Goal: Answer question/provide support: Share knowledge or assist other users

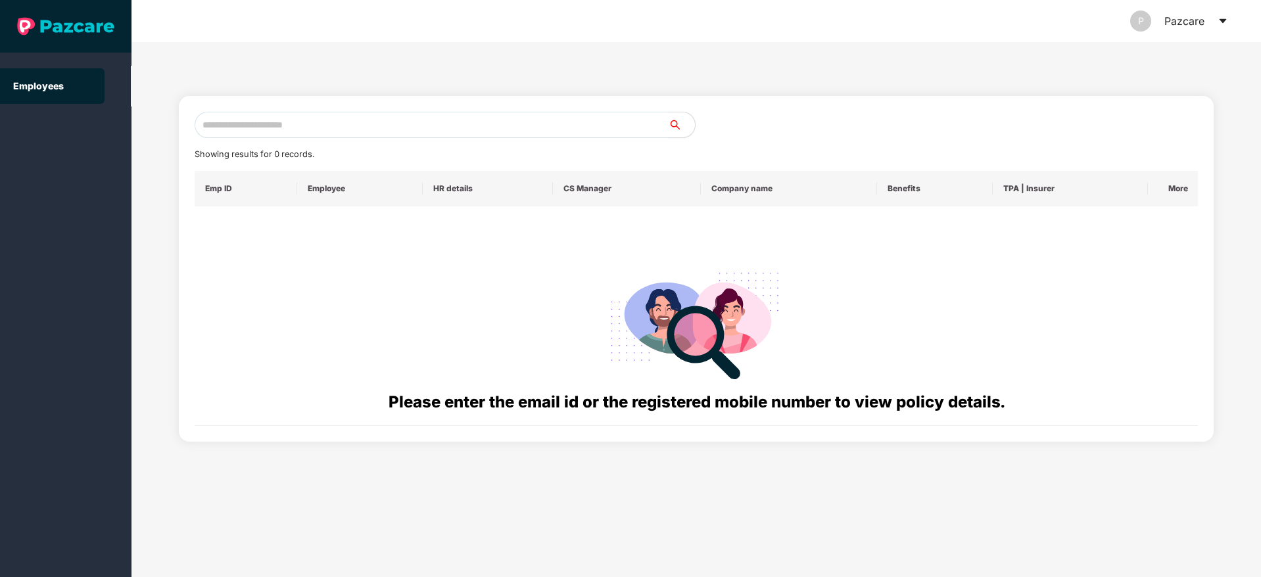
click at [283, 127] on input "text" at bounding box center [432, 125] width 474 height 26
paste input "**********"
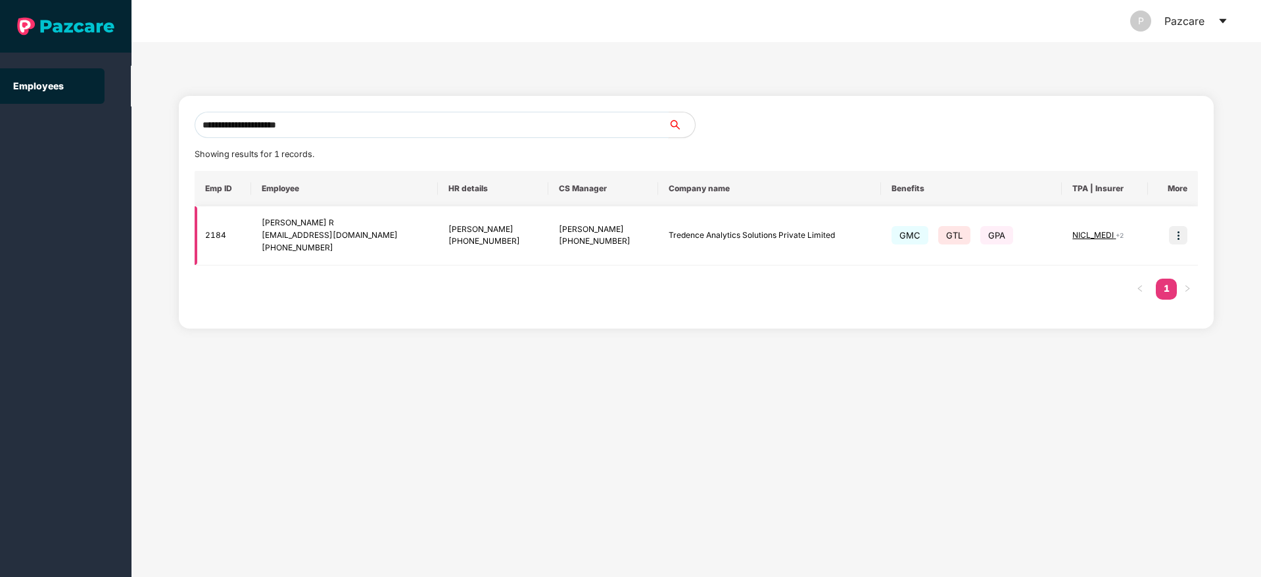
type input "**********"
click at [1174, 237] on img at bounding box center [1178, 235] width 18 height 18
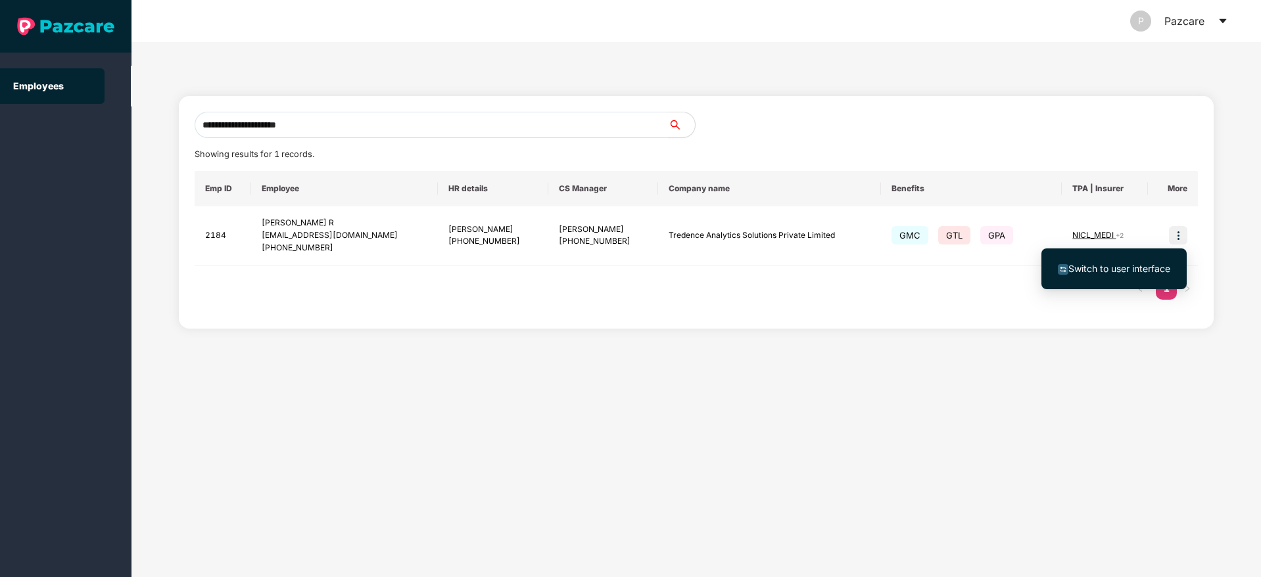
click at [1115, 270] on span "Switch to user interface" at bounding box center [1119, 268] width 102 height 11
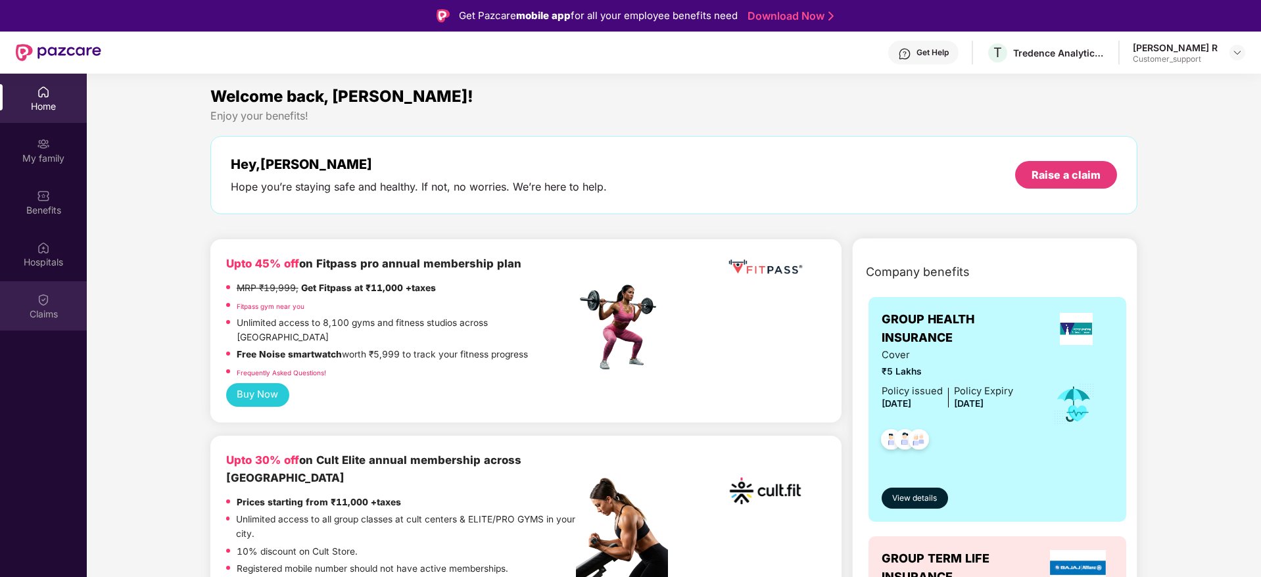
click at [41, 310] on div "Claims" at bounding box center [43, 314] width 87 height 13
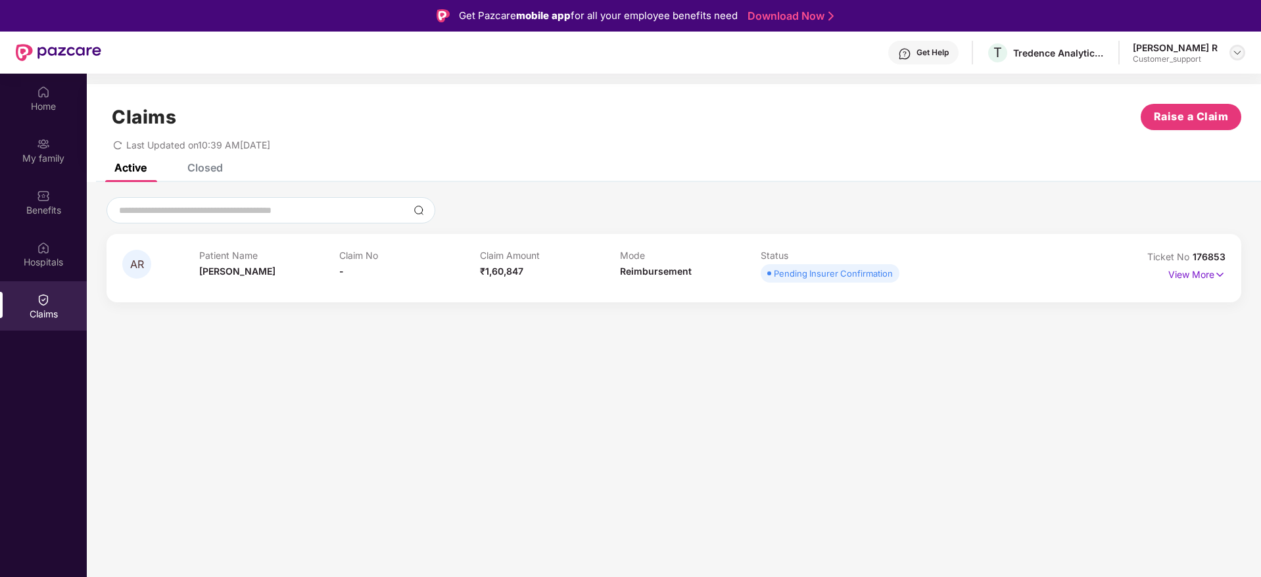
click at [1230, 55] on div at bounding box center [1237, 53] width 16 height 16
drag, startPoint x: 1228, startPoint y: 252, endPoint x: 1192, endPoint y: 254, distance: 36.2
click at [1192, 254] on div "AR Patient Name [PERSON_NAME] R Claim No - Claim Amount ₹1,60,847 Mode Reimburs…" at bounding box center [673, 268] width 1135 height 68
copy span "176853"
click at [1238, 53] on img at bounding box center [1237, 52] width 11 height 11
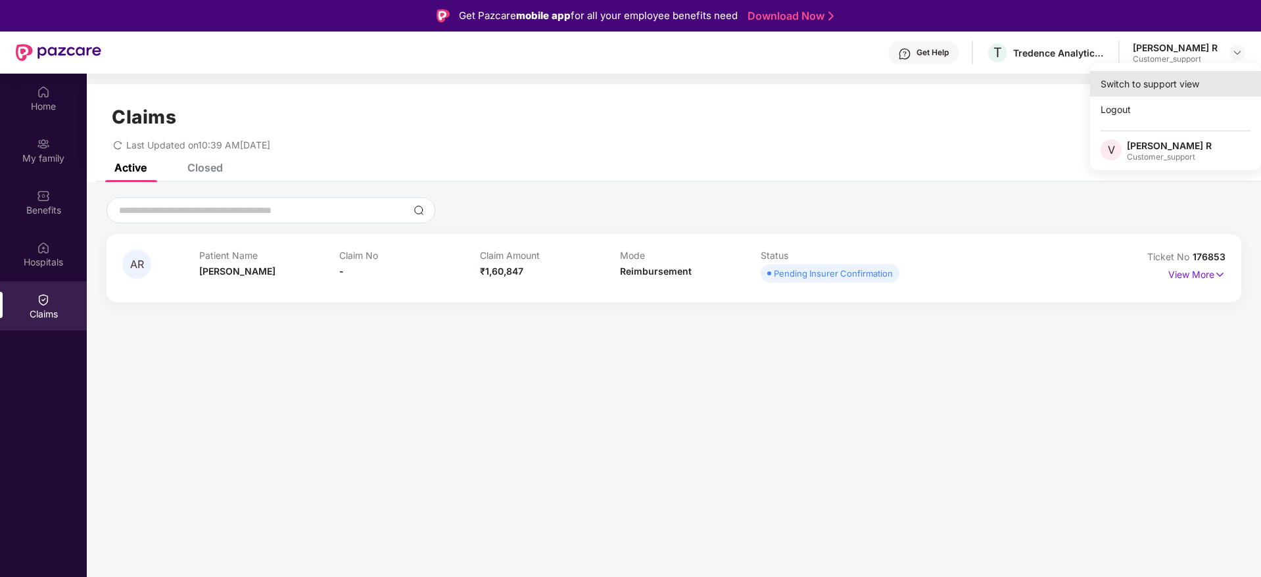
click at [1171, 75] on div "Switch to support view" at bounding box center [1175, 84] width 171 height 26
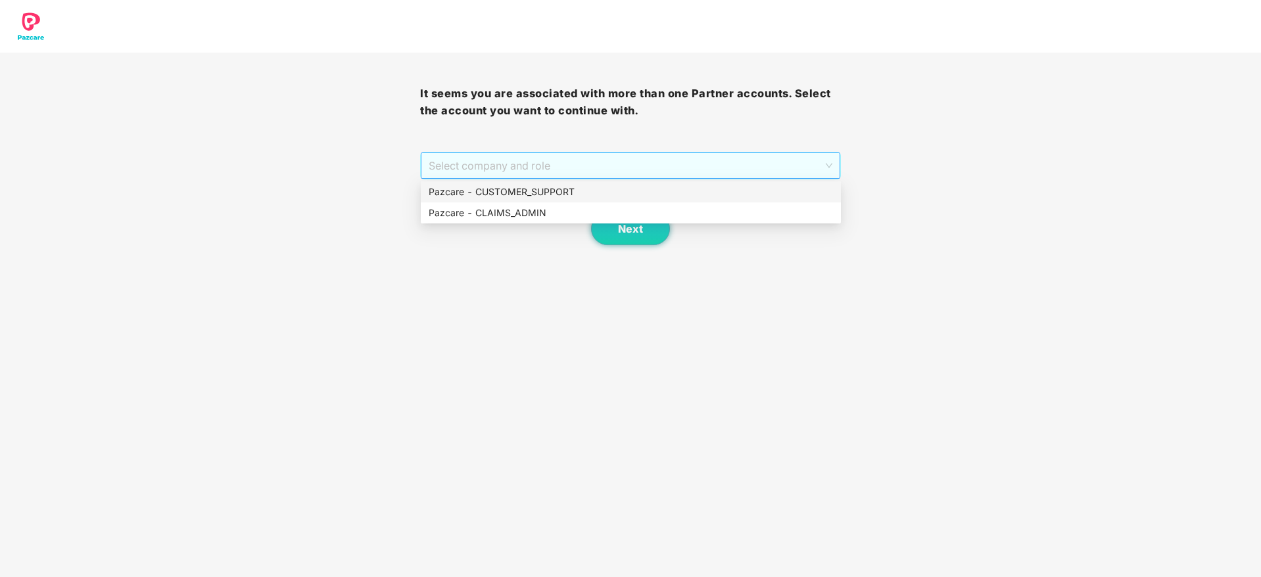
click at [634, 162] on span "Select company and role" at bounding box center [630, 165] width 403 height 25
click at [539, 187] on div "Pazcare - CUSTOMER_SUPPORT" at bounding box center [631, 192] width 404 height 14
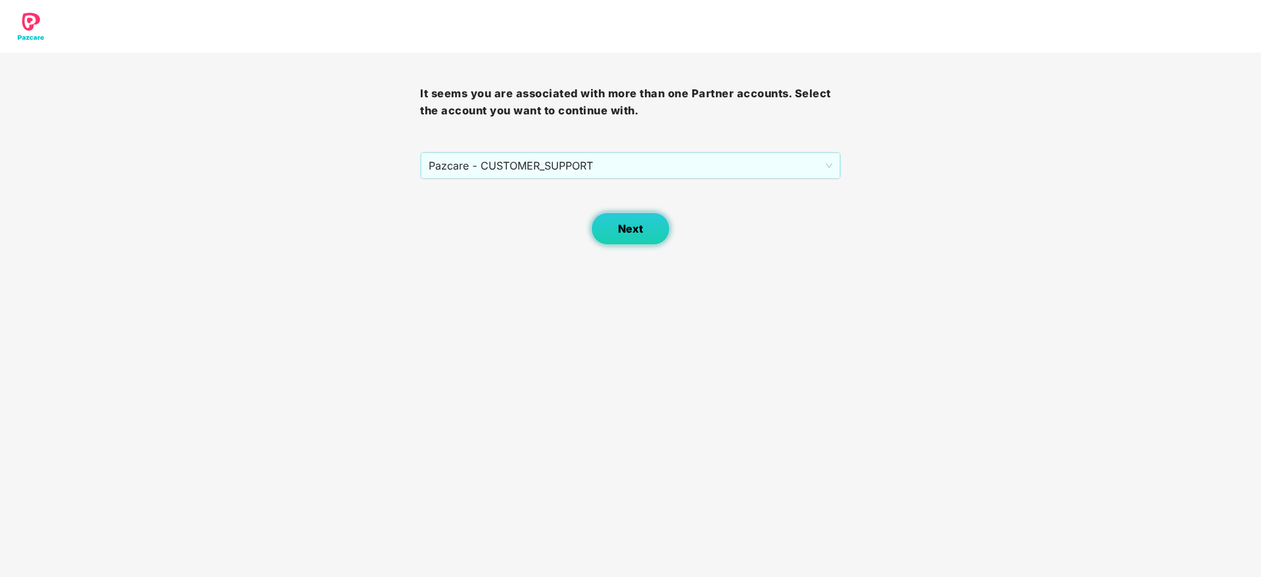
click at [629, 239] on button "Next" at bounding box center [630, 228] width 79 height 33
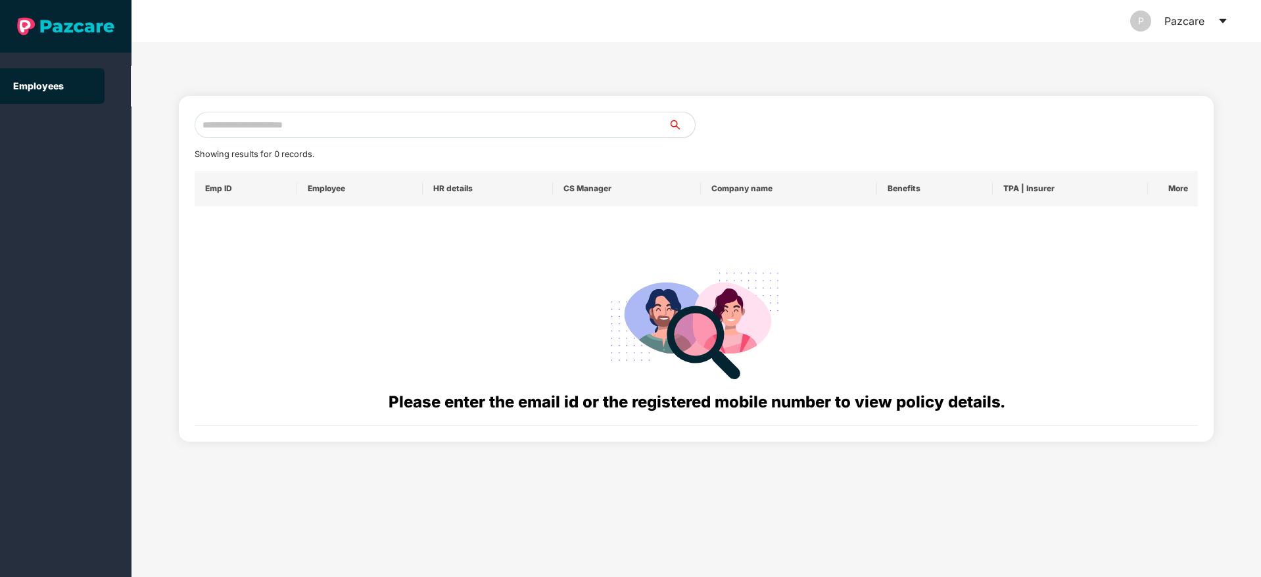
click at [229, 126] on input "text" at bounding box center [432, 125] width 474 height 26
paste input "**********"
click at [1223, 22] on icon "caret-down" at bounding box center [1222, 21] width 11 height 11
click at [269, 128] on input "**********" at bounding box center [432, 125] width 474 height 26
type input "*"
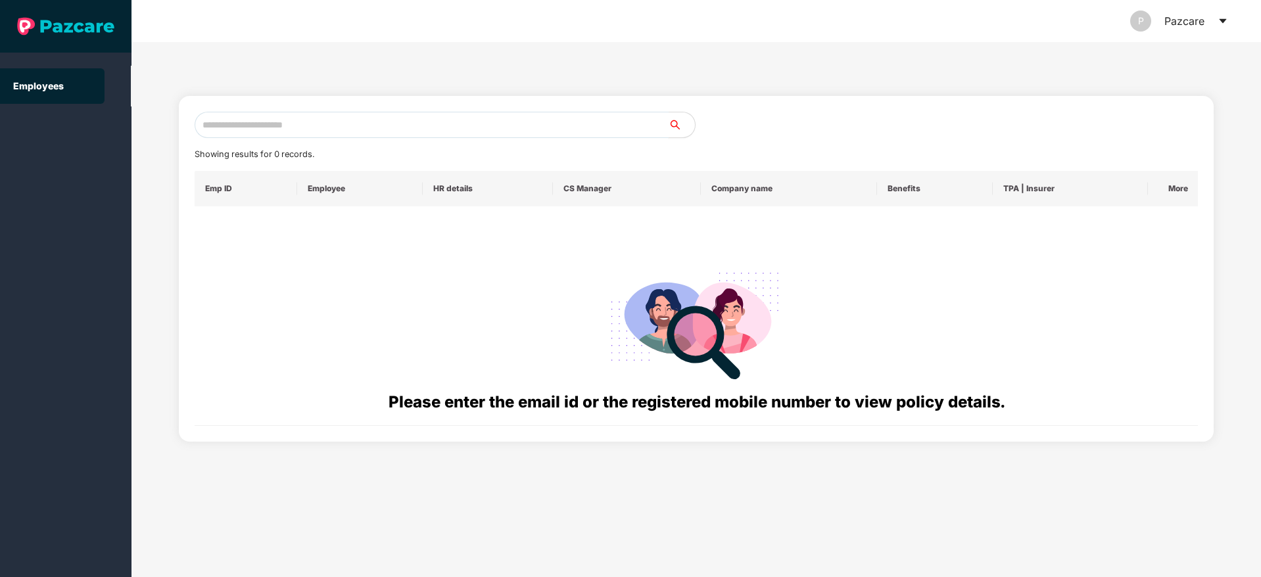
click at [255, 128] on input "text" at bounding box center [432, 125] width 474 height 26
paste input "**********"
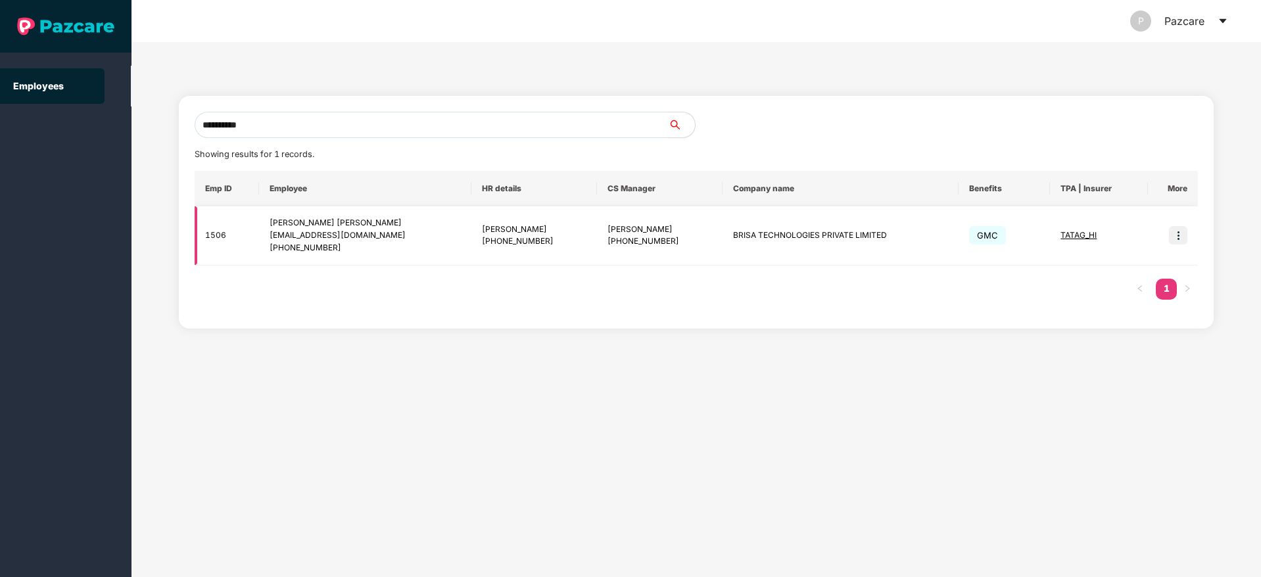
type input "**********"
click at [1181, 239] on img at bounding box center [1178, 235] width 18 height 18
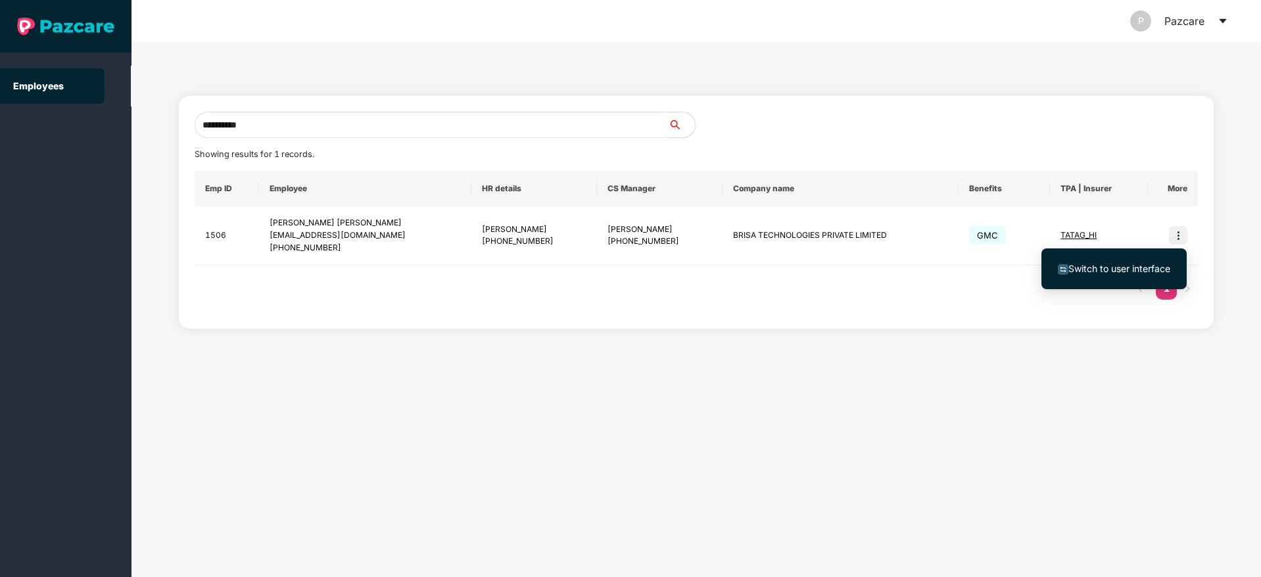
click at [1146, 269] on span "Switch to user interface" at bounding box center [1119, 268] width 102 height 11
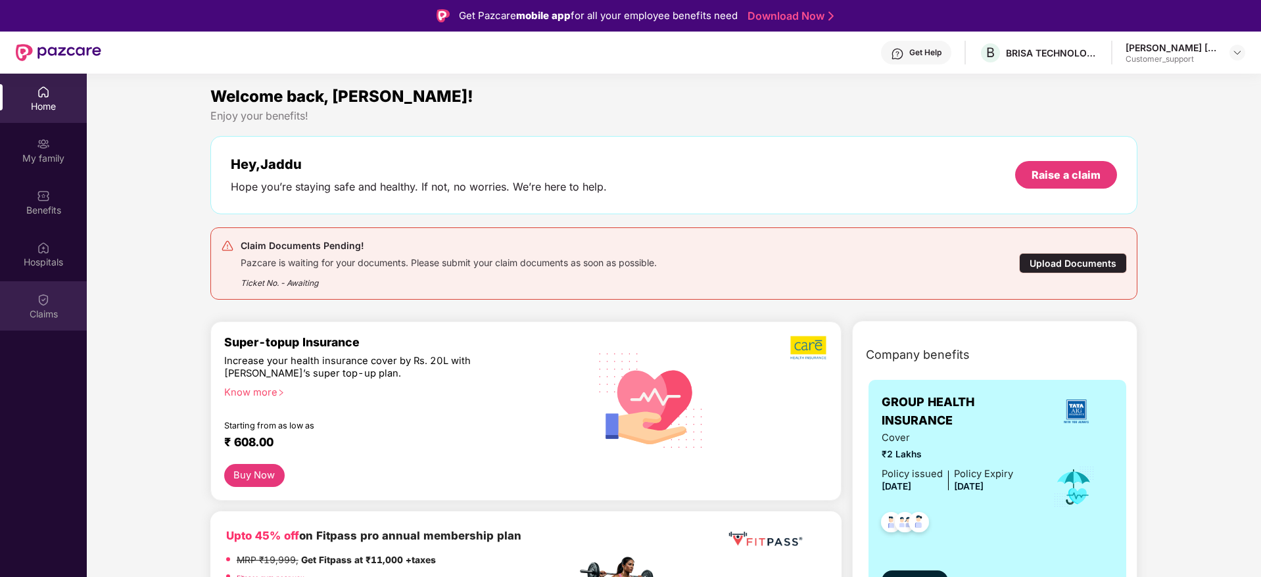
click at [38, 312] on div "Claims" at bounding box center [43, 314] width 87 height 13
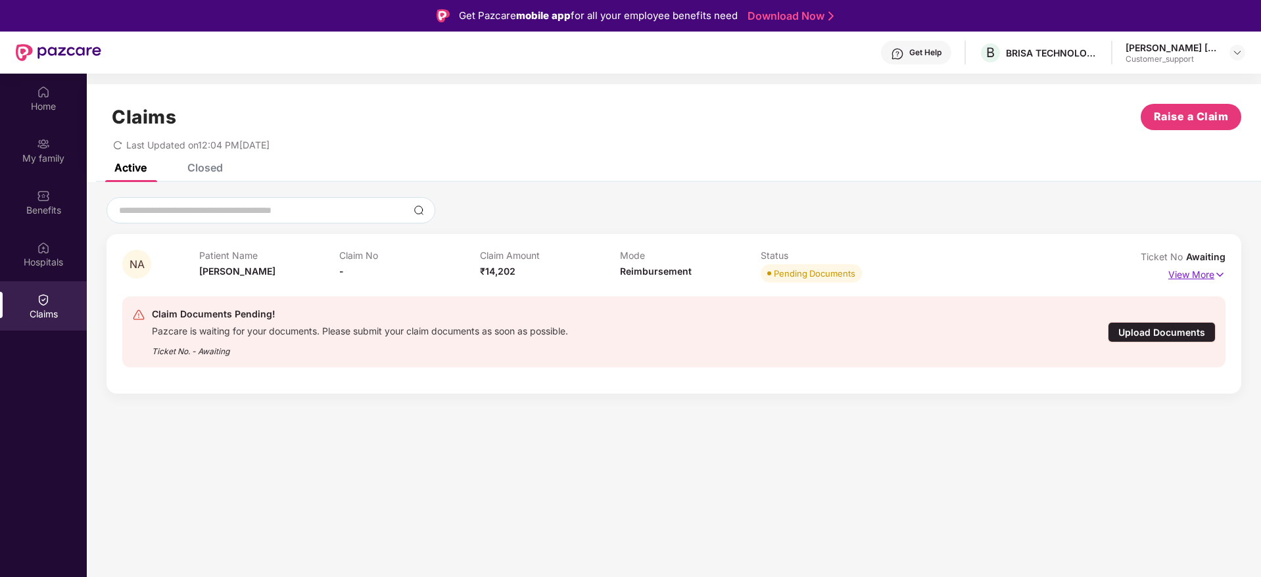
click at [1222, 279] on img at bounding box center [1219, 275] width 11 height 14
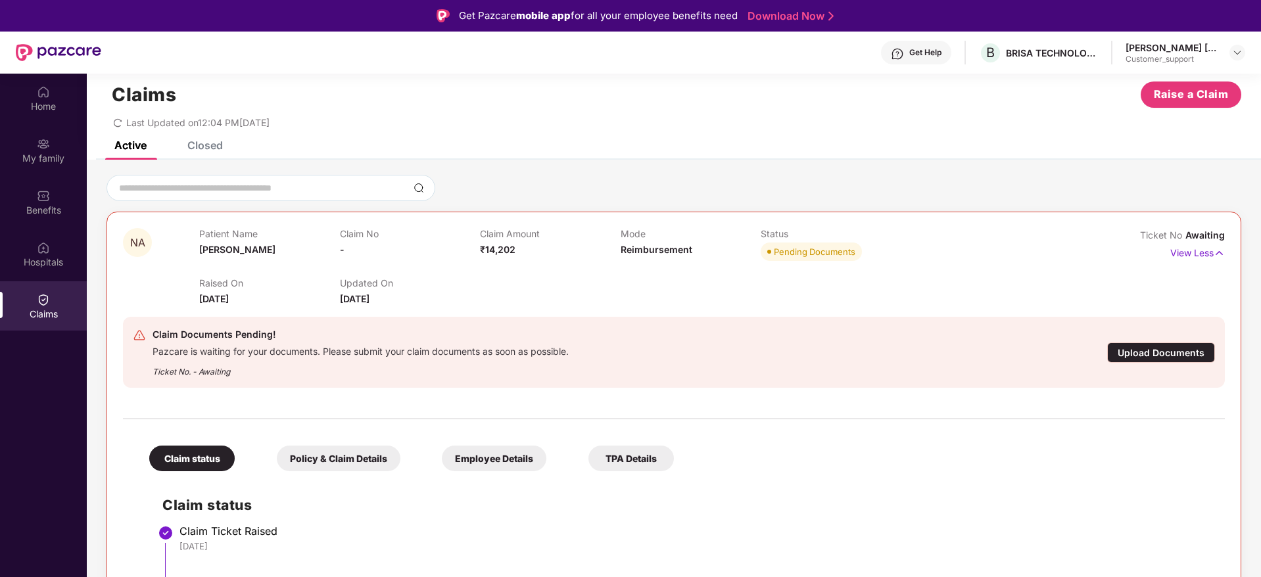
scroll to position [1, 0]
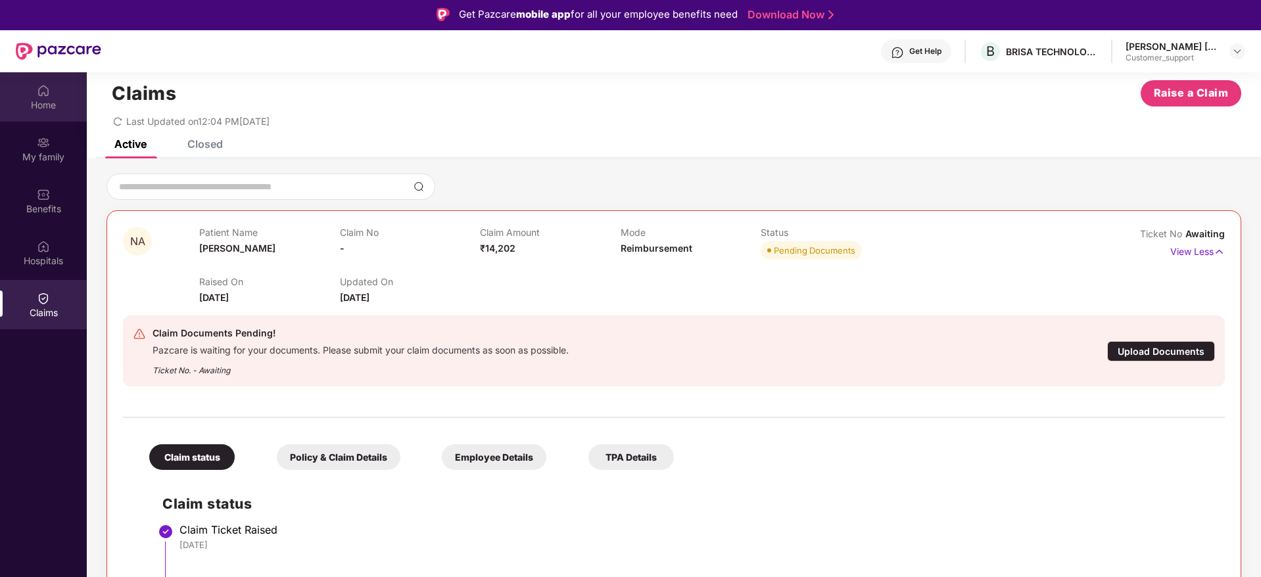
click at [39, 100] on div "Home" at bounding box center [43, 105] width 87 height 13
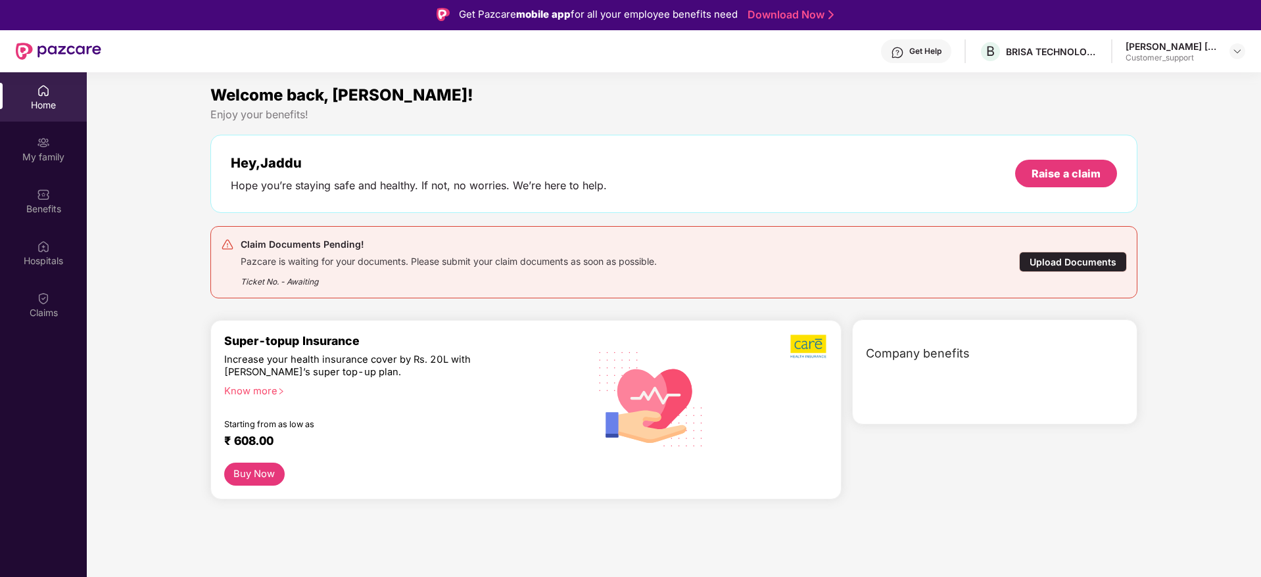
scroll to position [0, 0]
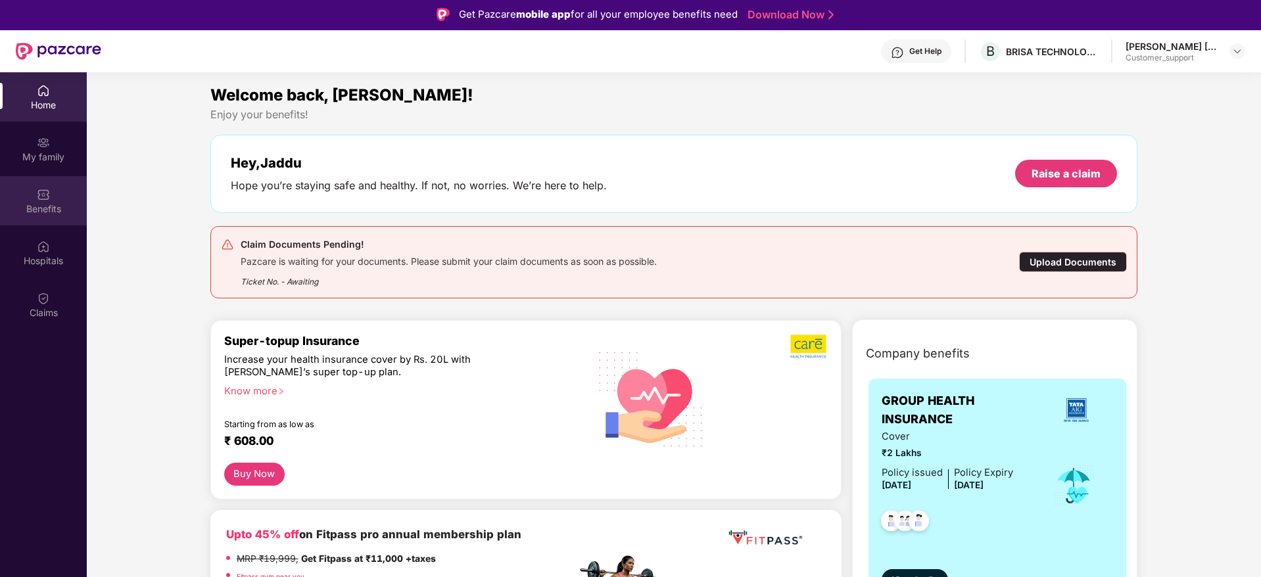
click at [47, 200] on img at bounding box center [43, 194] width 13 height 13
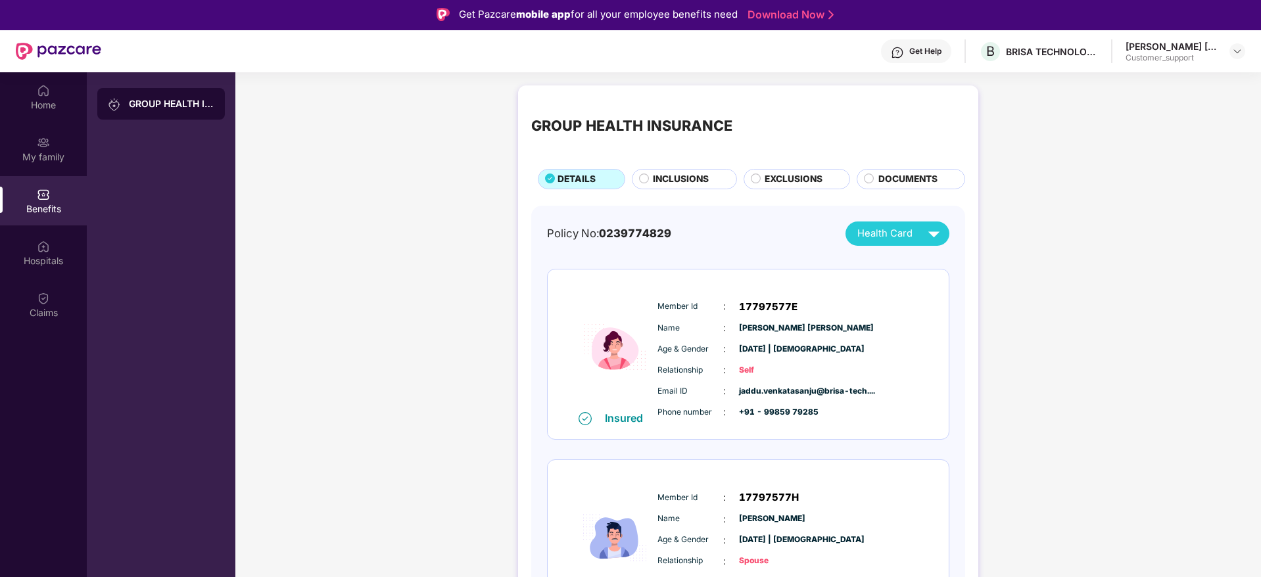
click at [686, 181] on span "INCLUSIONS" at bounding box center [681, 179] width 56 height 14
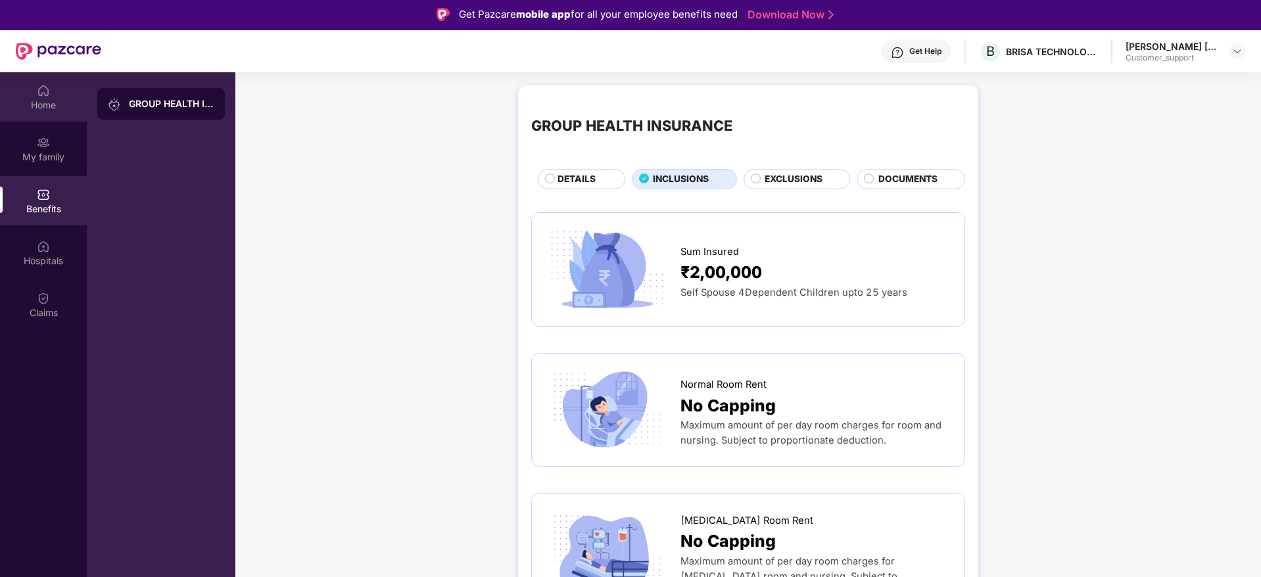
click at [41, 89] on img at bounding box center [43, 90] width 13 height 13
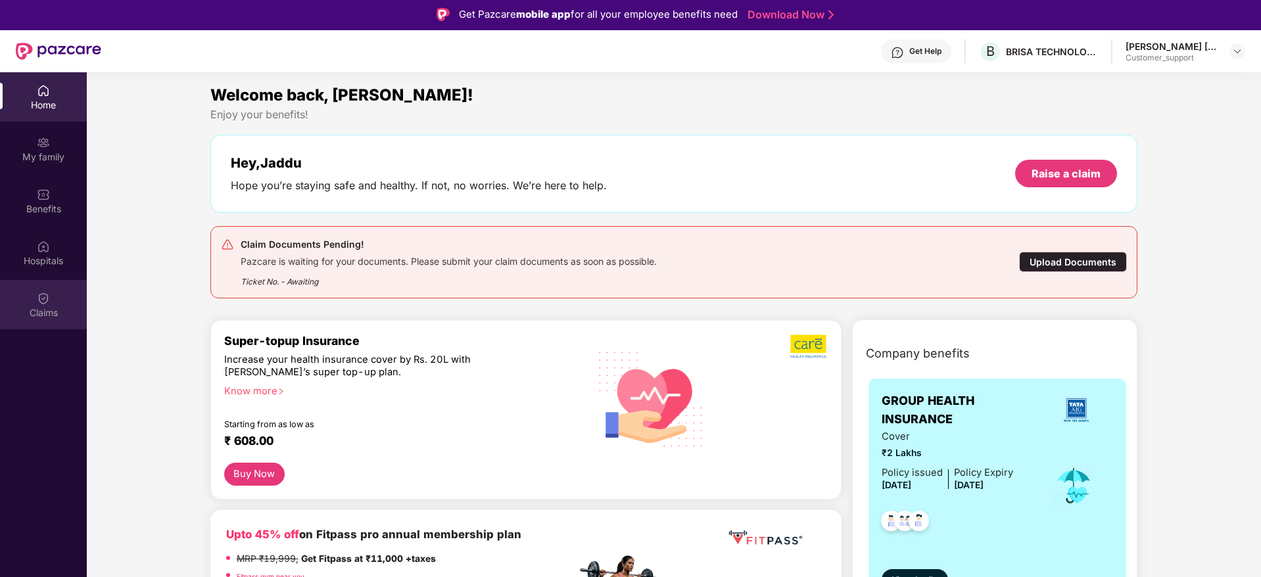
click at [41, 297] on img at bounding box center [43, 298] width 13 height 13
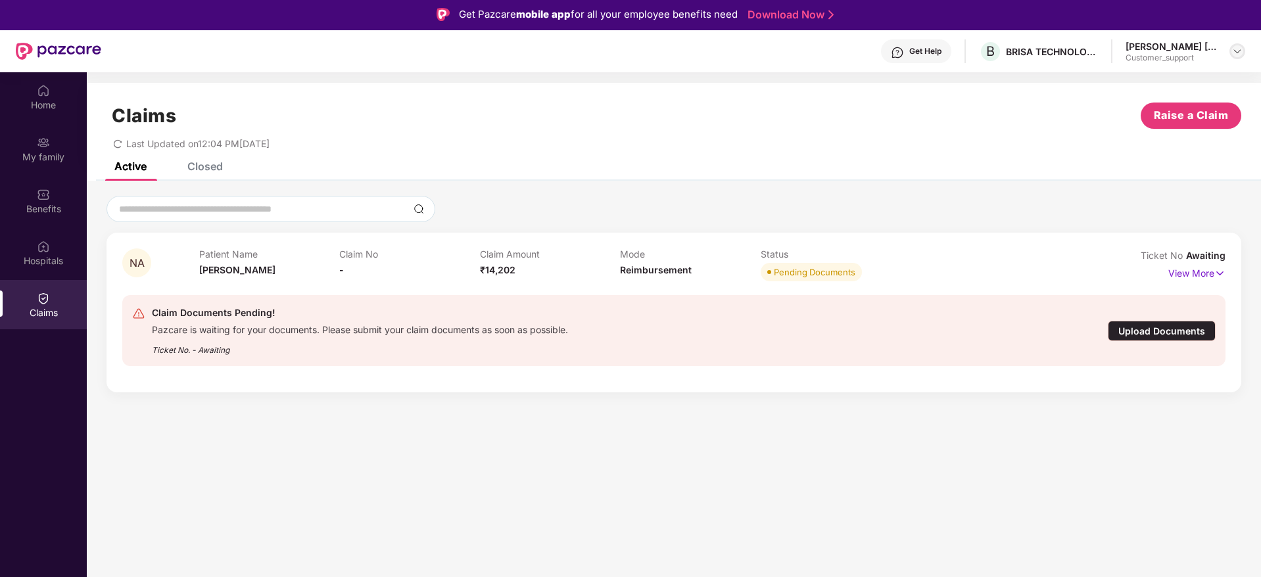
click at [1237, 50] on img at bounding box center [1237, 51] width 11 height 11
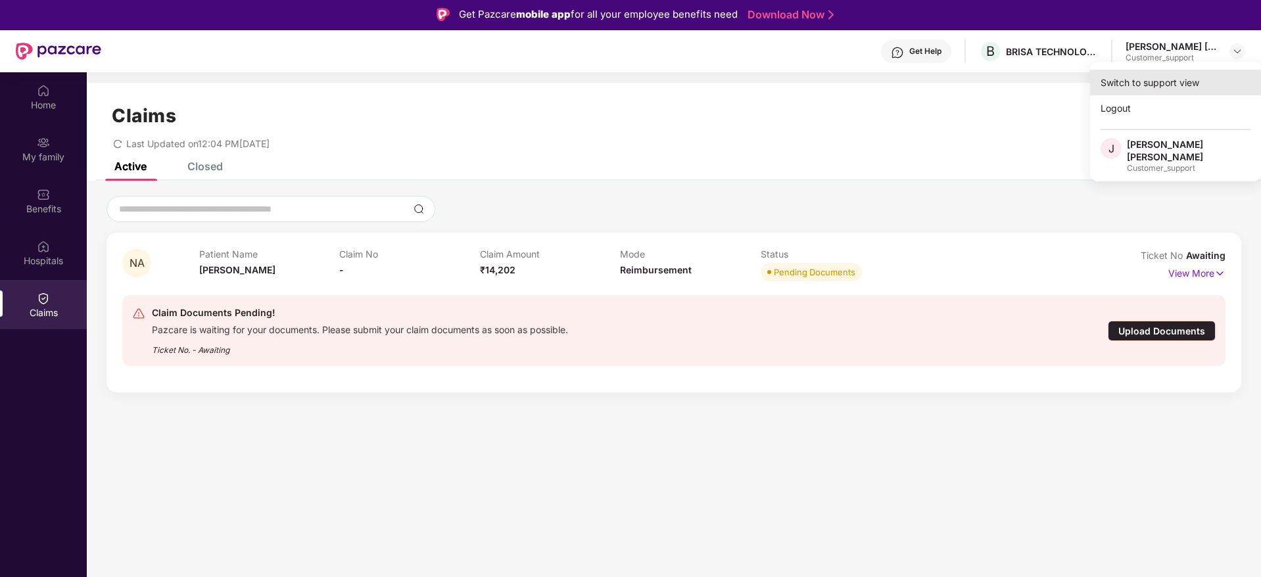
click at [1158, 78] on div "Switch to support view" at bounding box center [1175, 83] width 171 height 26
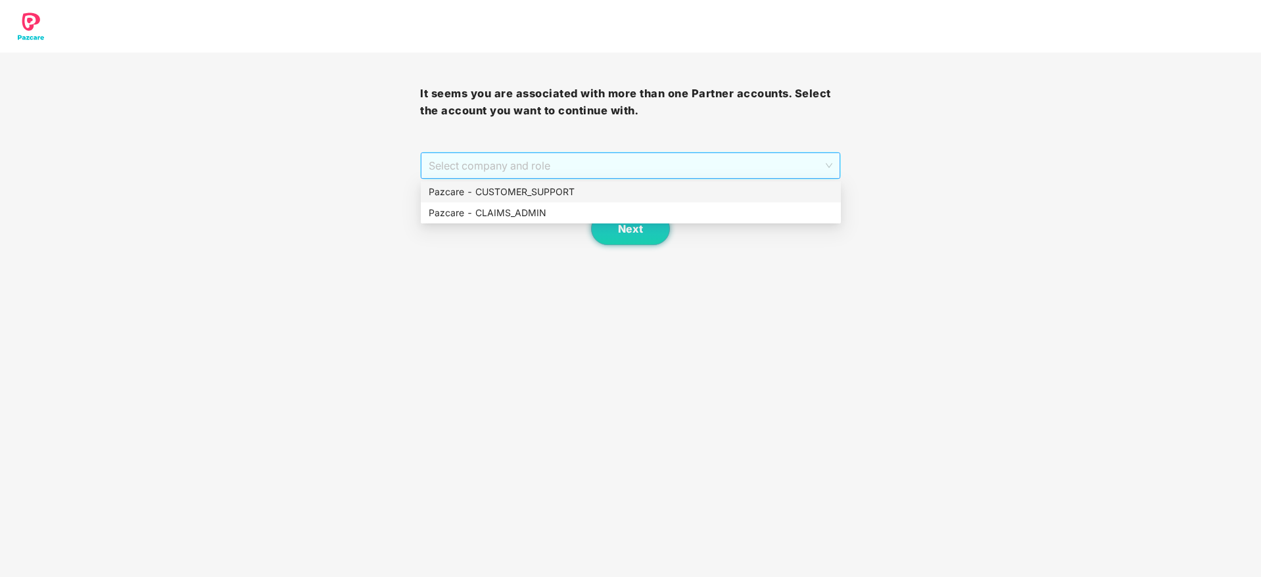
click at [774, 164] on span "Select company and role" at bounding box center [630, 165] width 403 height 25
click at [627, 193] on div "Pazcare - CUSTOMER_SUPPORT" at bounding box center [631, 192] width 404 height 14
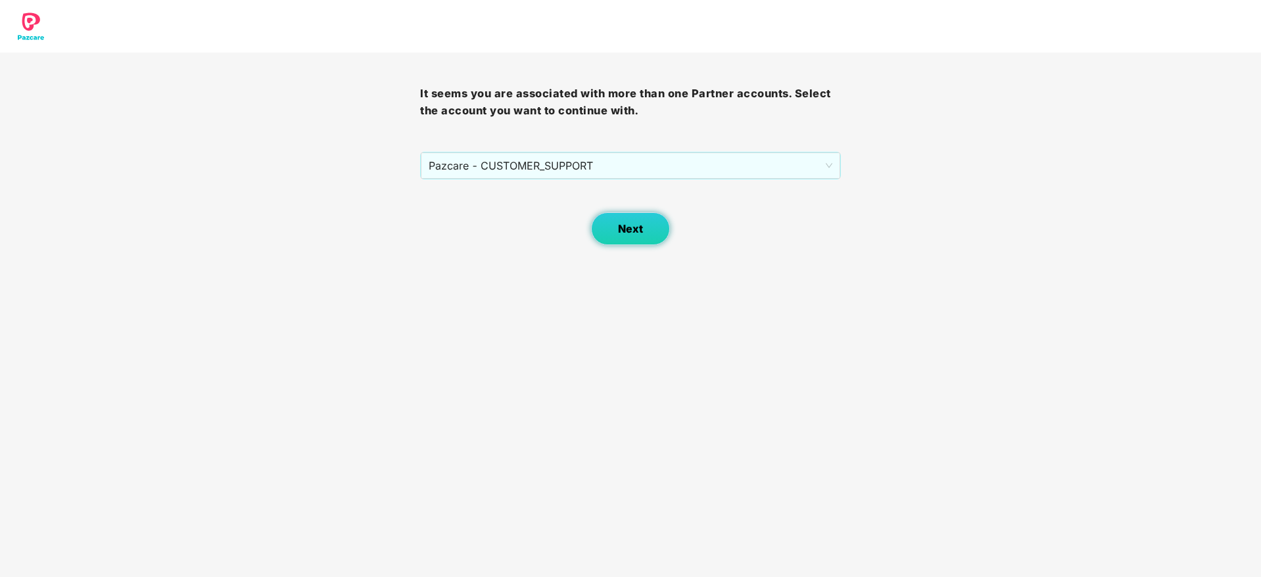
click at [628, 228] on span "Next" at bounding box center [630, 229] width 25 height 12
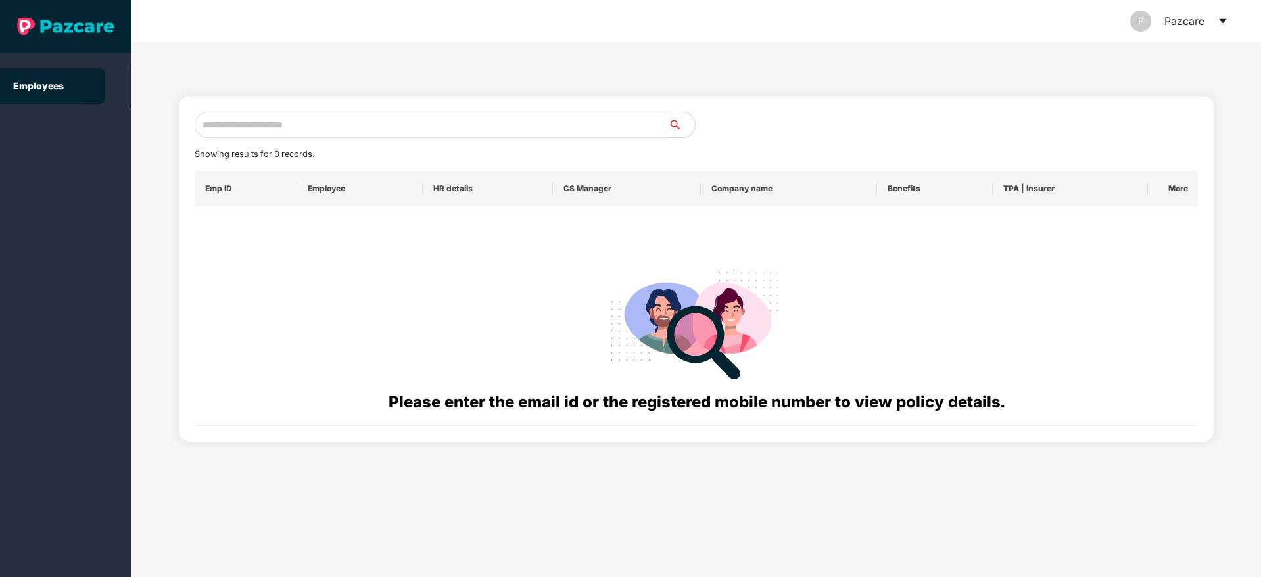
click at [265, 120] on input "text" at bounding box center [432, 125] width 474 height 26
paste input "**********"
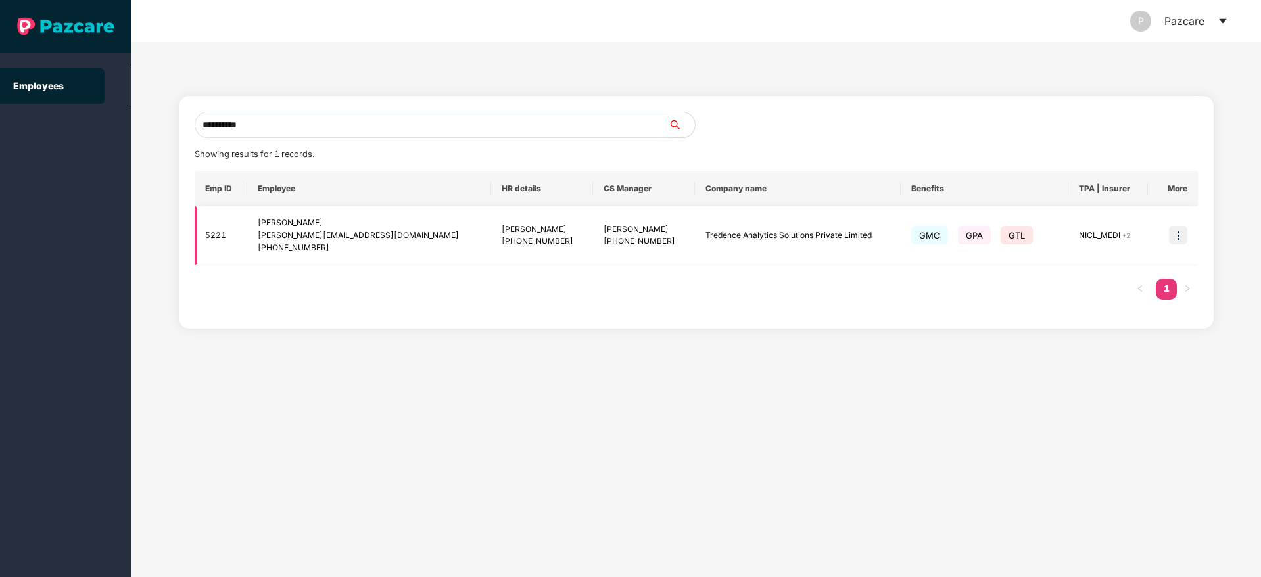
type input "**********"
click at [1176, 235] on img at bounding box center [1178, 235] width 18 height 18
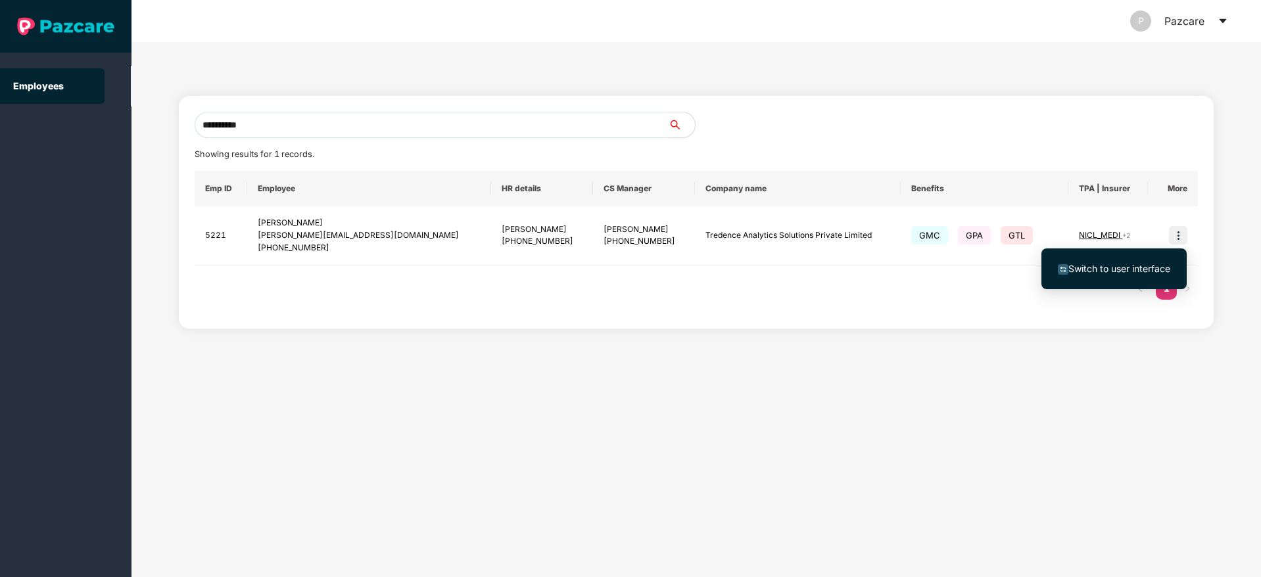
click at [1101, 263] on span "Switch to user interface" at bounding box center [1119, 268] width 102 height 11
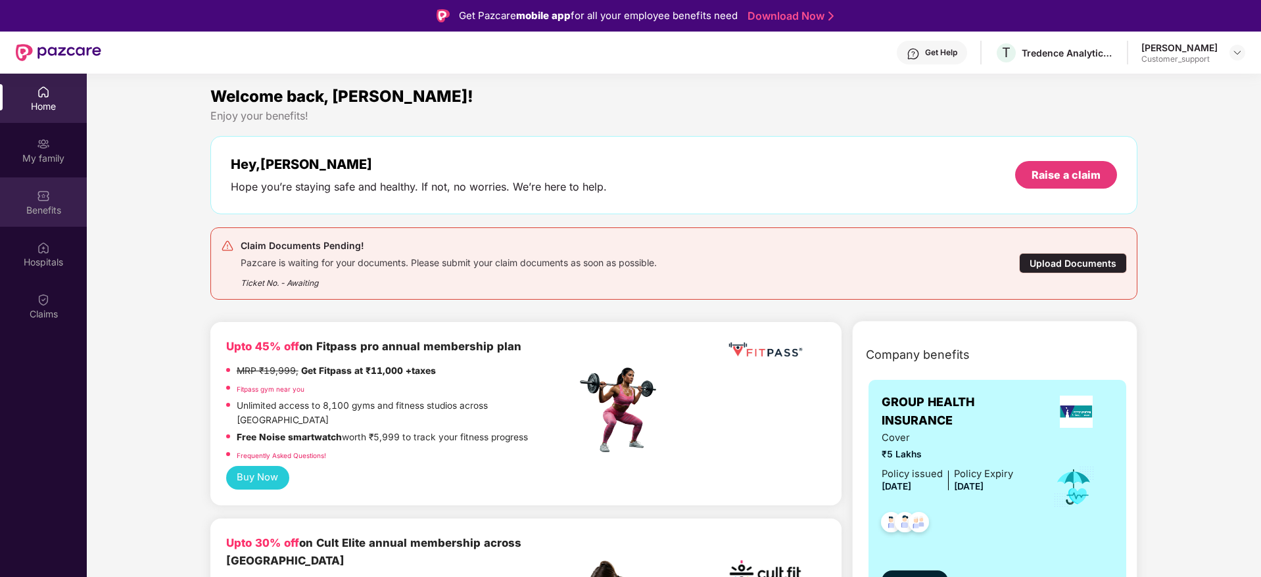
click at [43, 205] on div "Benefits" at bounding box center [43, 210] width 87 height 13
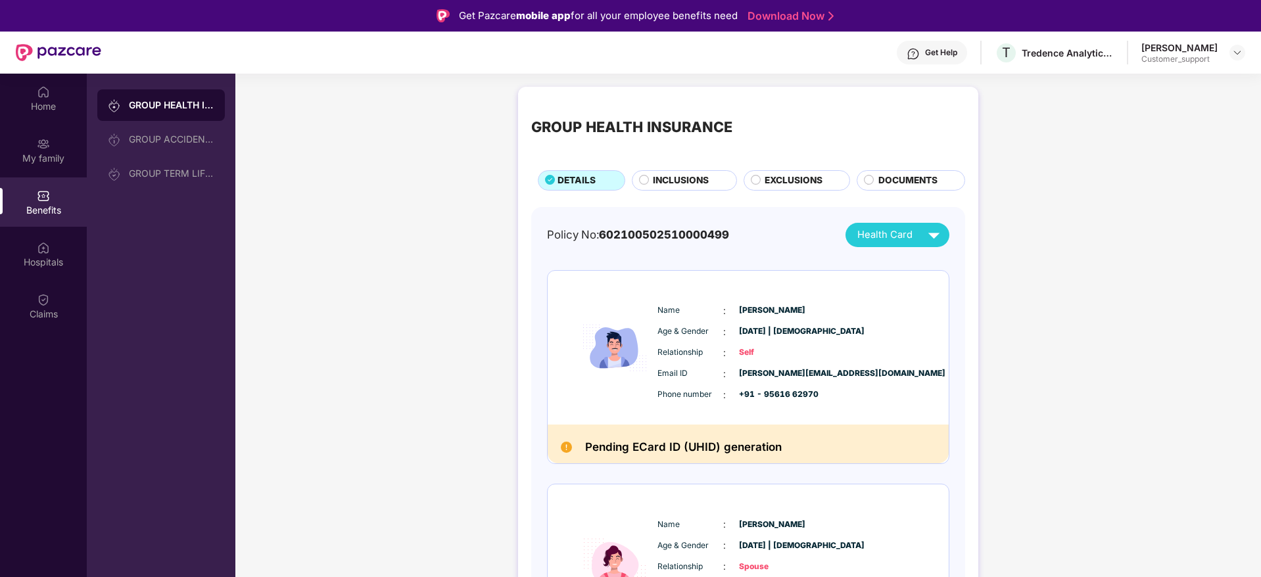
click at [684, 178] on span "INCLUSIONS" at bounding box center [681, 181] width 56 height 14
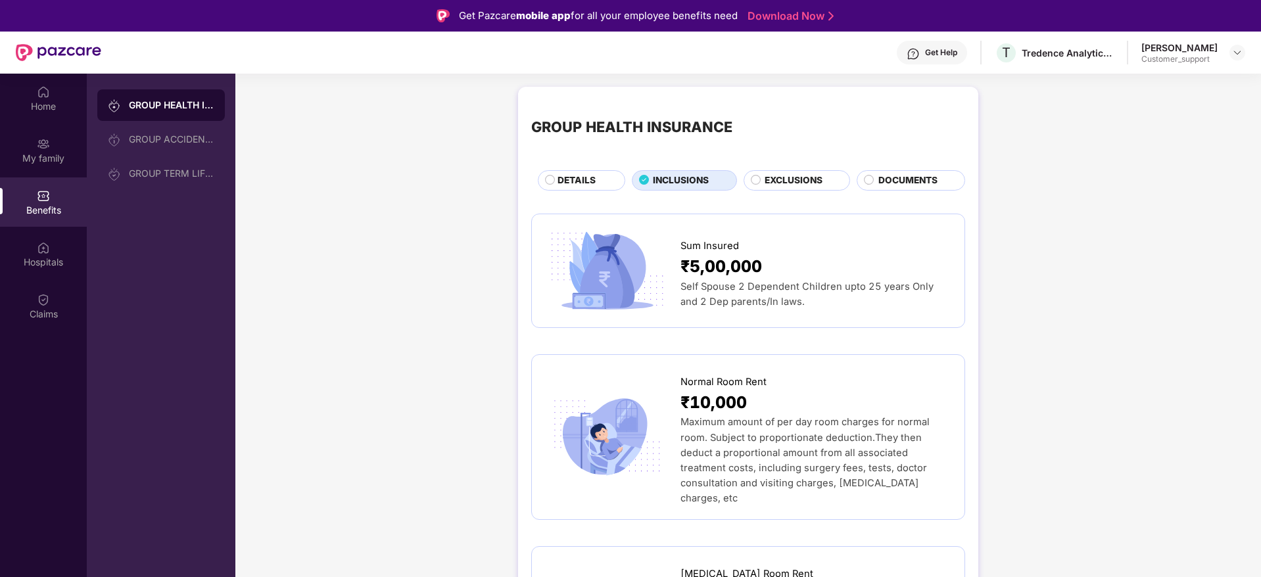
click at [39, 191] on img at bounding box center [43, 195] width 13 height 13
click at [47, 145] on img at bounding box center [43, 143] width 13 height 13
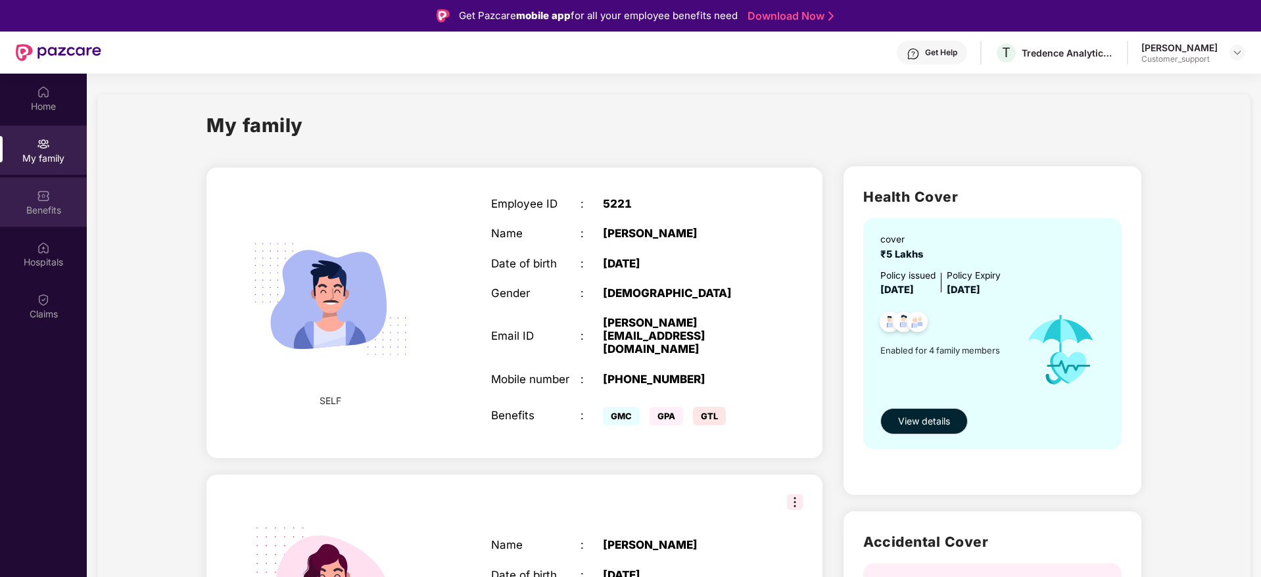
click at [41, 194] on img at bounding box center [43, 195] width 13 height 13
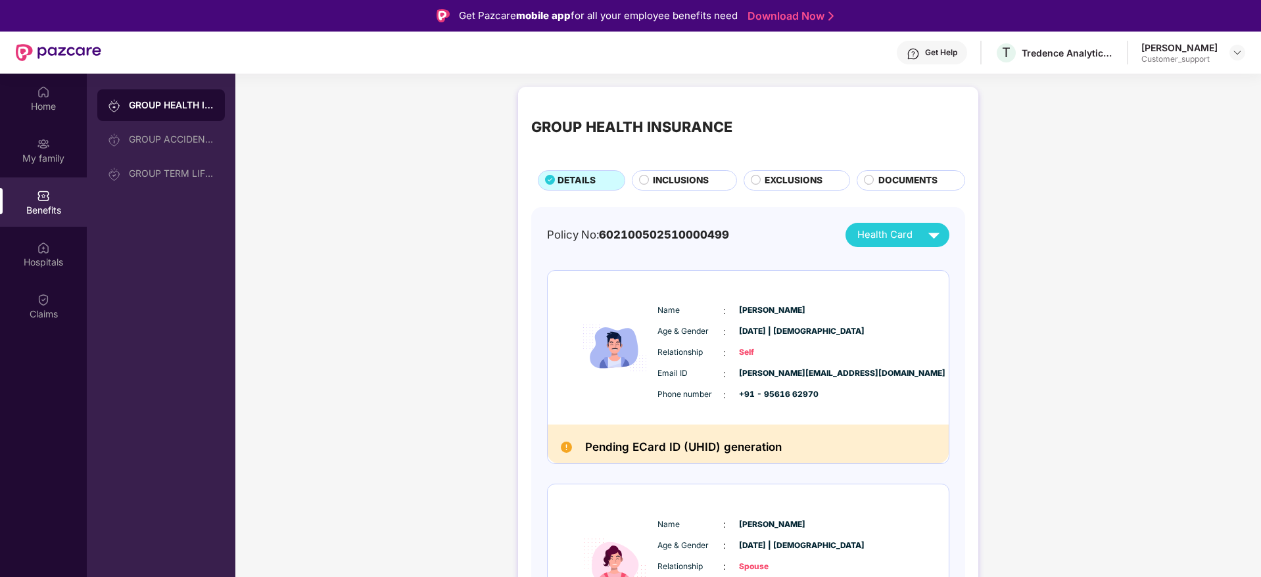
click at [667, 181] on span "INCLUSIONS" at bounding box center [681, 181] width 56 height 14
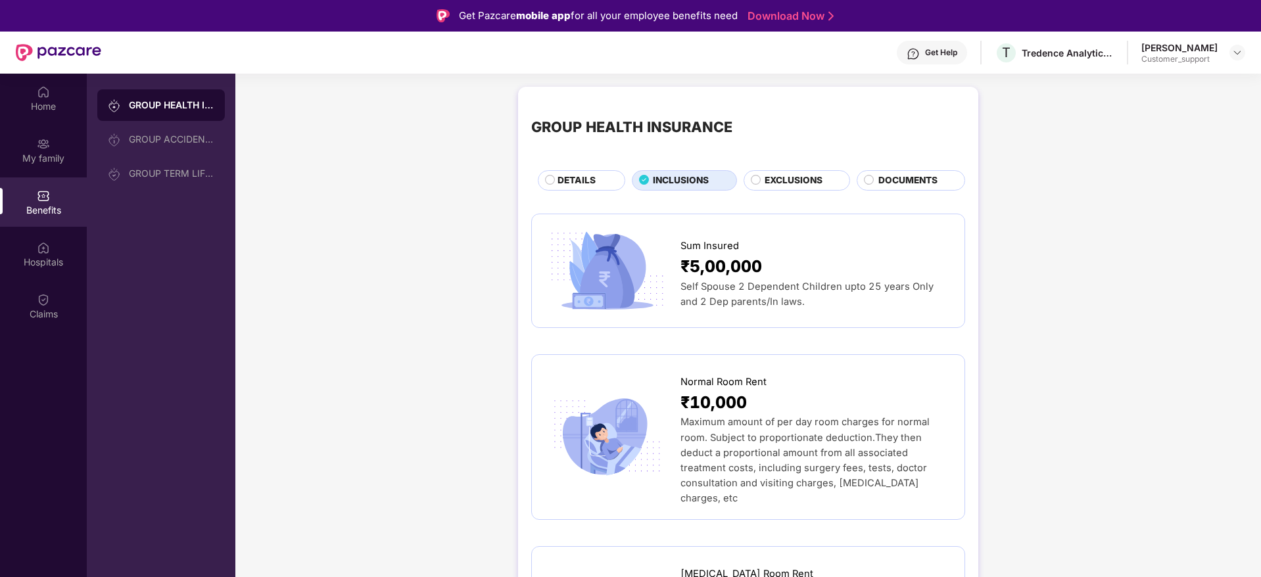
click at [789, 179] on span "EXCLUSIONS" at bounding box center [794, 181] width 58 height 14
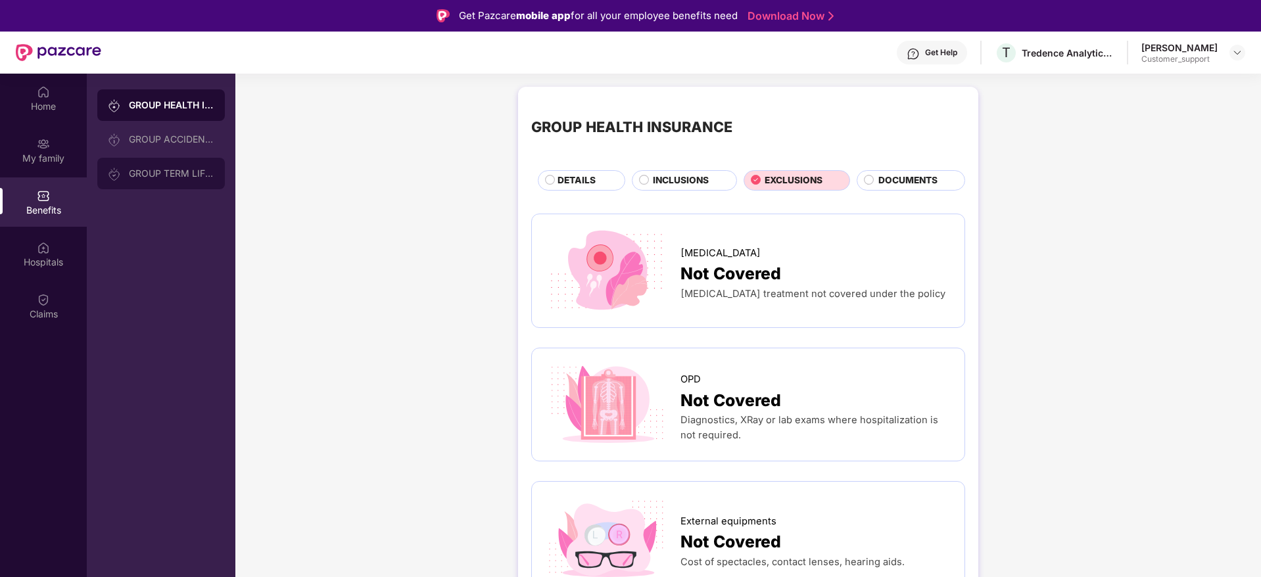
click at [181, 179] on div "GROUP TERM LIFE INSURANCE" at bounding box center [161, 174] width 128 height 32
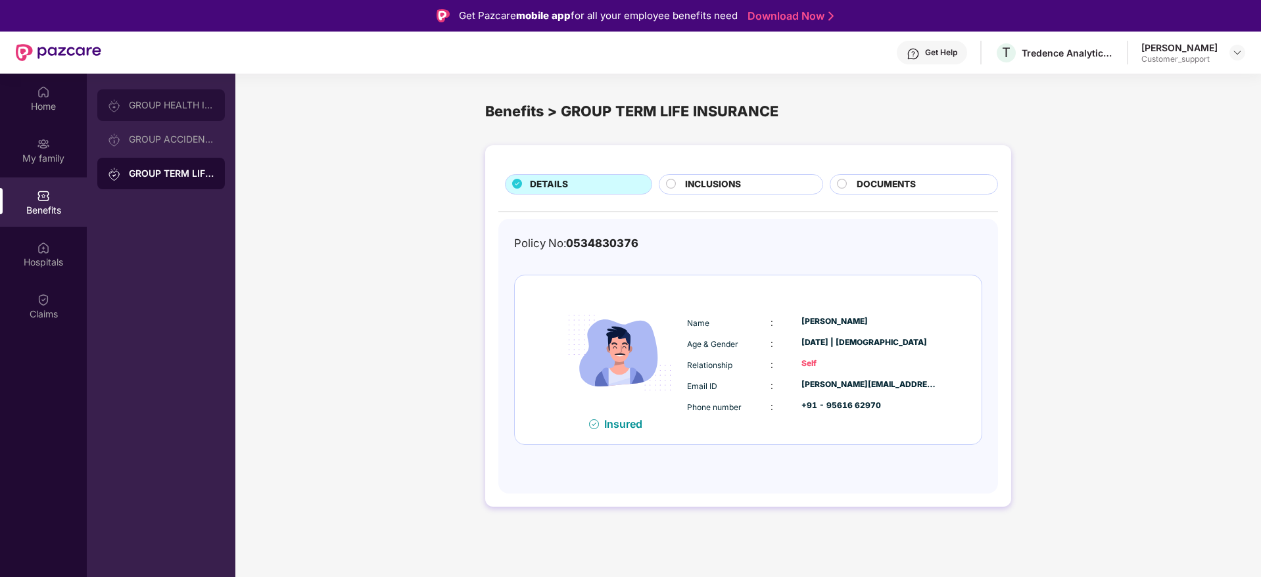
click at [147, 97] on div "GROUP HEALTH INSURANCE" at bounding box center [161, 105] width 128 height 32
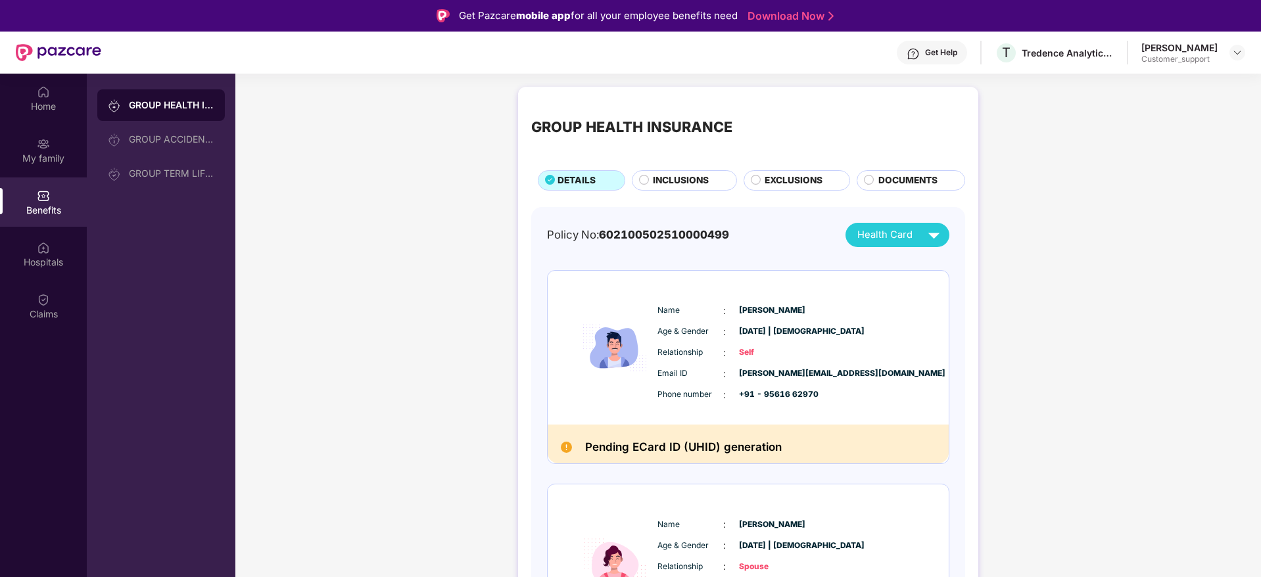
click at [787, 179] on span "EXCLUSIONS" at bounding box center [794, 181] width 58 height 14
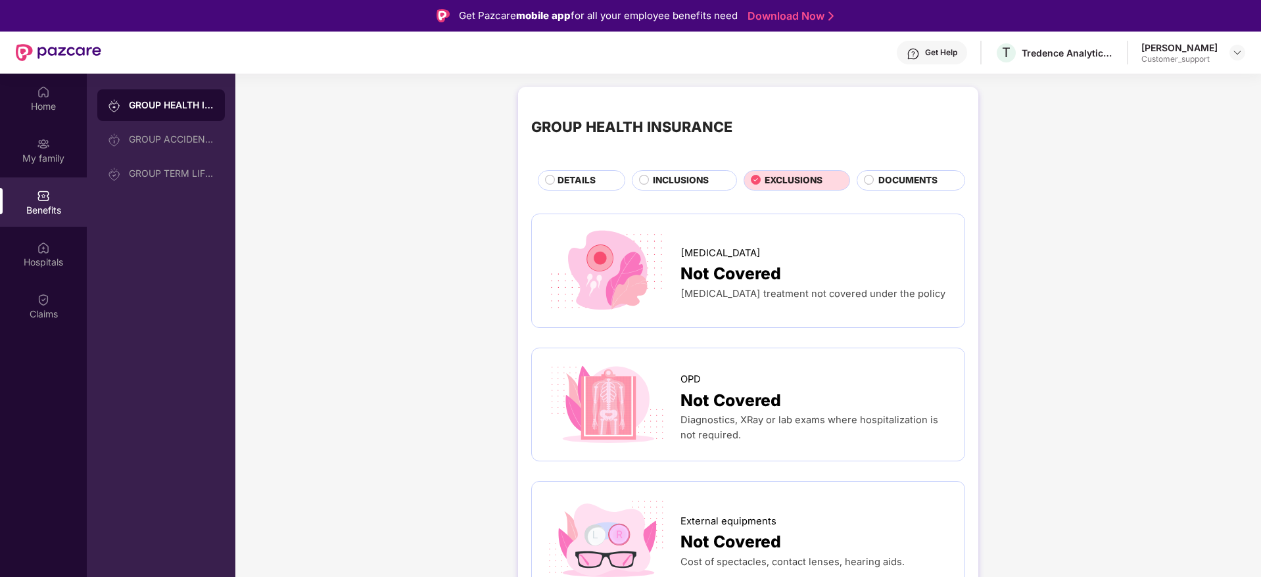
click at [671, 180] on span "INCLUSIONS" at bounding box center [681, 181] width 56 height 14
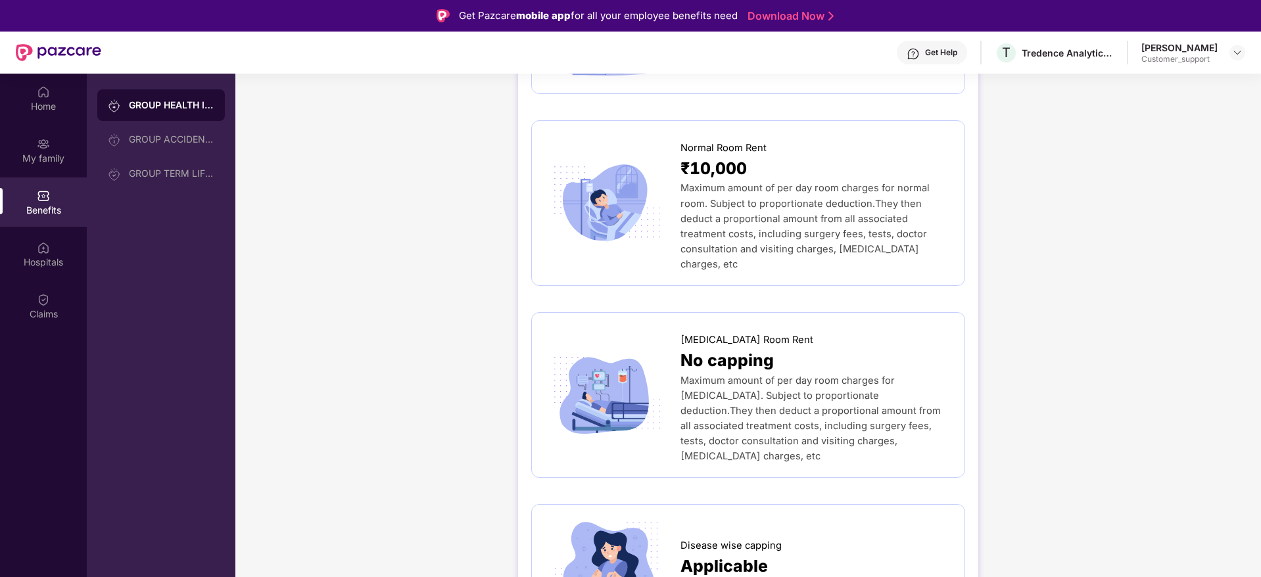
scroll to position [235, 0]
click at [1237, 54] on img at bounding box center [1237, 52] width 11 height 11
click at [1174, 78] on div "Switch to support view" at bounding box center [1175, 84] width 171 height 26
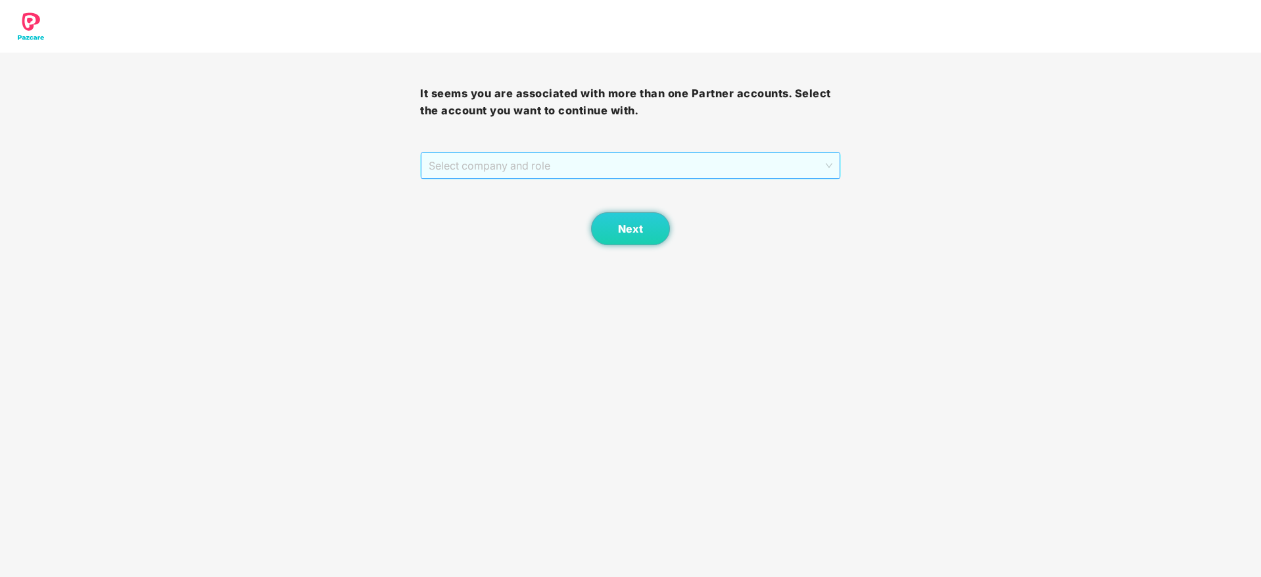
click at [586, 176] on span "Select company and role" at bounding box center [630, 165] width 403 height 25
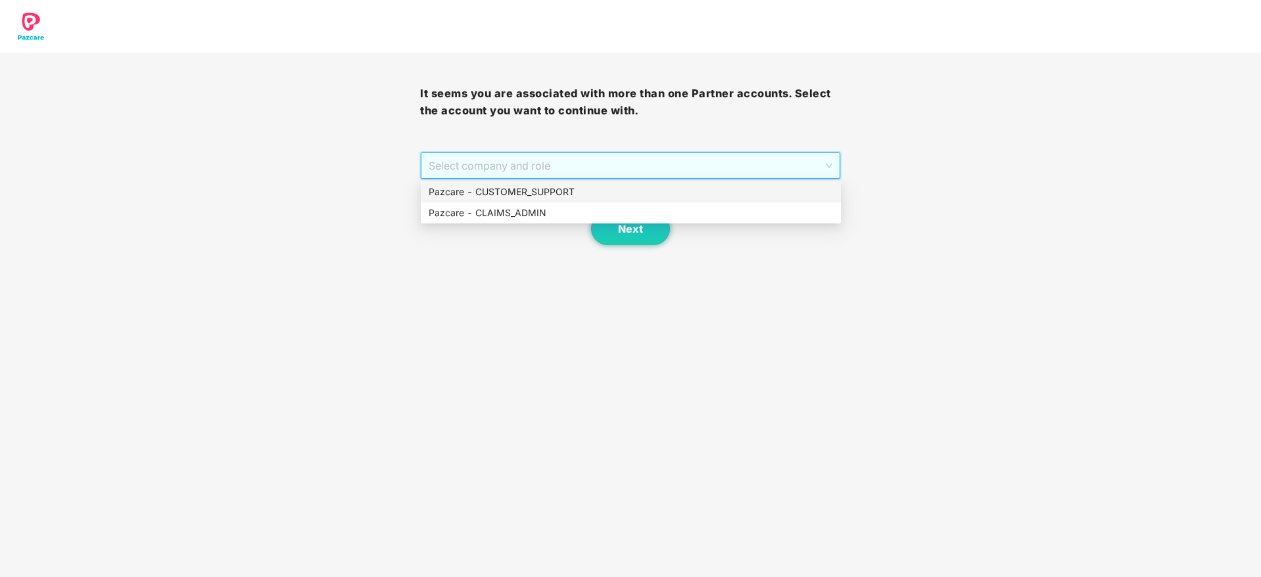
click at [572, 191] on div "Pazcare - CUSTOMER_SUPPORT" at bounding box center [631, 192] width 404 height 14
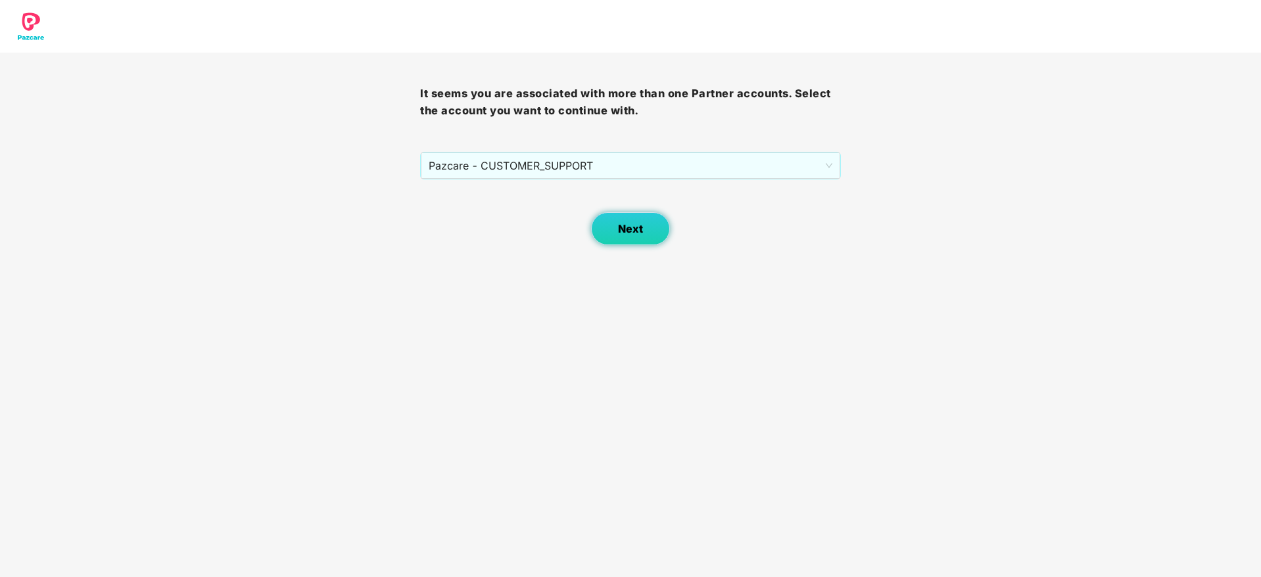
click at [636, 225] on span "Next" at bounding box center [630, 229] width 25 height 12
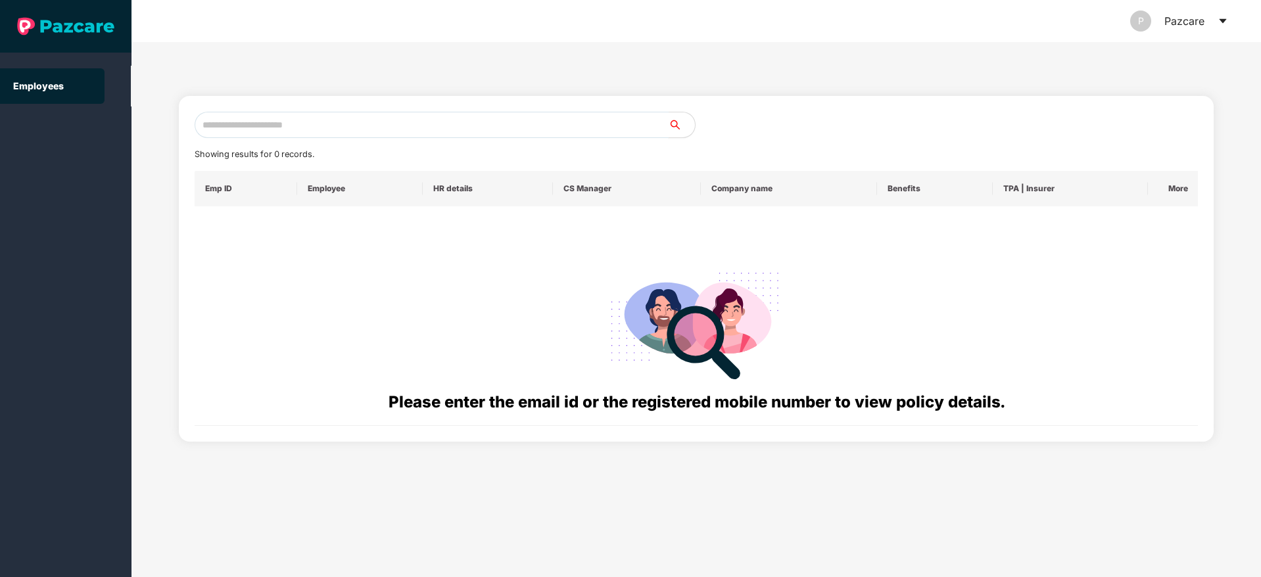
click at [263, 124] on input "text" at bounding box center [432, 125] width 474 height 26
paste input "**********"
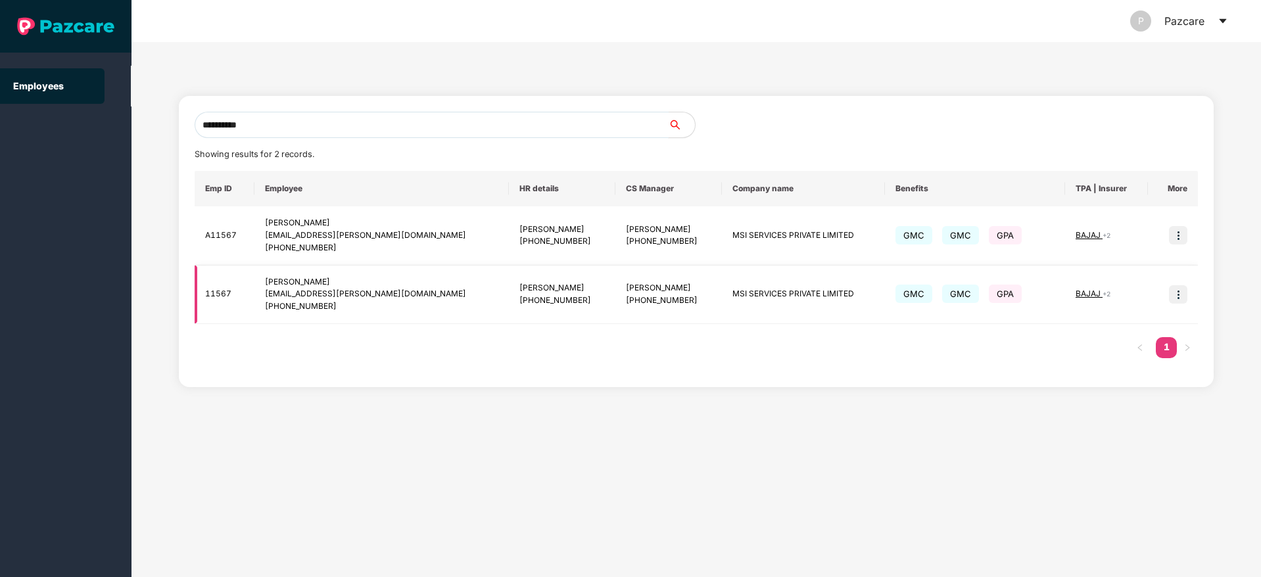
type input "**********"
click at [1177, 296] on img at bounding box center [1178, 294] width 18 height 18
click at [1112, 332] on span "Switch to user interface" at bounding box center [1119, 327] width 102 height 11
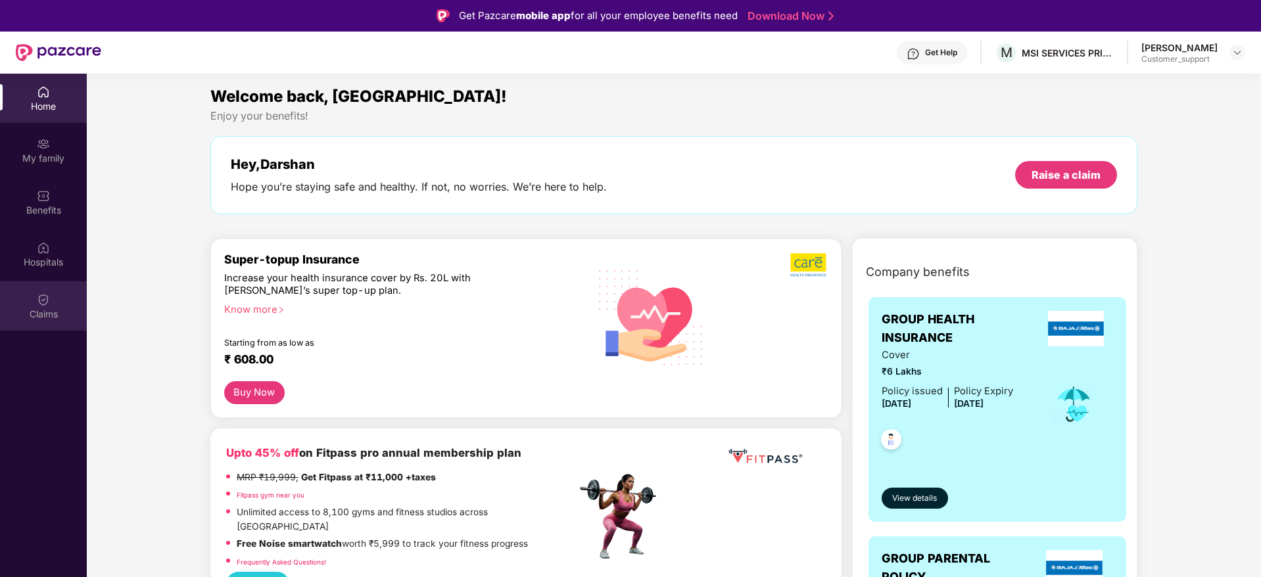
click at [43, 305] on img at bounding box center [43, 299] width 13 height 13
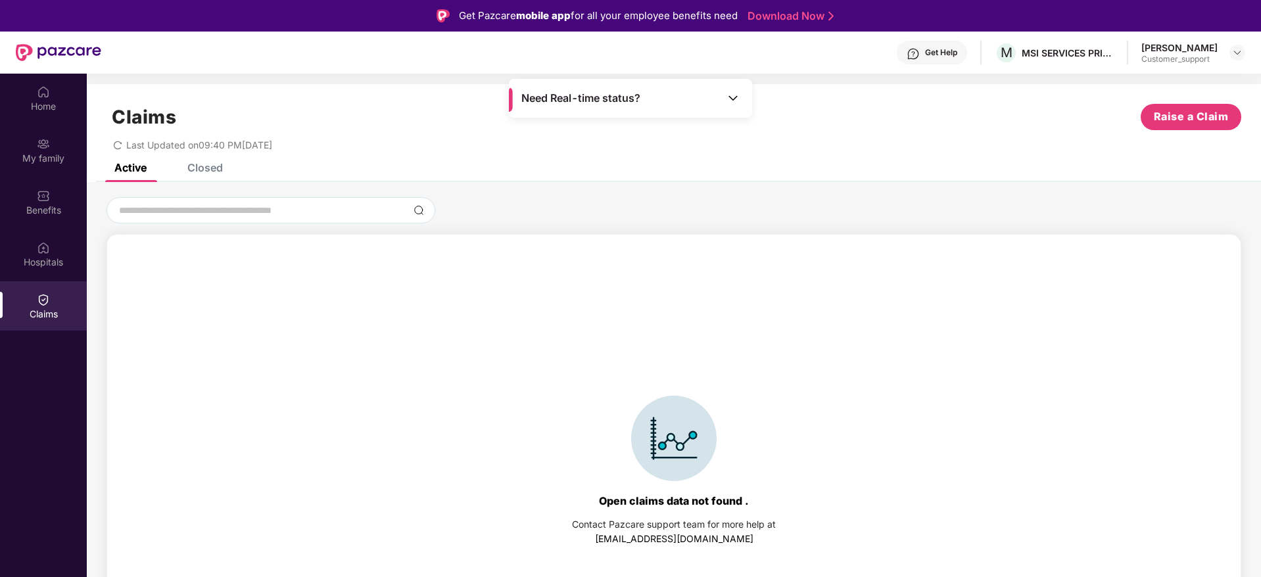
click at [201, 165] on div "Closed" at bounding box center [204, 167] width 35 height 13
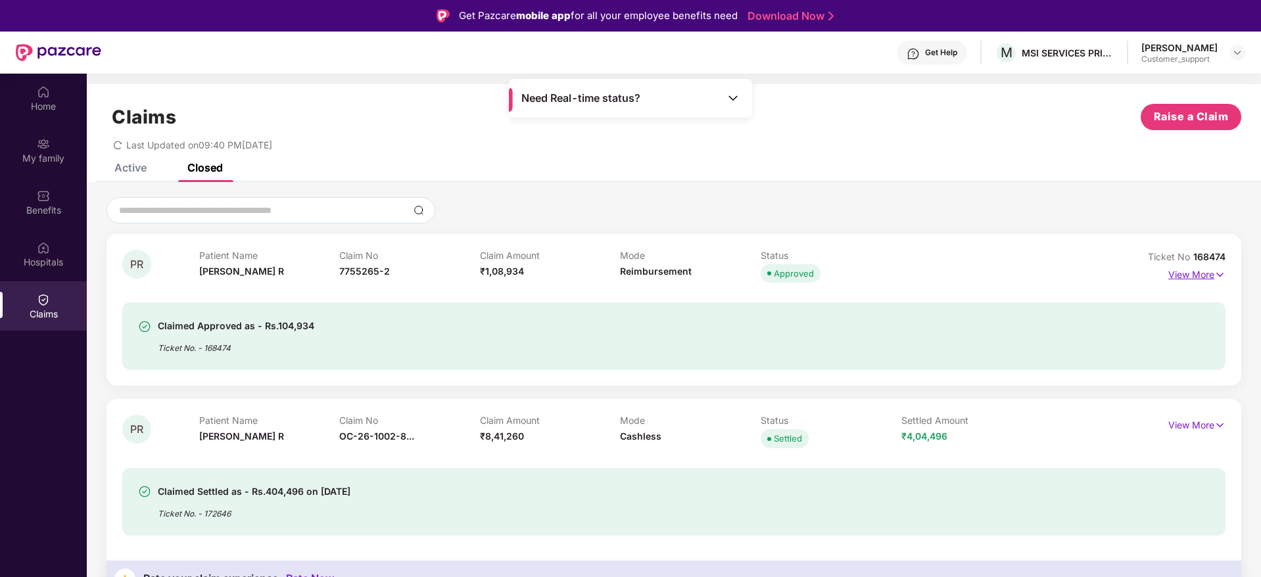
click at [1224, 273] on img at bounding box center [1219, 275] width 11 height 14
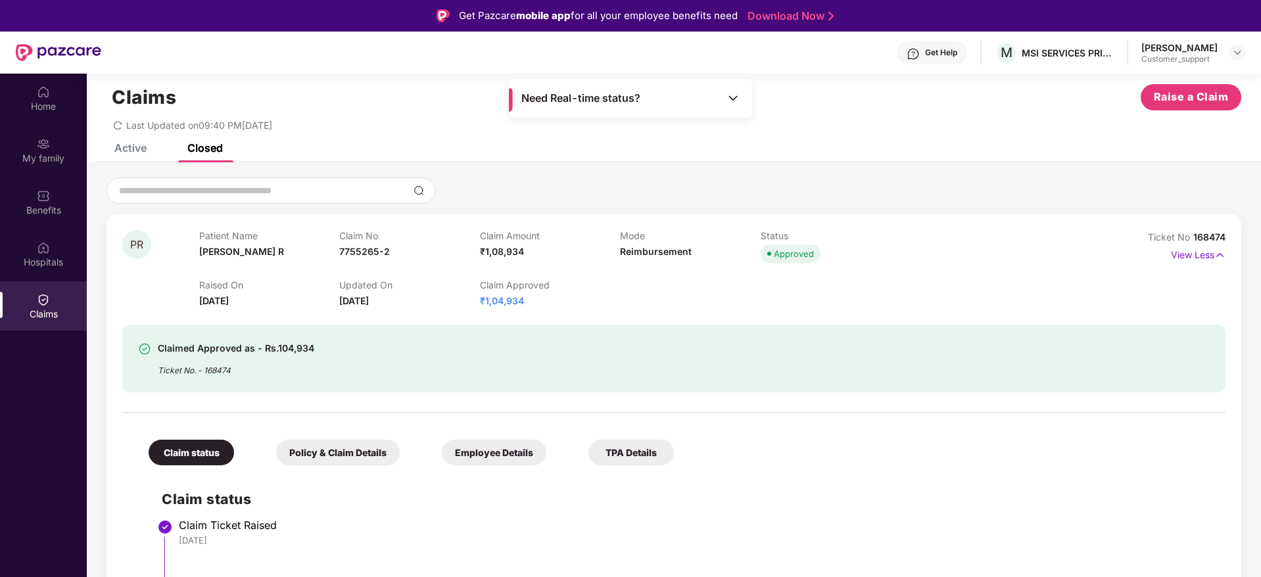
scroll to position [0, 0]
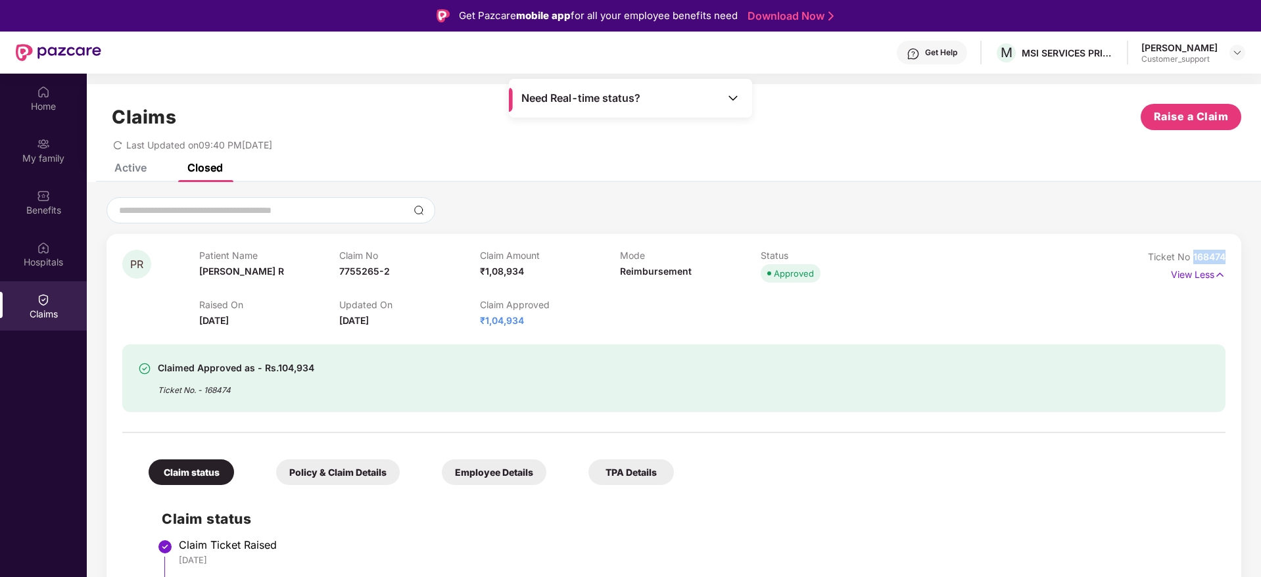
drag, startPoint x: 1227, startPoint y: 259, endPoint x: 1191, endPoint y: 261, distance: 35.6
click at [1191, 261] on div "PR Patient Name [PERSON_NAME] R Claim No 7755265-2 Claim Amount ₹1,08,934 Mode …" at bounding box center [673, 563] width 1135 height 659
copy span "168474"
click at [1235, 52] on img at bounding box center [1237, 52] width 11 height 11
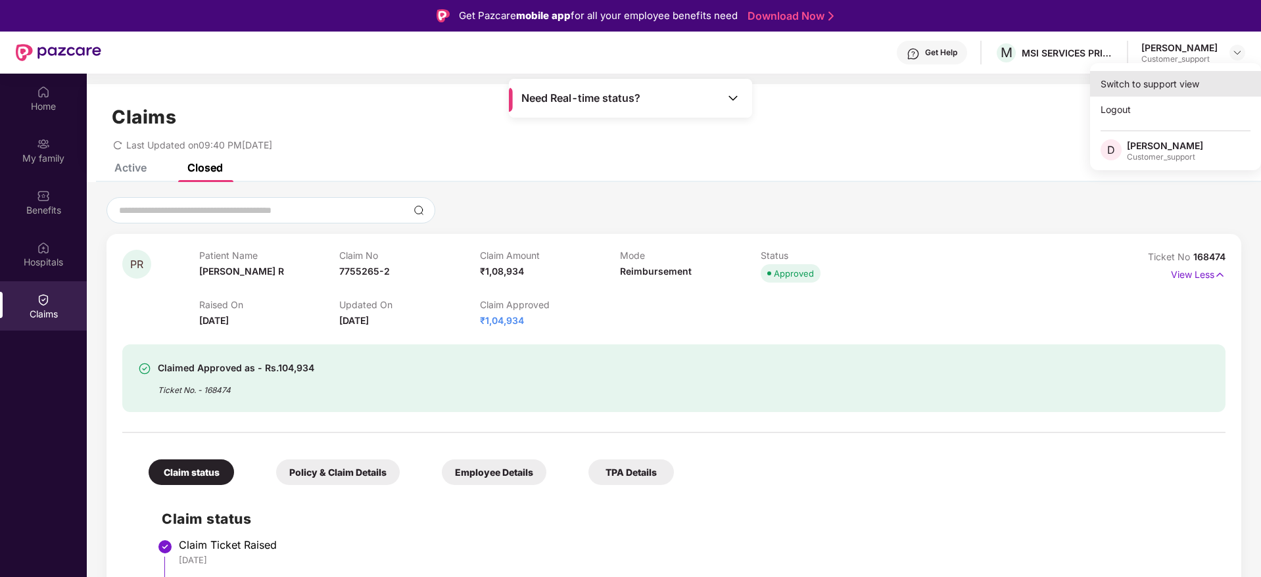
click at [1156, 78] on div "Switch to support view" at bounding box center [1175, 84] width 171 height 26
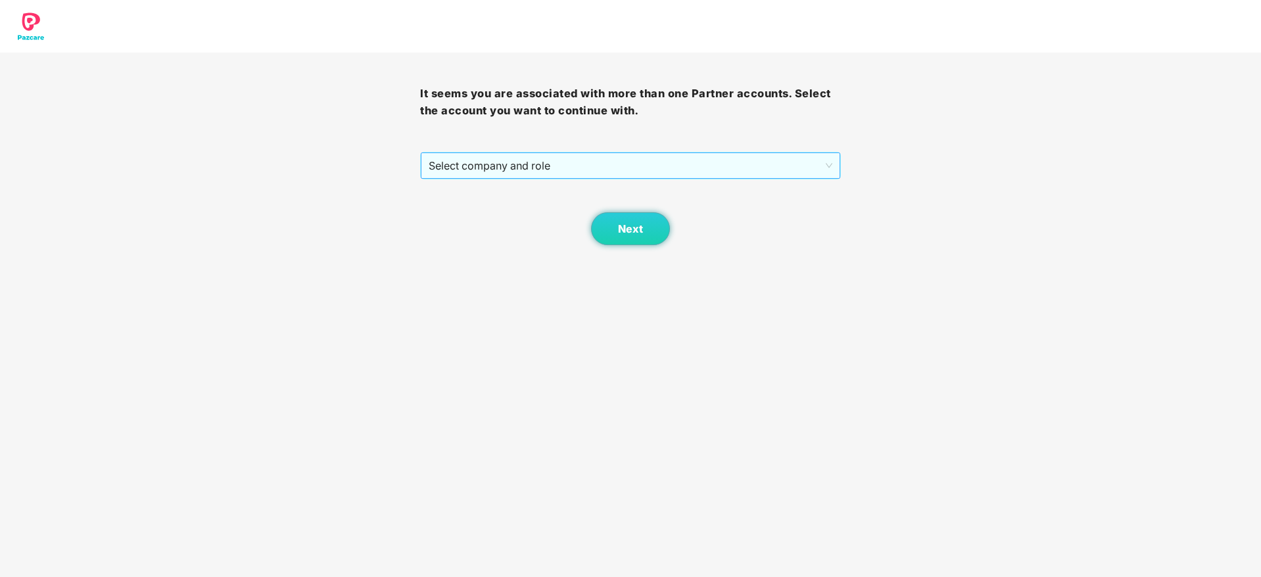
click at [674, 163] on span "Select company and role" at bounding box center [630, 165] width 403 height 25
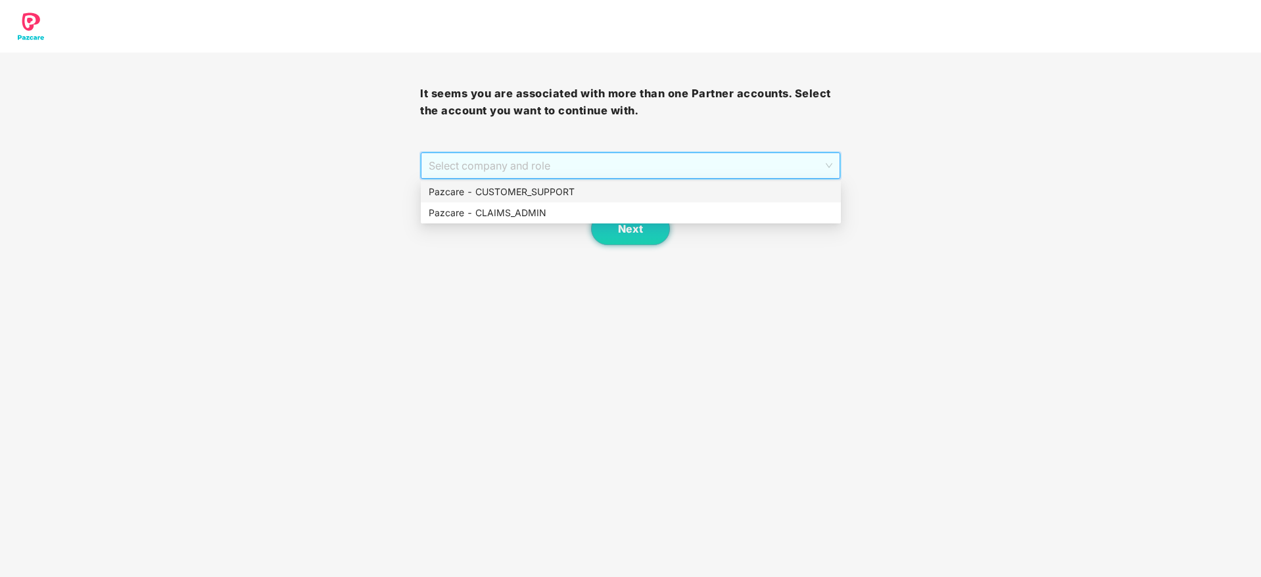
click at [527, 189] on div "Pazcare - CUSTOMER_SUPPORT" at bounding box center [631, 192] width 404 height 14
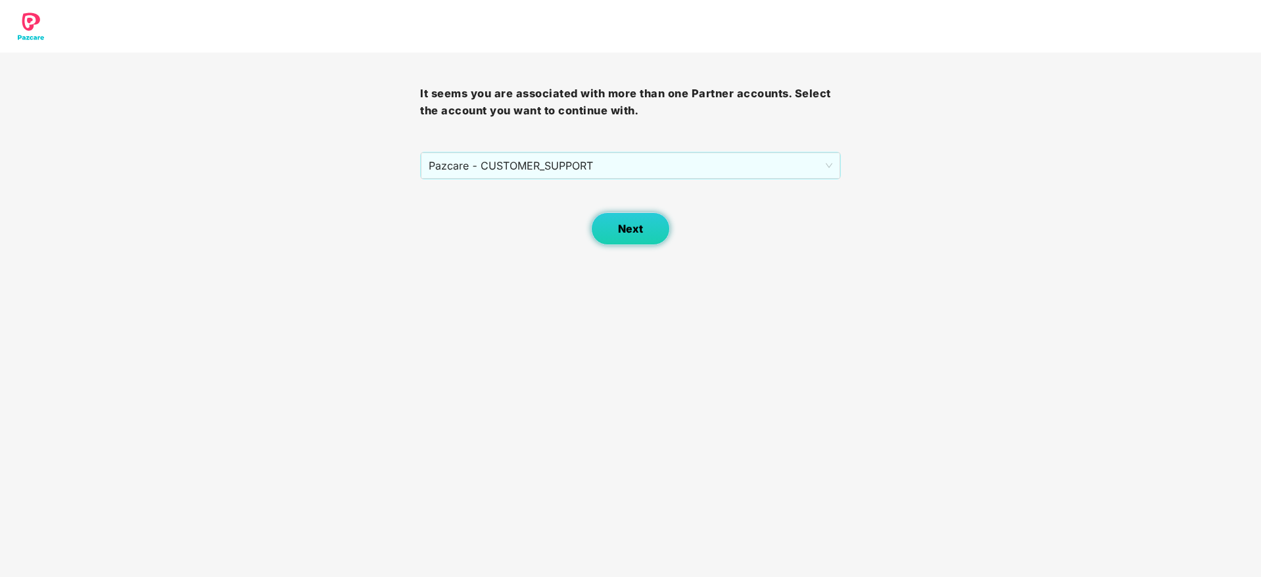
click at [611, 230] on button "Next" at bounding box center [630, 228] width 79 height 33
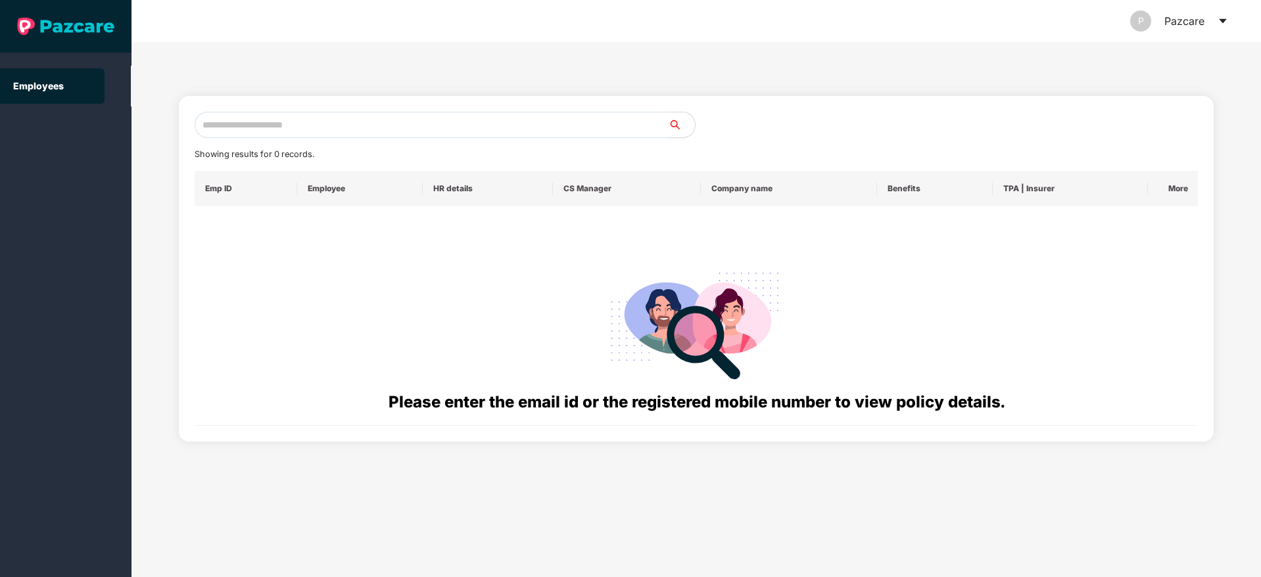
click at [249, 122] on input "text" at bounding box center [432, 125] width 474 height 26
paste input "**********"
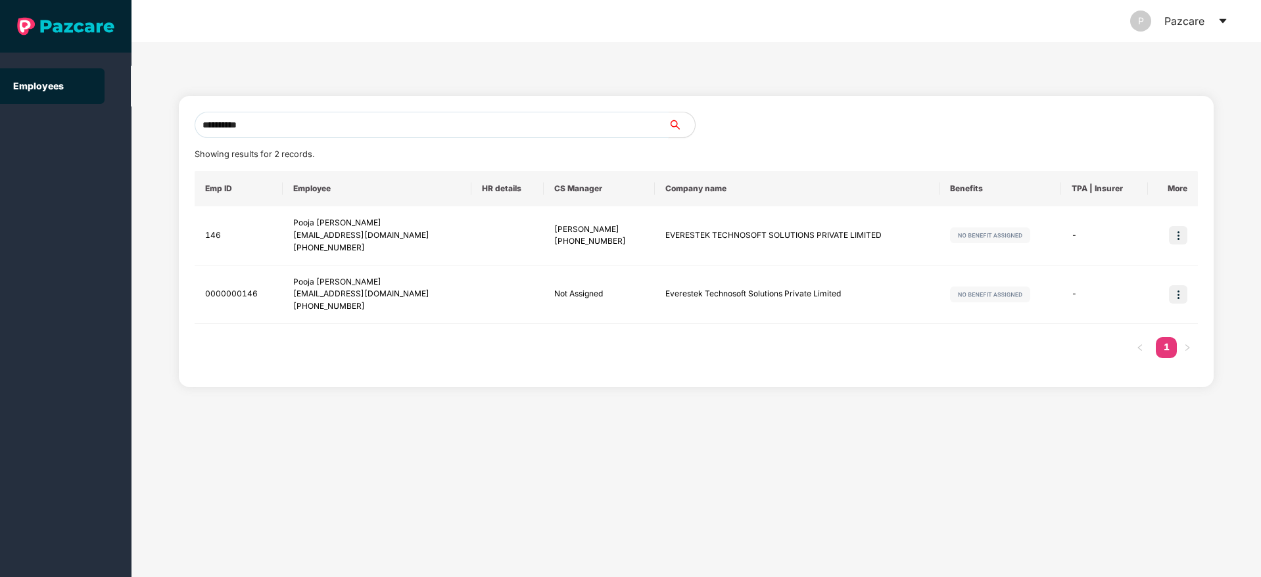
click at [281, 122] on input "**********" at bounding box center [432, 125] width 474 height 26
type input "*"
paste input "**********"
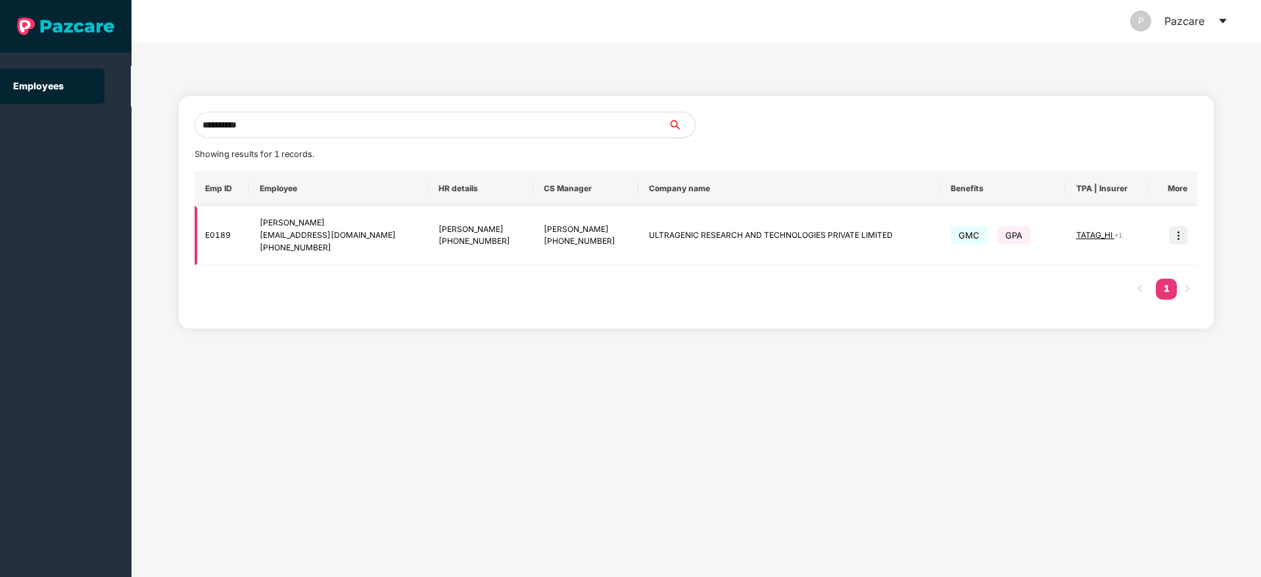
type input "**********"
click at [1181, 237] on img at bounding box center [1178, 235] width 18 height 18
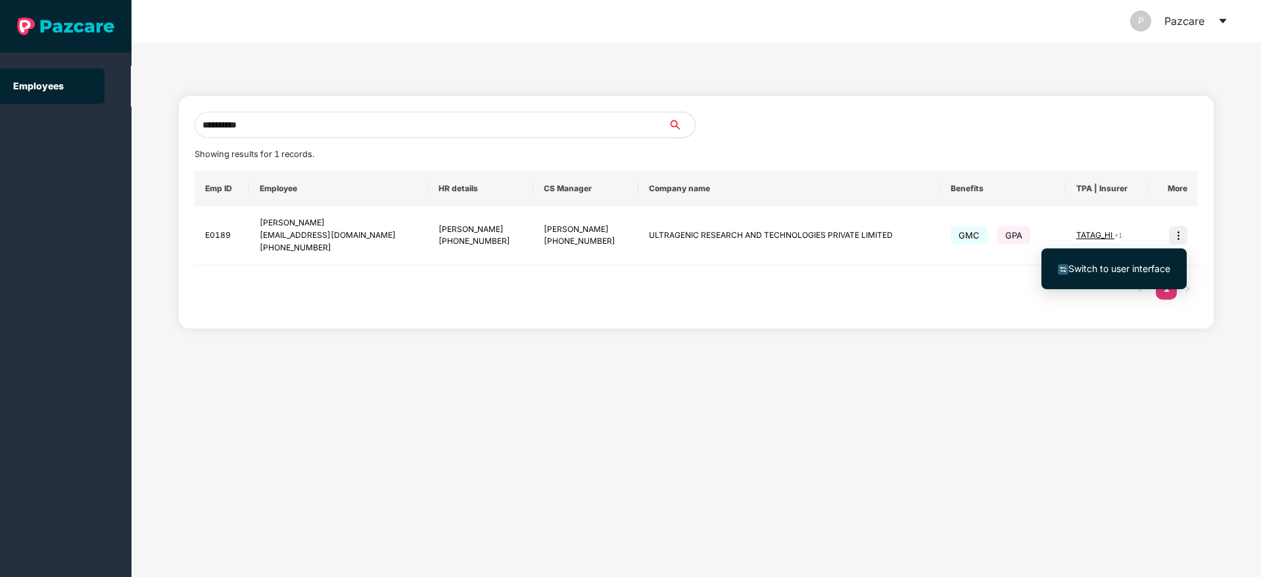
click at [1099, 263] on span "Switch to user interface" at bounding box center [1119, 268] width 102 height 11
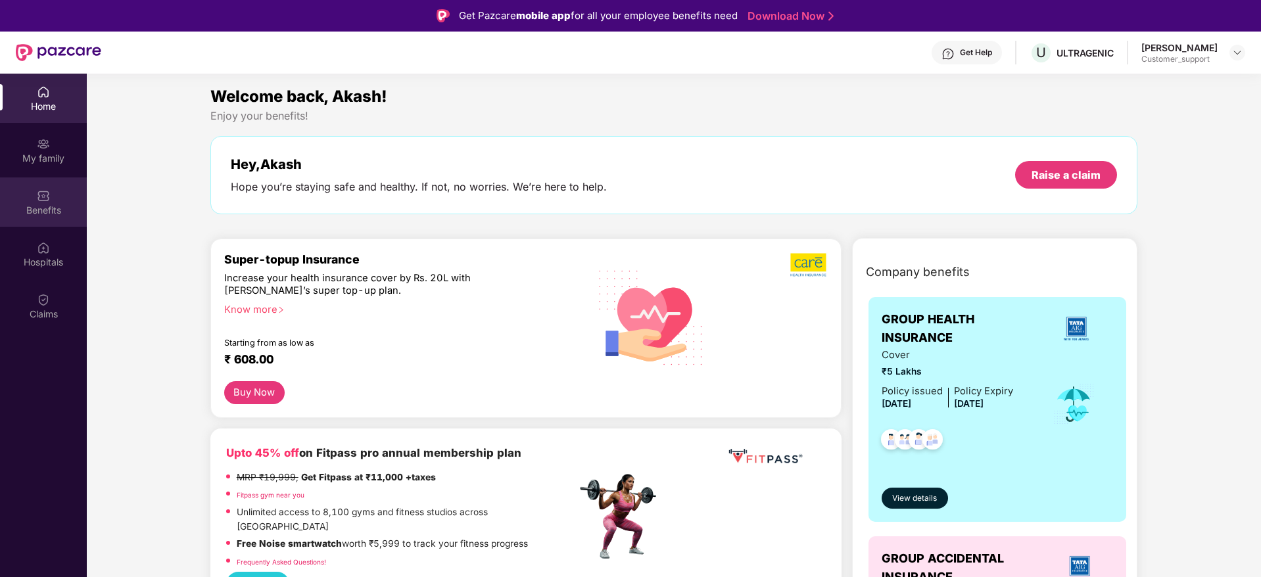
click at [43, 208] on div "Benefits" at bounding box center [43, 210] width 87 height 13
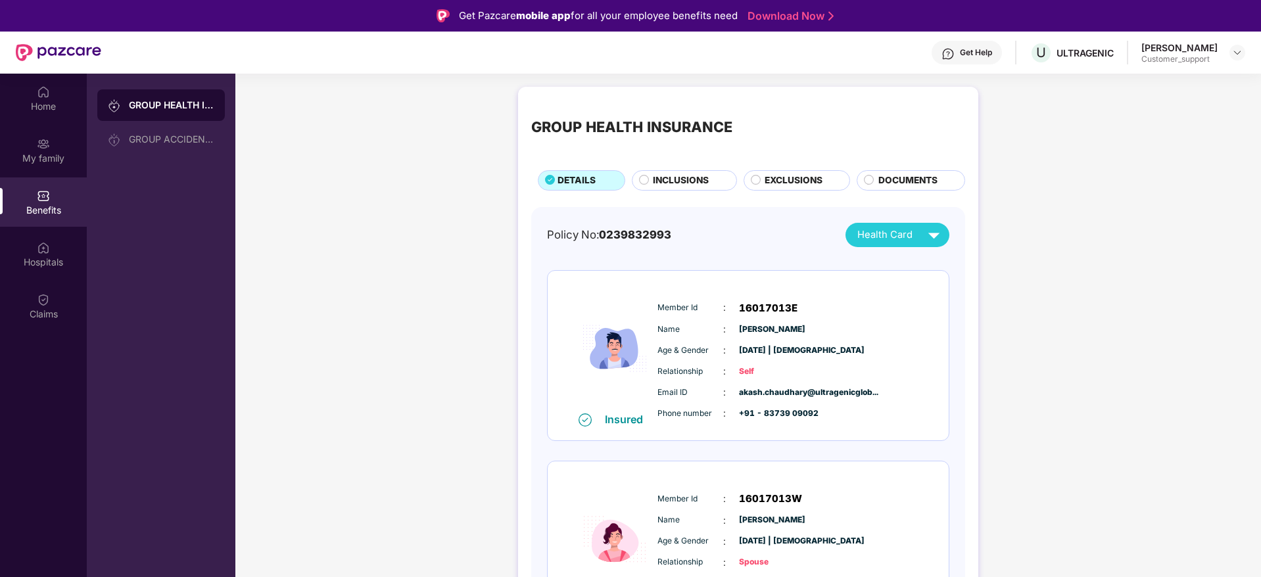
click at [671, 174] on span "INCLUSIONS" at bounding box center [681, 181] width 56 height 14
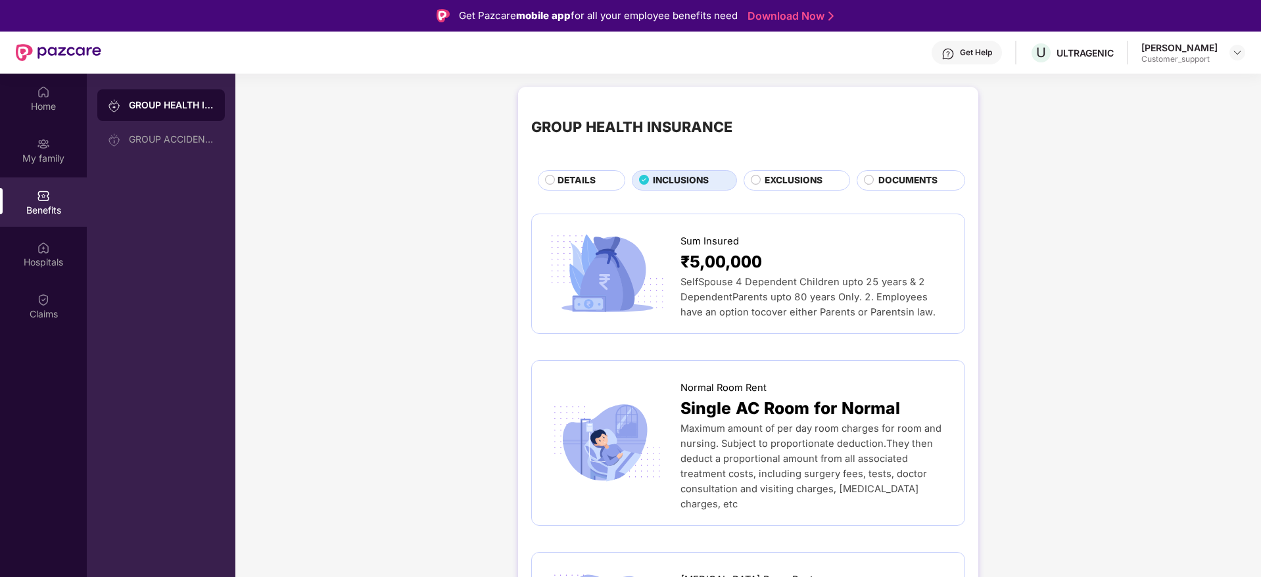
scroll to position [1, 0]
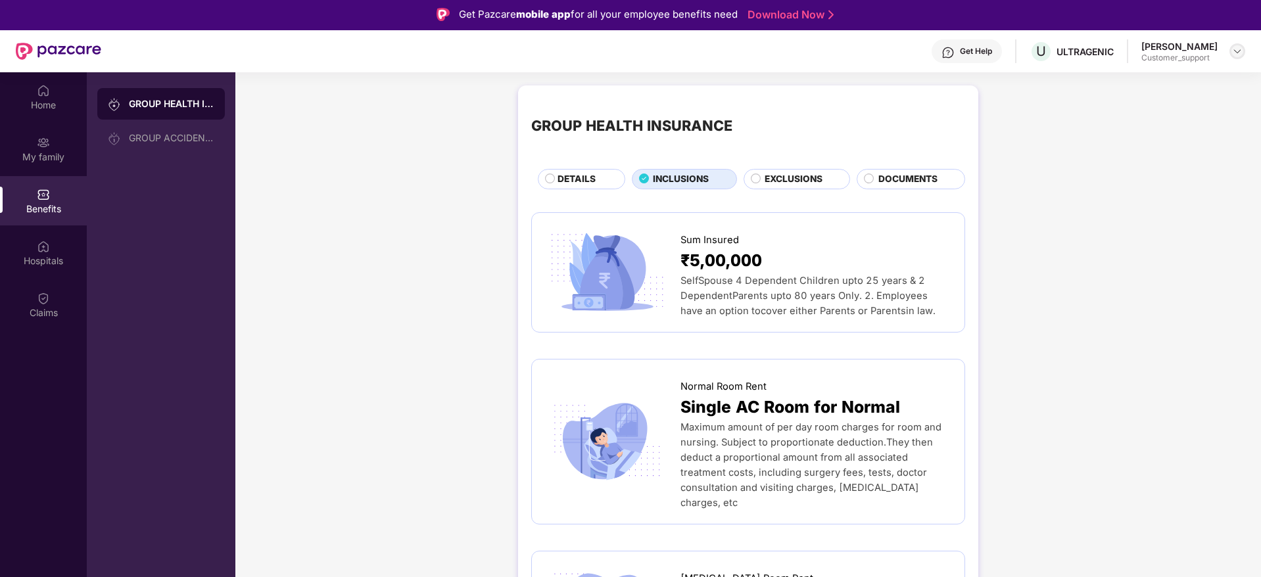
click at [1242, 53] on div at bounding box center [1237, 51] width 16 height 16
click at [1180, 84] on div "Switch to support view" at bounding box center [1175, 83] width 171 height 26
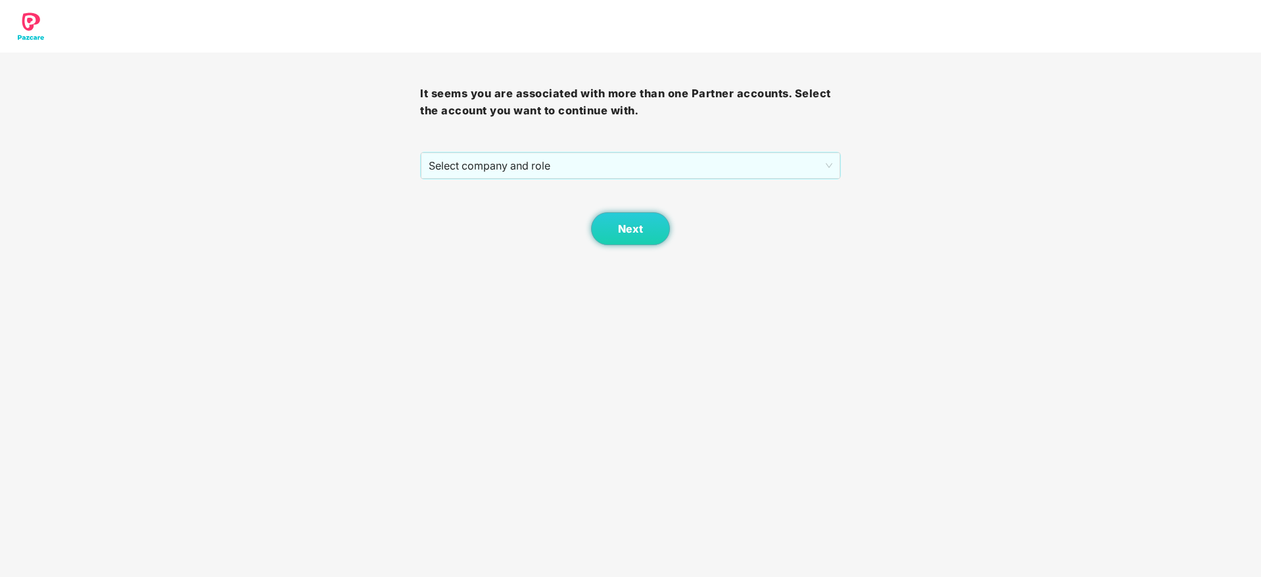
scroll to position [0, 0]
click at [696, 168] on span "Select company and role" at bounding box center [630, 165] width 403 height 25
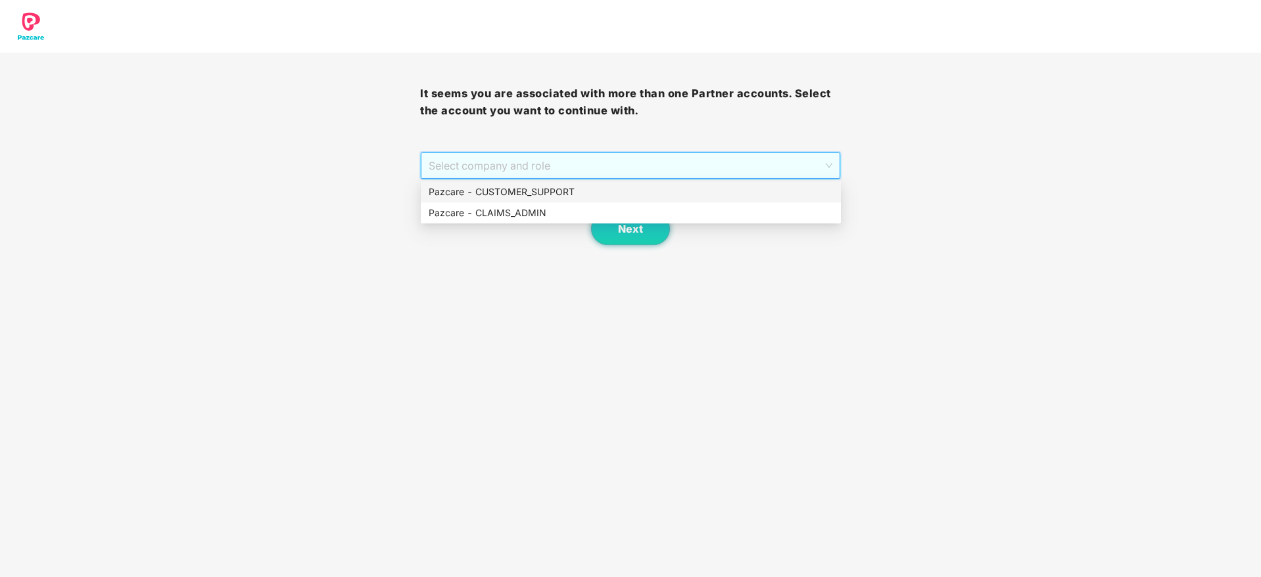
click at [561, 191] on div "Pazcare - CUSTOMER_SUPPORT" at bounding box center [631, 192] width 404 height 14
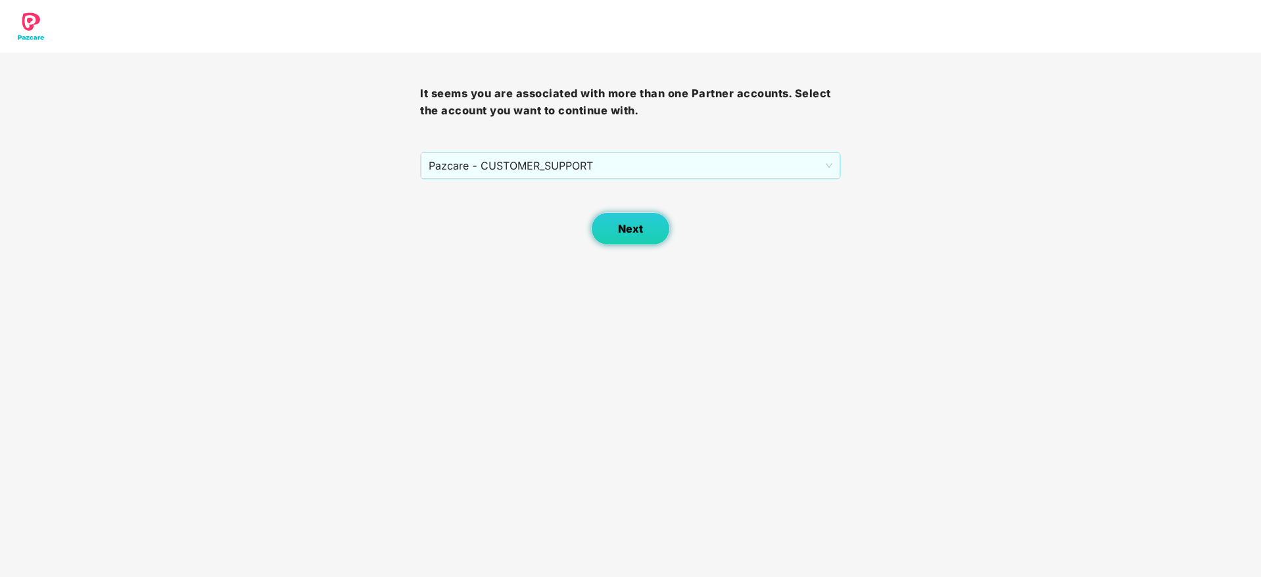
click at [636, 238] on button "Next" at bounding box center [630, 228] width 79 height 33
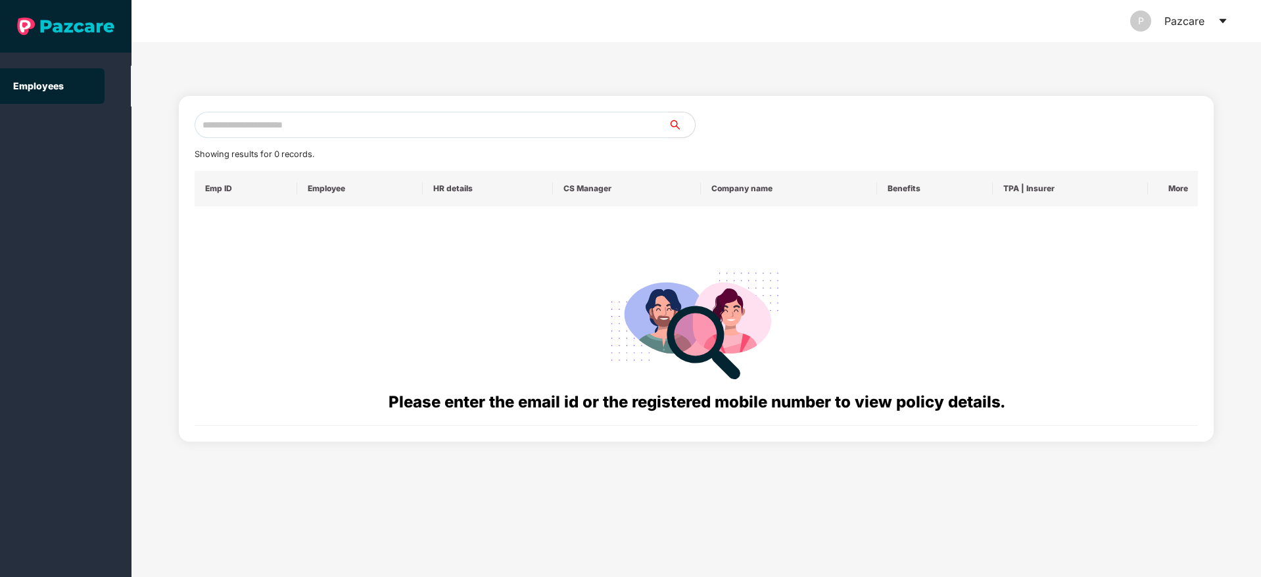
click at [245, 126] on input "text" at bounding box center [432, 125] width 474 height 26
paste input "**********"
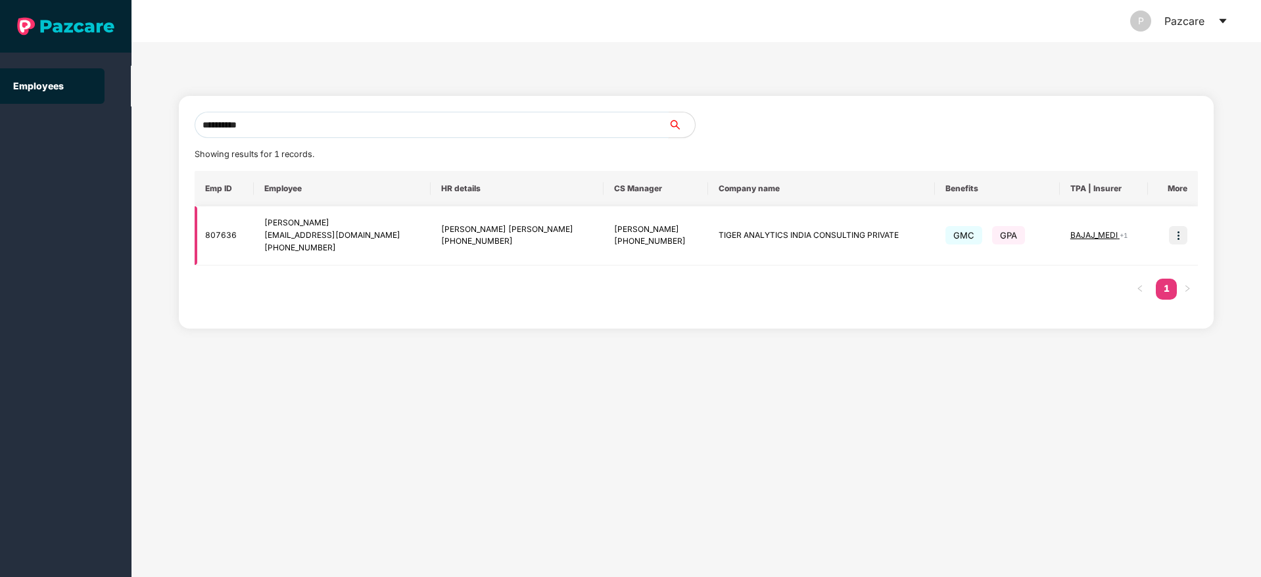
type input "**********"
click at [1182, 240] on img at bounding box center [1178, 235] width 18 height 18
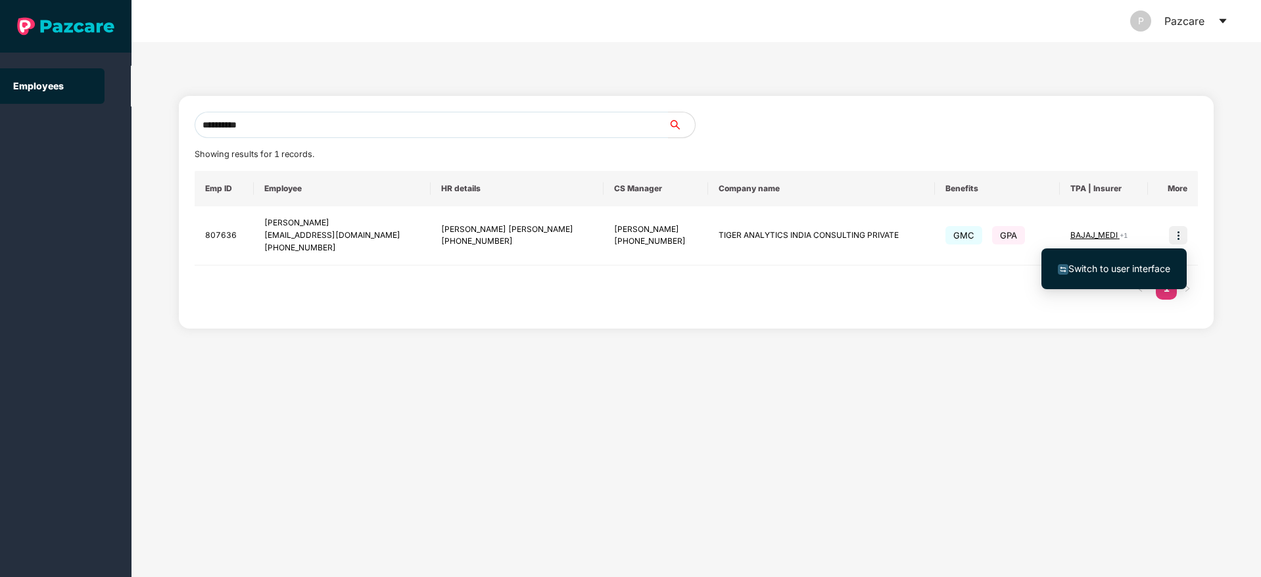
click at [1139, 263] on span "Switch to user interface" at bounding box center [1119, 268] width 102 height 11
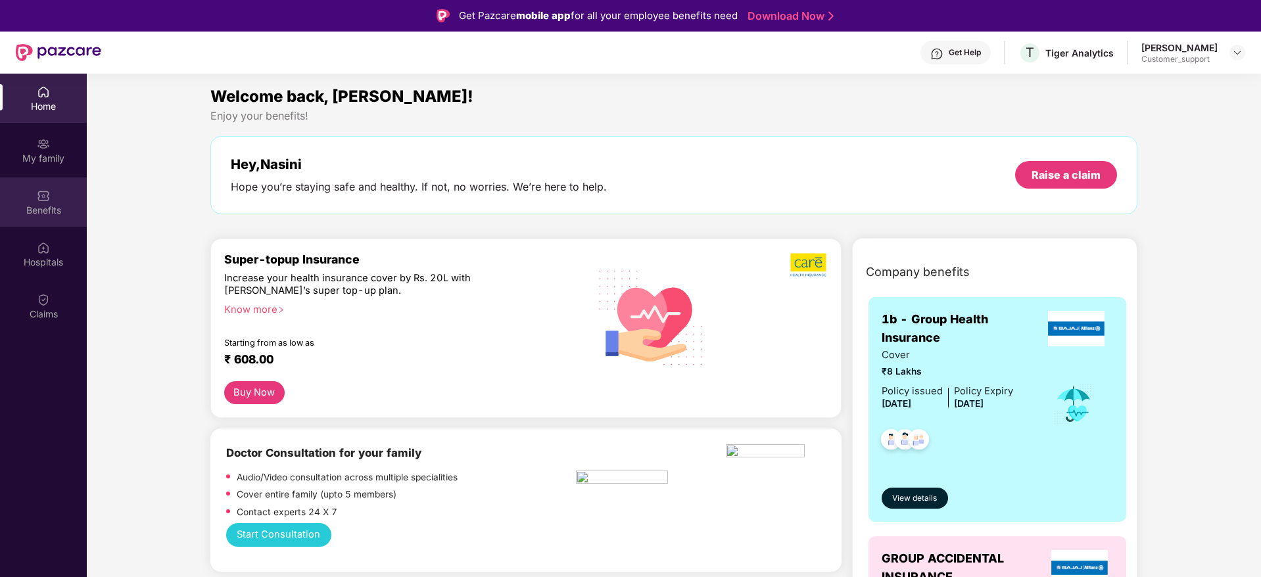
click at [49, 209] on div "Benefits" at bounding box center [43, 210] width 87 height 13
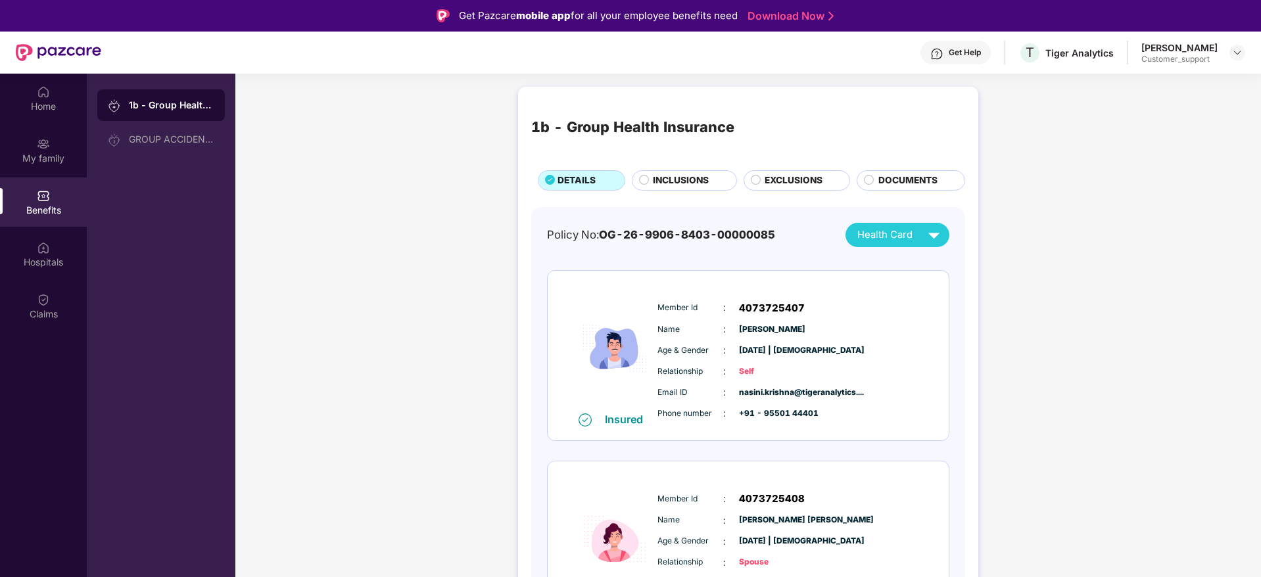
click at [674, 176] on span "INCLUSIONS" at bounding box center [681, 181] width 56 height 14
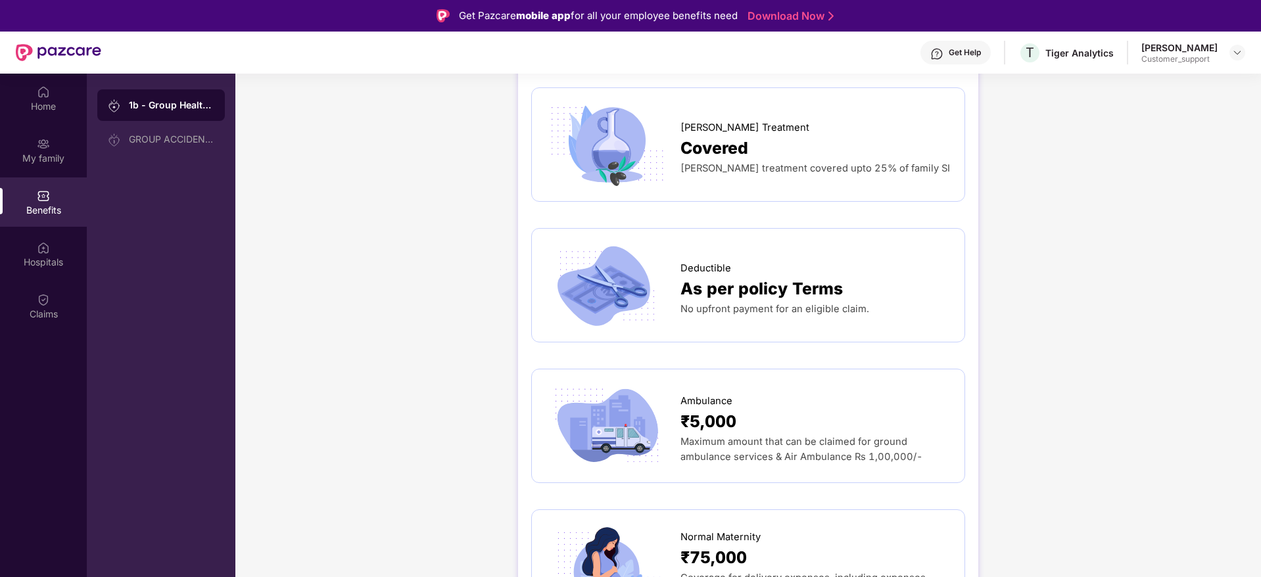
scroll to position [1252, 0]
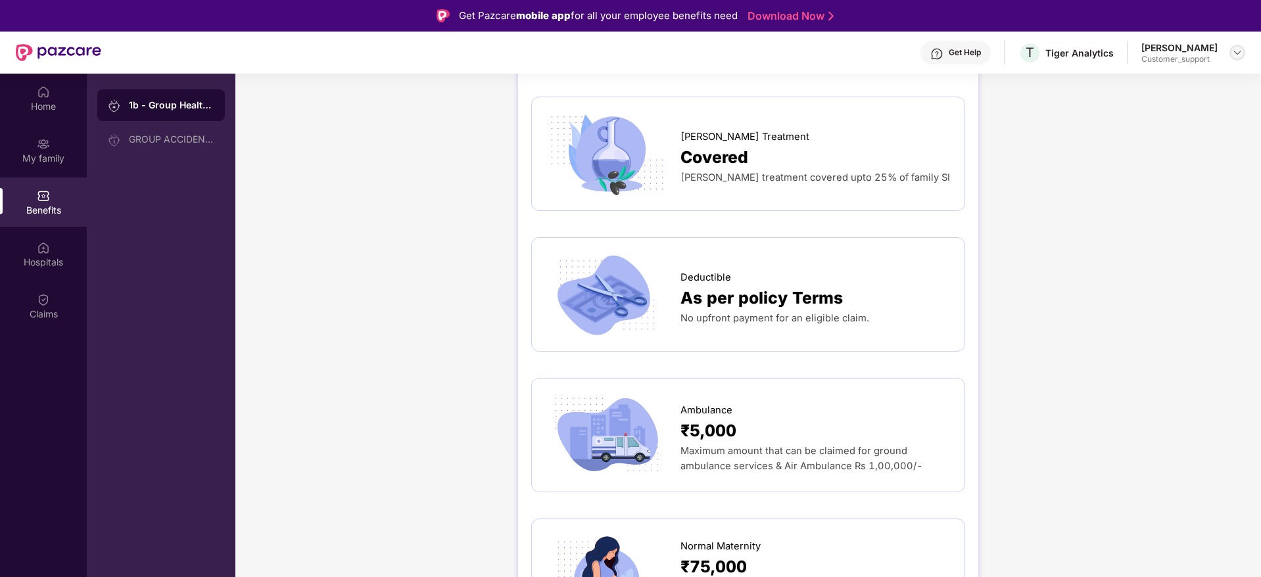
click at [1238, 47] on img at bounding box center [1237, 52] width 11 height 11
click at [1125, 80] on div "Switch to support view" at bounding box center [1175, 84] width 171 height 26
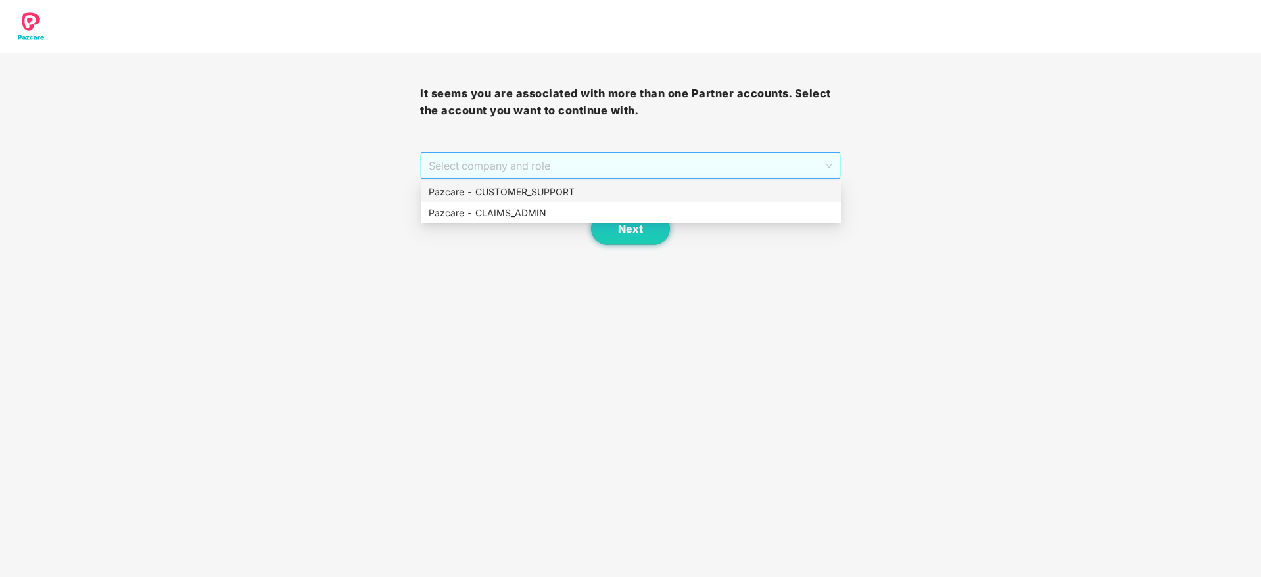
click at [692, 168] on span "Select company and role" at bounding box center [630, 165] width 403 height 25
click at [579, 191] on div "Pazcare - CUSTOMER_SUPPORT" at bounding box center [631, 192] width 404 height 14
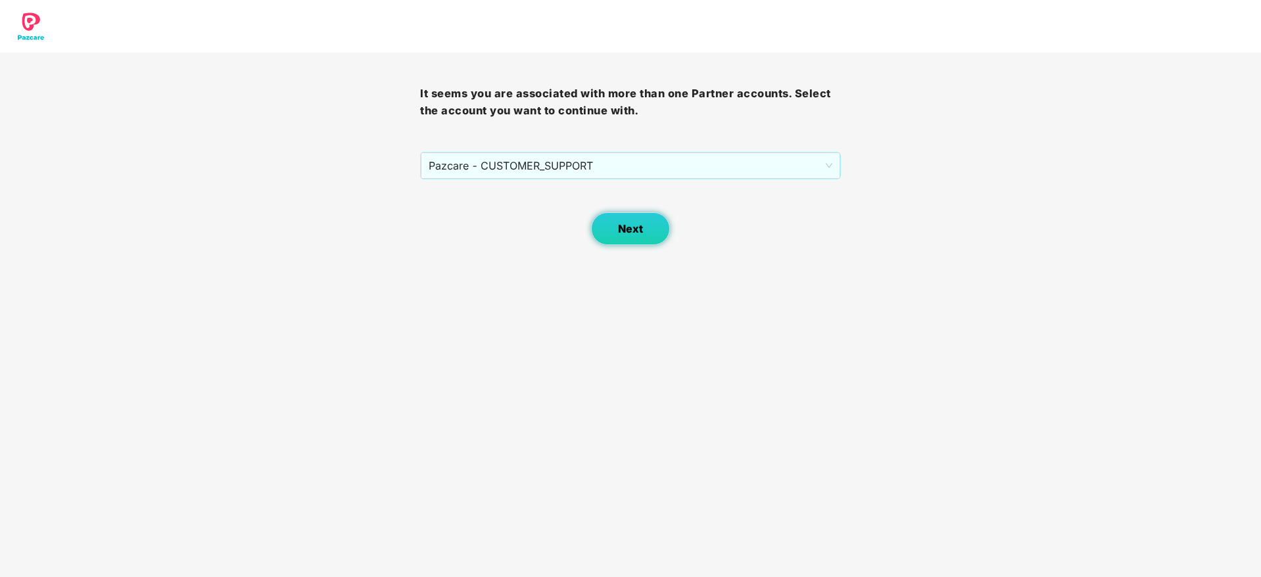
click at [630, 229] on span "Next" at bounding box center [630, 229] width 25 height 12
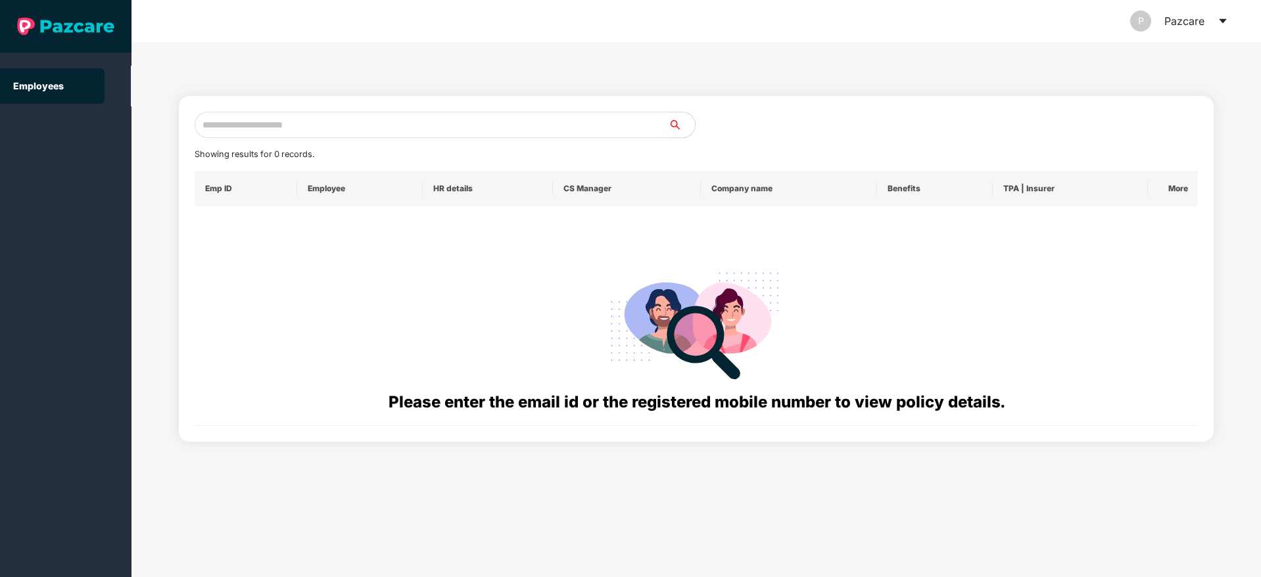
click at [289, 128] on input "text" at bounding box center [432, 125] width 474 height 26
paste input "**********"
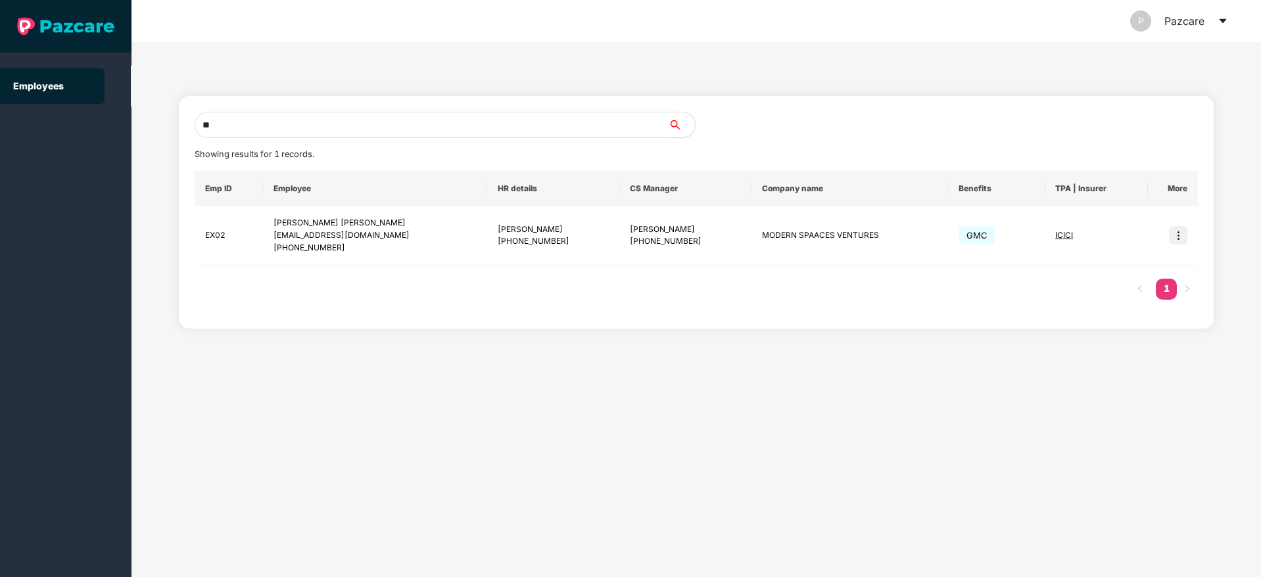
type input "*"
paste input "**********"
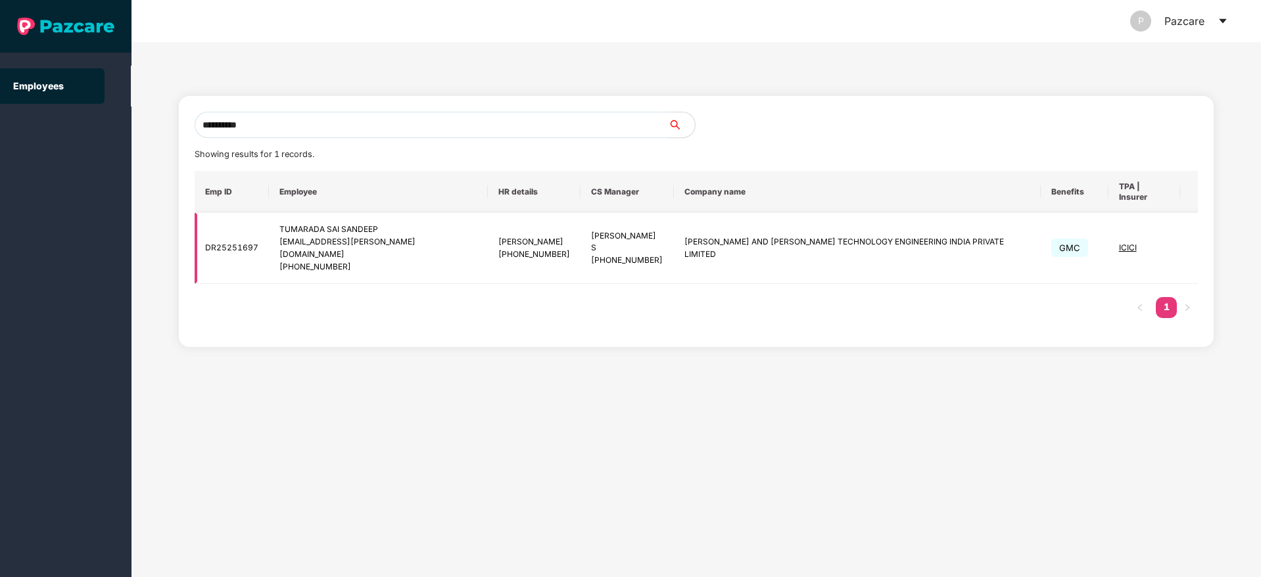
type input "**********"
click at [1203, 239] on img at bounding box center [1212, 248] width 18 height 18
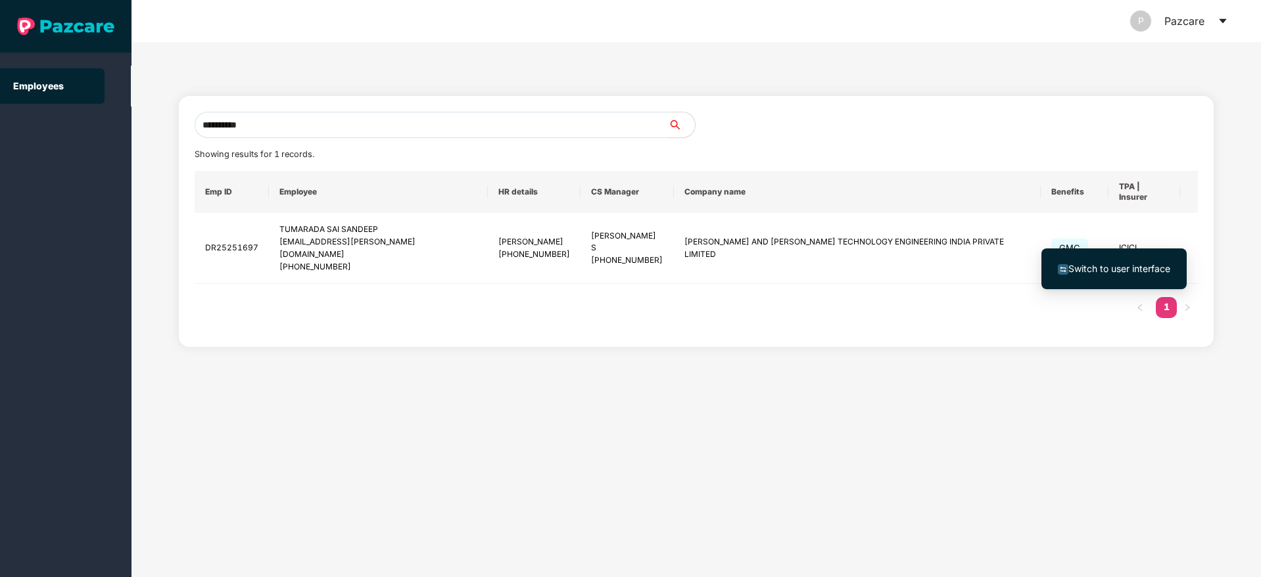
click at [1137, 271] on span "Switch to user interface" at bounding box center [1119, 268] width 102 height 11
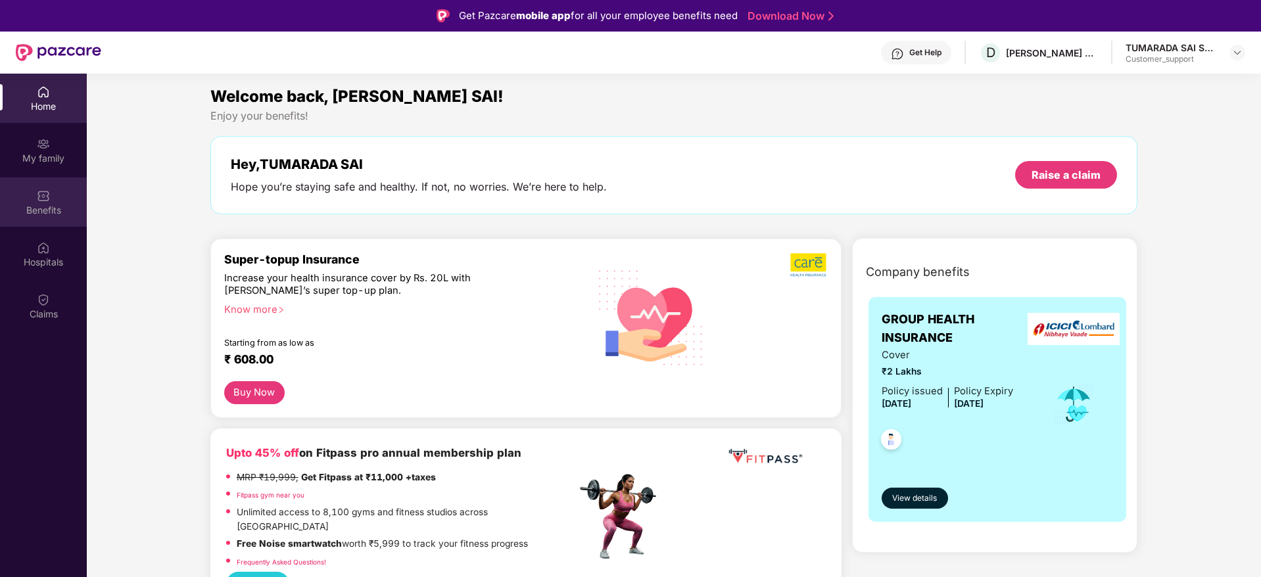
click at [41, 205] on div "Benefits" at bounding box center [43, 210] width 87 height 13
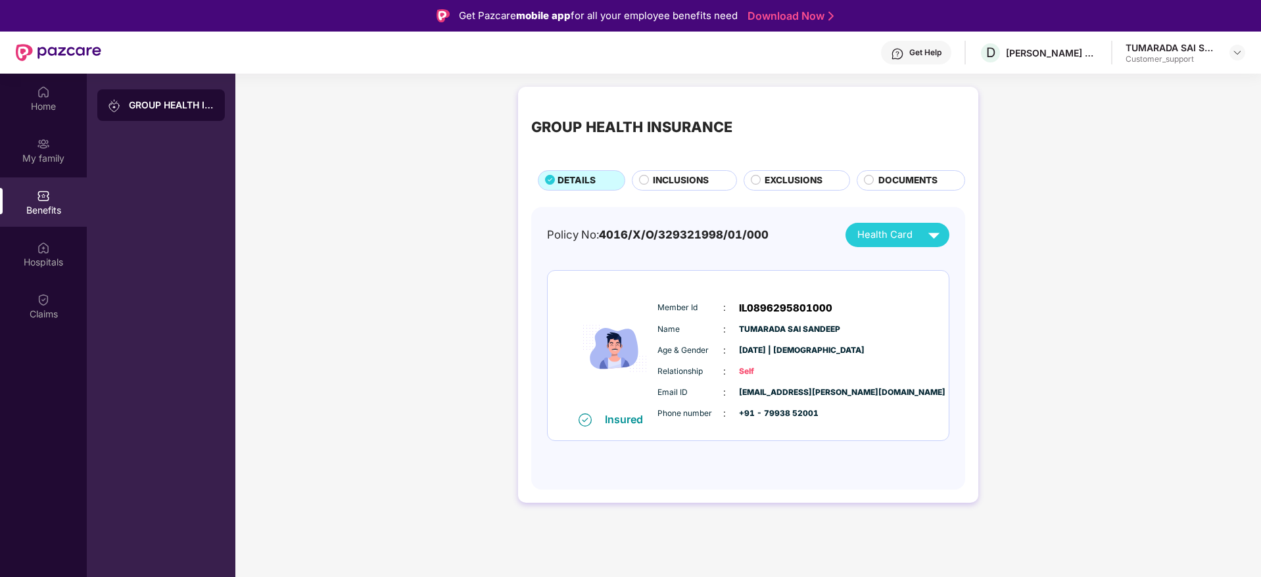
click at [671, 172] on div "INCLUSIONS" at bounding box center [684, 180] width 105 height 20
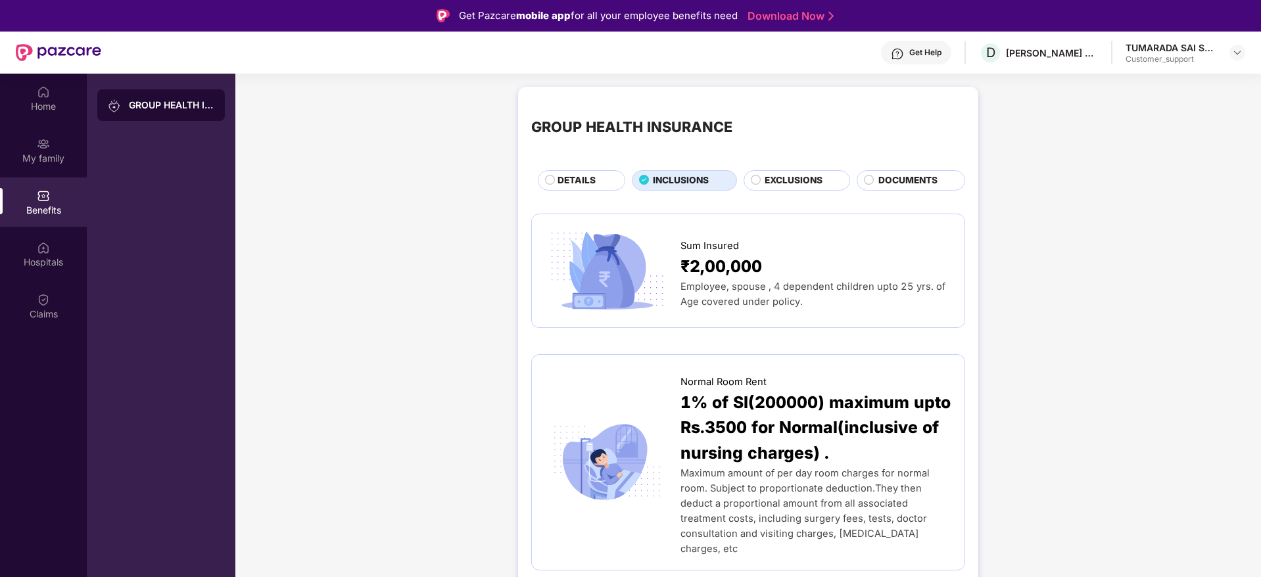
click at [801, 176] on span "EXCLUSIONS" at bounding box center [794, 181] width 58 height 14
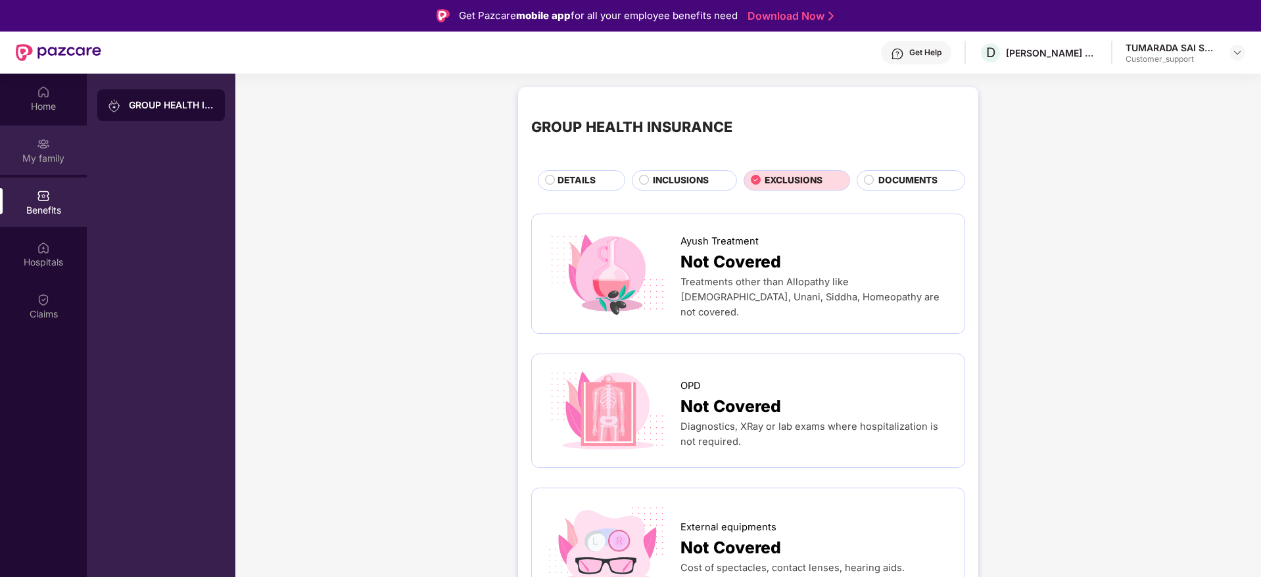
click at [48, 153] on div "My family" at bounding box center [43, 158] width 87 height 13
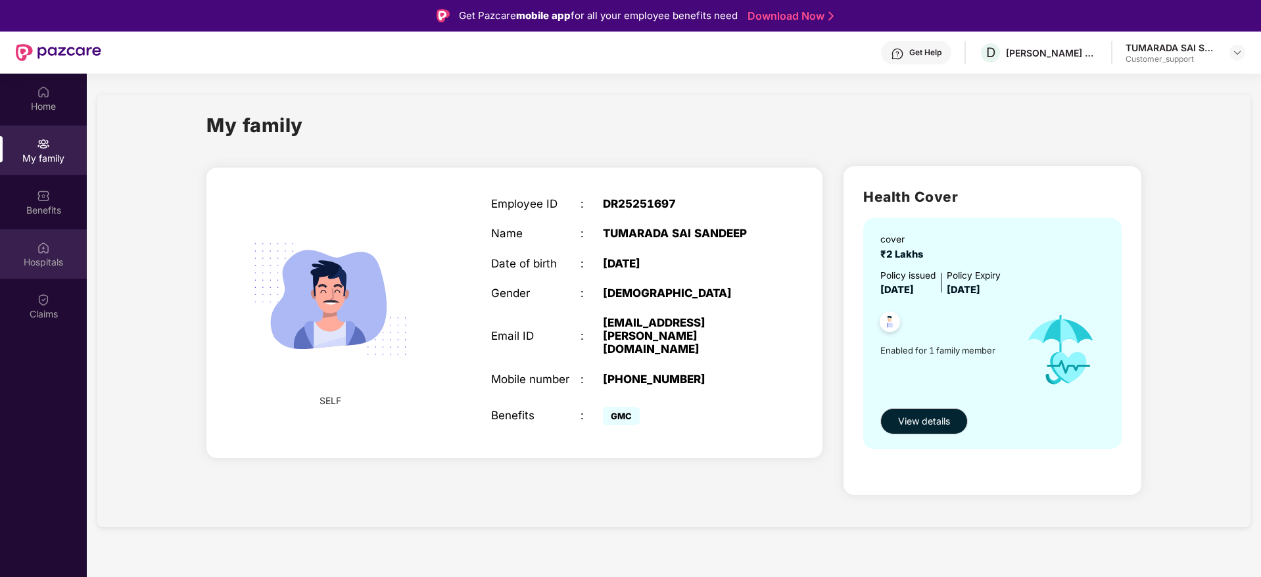
click at [38, 251] on img at bounding box center [43, 247] width 13 height 13
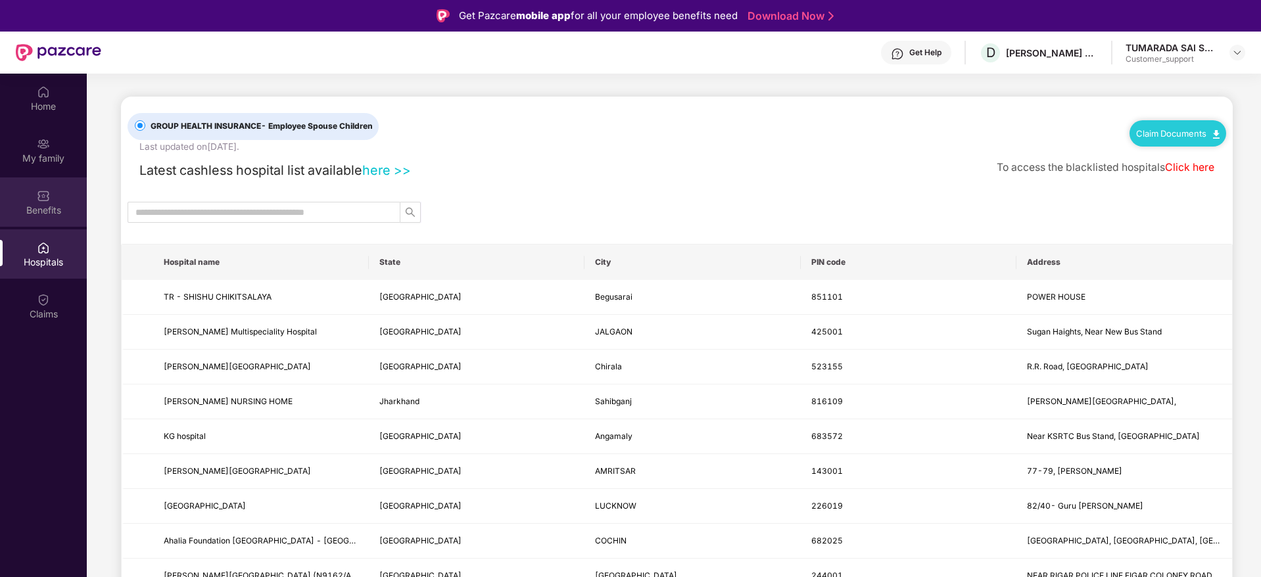
click at [45, 195] on img at bounding box center [43, 195] width 13 height 13
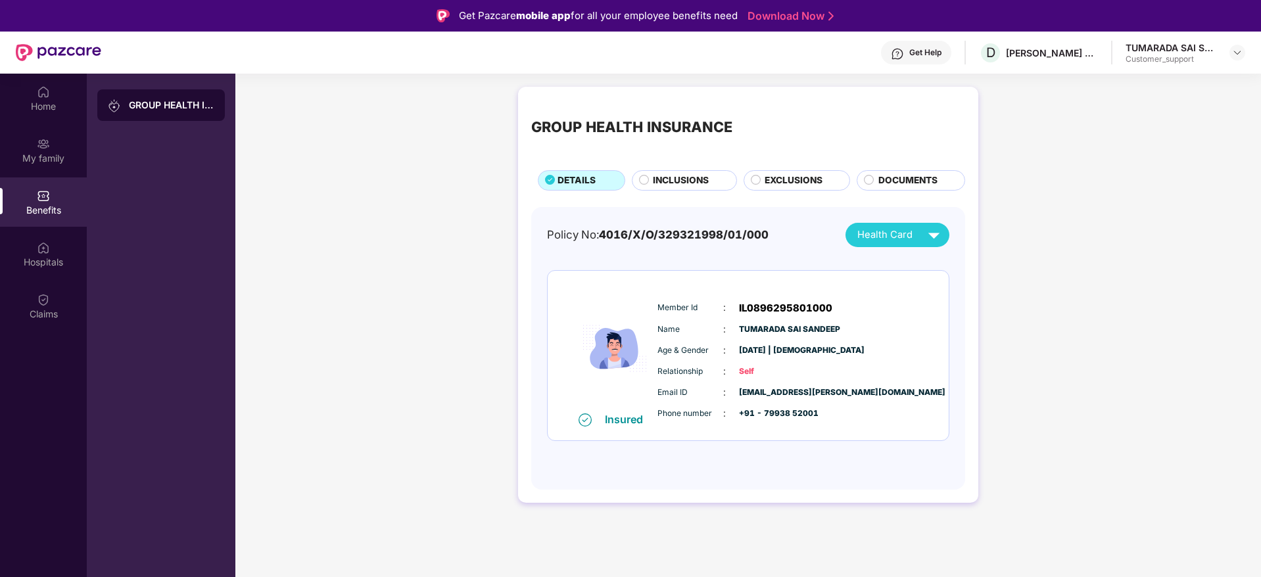
click at [663, 179] on span "INCLUSIONS" at bounding box center [681, 181] width 56 height 14
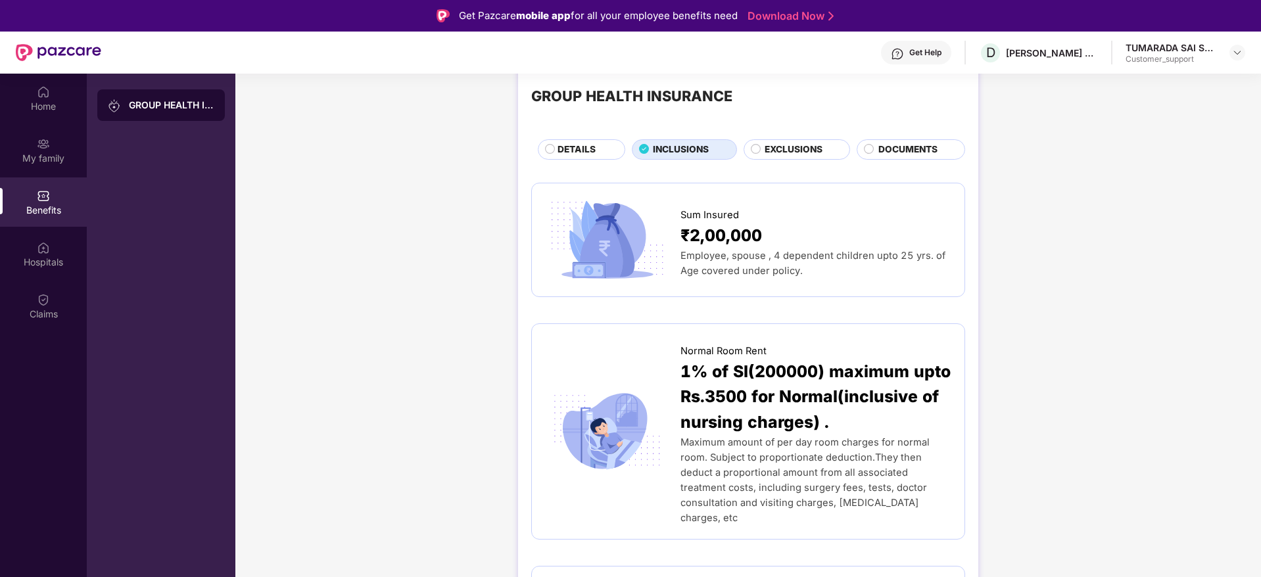
scroll to position [0, 0]
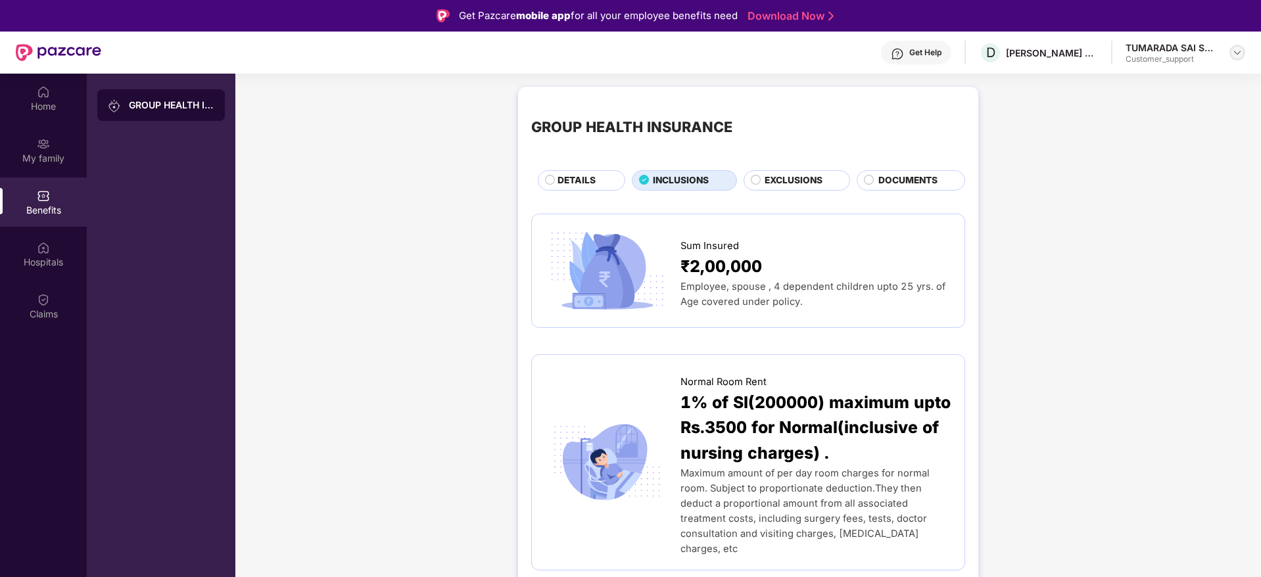
click at [1236, 53] on img at bounding box center [1237, 52] width 11 height 11
click at [1161, 74] on div "Switch to support view" at bounding box center [1175, 84] width 171 height 26
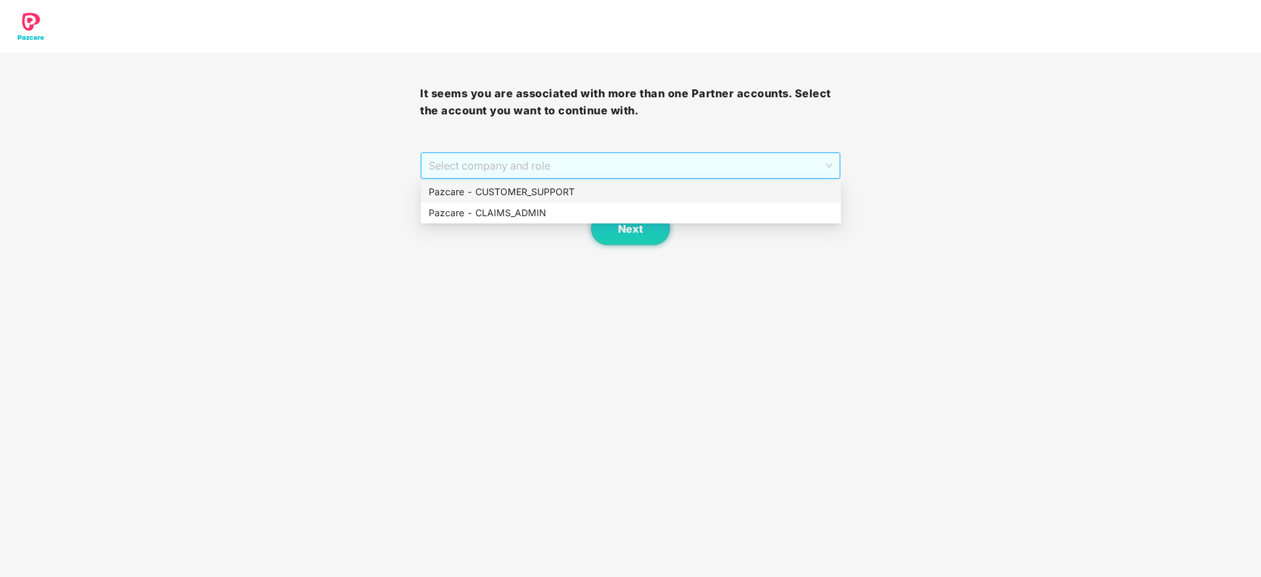
click at [595, 164] on span "Select company and role" at bounding box center [630, 165] width 403 height 25
click at [546, 183] on div "Pazcare - CUSTOMER_SUPPORT" at bounding box center [631, 191] width 420 height 21
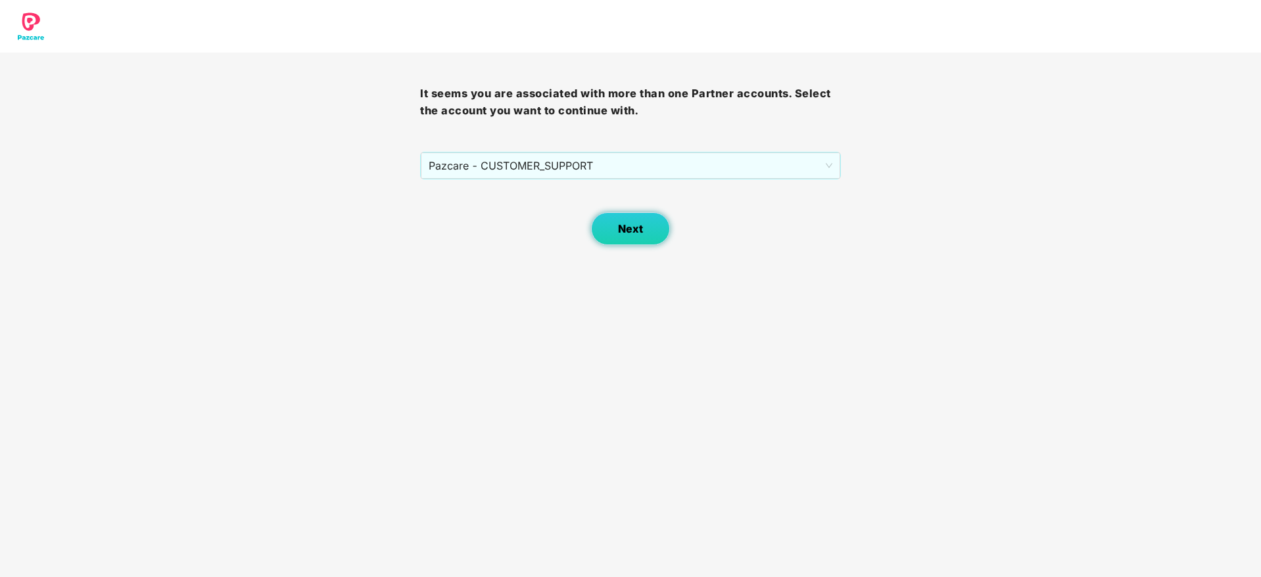
click at [645, 227] on button "Next" at bounding box center [630, 228] width 79 height 33
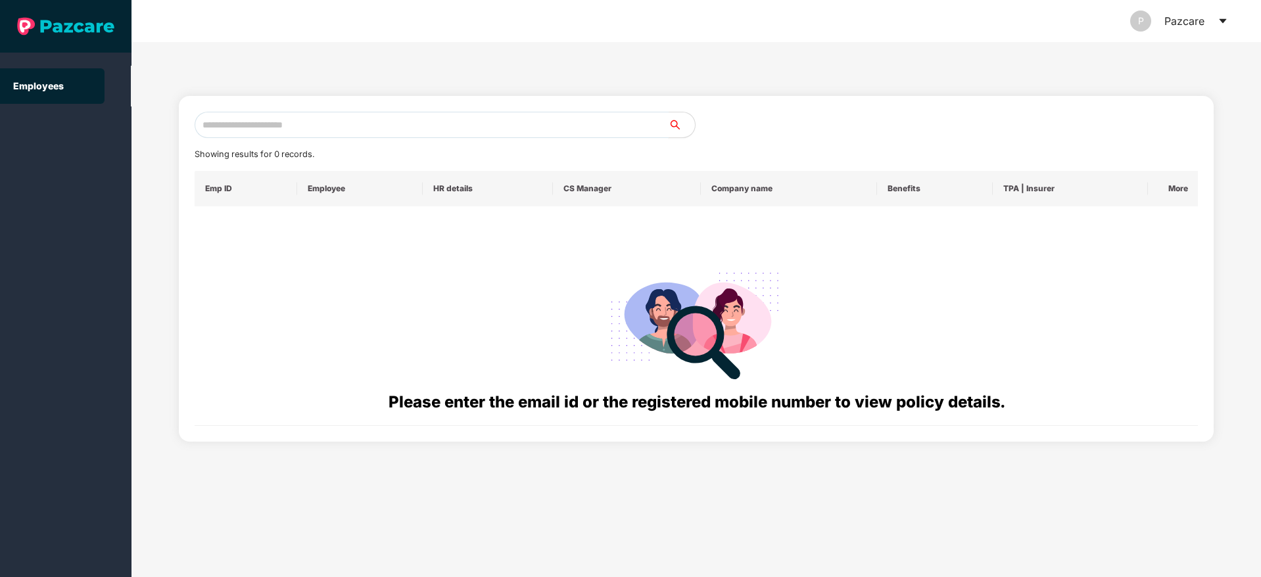
click at [258, 118] on input "text" at bounding box center [432, 125] width 474 height 26
paste input "**********"
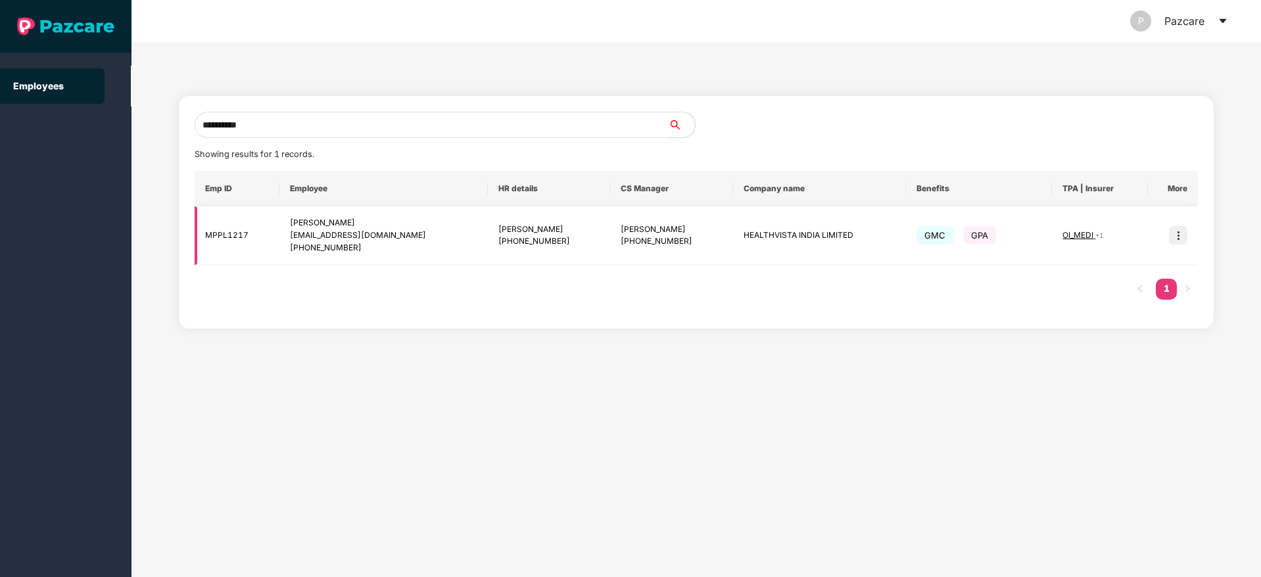
type input "**********"
click at [1182, 237] on img at bounding box center [1178, 235] width 18 height 18
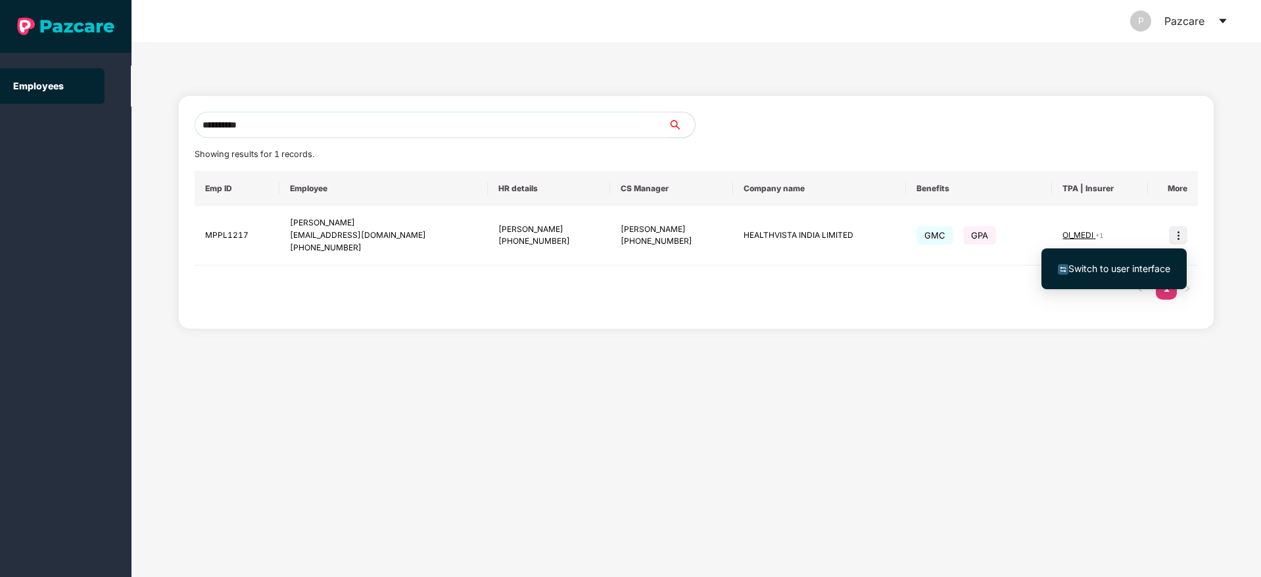
click at [1144, 268] on span "Switch to user interface" at bounding box center [1119, 268] width 102 height 11
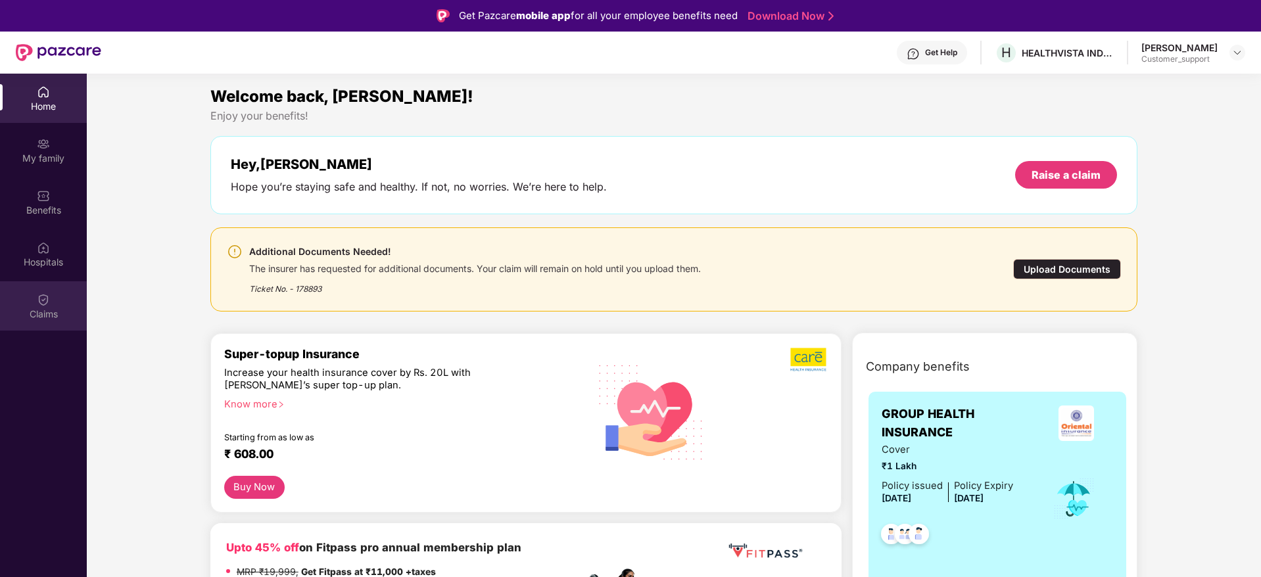
click at [45, 306] on div "Claims" at bounding box center [43, 305] width 87 height 49
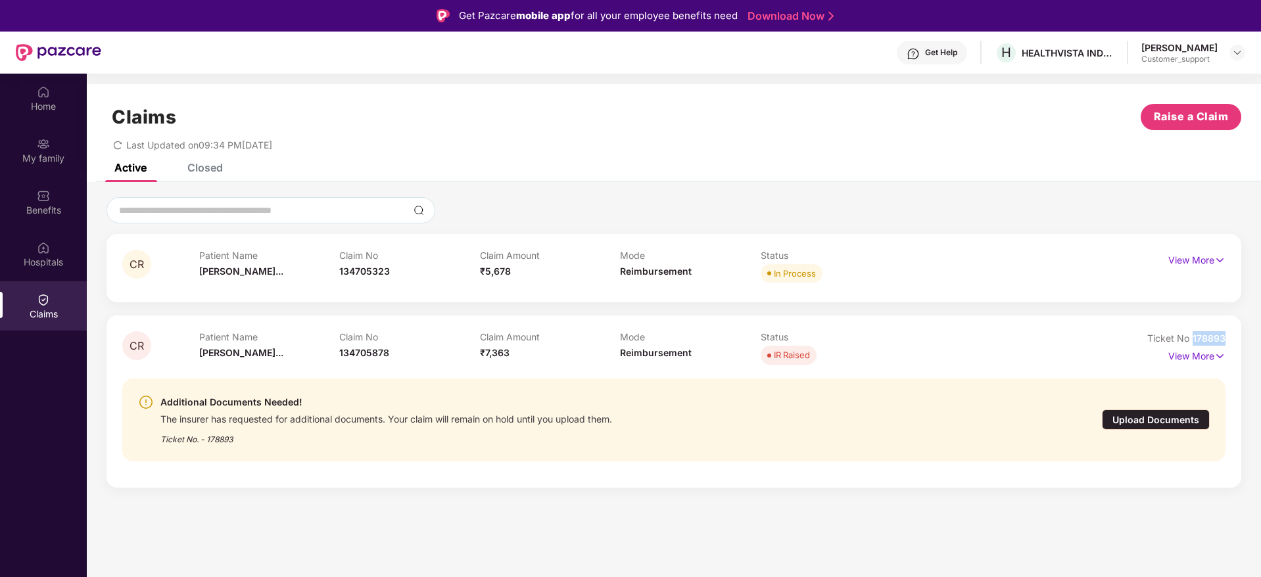
drag, startPoint x: 1229, startPoint y: 341, endPoint x: 1192, endPoint y: 335, distance: 37.2
click at [1192, 335] on div "CR Patient Name [PERSON_NAME]... Claim No 134705878 Claim Amount ₹7,363 Mode Re…" at bounding box center [673, 402] width 1135 height 172
copy span "178893"
click at [1218, 358] on img at bounding box center [1219, 356] width 11 height 14
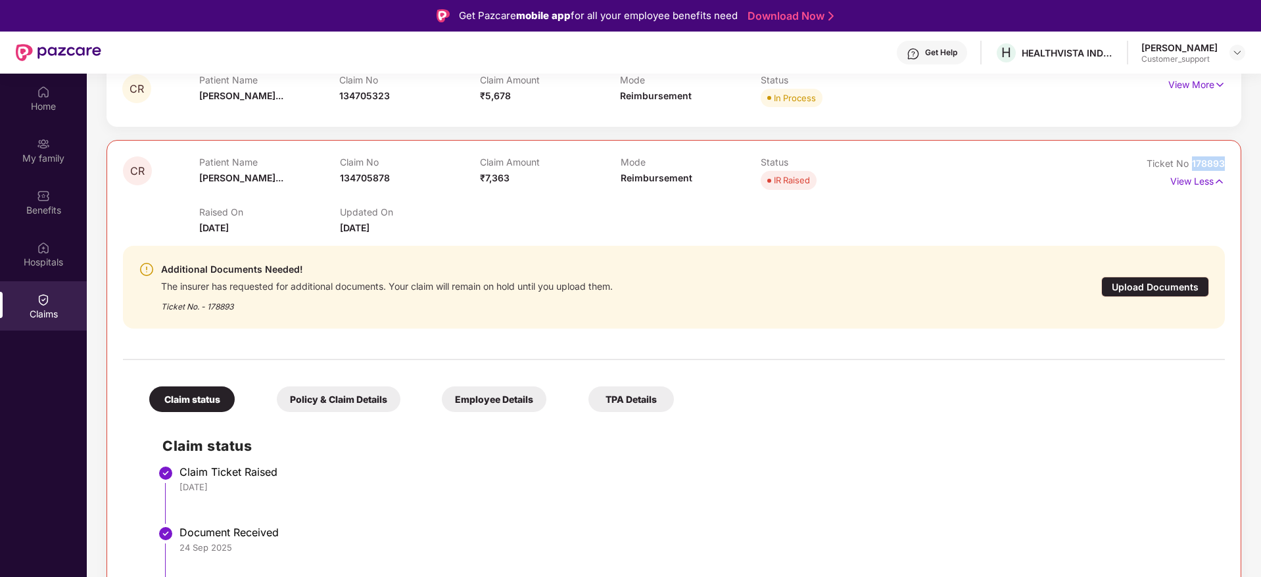
scroll to position [177, 0]
click at [1133, 288] on div "Upload Documents" at bounding box center [1155, 285] width 108 height 20
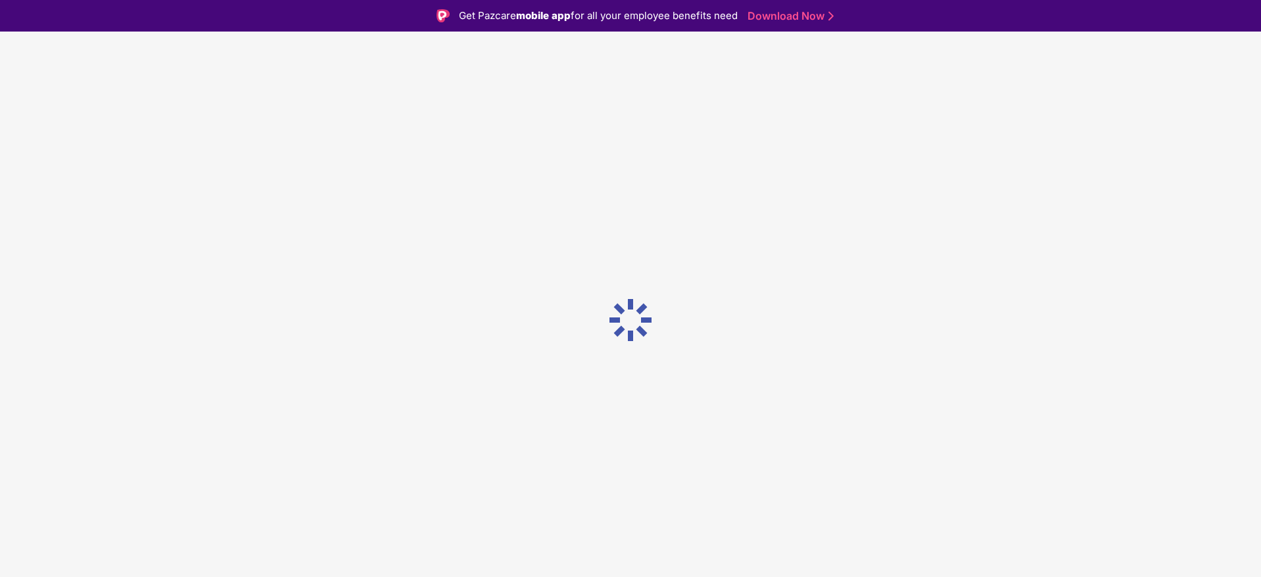
scroll to position [0, 0]
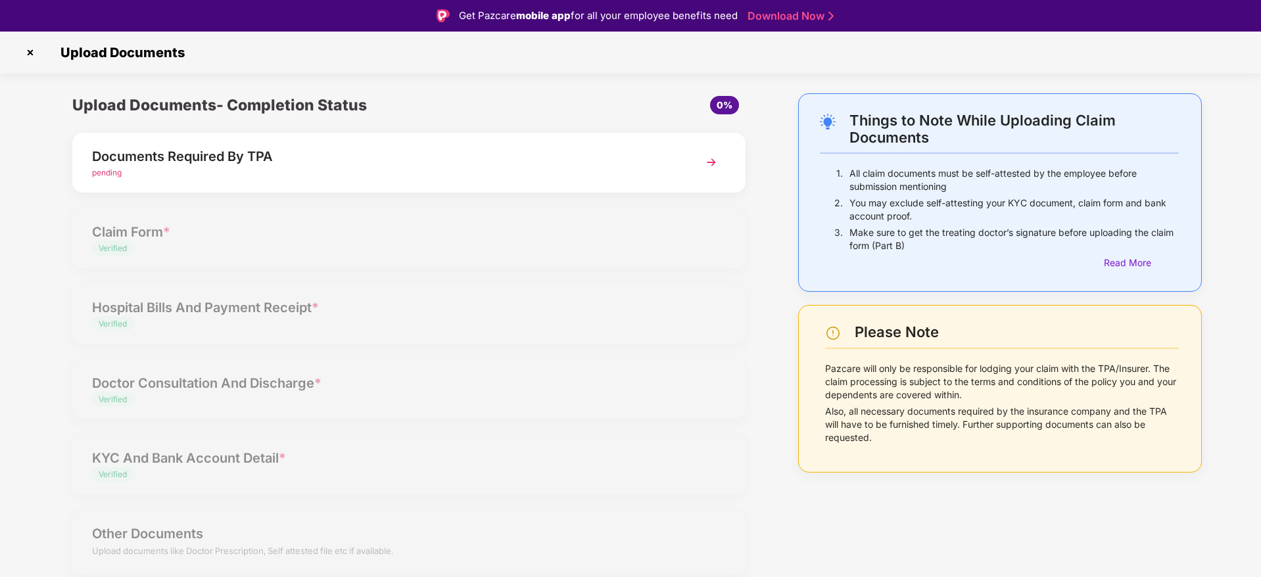
click at [715, 166] on img at bounding box center [711, 163] width 24 height 24
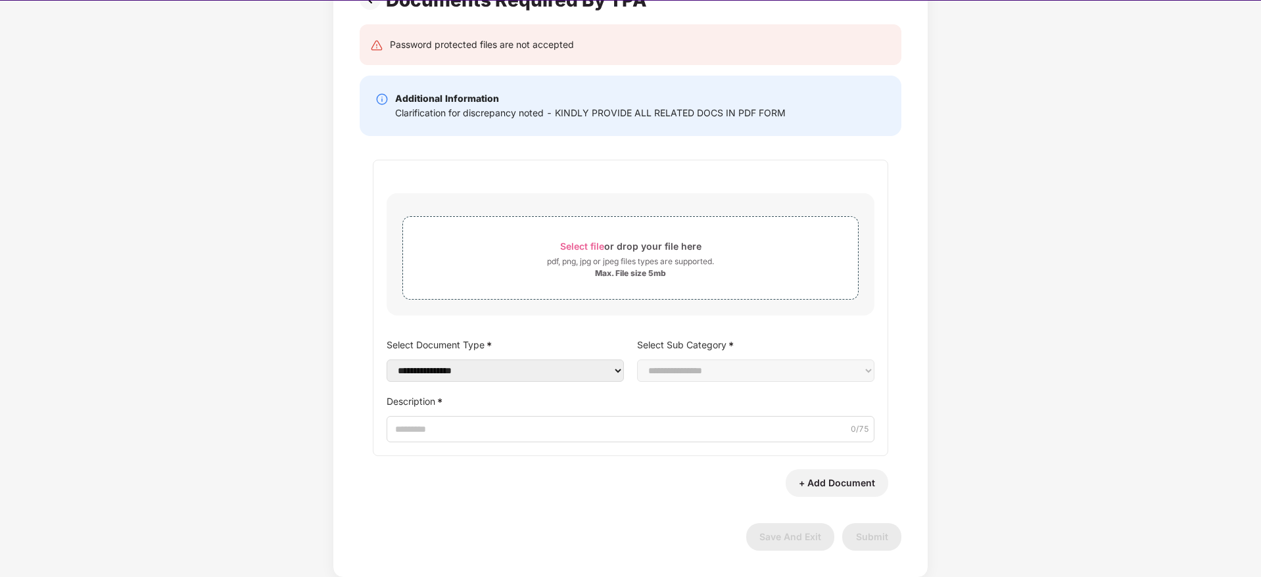
scroll to position [28, 0]
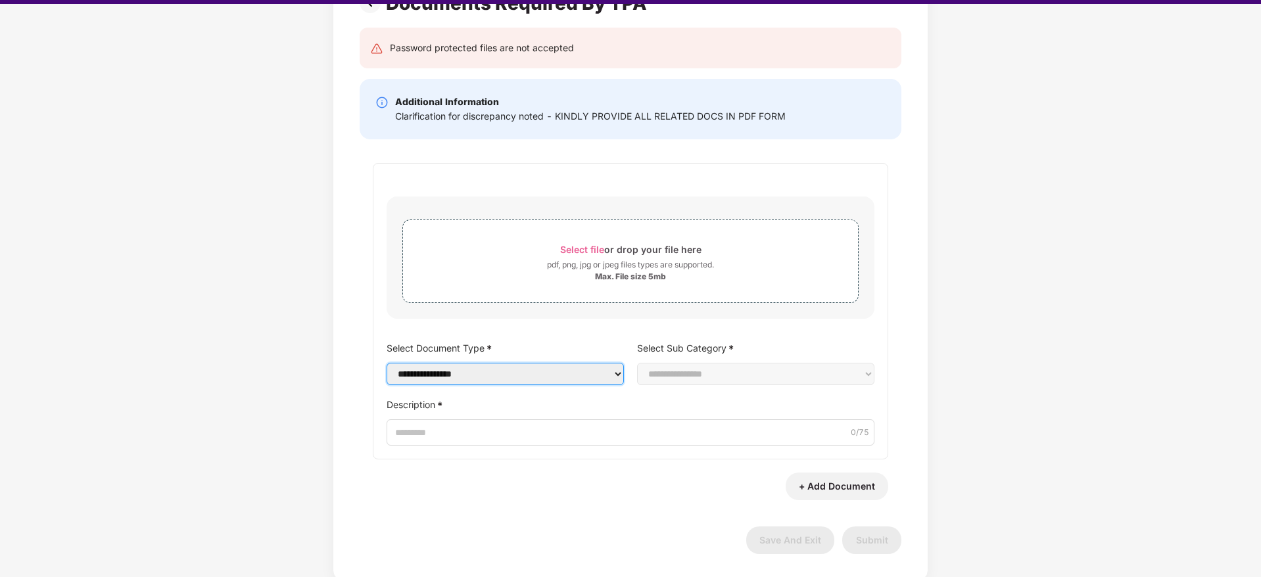
click at [613, 372] on select "**********" at bounding box center [505, 374] width 237 height 22
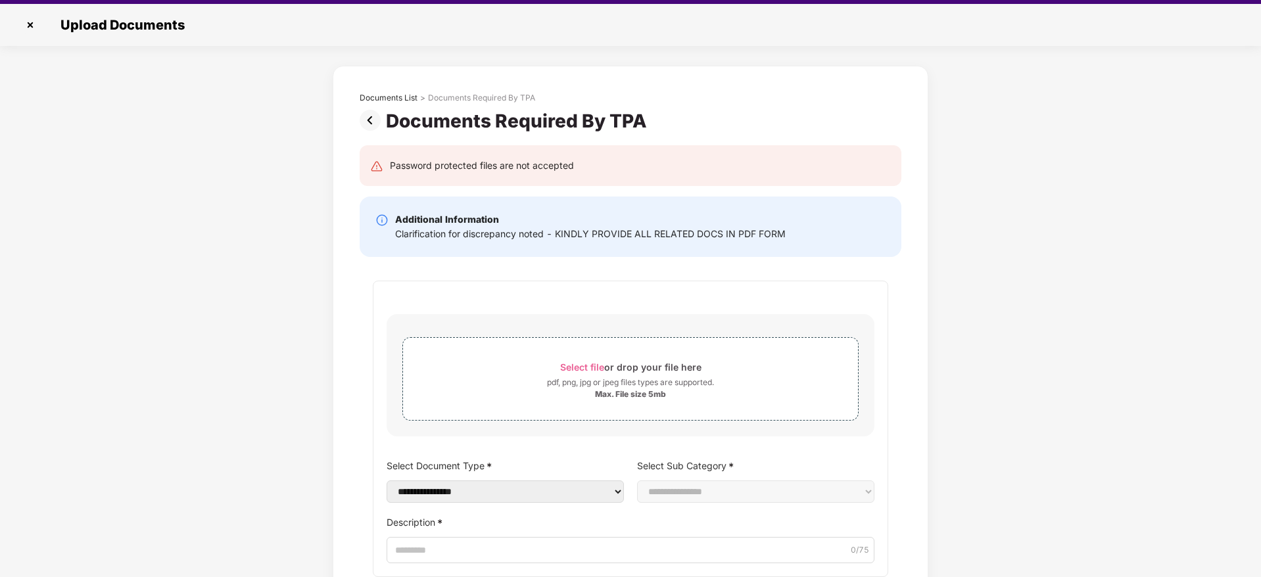
click at [36, 28] on img at bounding box center [30, 24] width 21 height 21
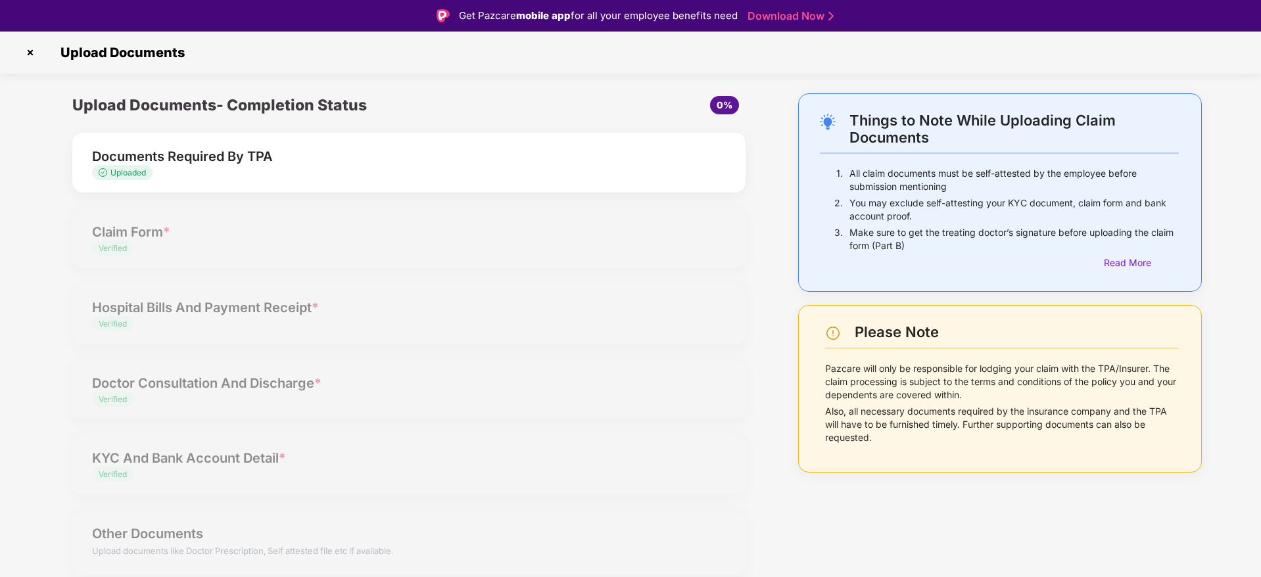
click at [27, 42] on img at bounding box center [30, 52] width 21 height 21
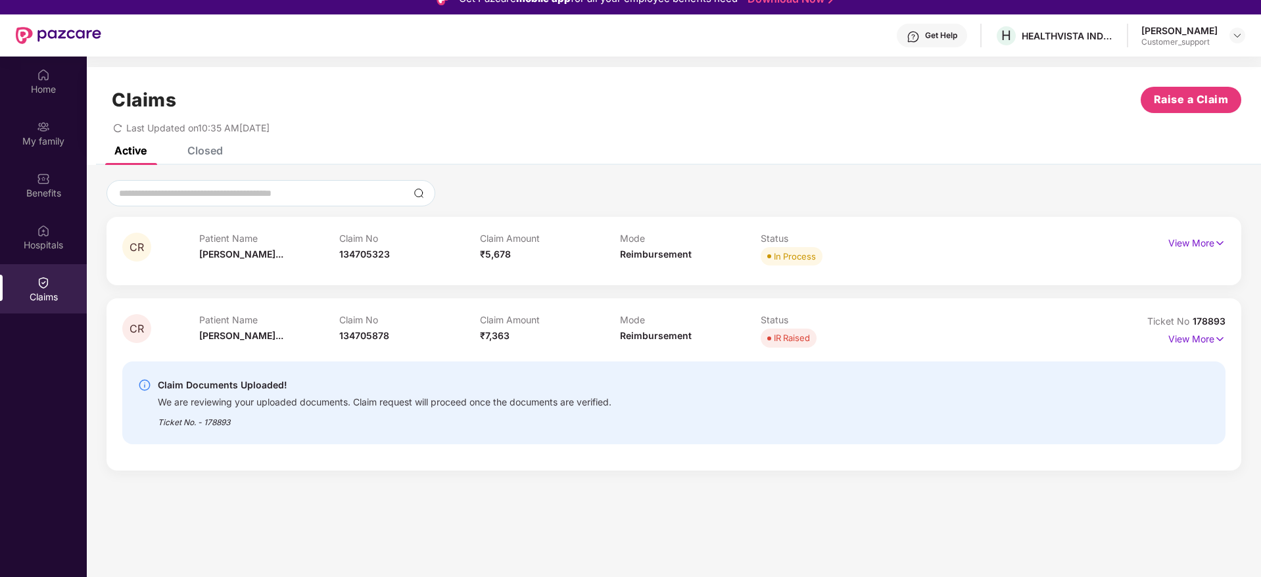
scroll to position [16, 0]
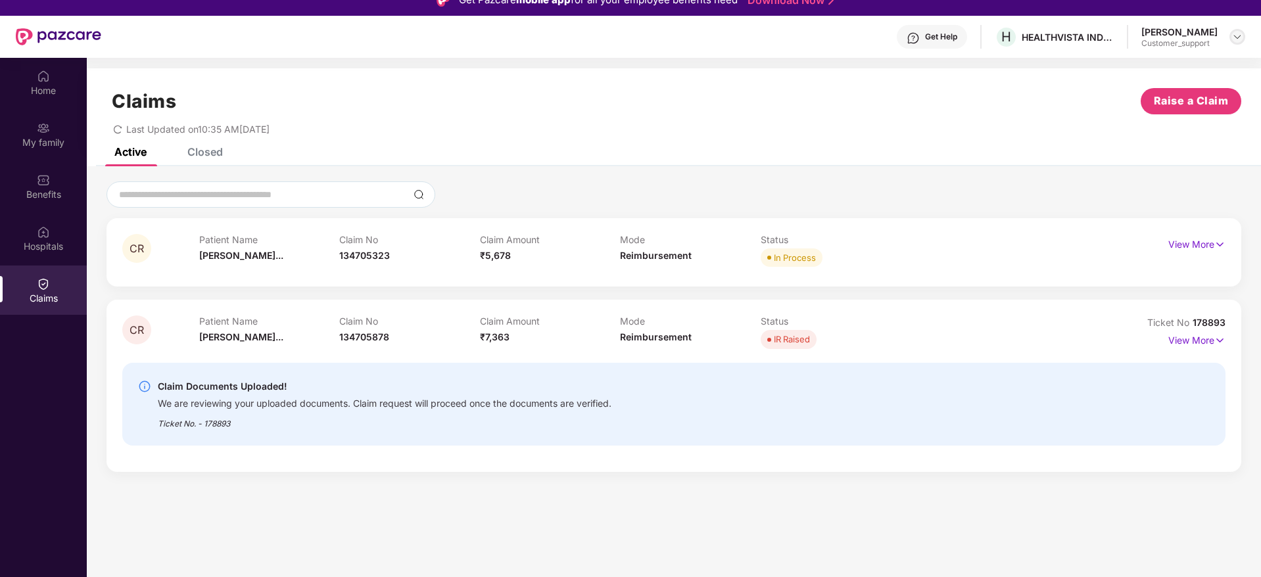
click at [1237, 32] on img at bounding box center [1237, 37] width 11 height 11
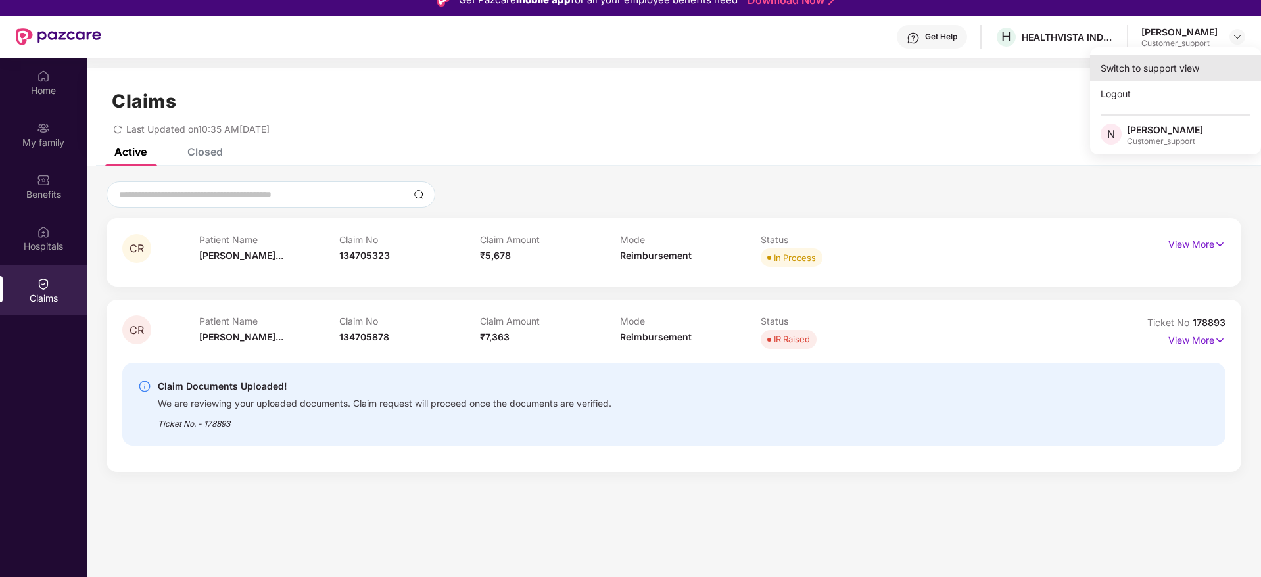
click at [1160, 62] on div "Switch to support view" at bounding box center [1175, 68] width 171 height 26
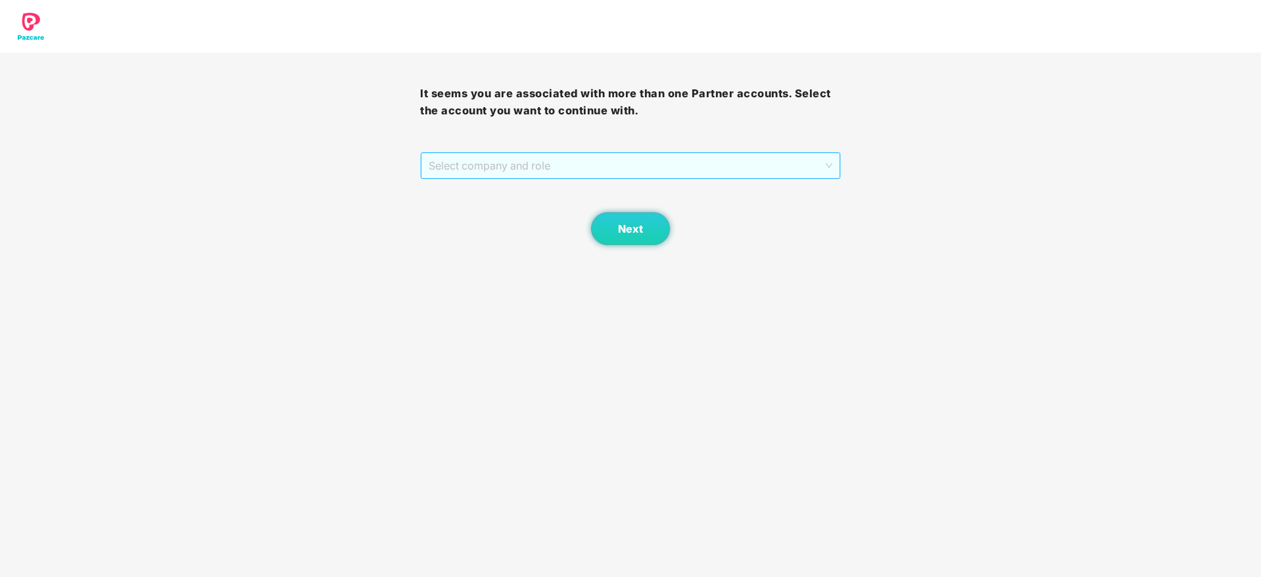
click at [623, 158] on span "Select company and role" at bounding box center [630, 165] width 403 height 25
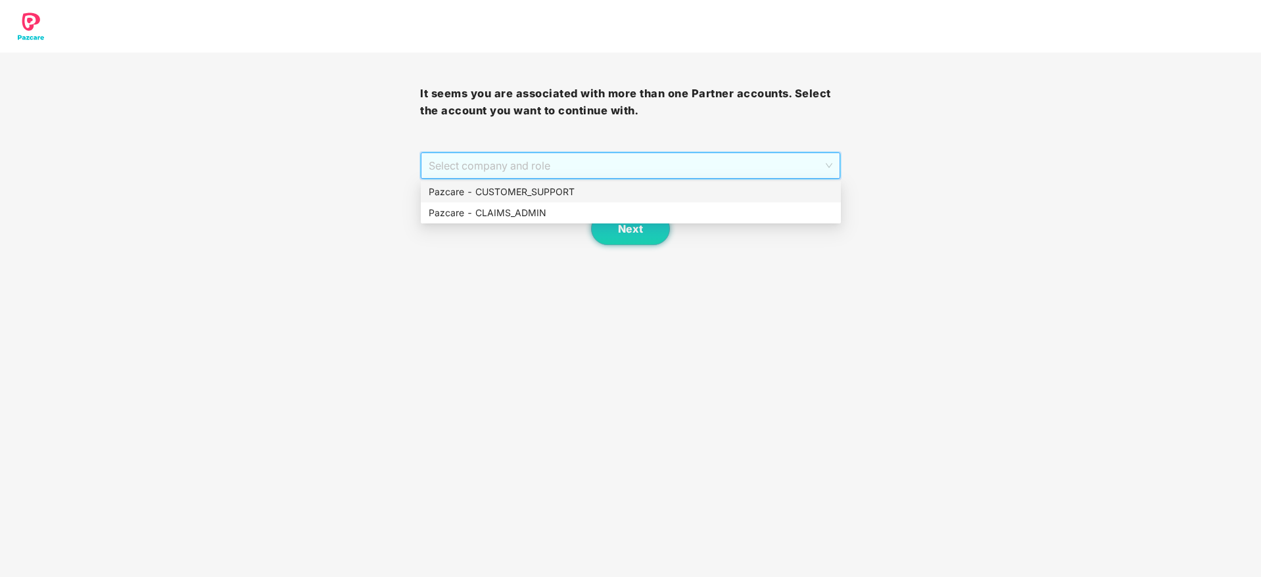
click at [533, 194] on div "Pazcare - CUSTOMER_SUPPORT" at bounding box center [631, 192] width 404 height 14
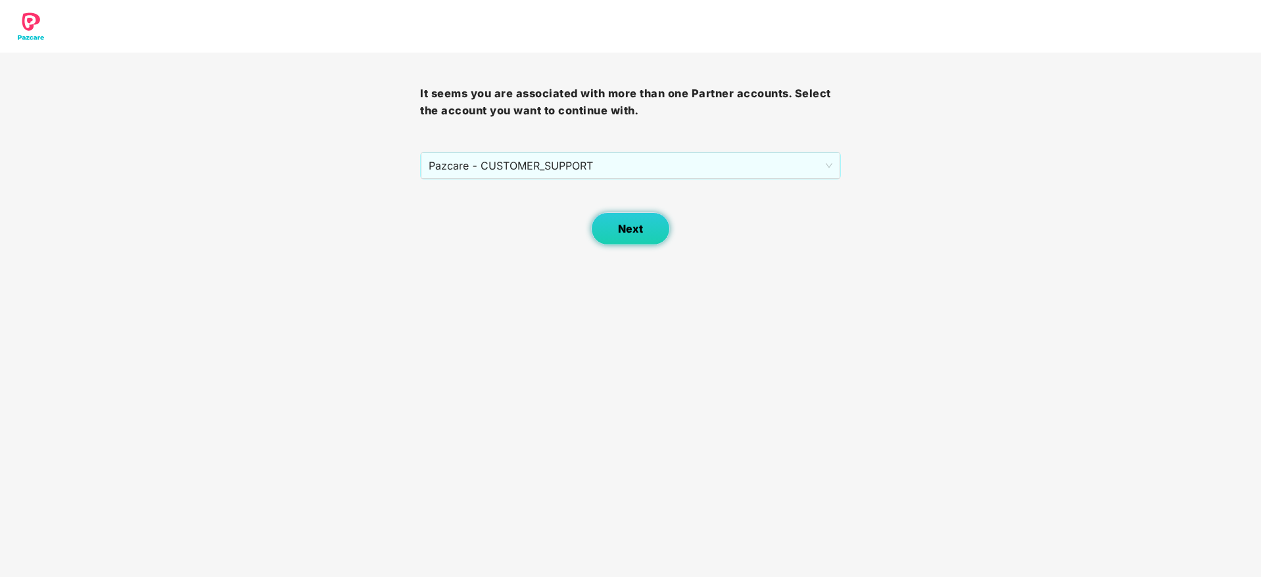
click at [613, 233] on button "Next" at bounding box center [630, 228] width 79 height 33
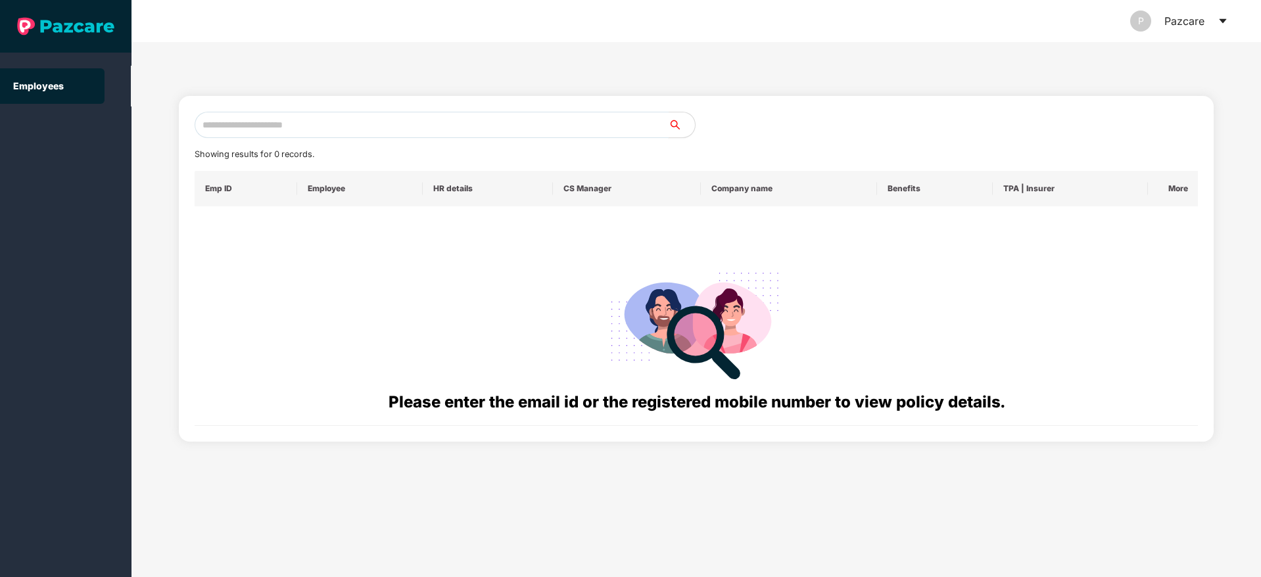
click at [285, 130] on input "text" at bounding box center [432, 125] width 474 height 26
paste input "**********"
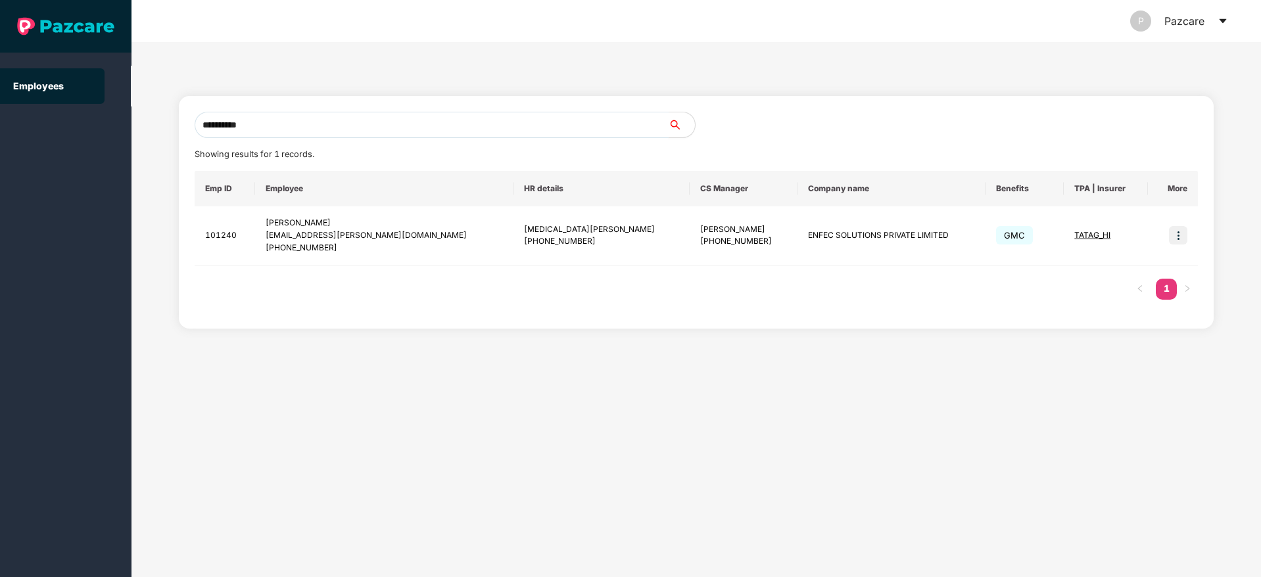
click at [268, 125] on input "**********" at bounding box center [432, 125] width 474 height 26
type input "*"
paste input "**********"
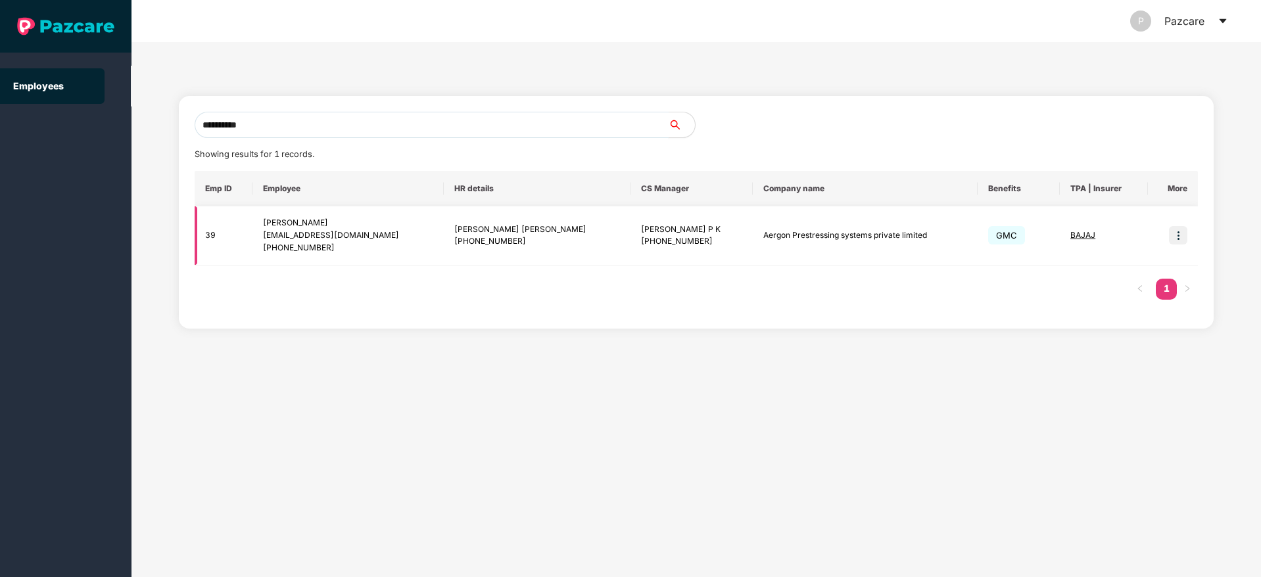
type input "**********"
click at [1179, 243] on img at bounding box center [1178, 235] width 18 height 18
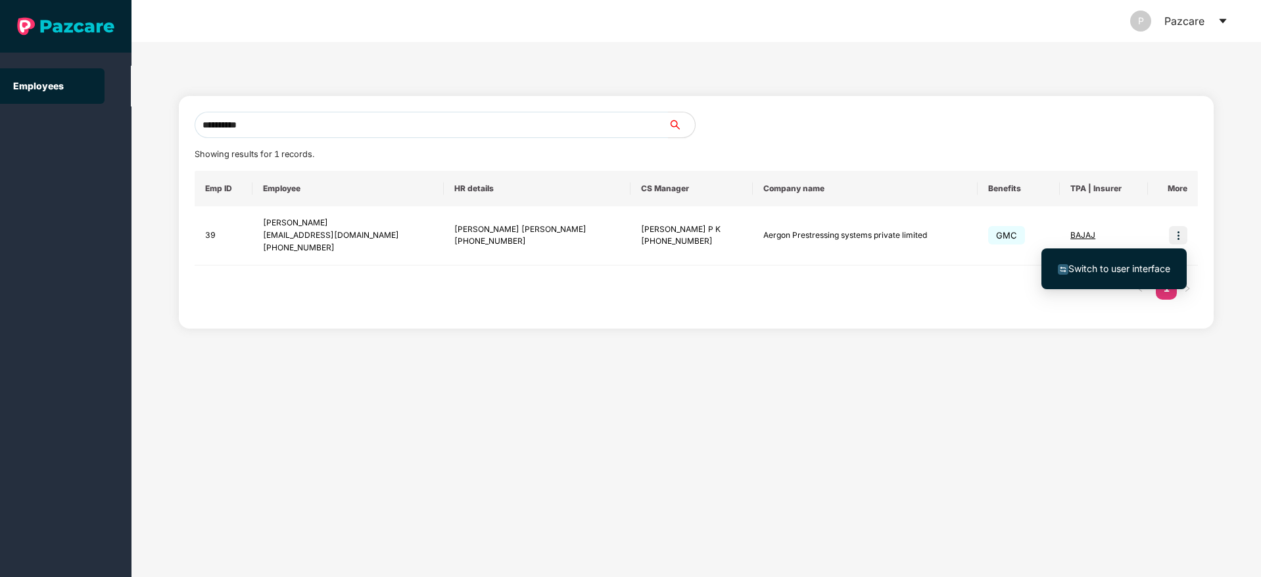
click at [1100, 268] on span "Switch to user interface" at bounding box center [1119, 268] width 102 height 11
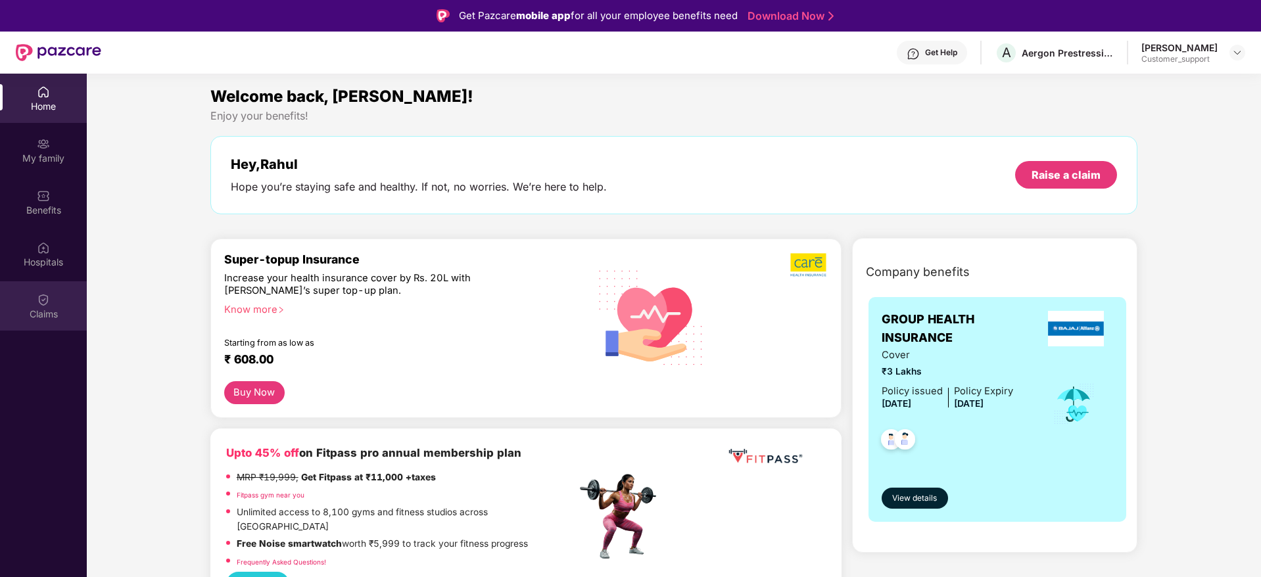
click at [41, 308] on div "Claims" at bounding box center [43, 314] width 87 height 13
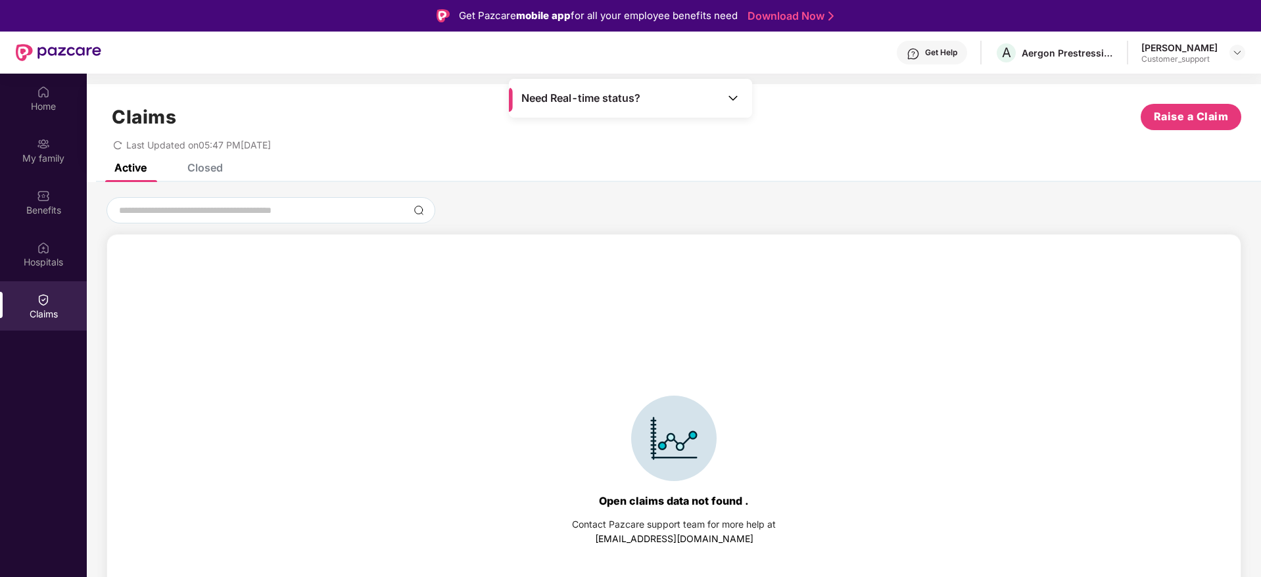
click at [211, 165] on div "Closed" at bounding box center [204, 167] width 35 height 13
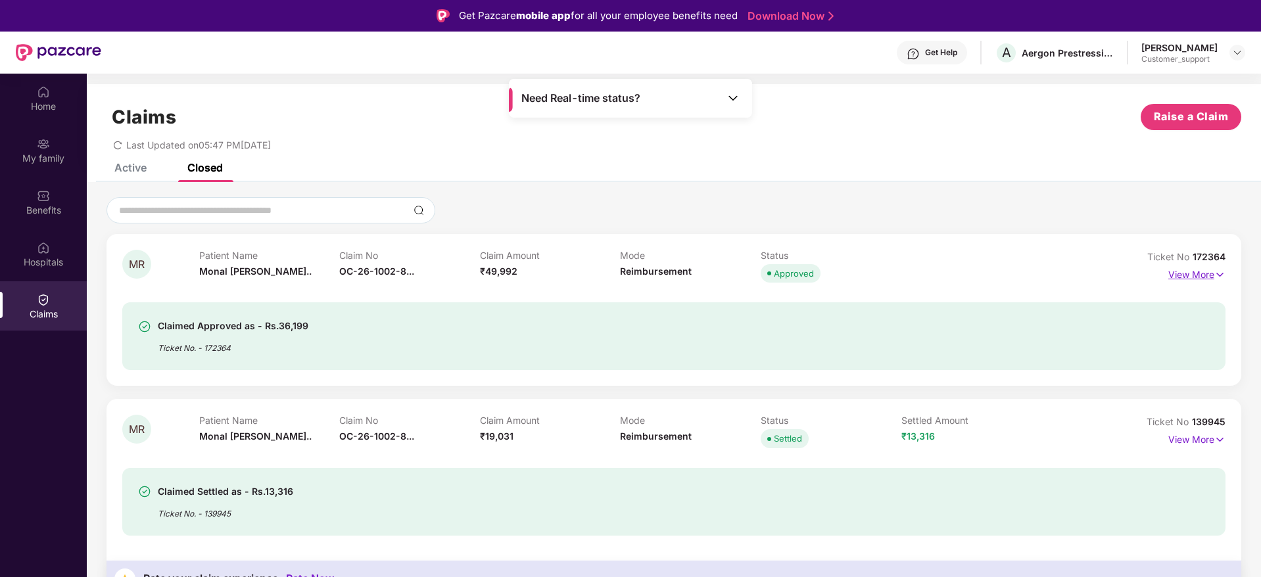
click at [1222, 275] on img at bounding box center [1219, 275] width 11 height 14
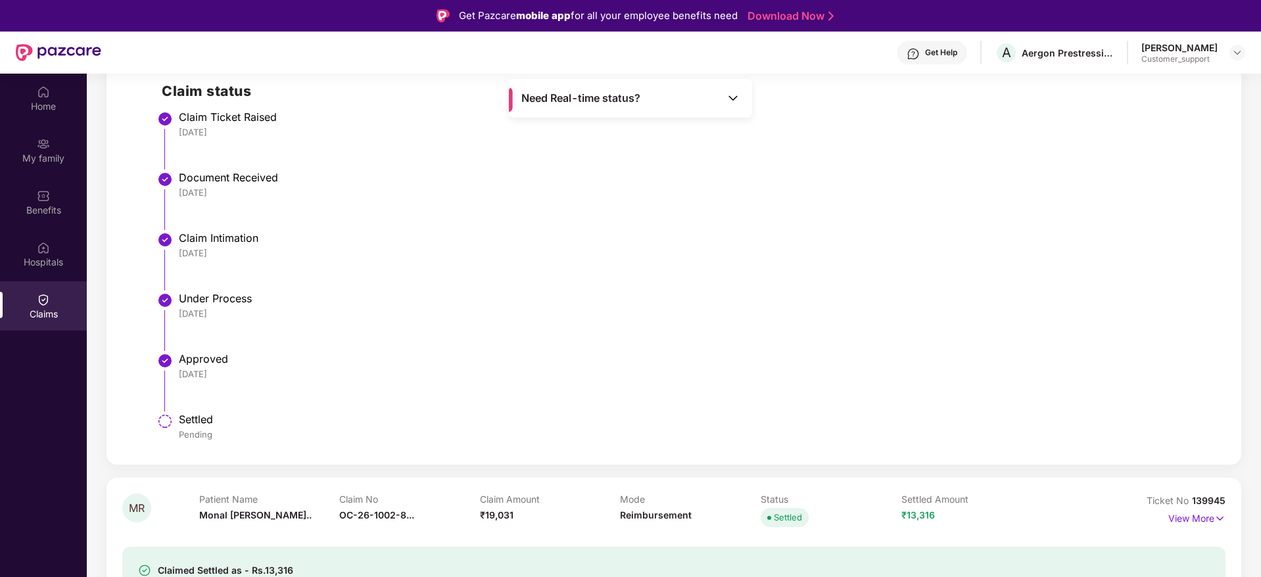
scroll to position [426, 0]
click at [47, 204] on div "Benefits" at bounding box center [43, 210] width 87 height 13
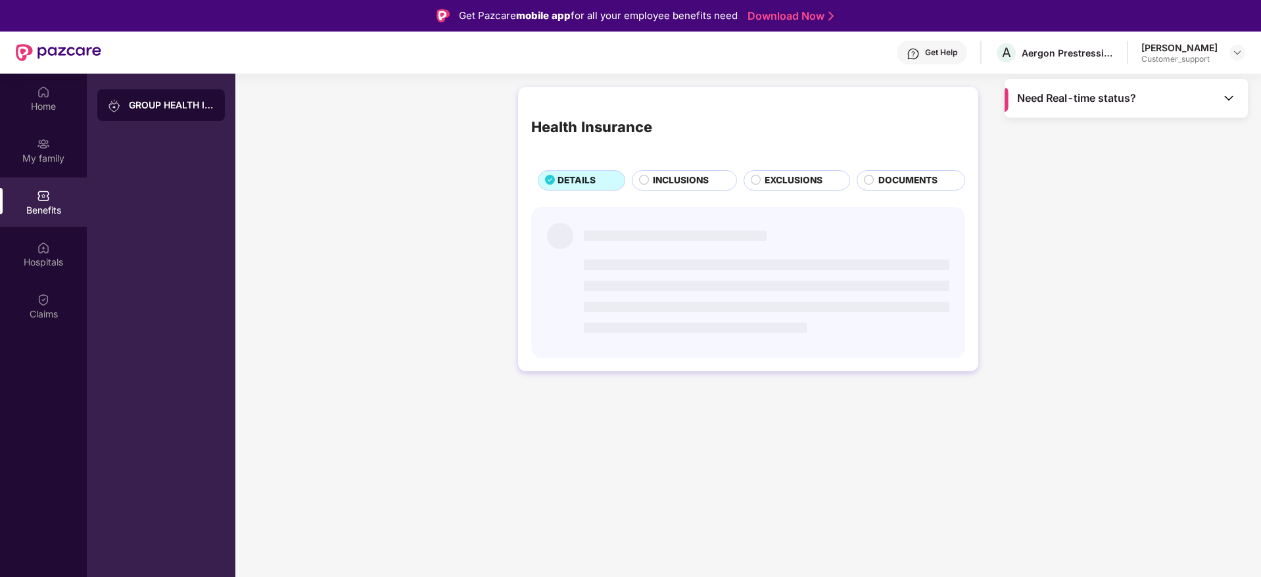
scroll to position [0, 0]
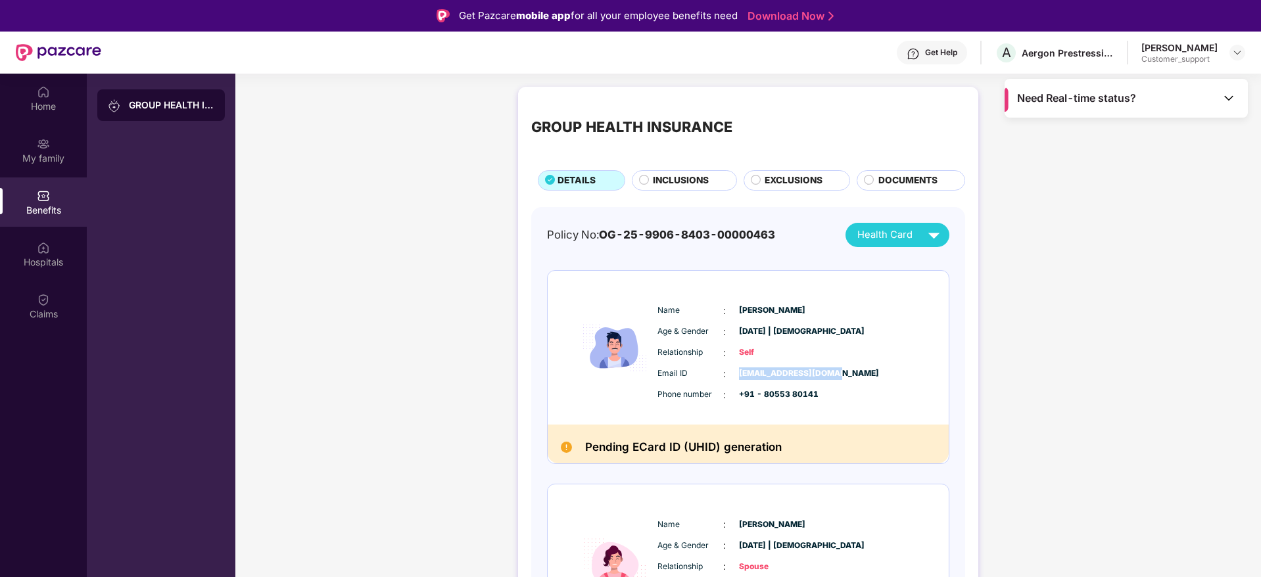
drag, startPoint x: 842, startPoint y: 377, endPoint x: 734, endPoint y: 369, distance: 108.1
click at [734, 369] on div "Email ID : [EMAIL_ADDRESS][DOMAIN_NAME]" at bounding box center [787, 374] width 261 height 14
copy span "[EMAIL_ADDRESS][DOMAIN_NAME]"
click at [1232, 58] on div at bounding box center [1237, 53] width 16 height 16
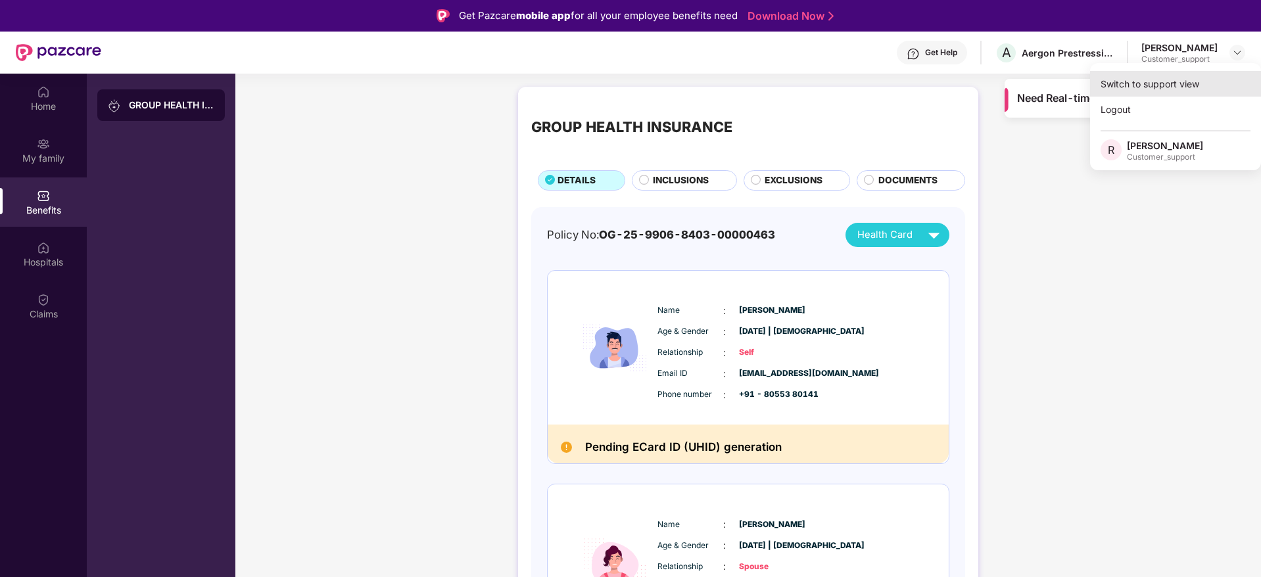
click at [1146, 74] on div "Switch to support view" at bounding box center [1175, 84] width 171 height 26
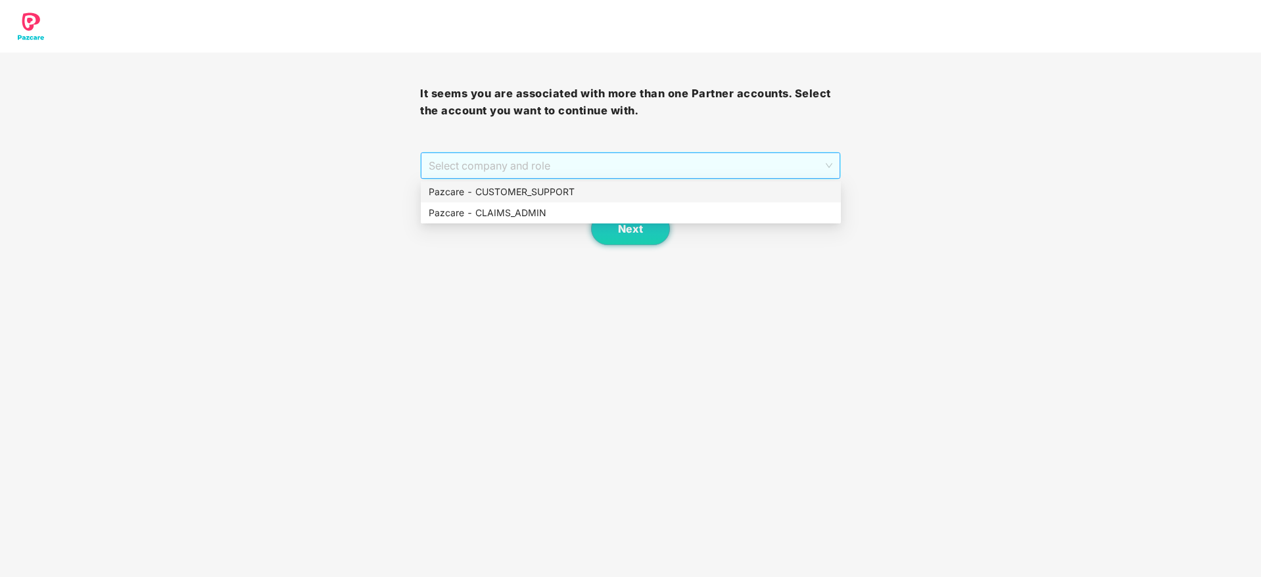
click at [552, 160] on span "Select company and role" at bounding box center [630, 165] width 403 height 25
click at [522, 189] on div "Pazcare - CUSTOMER_SUPPORT" at bounding box center [631, 192] width 404 height 14
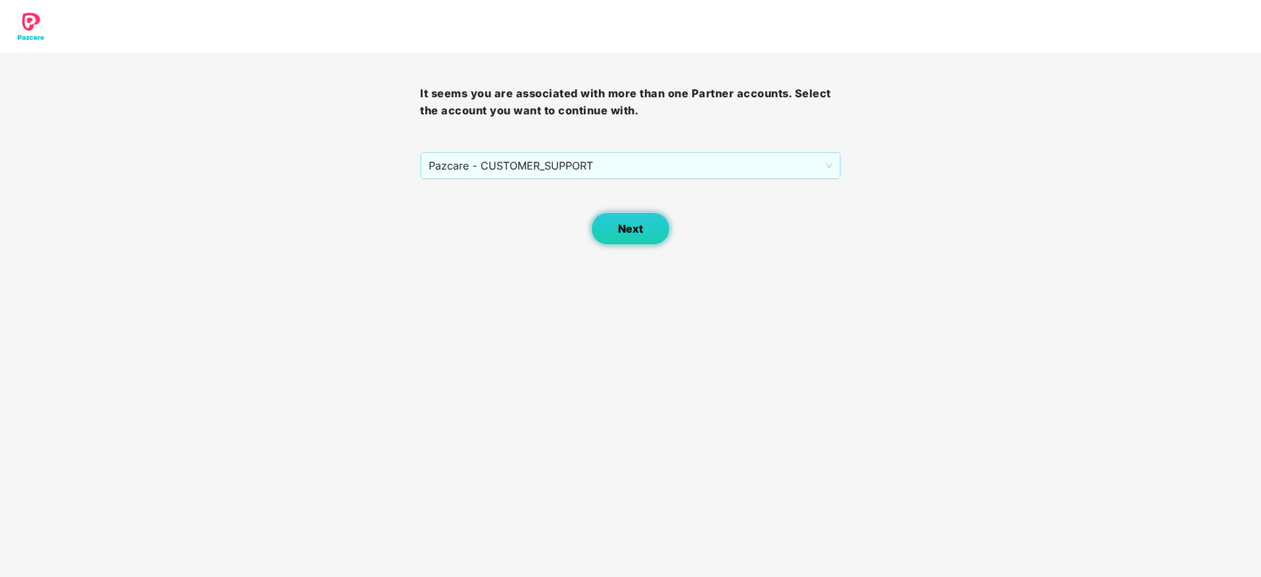
click at [630, 229] on span "Next" at bounding box center [630, 229] width 25 height 12
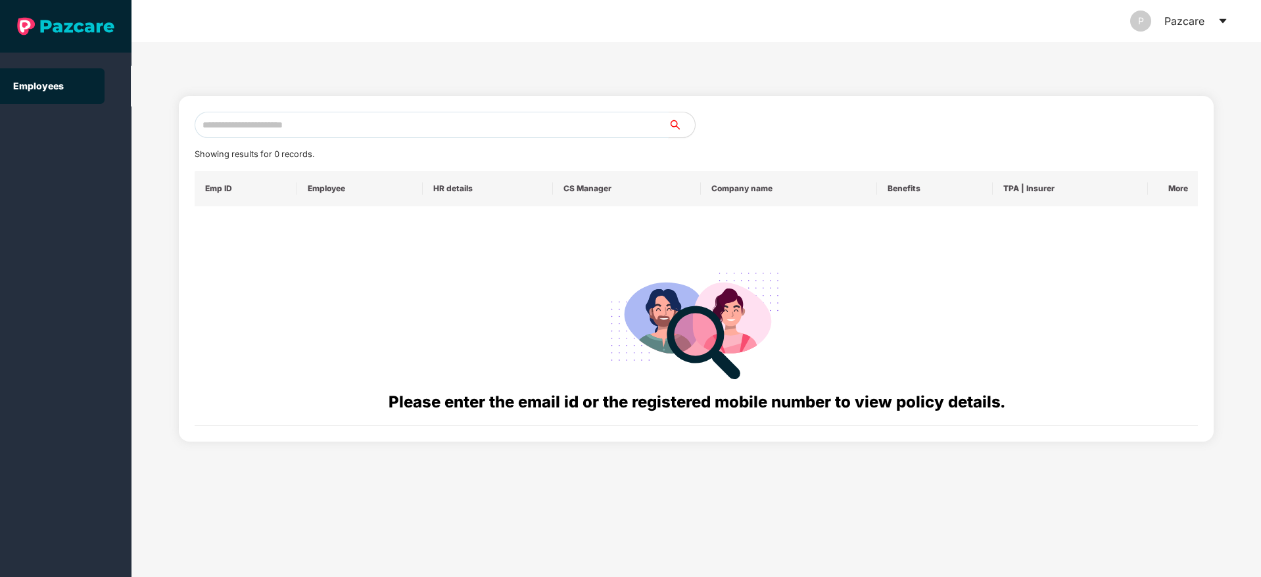
click at [296, 124] on input "text" at bounding box center [432, 125] width 474 height 26
paste input "**********"
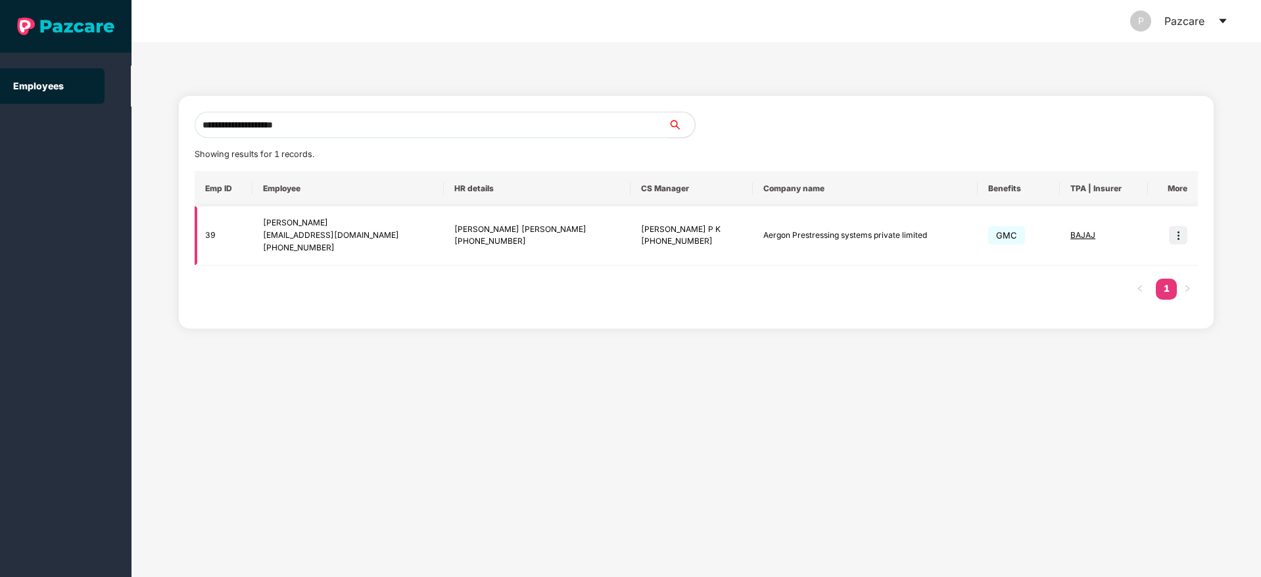
type input "**********"
click at [1075, 235] on span "BAJAJ" at bounding box center [1082, 235] width 25 height 10
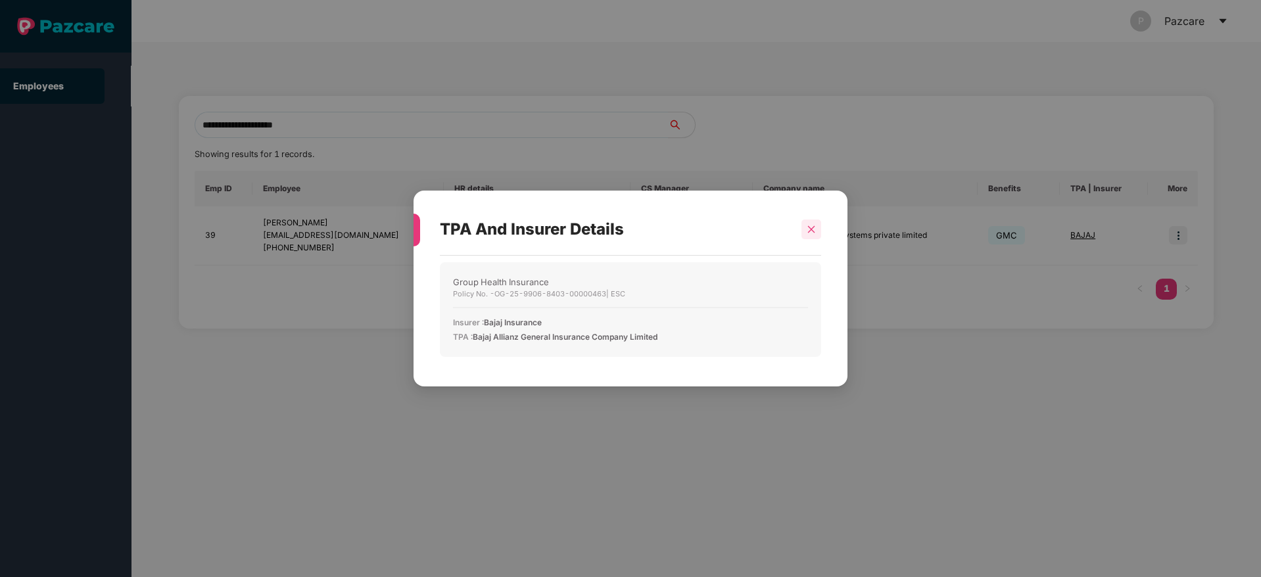
click at [811, 227] on icon "close" at bounding box center [811, 229] width 9 height 9
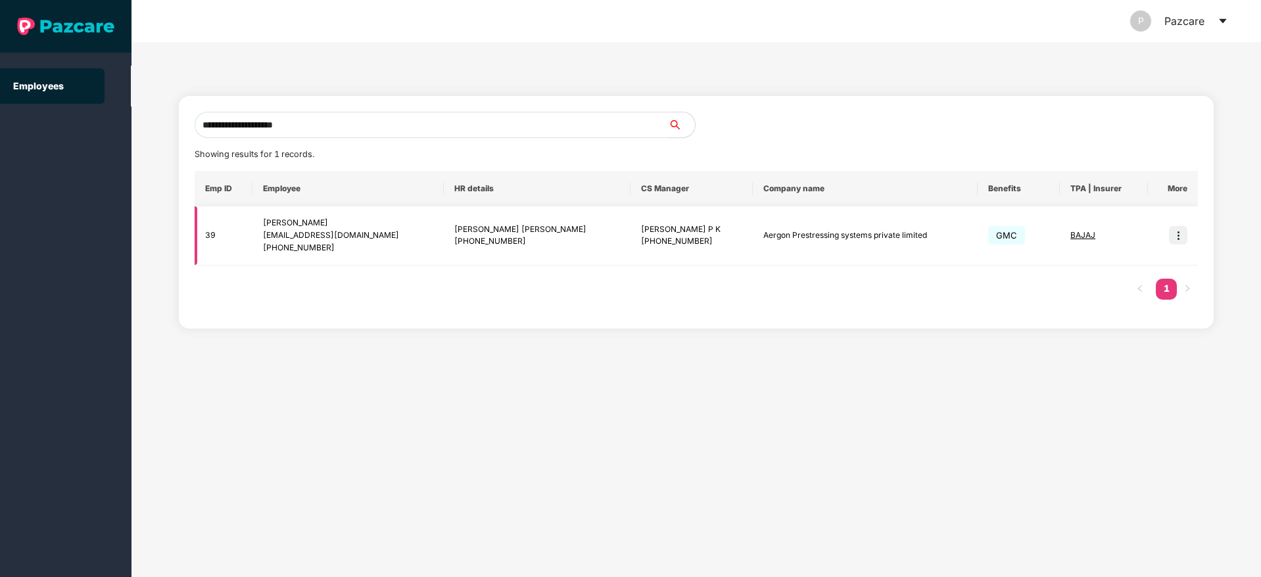
click at [1185, 241] on img at bounding box center [1178, 235] width 18 height 18
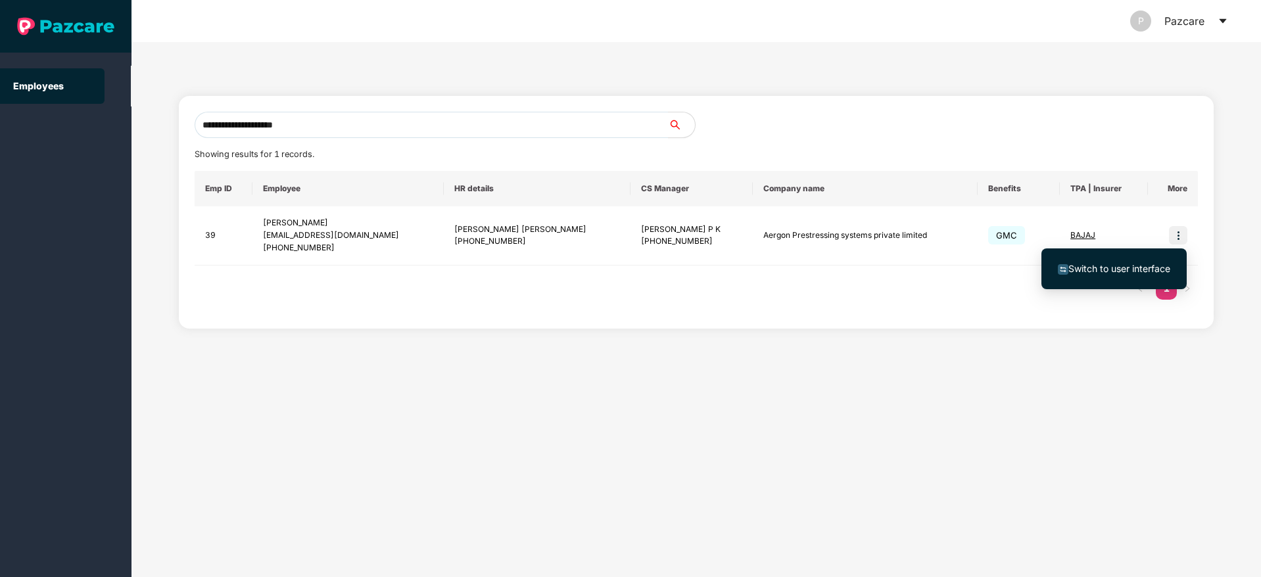
click at [1098, 263] on span "Switch to user interface" at bounding box center [1119, 268] width 102 height 11
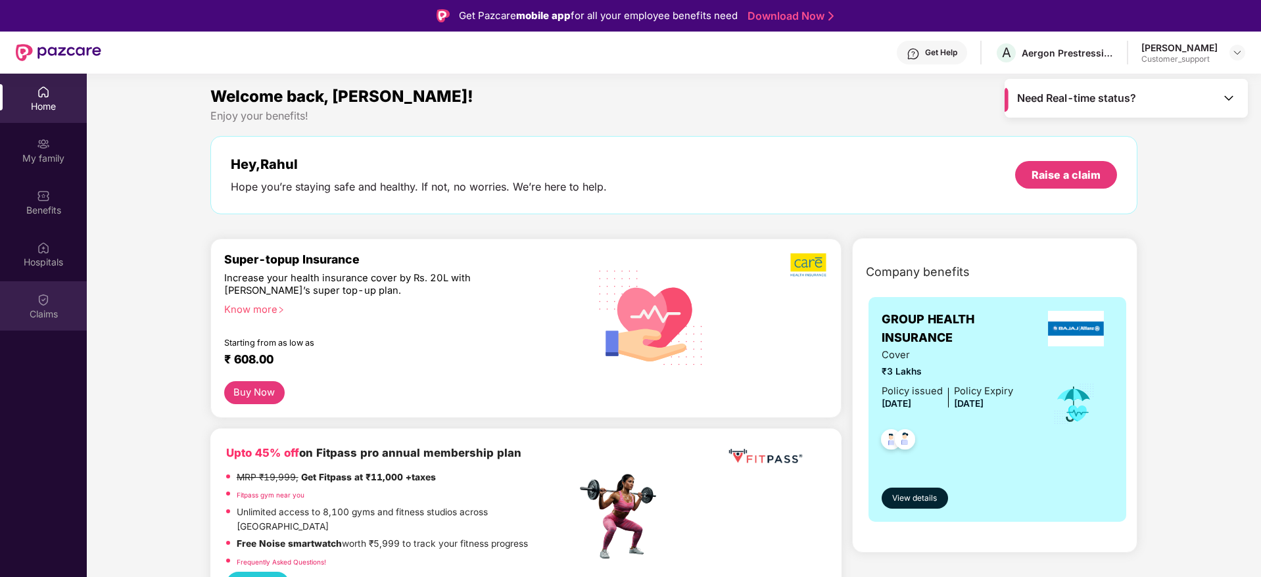
click at [37, 302] on img at bounding box center [43, 299] width 13 height 13
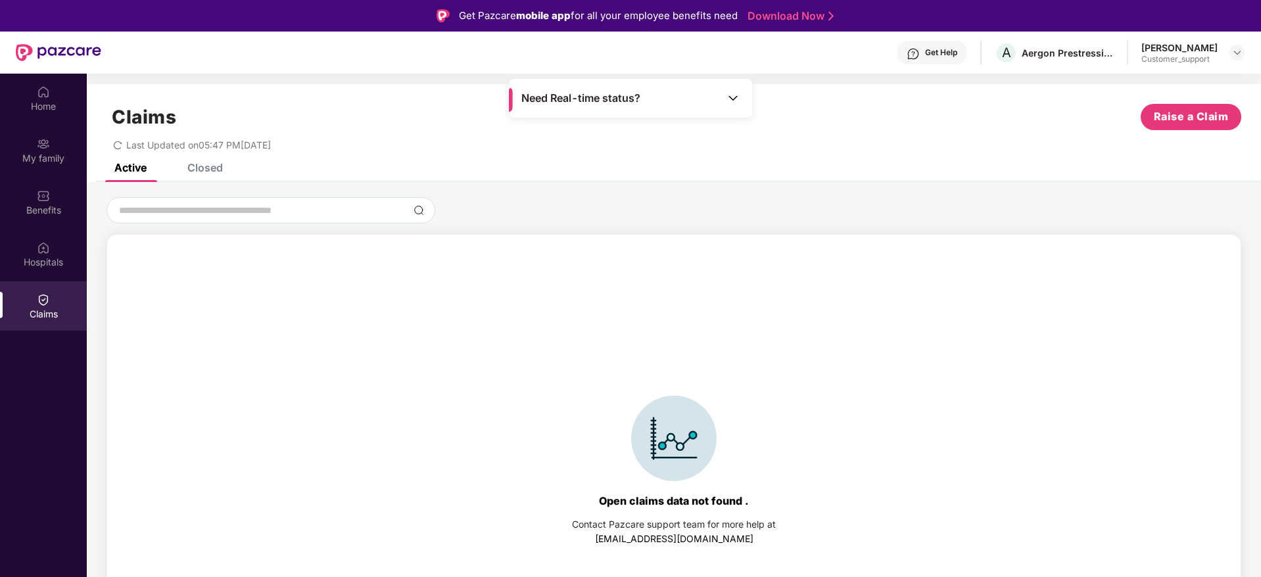
click at [217, 170] on div "Closed" at bounding box center [204, 167] width 35 height 13
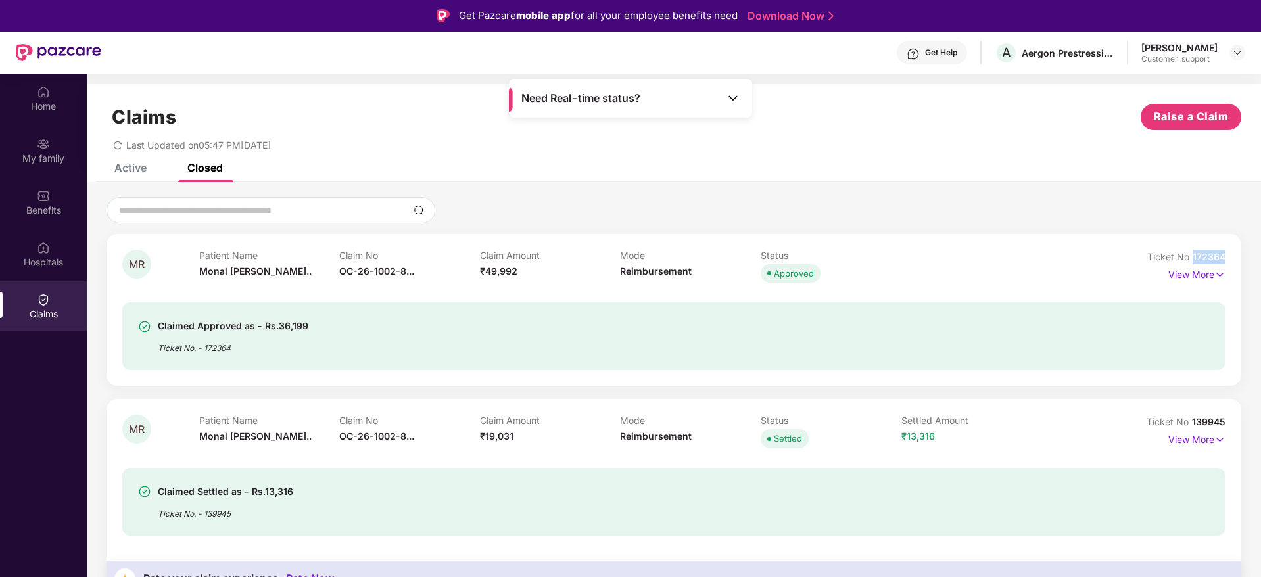
drag, startPoint x: 1230, startPoint y: 254, endPoint x: 1189, endPoint y: 254, distance: 41.4
click at [1189, 254] on div "MR Patient Name [PERSON_NAME] Claim No OC-26-1002-8... Claim Amount ₹49,992 Mod…" at bounding box center [673, 310] width 1135 height 152
copy span "172364"
click at [1235, 48] on img at bounding box center [1237, 52] width 11 height 11
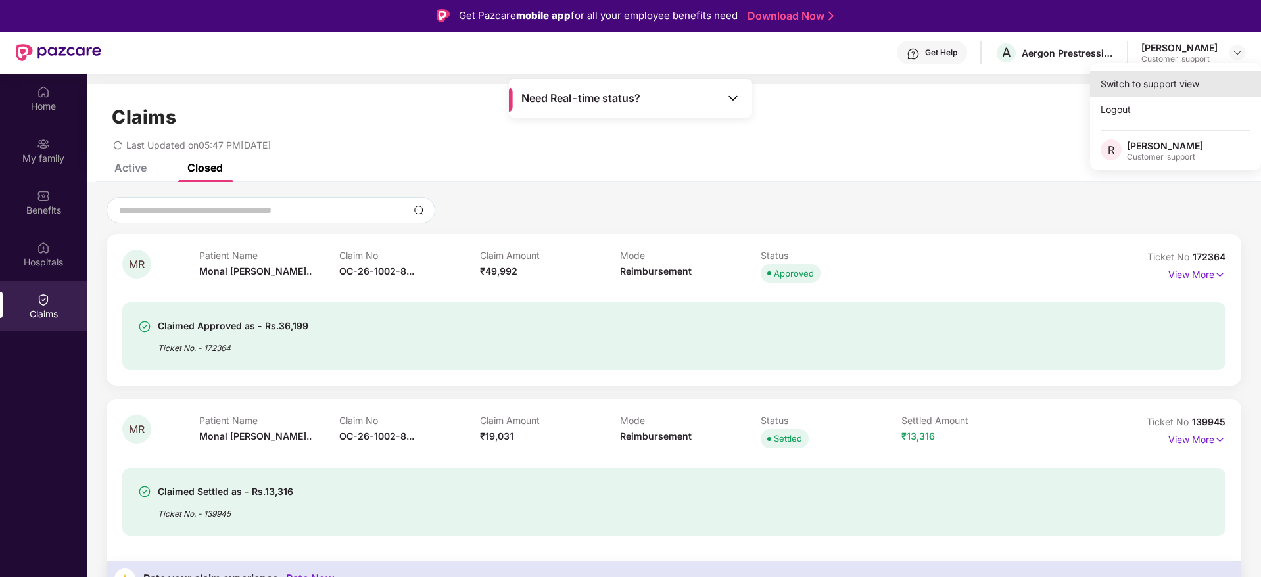
click at [1172, 80] on div "Switch to support view" at bounding box center [1175, 84] width 171 height 26
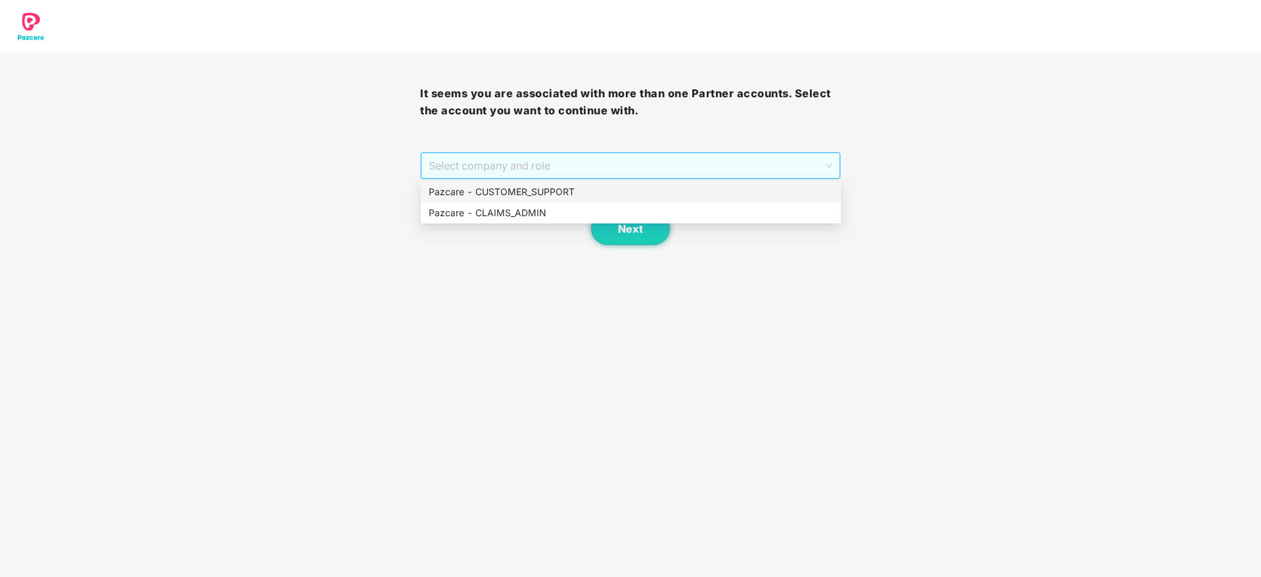
click at [636, 164] on span "Select company and role" at bounding box center [630, 165] width 403 height 25
click at [577, 194] on div "Pazcare - CUSTOMER_SUPPORT" at bounding box center [631, 192] width 404 height 14
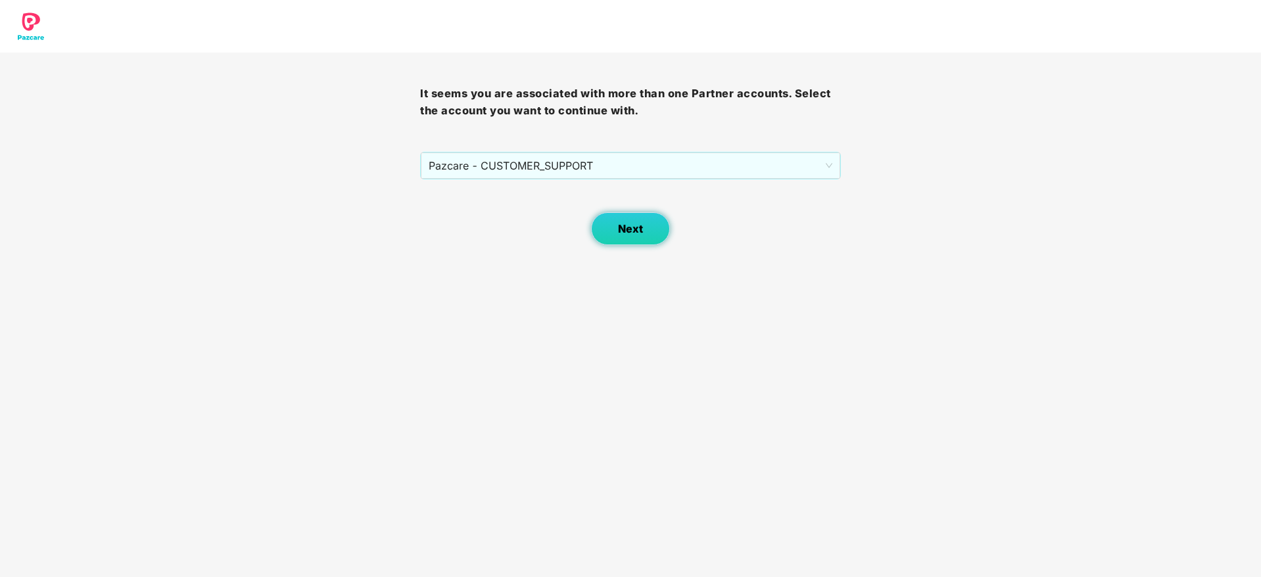
click at [630, 218] on button "Next" at bounding box center [630, 228] width 79 height 33
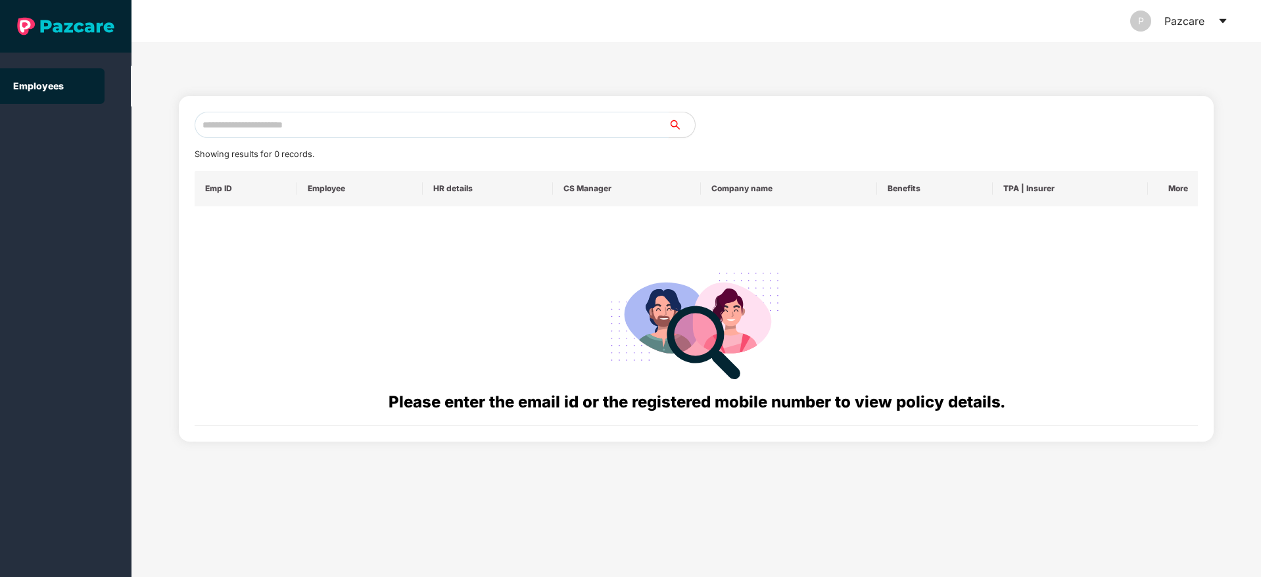
click at [244, 120] on input "text" at bounding box center [432, 125] width 474 height 26
paste input "**********"
type input "*"
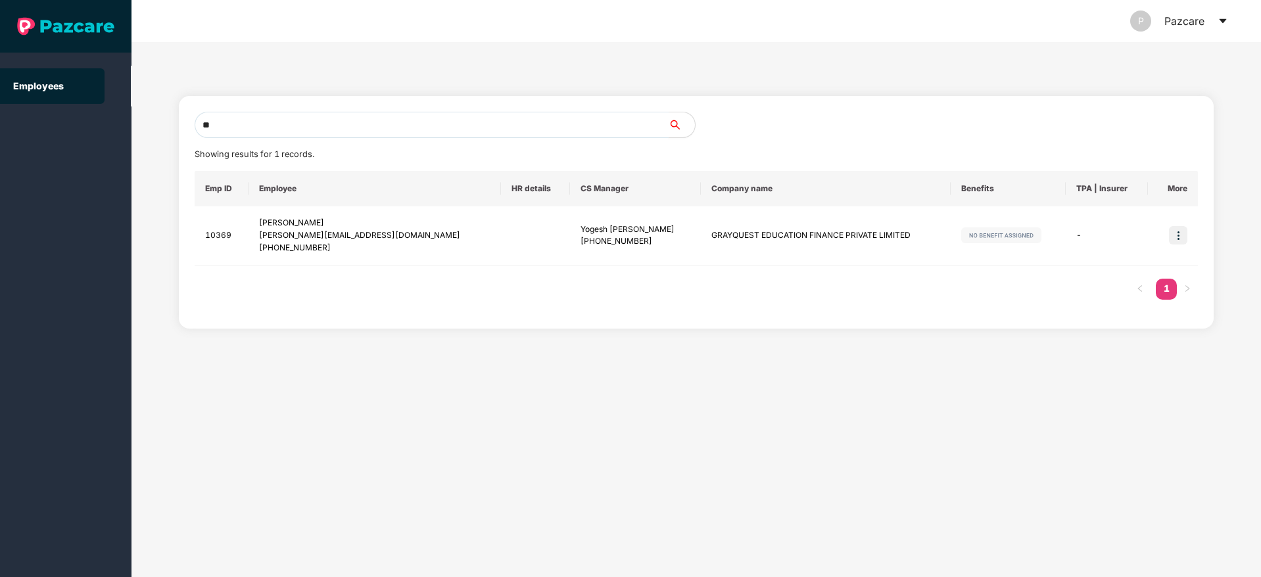
type input "*"
click at [243, 114] on input "text" at bounding box center [432, 125] width 474 height 26
paste input "**********"
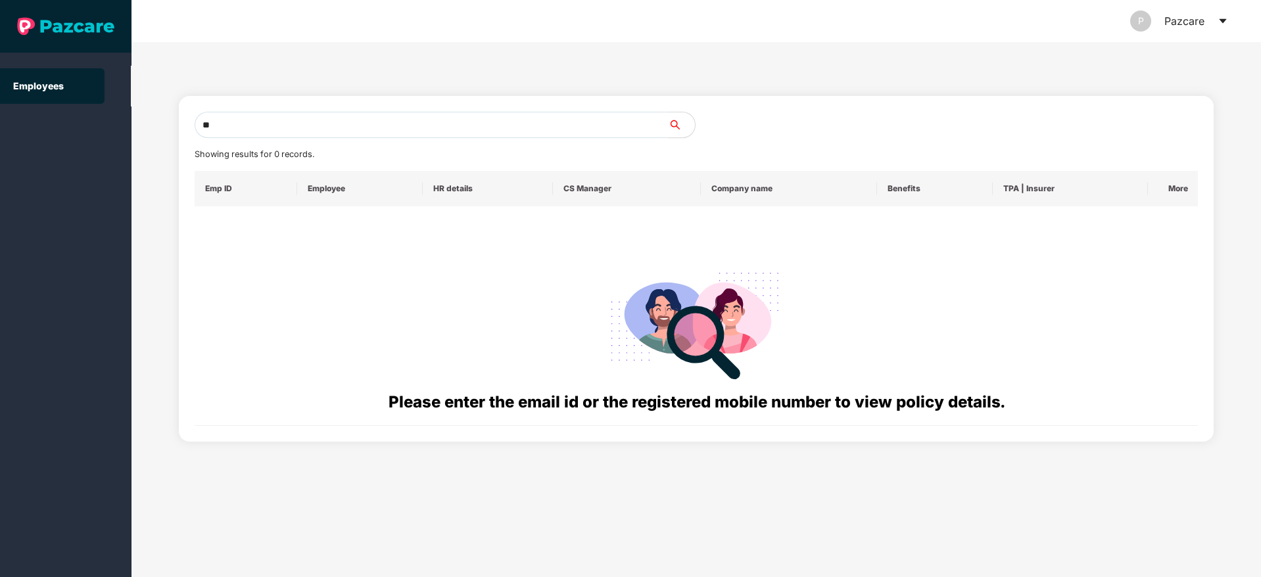
type input "*"
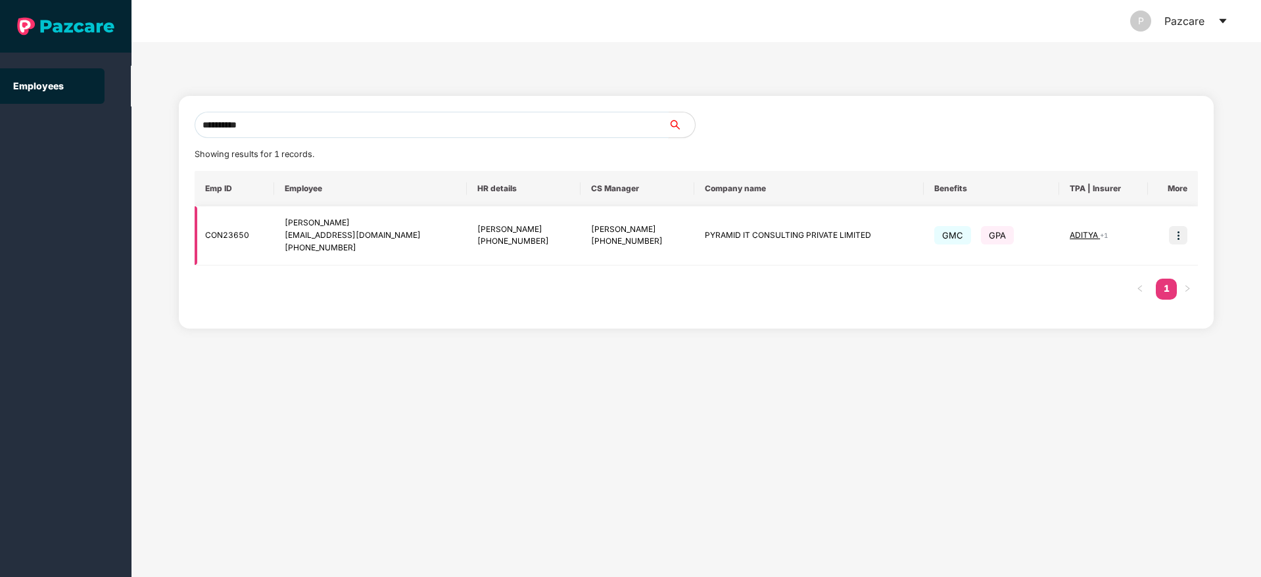
type input "**********"
click at [1181, 236] on img at bounding box center [1178, 235] width 18 height 18
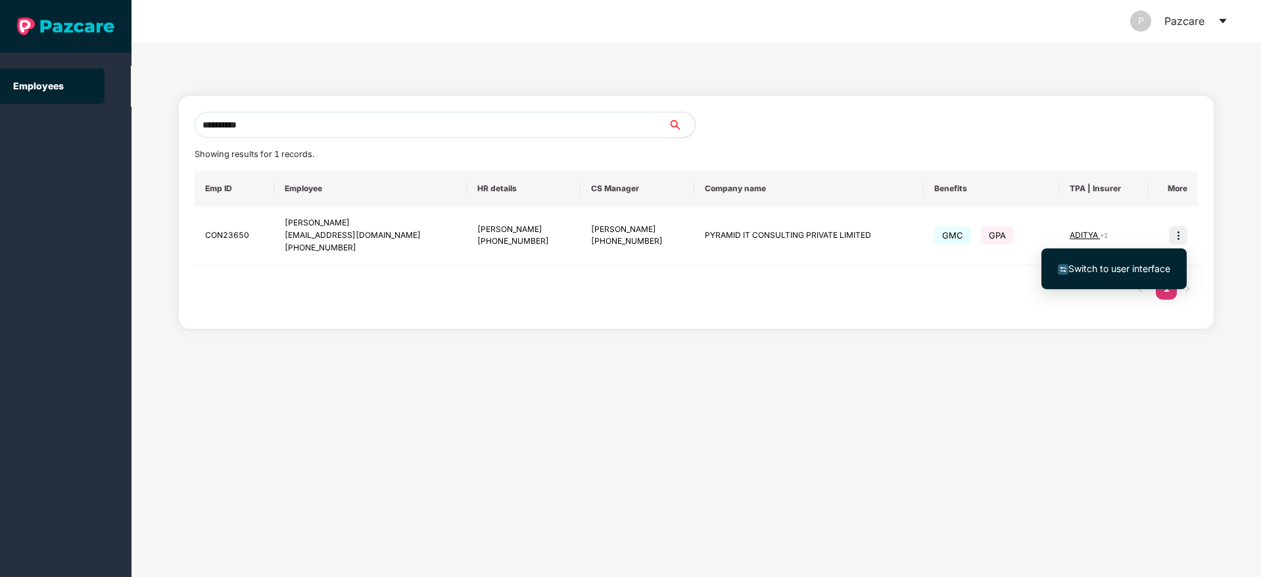
click at [1106, 269] on span "Switch to user interface" at bounding box center [1119, 268] width 102 height 11
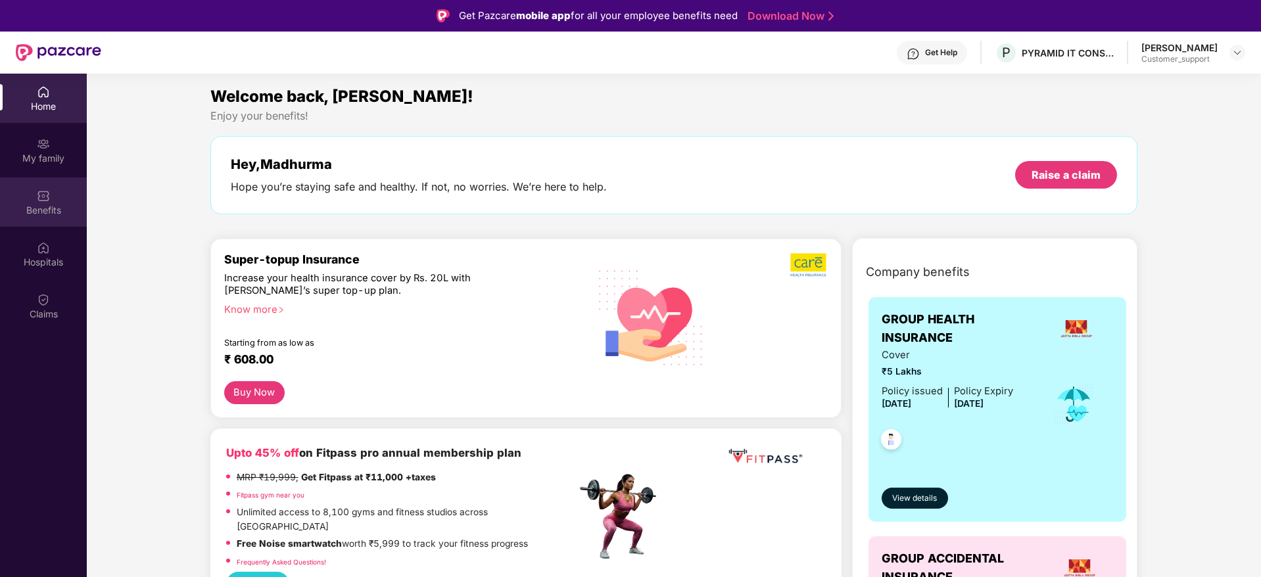
click at [39, 204] on div "Benefits" at bounding box center [43, 210] width 87 height 13
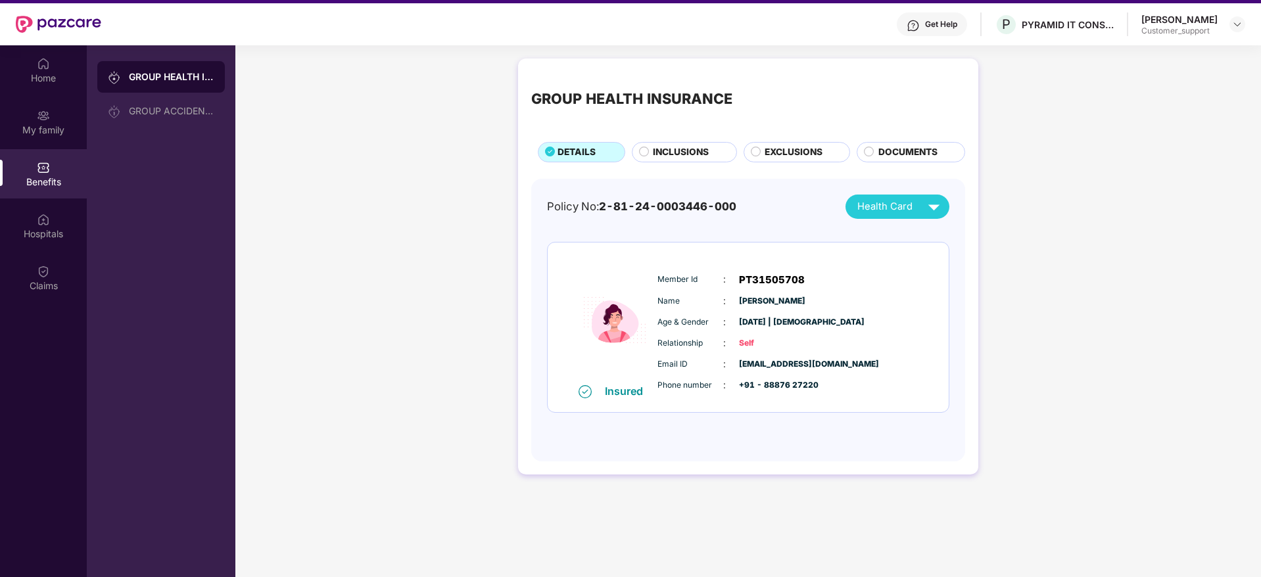
scroll to position [28, 0]
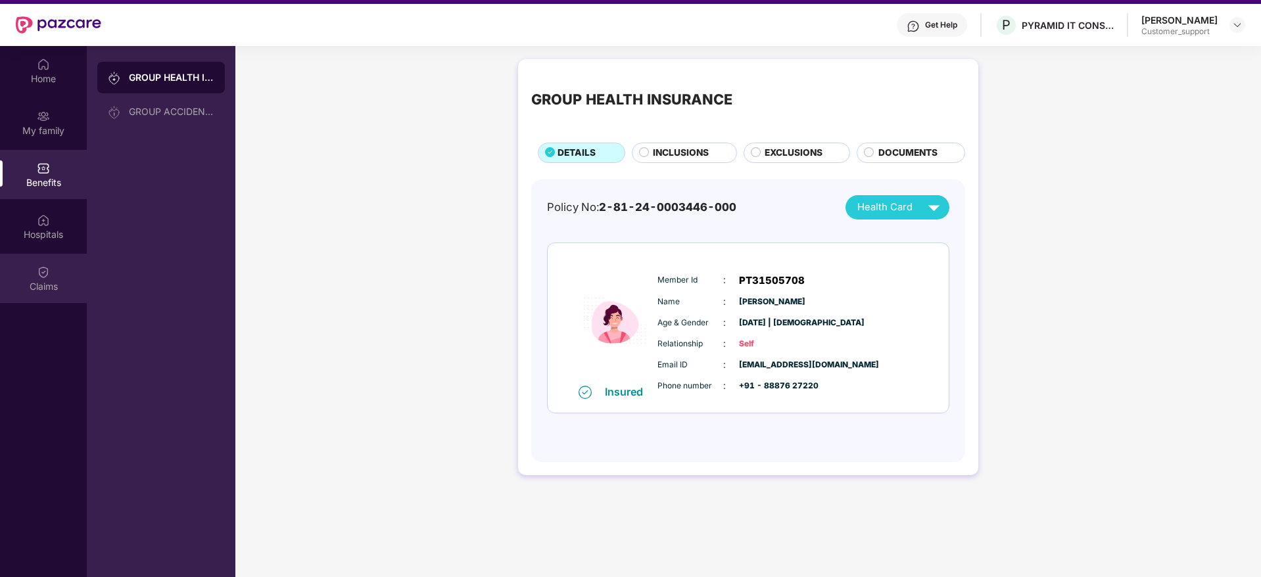
click at [55, 270] on div "Claims" at bounding box center [43, 278] width 87 height 49
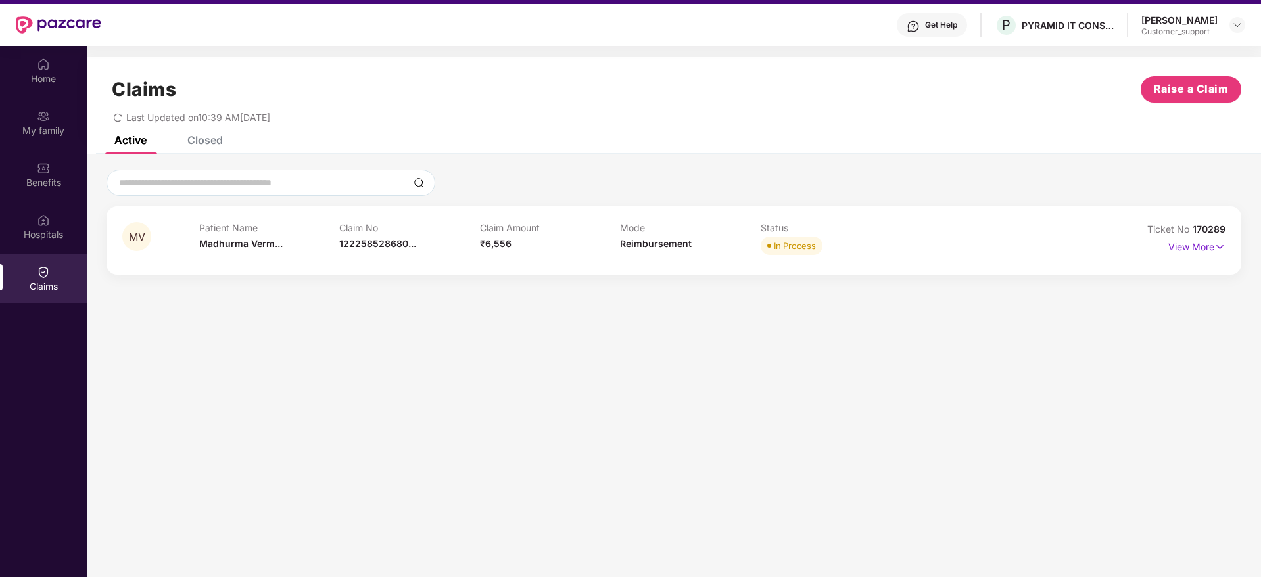
click at [199, 139] on div "Closed" at bounding box center [204, 139] width 35 height 13
click at [131, 139] on div "Active" at bounding box center [130, 139] width 32 height 13
drag, startPoint x: 1227, startPoint y: 227, endPoint x: 1192, endPoint y: 224, distance: 35.0
click at [1192, 224] on div "MV Patient Name [PERSON_NAME]... Claim No 122258528680... Claim Amount ₹6,556 M…" at bounding box center [673, 240] width 1135 height 68
copy span "170289"
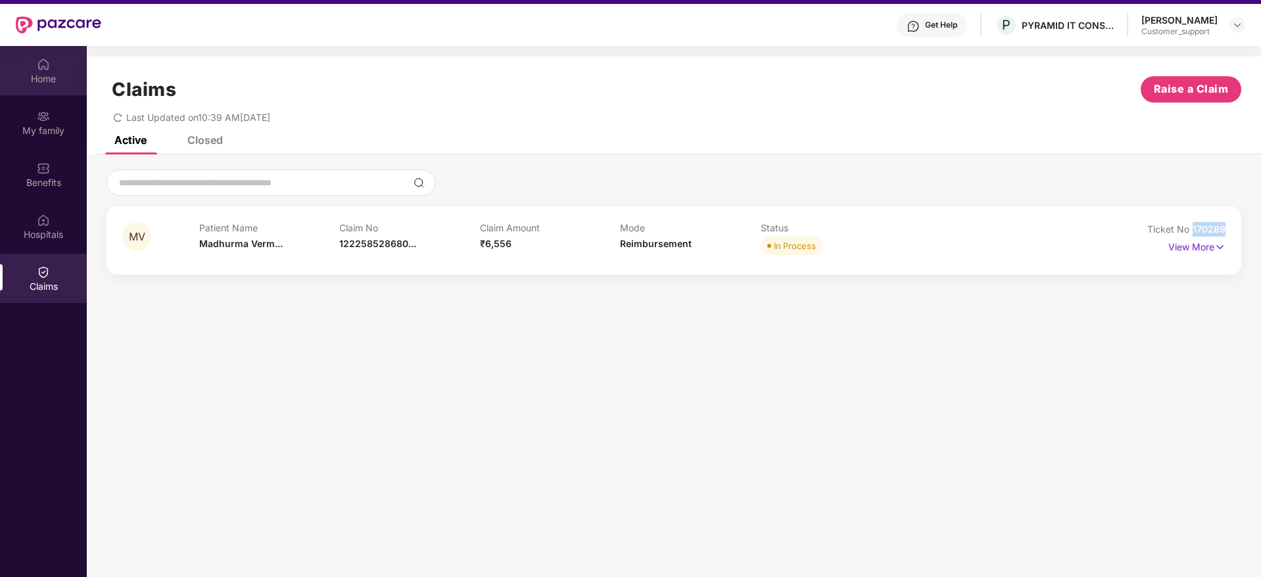
click at [41, 70] on img at bounding box center [43, 64] width 13 height 13
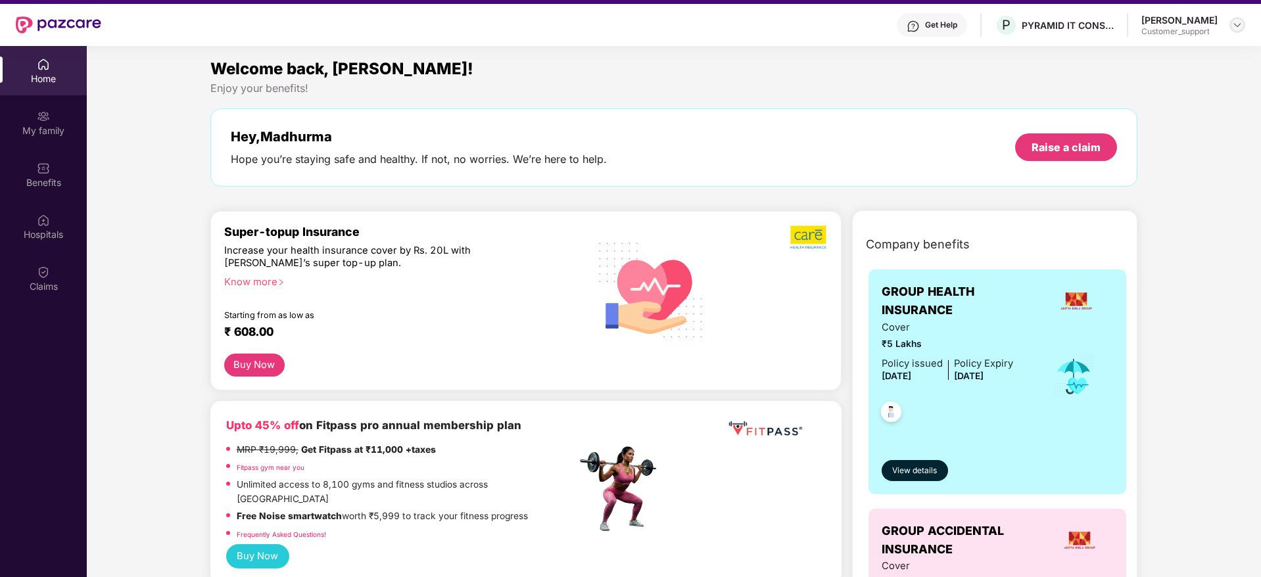
click at [1235, 29] on img at bounding box center [1237, 25] width 11 height 11
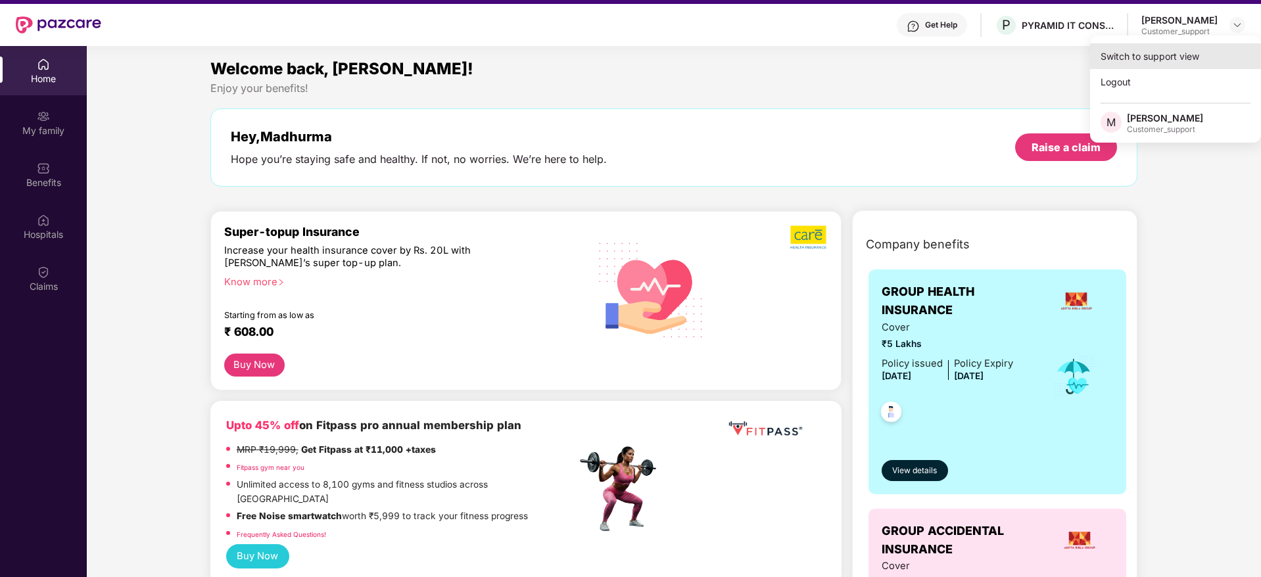
click at [1121, 58] on div "Switch to support view" at bounding box center [1175, 56] width 171 height 26
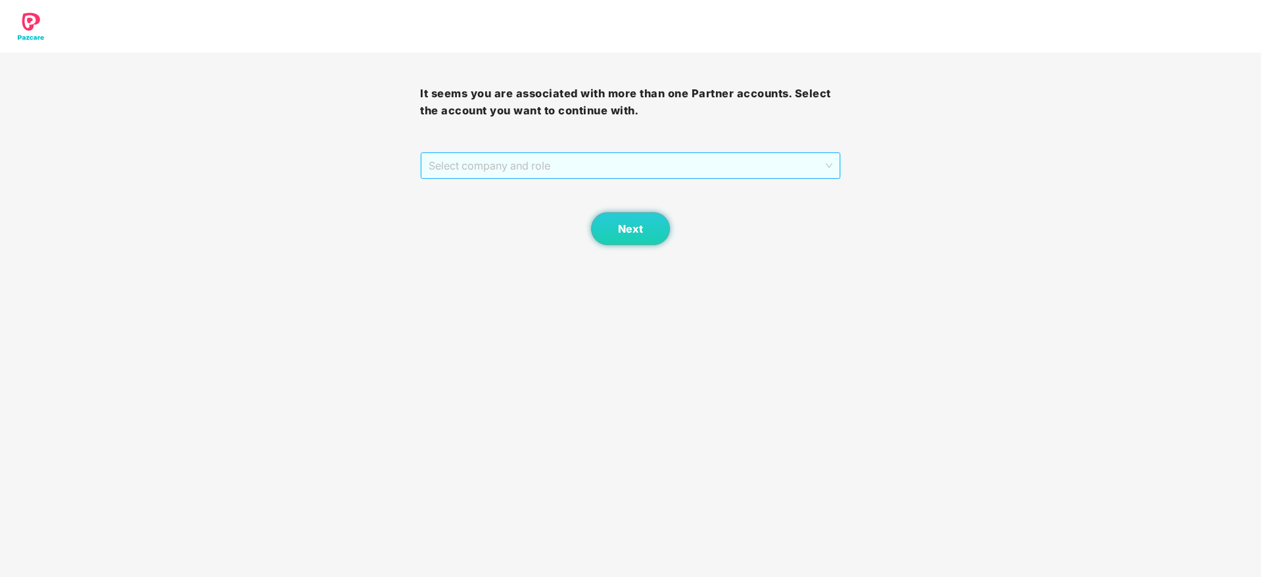
click at [513, 167] on span "Select company and role" at bounding box center [630, 165] width 403 height 25
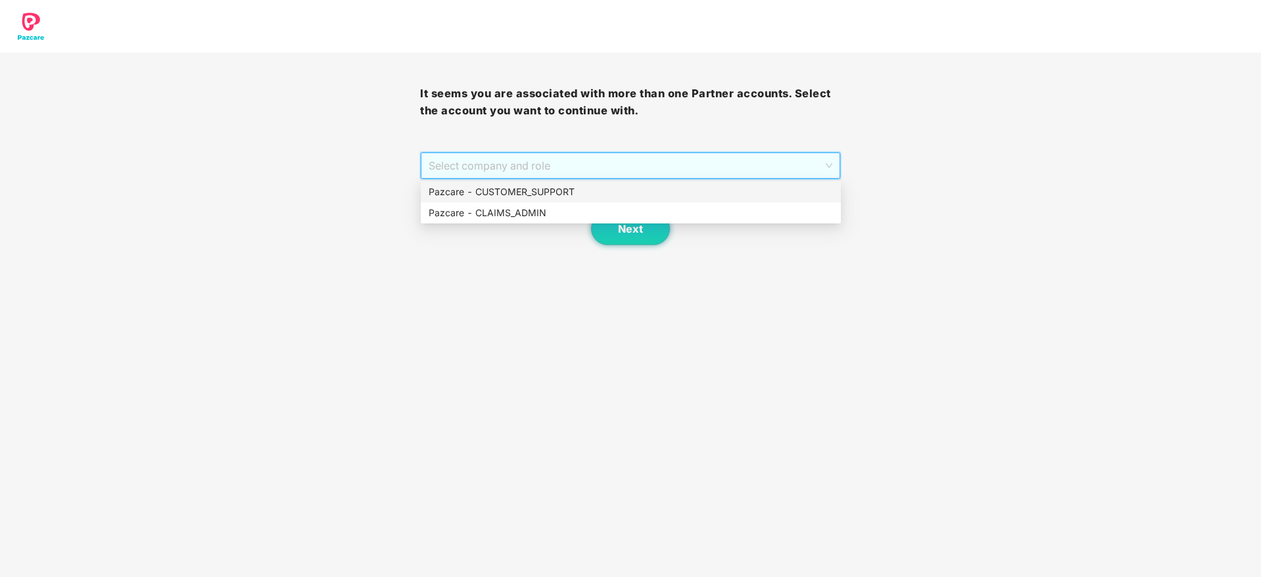
click at [515, 187] on div "Pazcare - CUSTOMER_SUPPORT" at bounding box center [631, 192] width 404 height 14
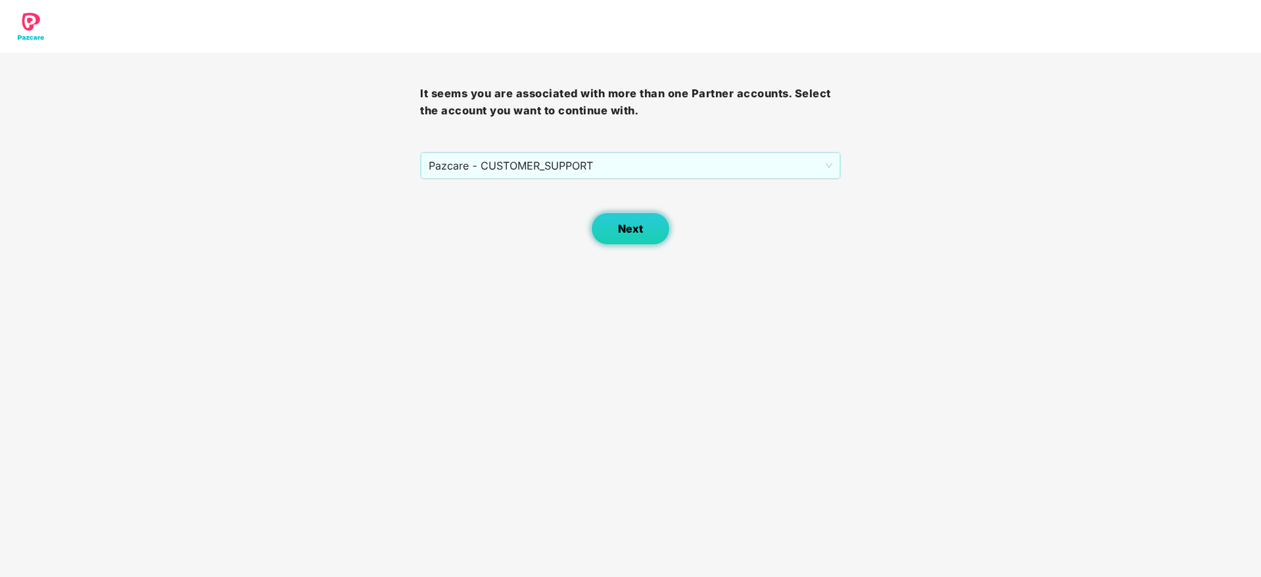
click at [625, 227] on span "Next" at bounding box center [630, 229] width 25 height 12
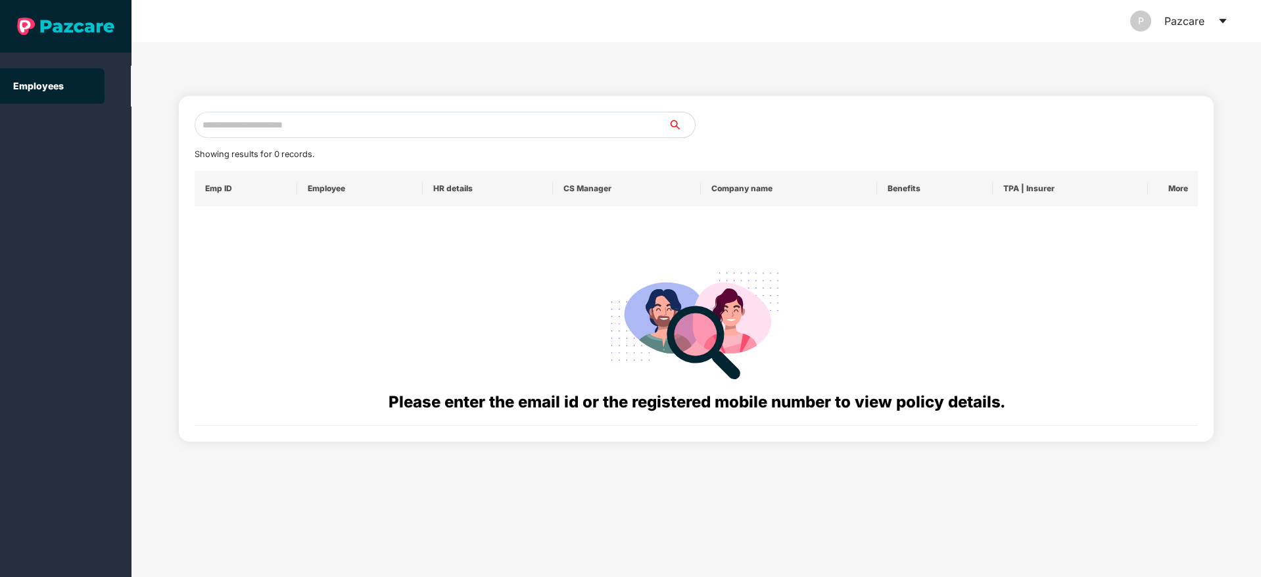
click at [231, 121] on input "text" at bounding box center [432, 125] width 474 height 26
paste input "**********"
type input "*"
paste input "**********"
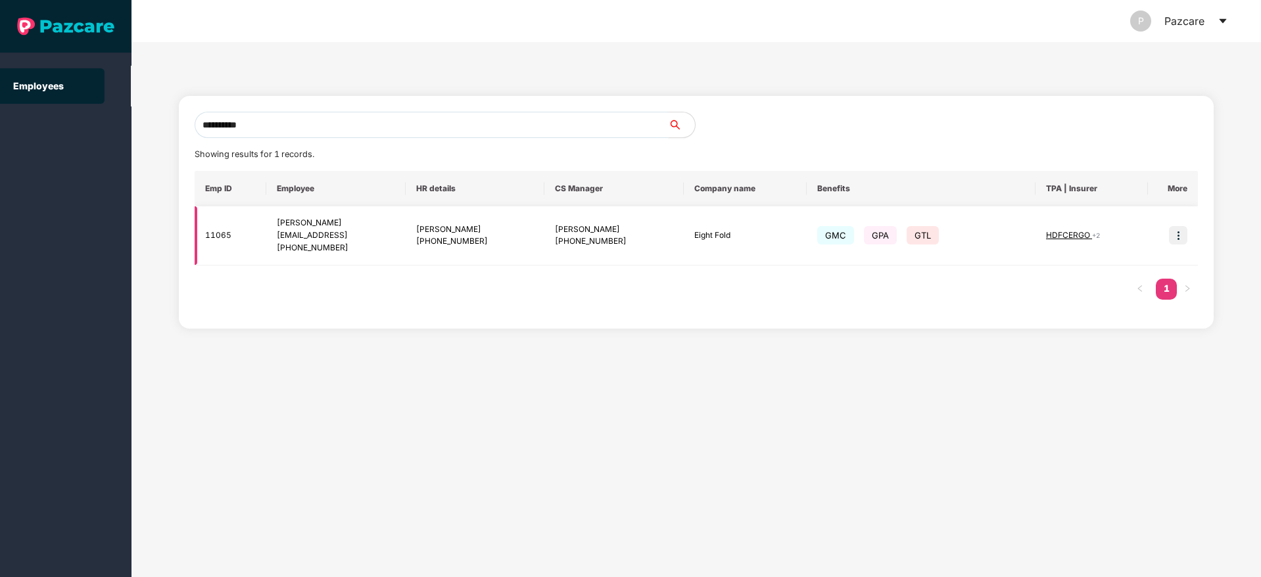
type input "**********"
click at [1174, 239] on img at bounding box center [1178, 235] width 18 height 18
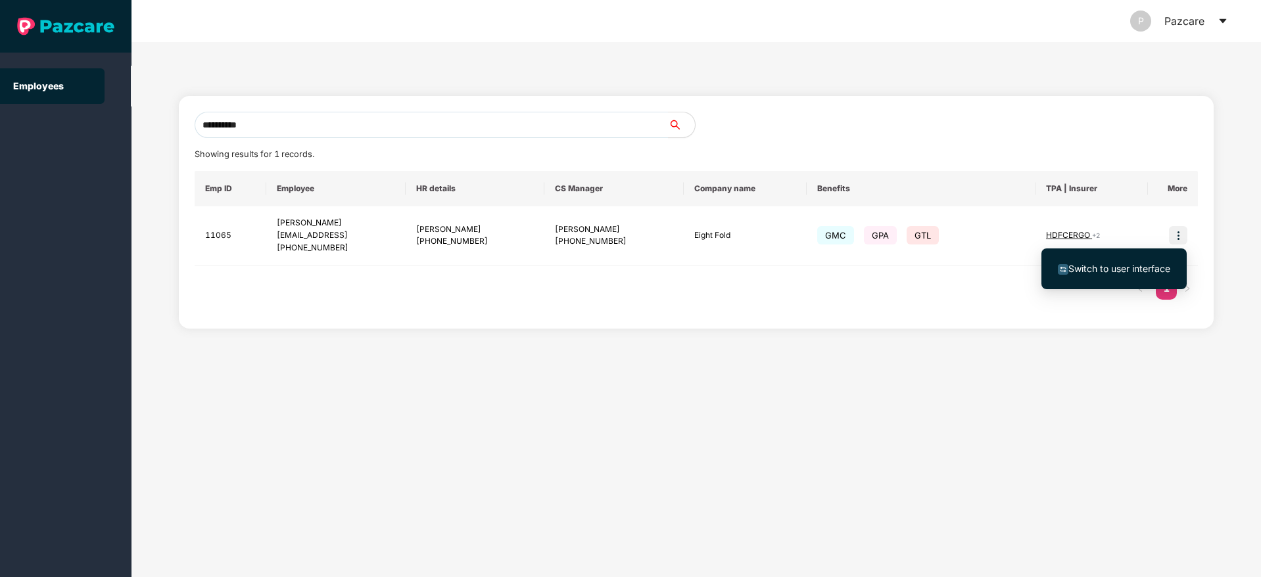
click at [1098, 275] on span "Switch to user interface" at bounding box center [1114, 269] width 112 height 14
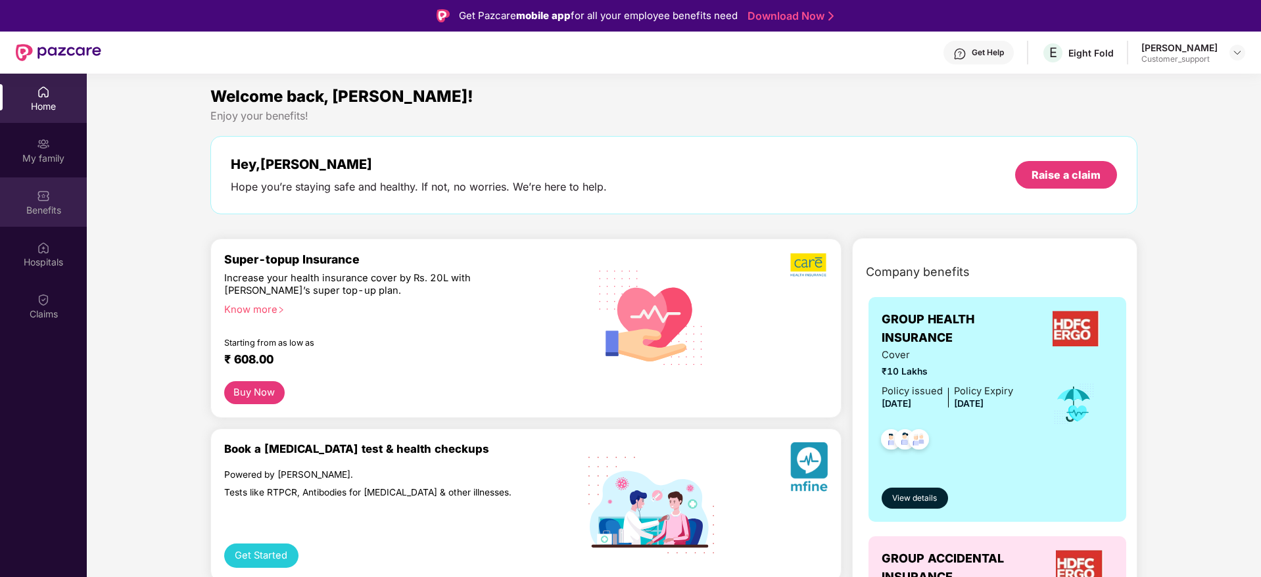
click at [45, 204] on div "Benefits" at bounding box center [43, 210] width 87 height 13
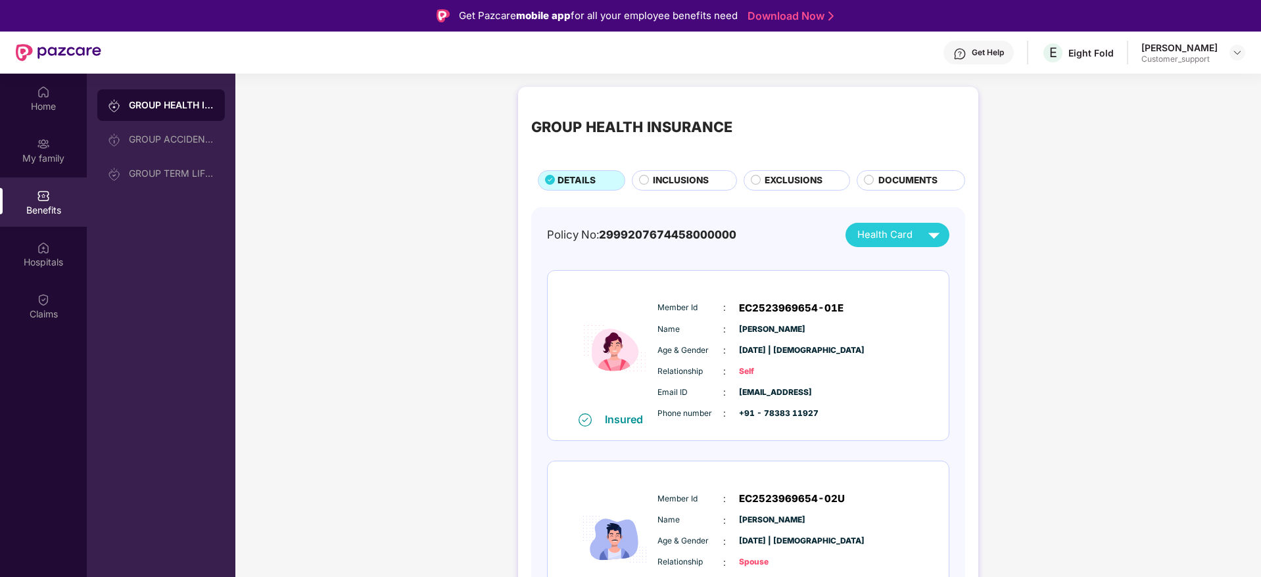
click at [670, 178] on span "INCLUSIONS" at bounding box center [681, 181] width 56 height 14
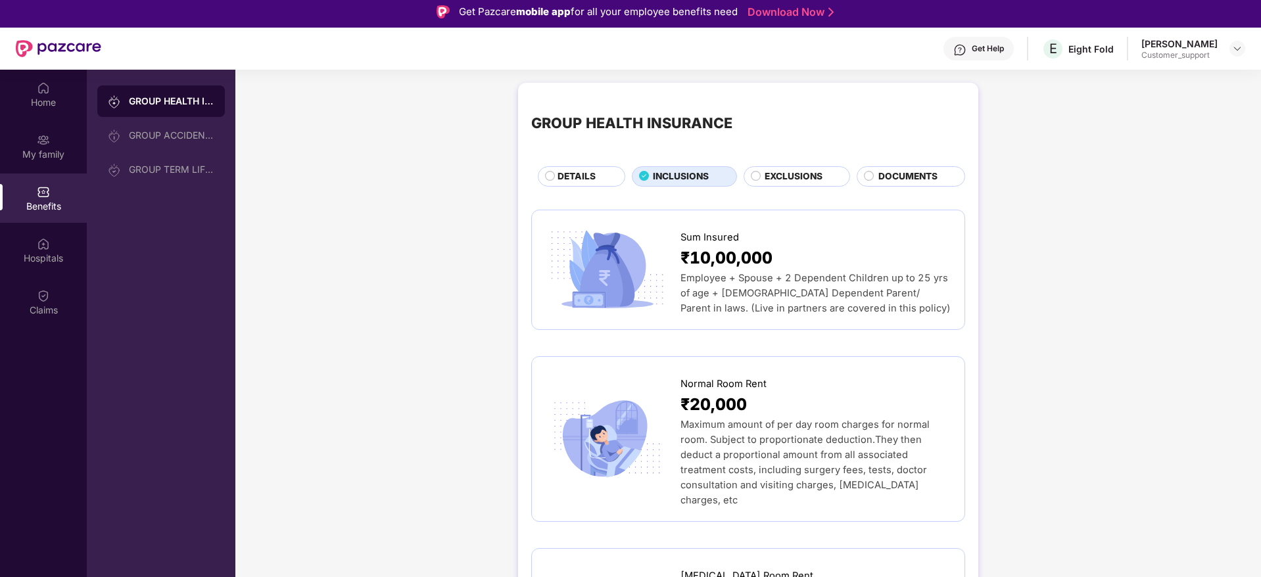
scroll to position [5, 0]
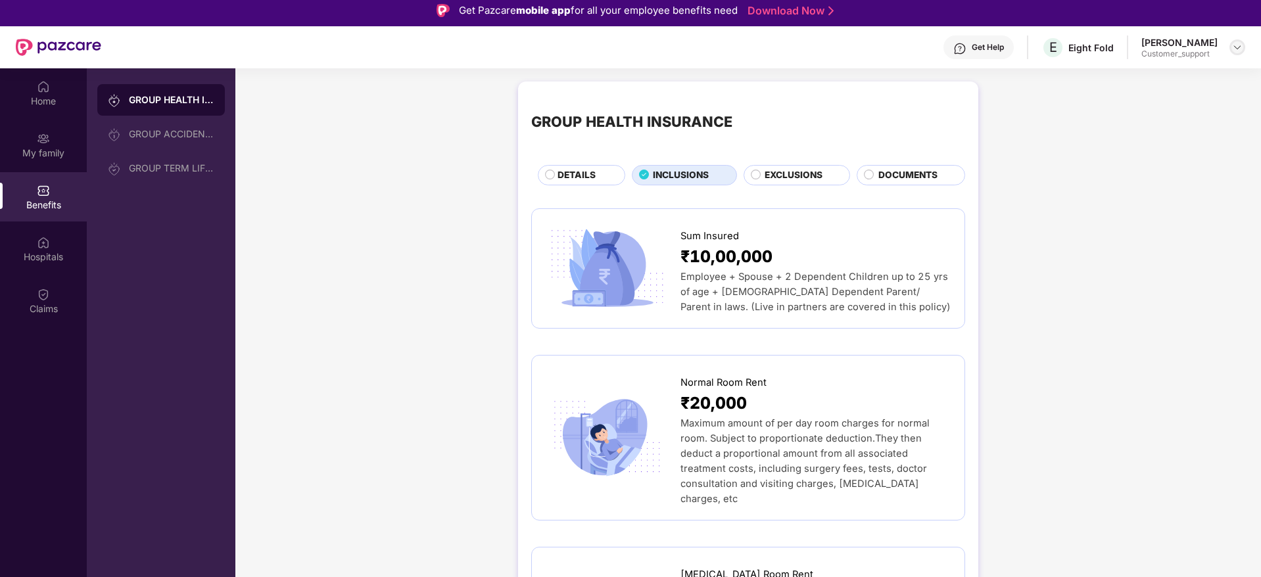
click at [1235, 50] on img at bounding box center [1237, 47] width 11 height 11
click at [1237, 47] on img at bounding box center [1237, 47] width 11 height 11
click at [1150, 72] on div "Switch to support view" at bounding box center [1175, 79] width 171 height 26
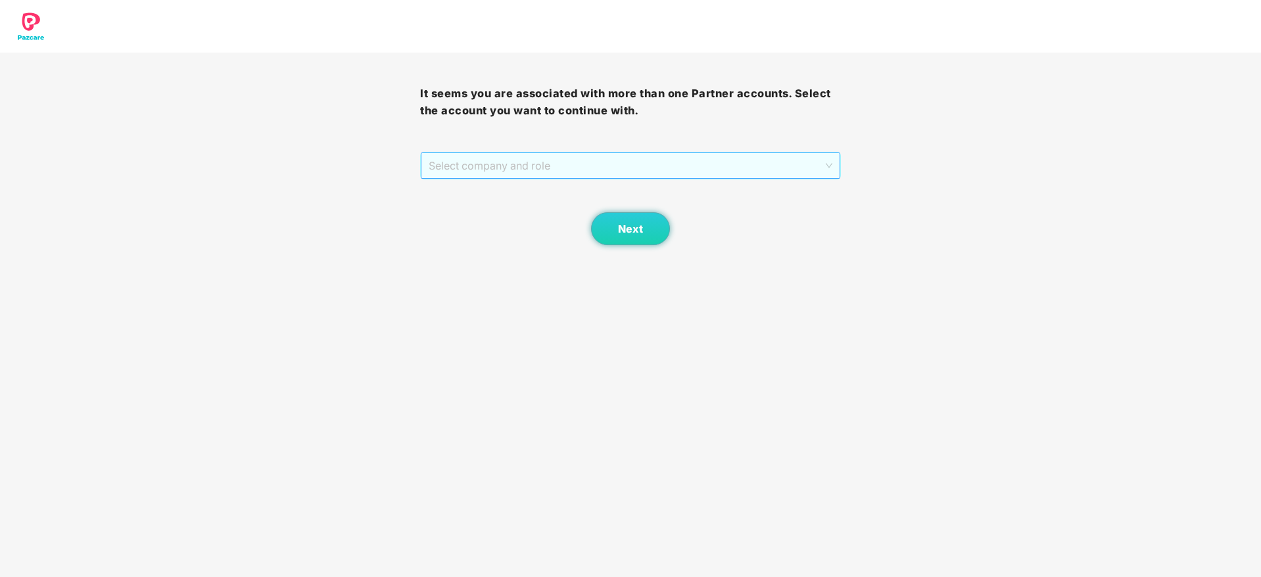
click at [550, 168] on span "Select company and role" at bounding box center [630, 165] width 403 height 25
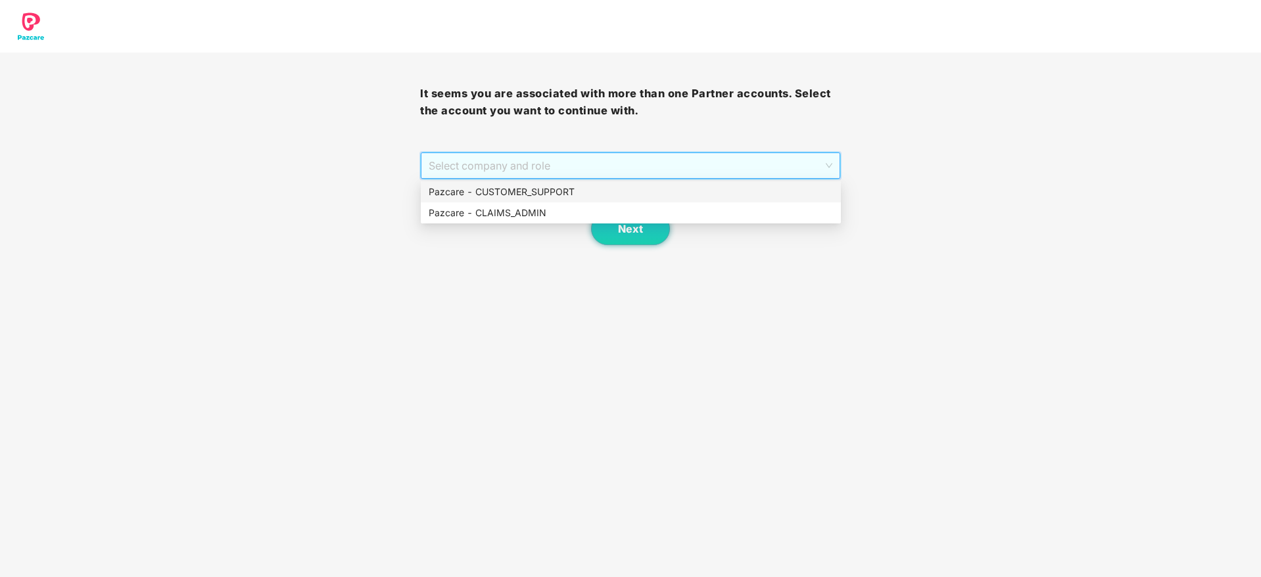
click at [500, 193] on div "Pazcare - CUSTOMER_SUPPORT" at bounding box center [631, 192] width 404 height 14
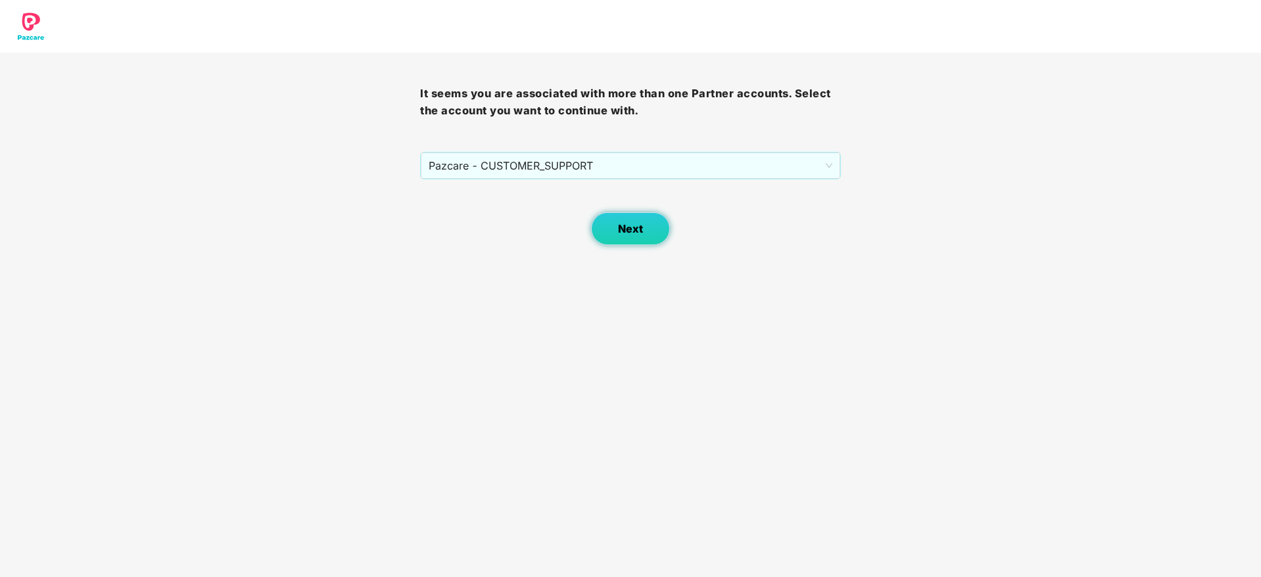
click at [610, 225] on button "Next" at bounding box center [630, 228] width 79 height 33
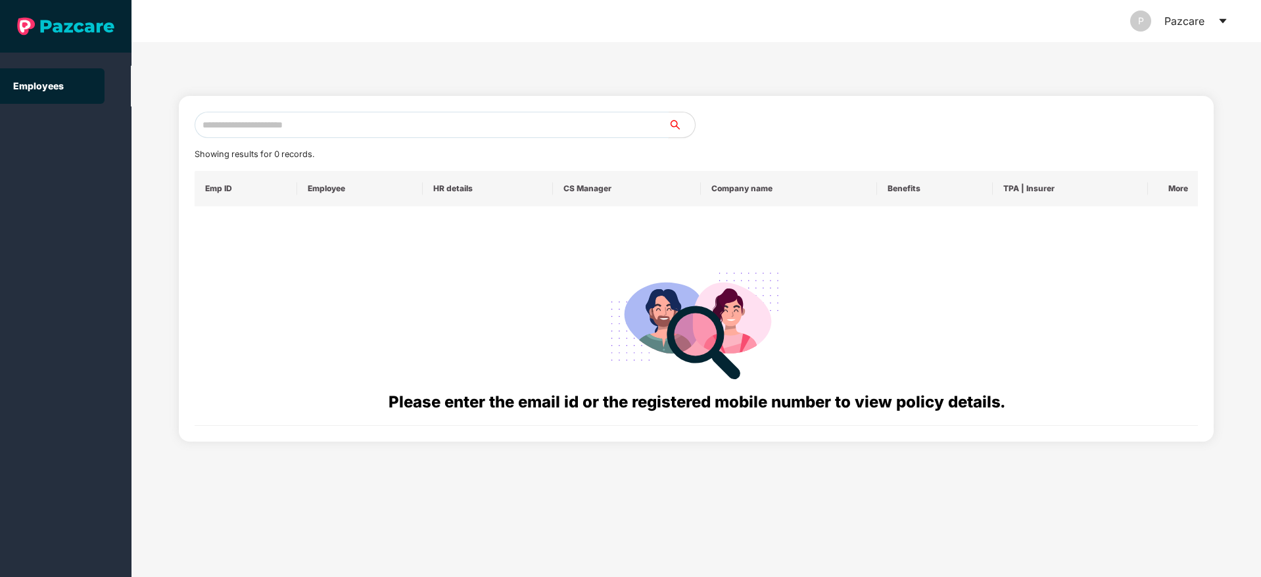
click at [270, 130] on input "text" at bounding box center [432, 125] width 474 height 26
paste input "**********"
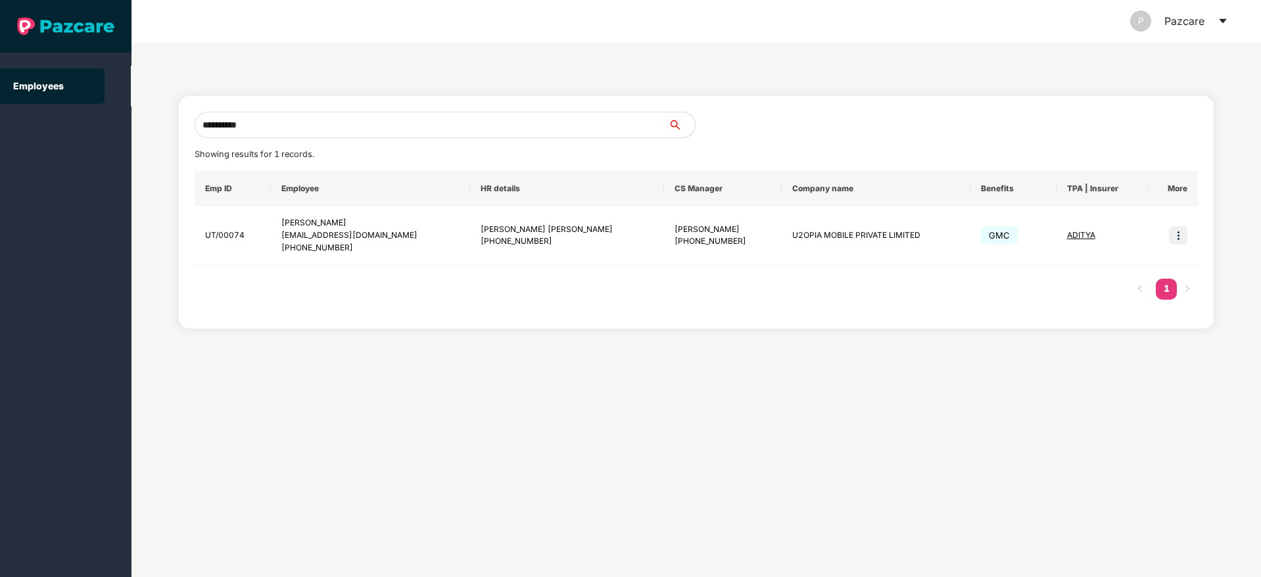
type input "**********"
click at [1180, 237] on img at bounding box center [1178, 235] width 18 height 18
click at [1126, 268] on span "Switch to user interface" at bounding box center [1119, 268] width 102 height 11
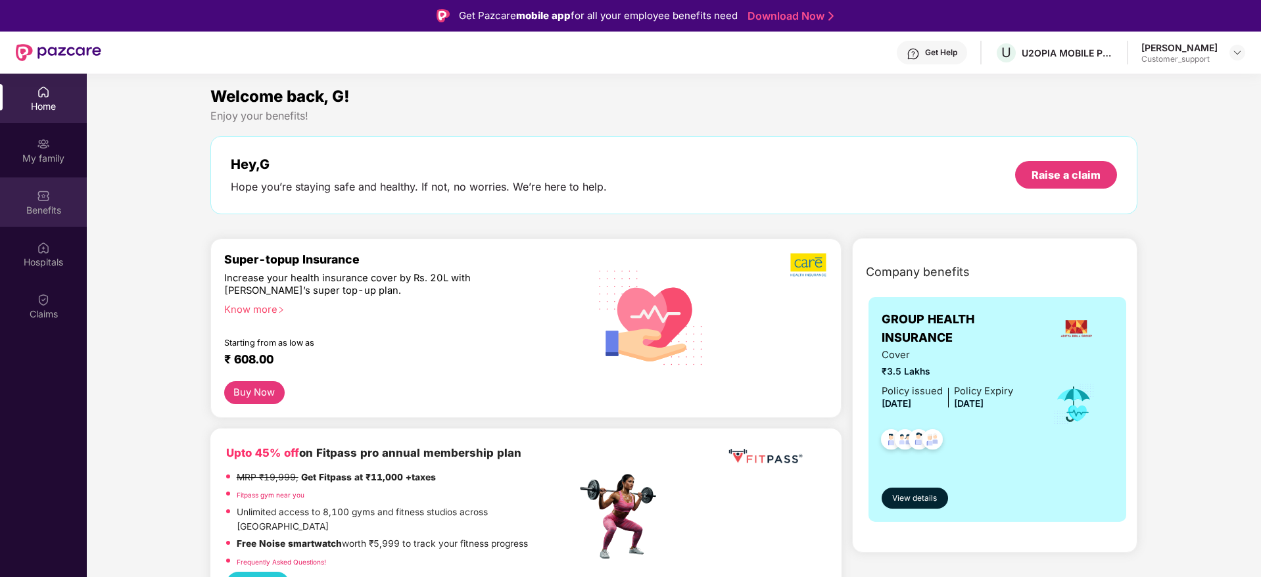
click at [42, 204] on div "Benefits" at bounding box center [43, 210] width 87 height 13
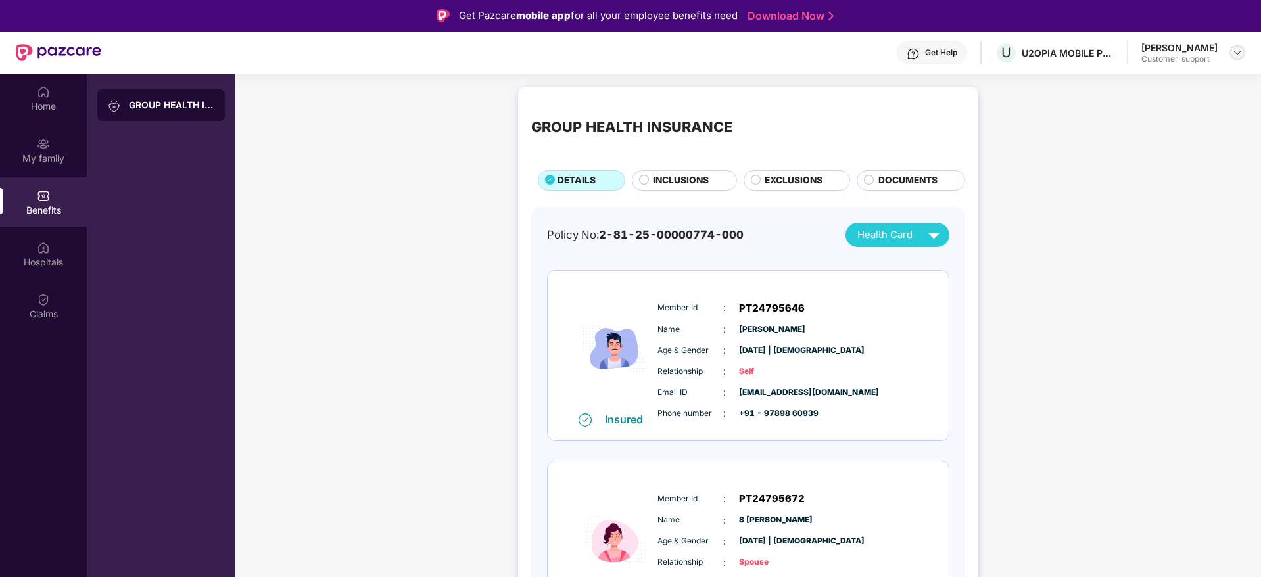
click at [1233, 59] on div at bounding box center [1237, 53] width 16 height 16
click at [1164, 83] on div "Switch to support view" at bounding box center [1175, 84] width 171 height 26
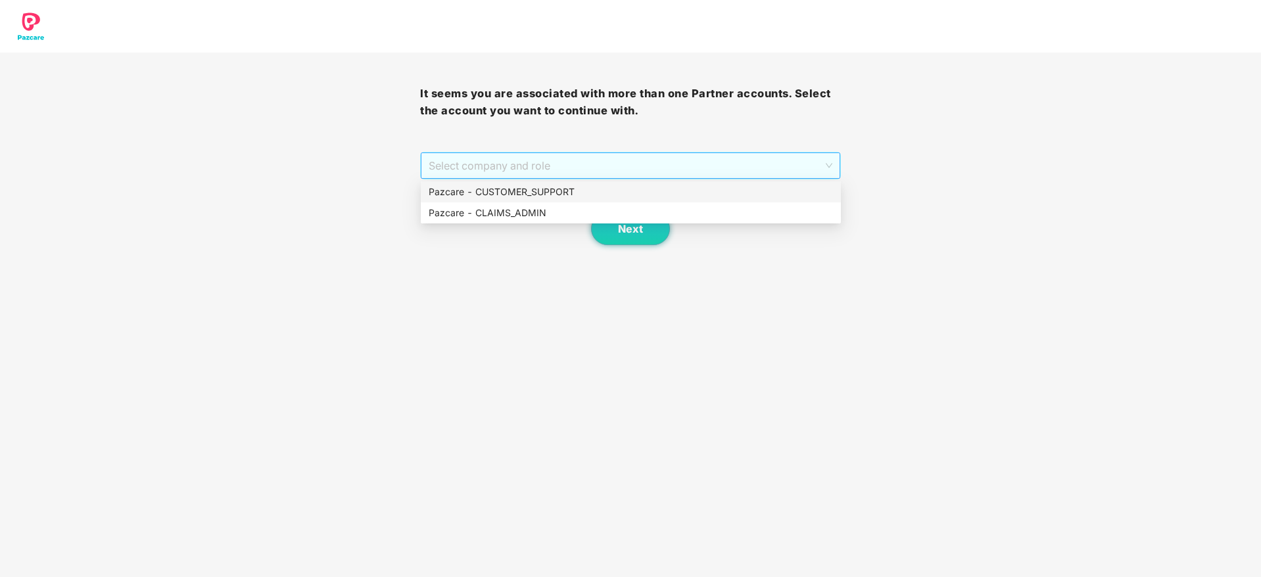
click at [712, 159] on span "Select company and role" at bounding box center [630, 165] width 403 height 25
click at [532, 191] on div "Pazcare - CUSTOMER_SUPPORT" at bounding box center [631, 192] width 404 height 14
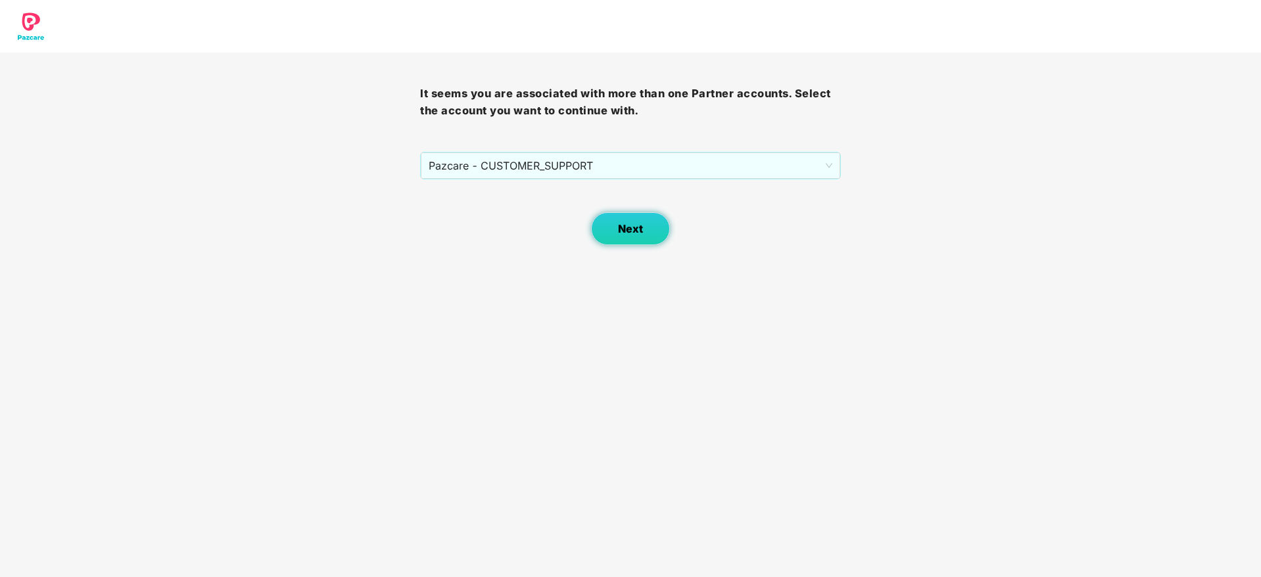
click at [621, 225] on span "Next" at bounding box center [630, 229] width 25 height 12
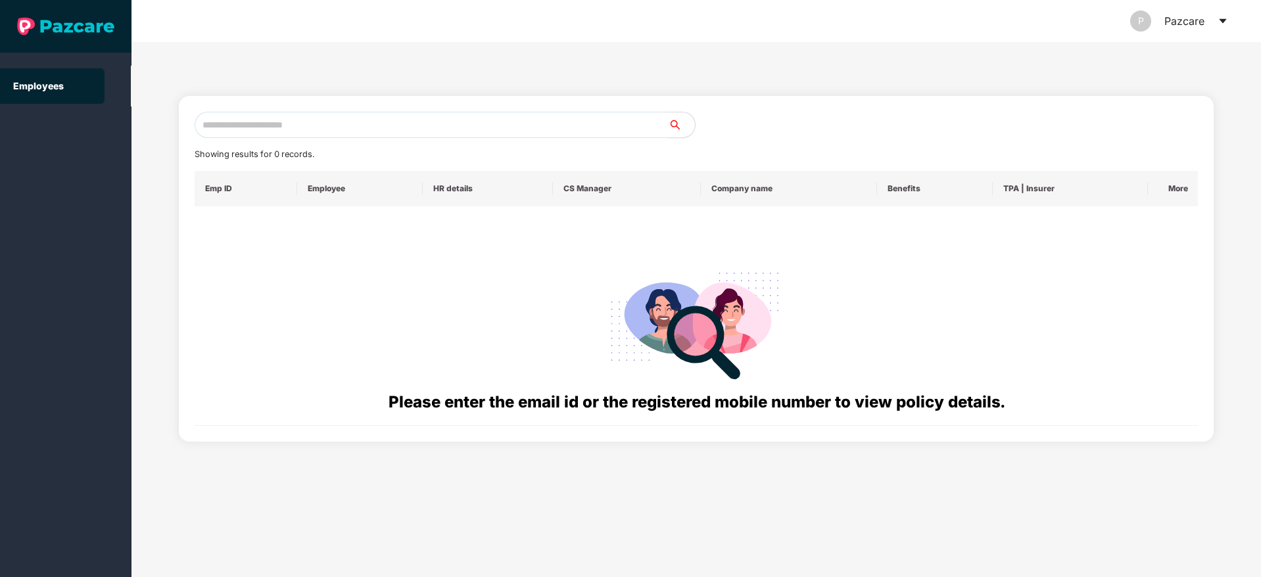
click at [270, 126] on input "text" at bounding box center [432, 125] width 474 height 26
paste input "**********"
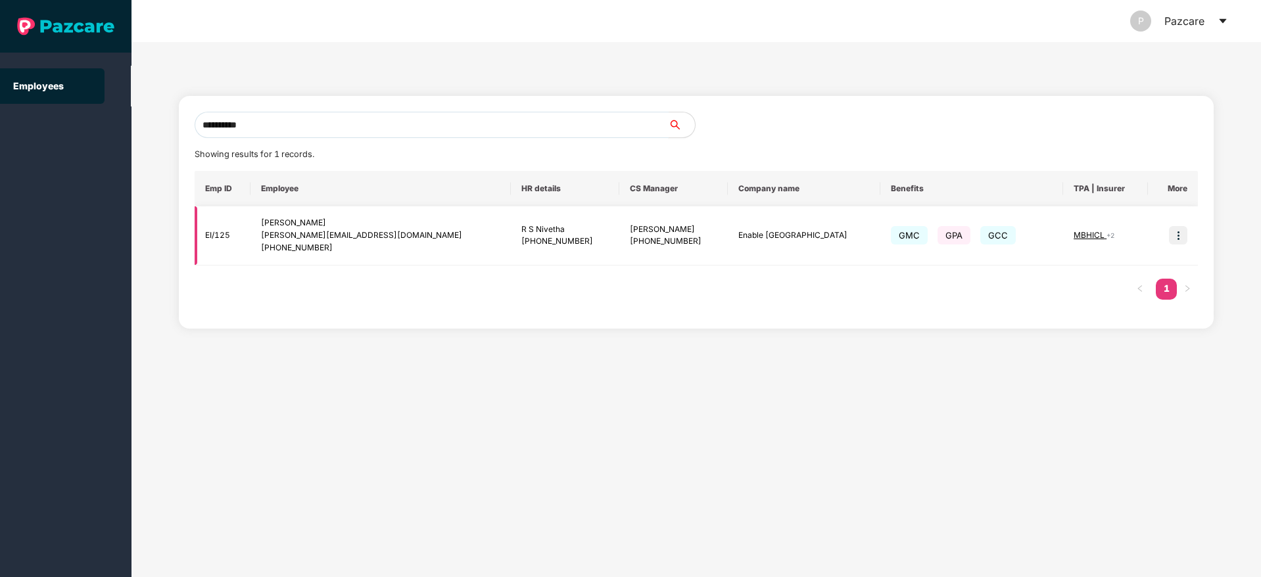
type input "**********"
click at [1179, 241] on img at bounding box center [1178, 235] width 18 height 18
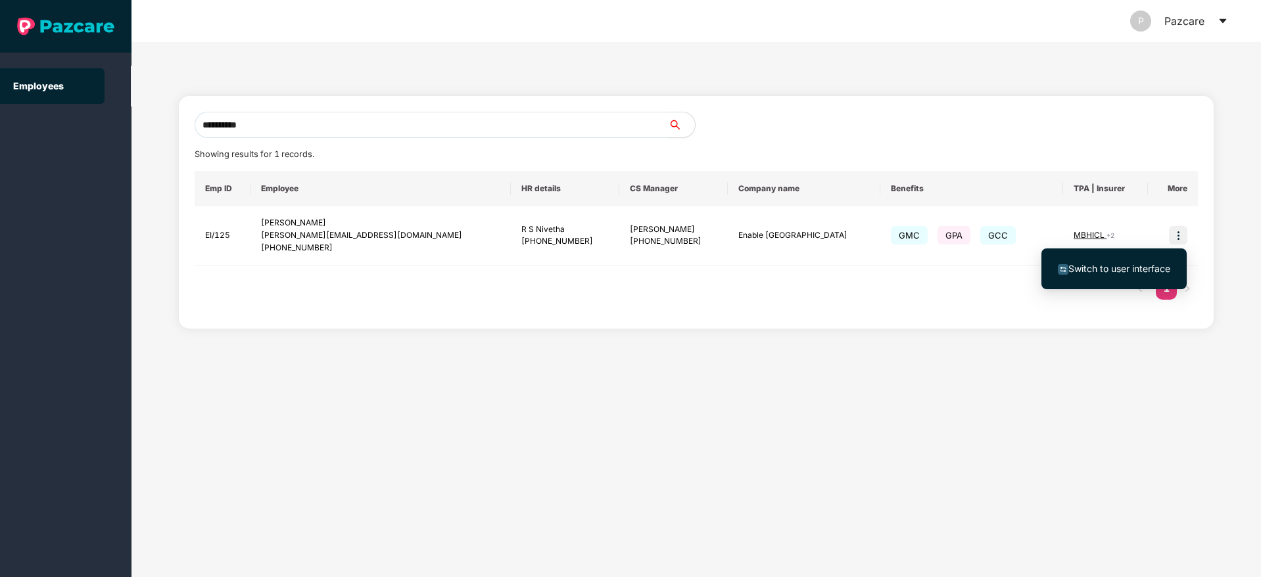
click at [1121, 262] on span "Switch to user interface" at bounding box center [1114, 269] width 112 height 14
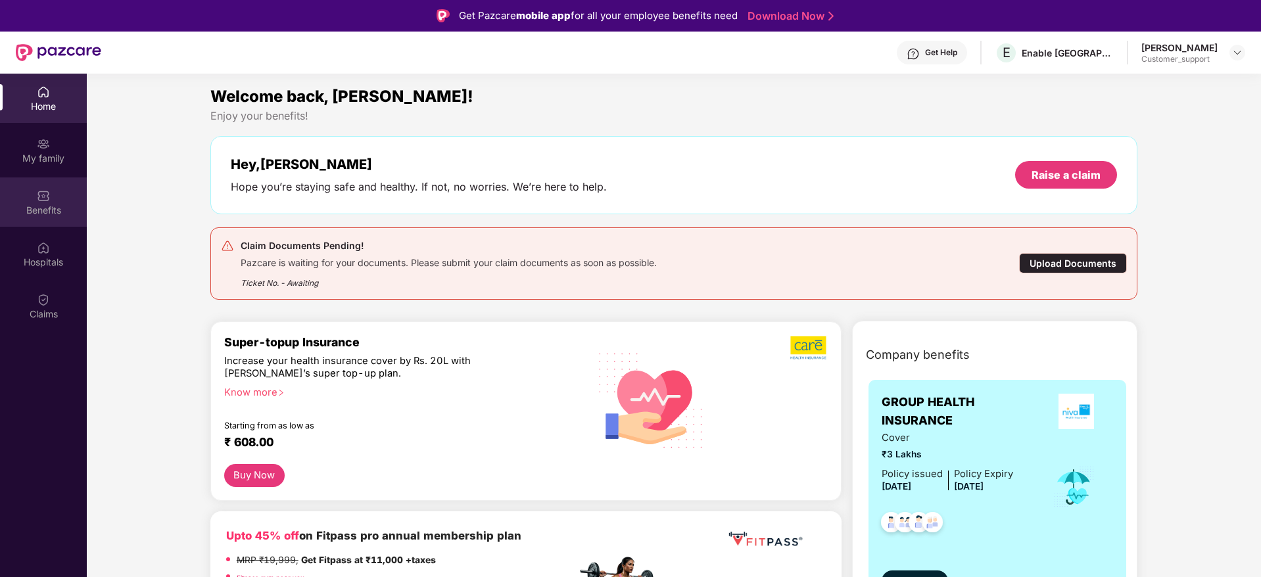
click at [41, 197] on img at bounding box center [43, 195] width 13 height 13
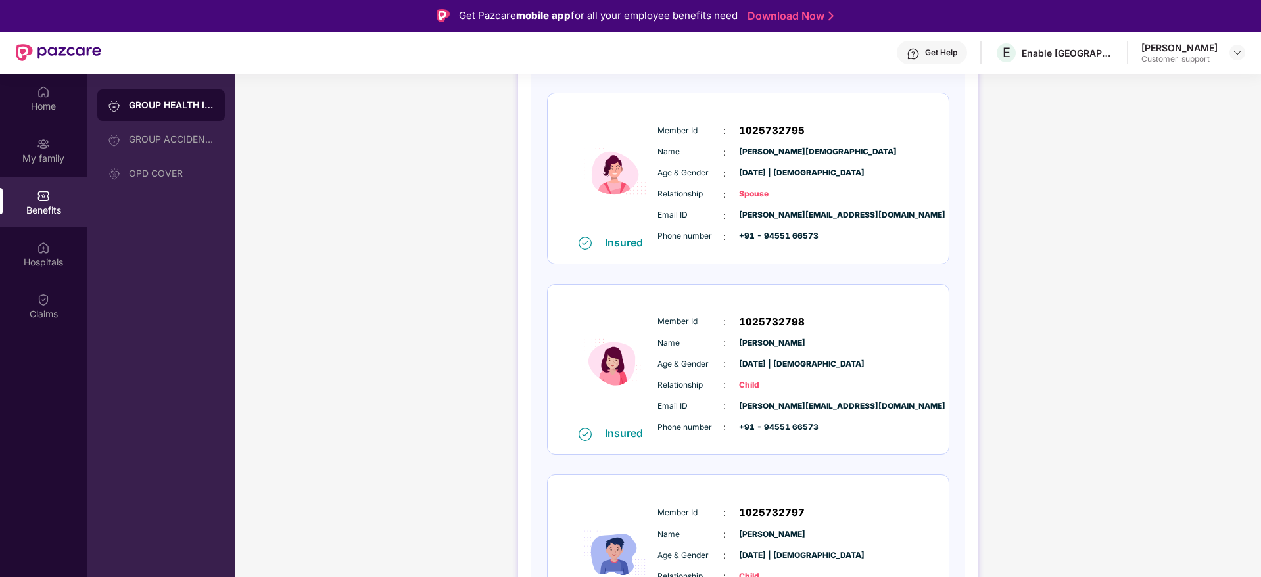
scroll to position [369, 0]
click at [55, 216] on div "Benefits" at bounding box center [43, 201] width 87 height 49
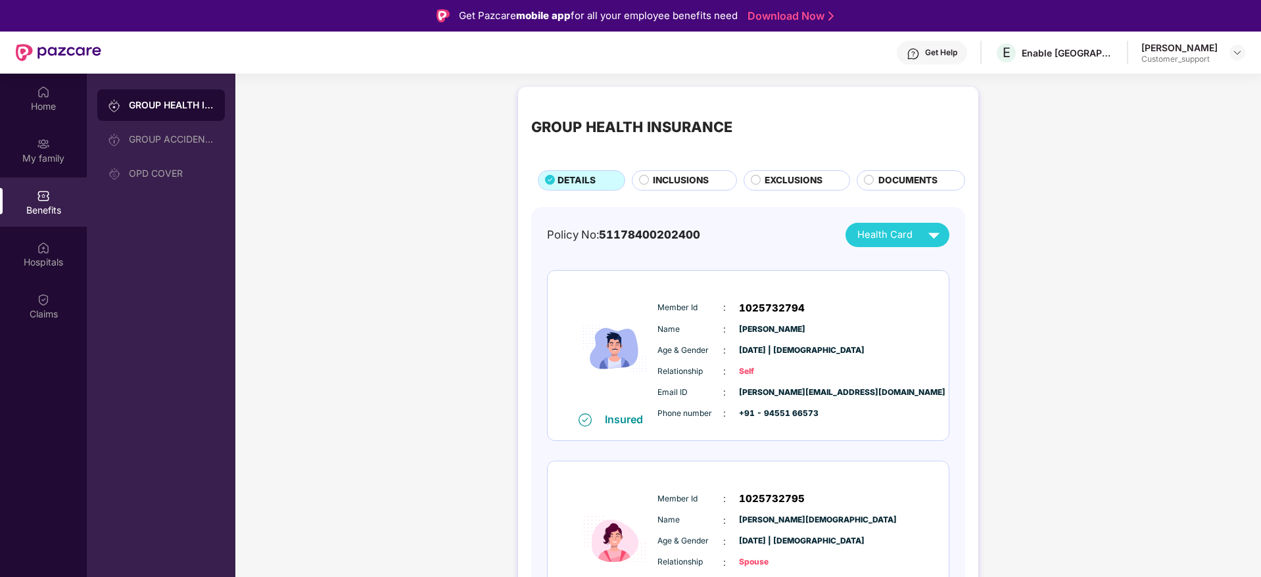
click at [780, 176] on span "EXCLUSIONS" at bounding box center [794, 181] width 58 height 14
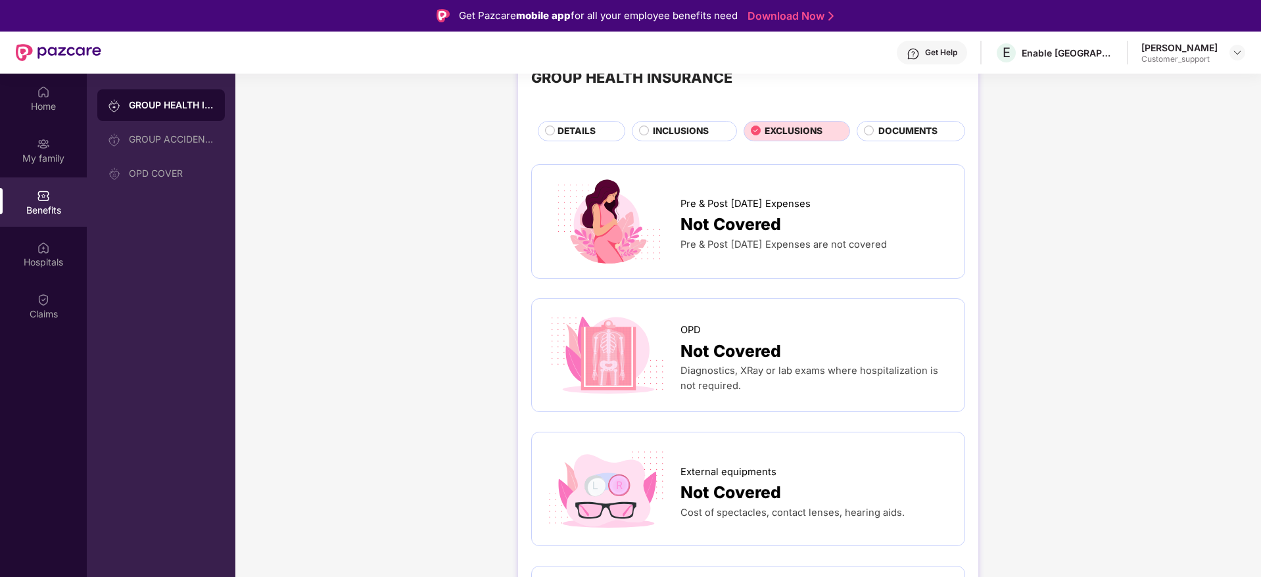
scroll to position [47, 0]
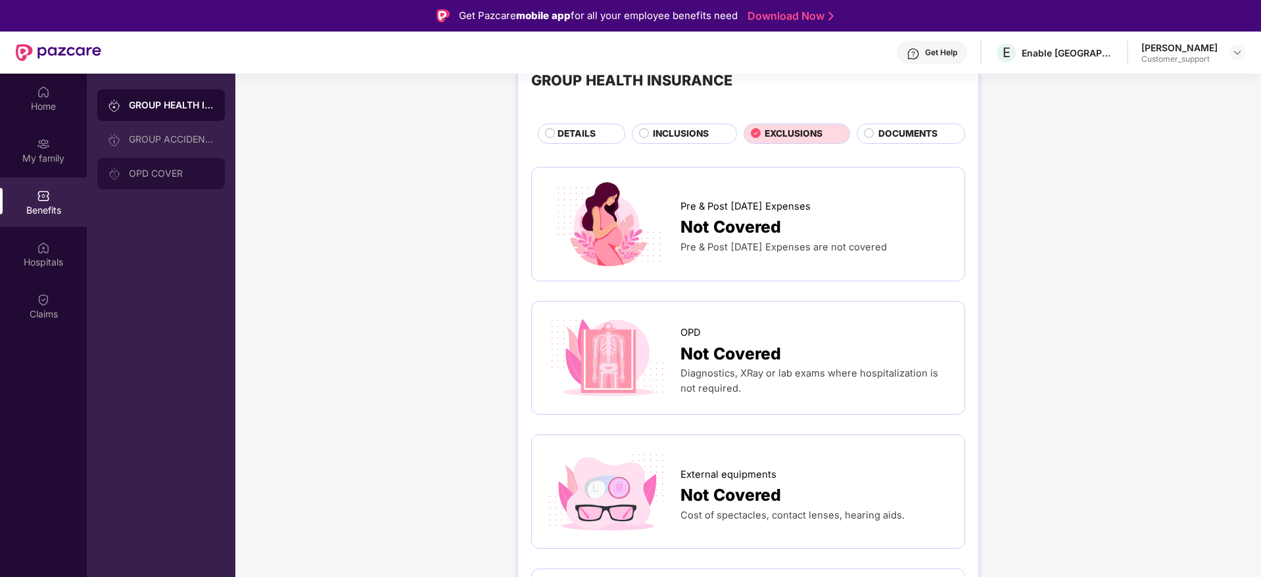
click at [158, 176] on div "OPD COVER" at bounding box center [171, 173] width 85 height 11
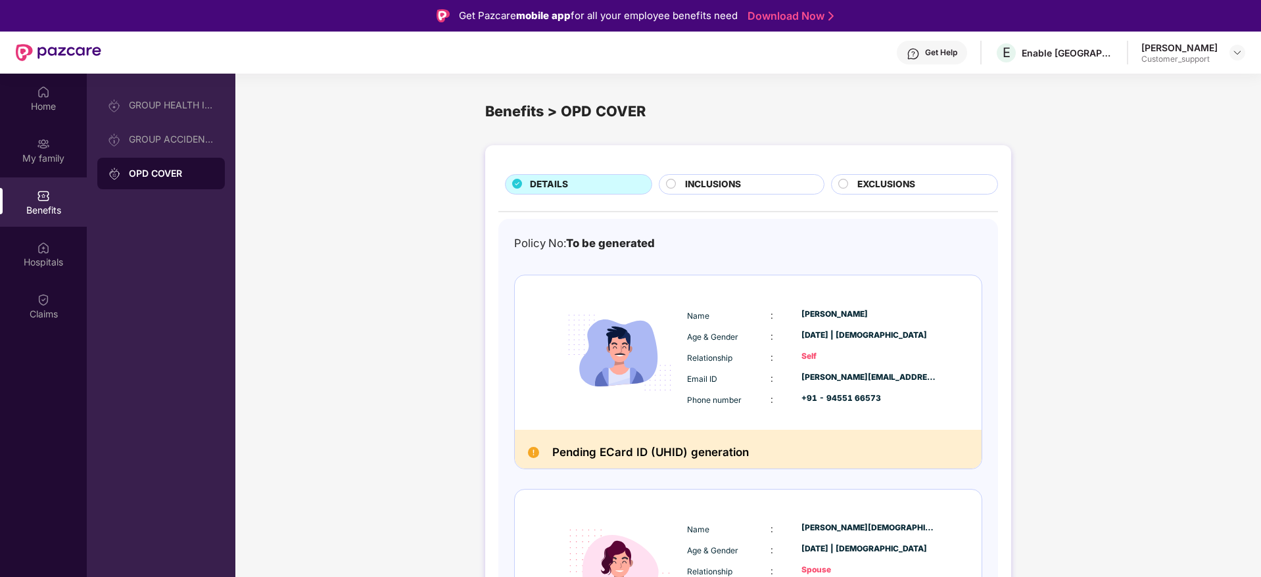
scroll to position [1, 0]
click at [715, 185] on span "INCLUSIONS" at bounding box center [713, 183] width 56 height 14
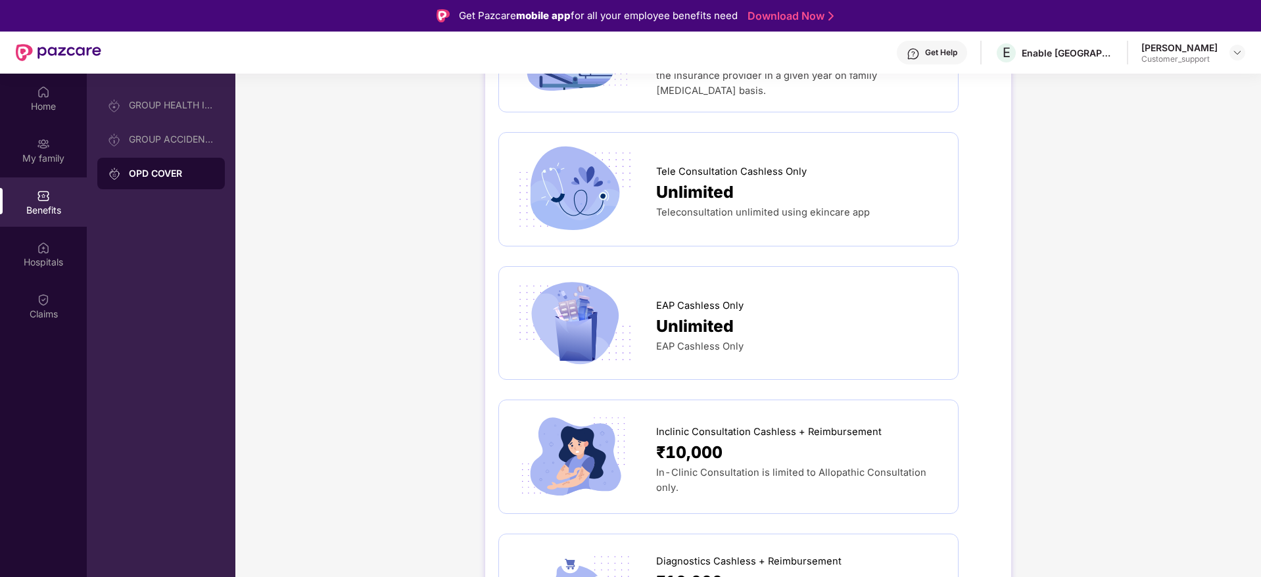
scroll to position [0, 0]
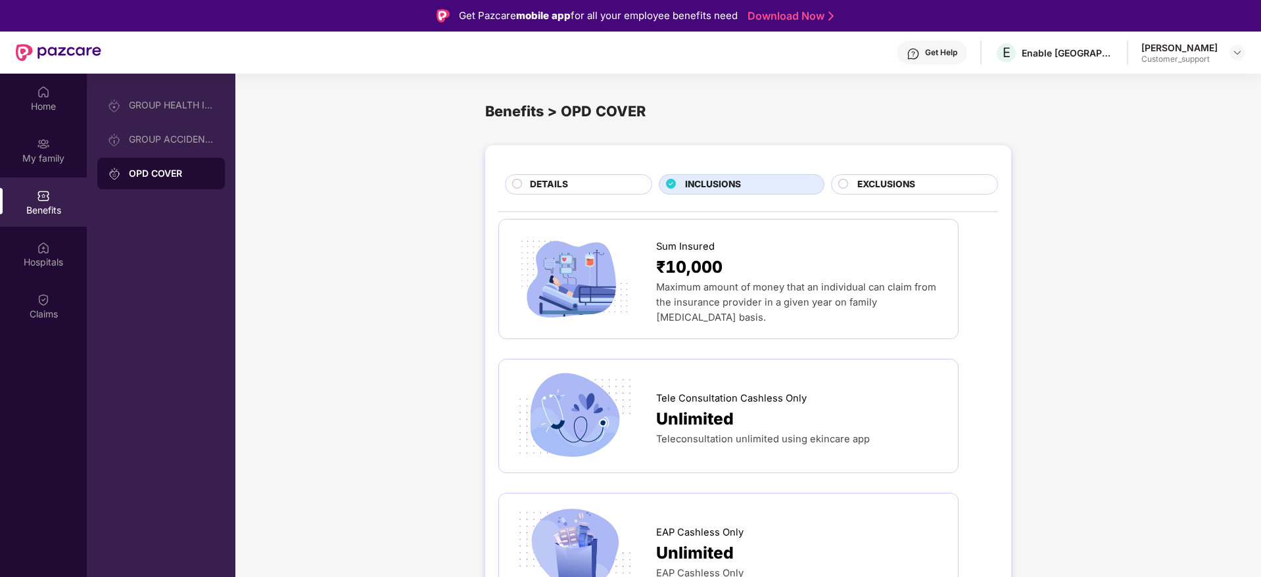
click at [583, 179] on div "DETAILS" at bounding box center [584, 185] width 122 height 16
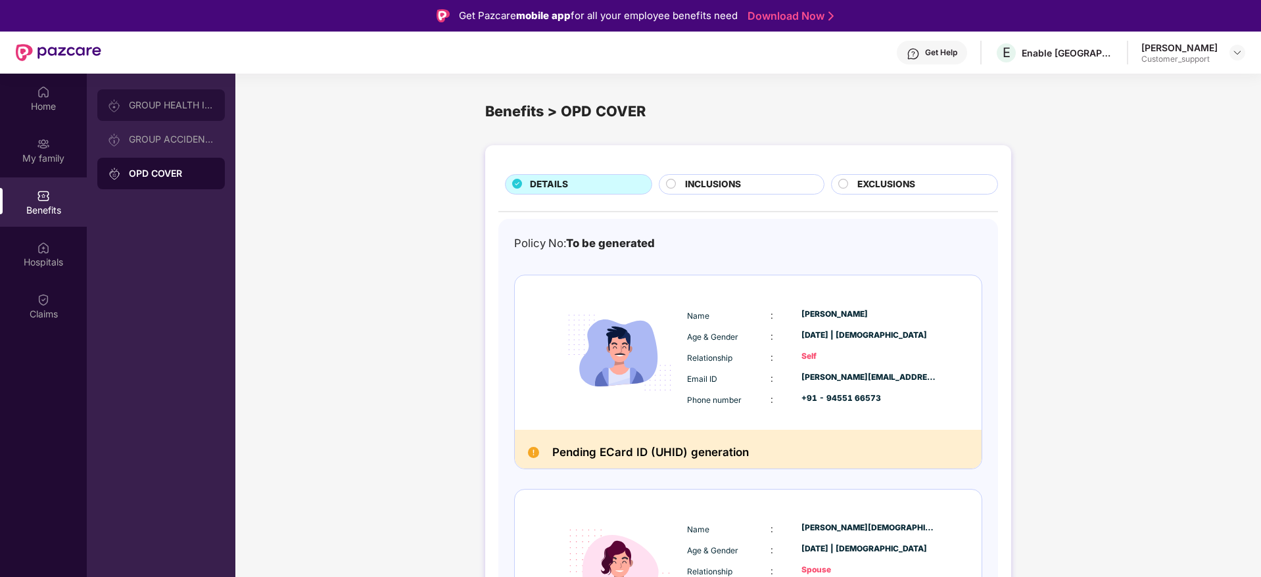
click at [173, 103] on div "GROUP HEALTH INSURANCE" at bounding box center [171, 105] width 85 height 11
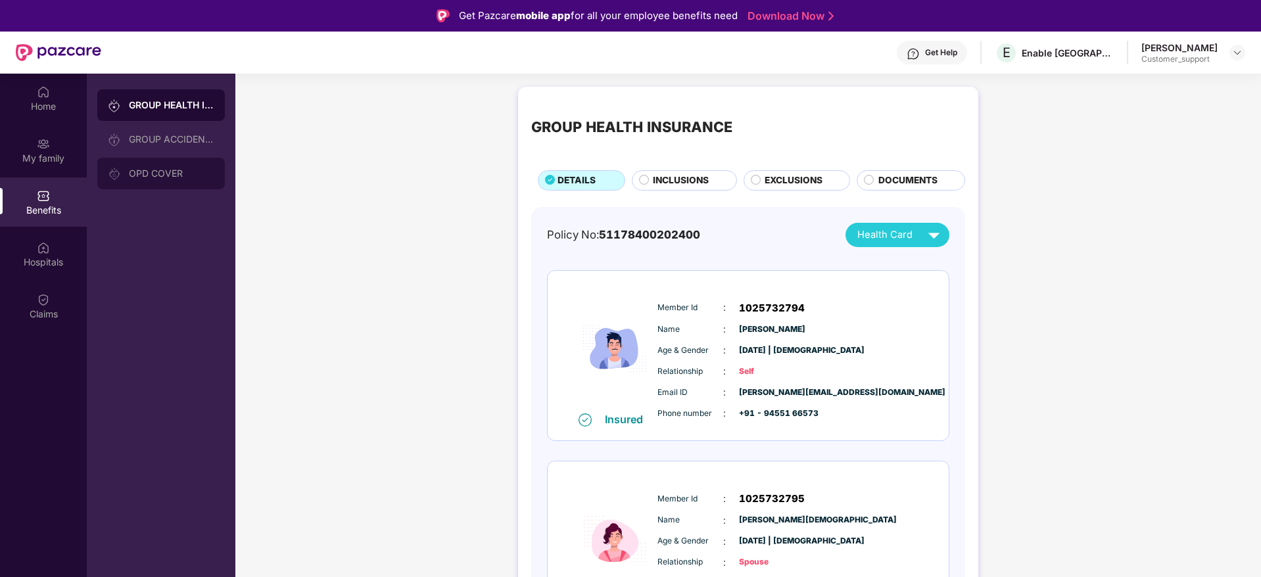
click at [153, 171] on div "OPD COVER" at bounding box center [171, 173] width 85 height 11
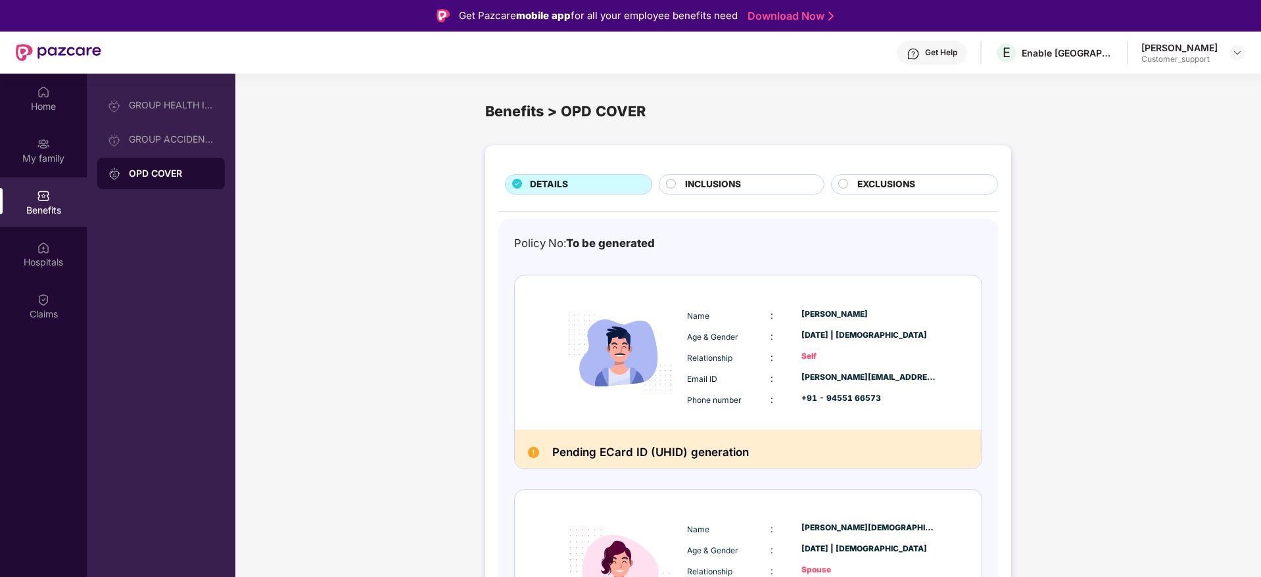
click at [168, 171] on div "OPD COVER" at bounding box center [171, 173] width 85 height 13
click at [705, 183] on span "INCLUSIONS" at bounding box center [713, 184] width 56 height 14
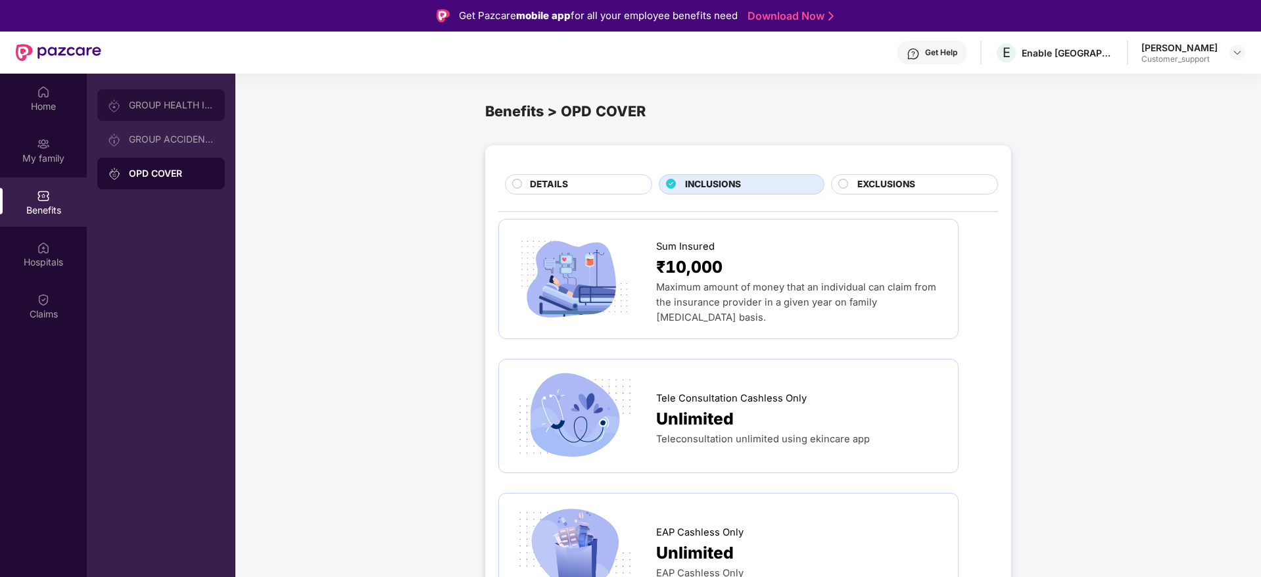
click at [175, 101] on div "GROUP HEALTH INSURANCE" at bounding box center [171, 105] width 85 height 11
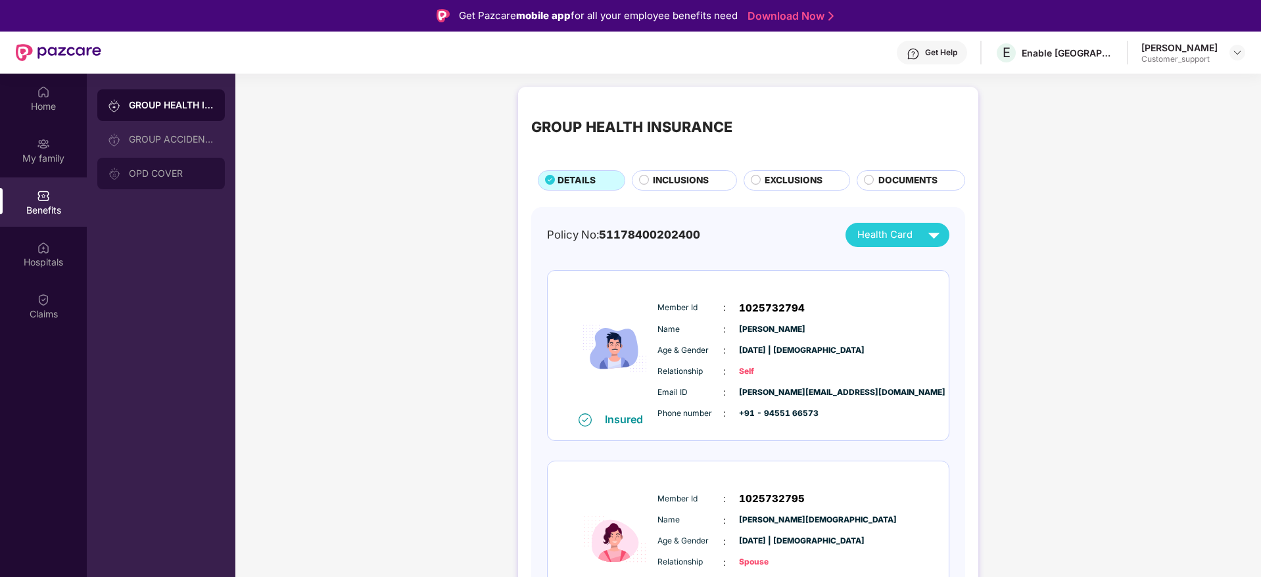
click at [201, 180] on div "OPD COVER" at bounding box center [161, 174] width 128 height 32
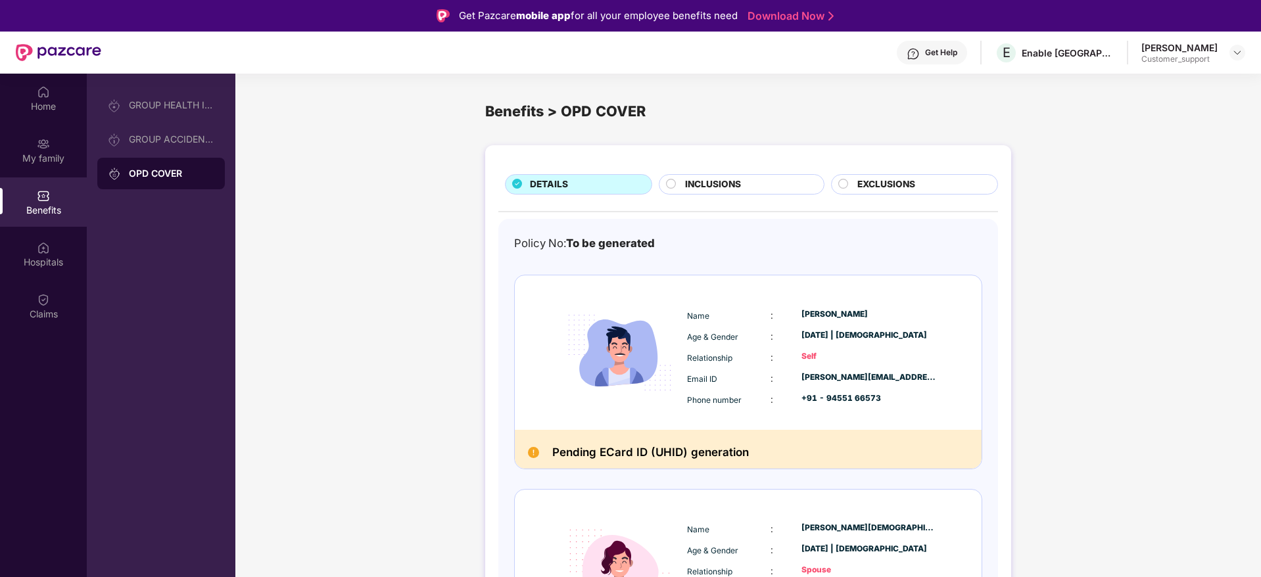
click at [191, 174] on div "OPD COVER" at bounding box center [171, 173] width 85 height 13
click at [749, 186] on div "INCLUSIONS" at bounding box center [747, 185] width 138 height 16
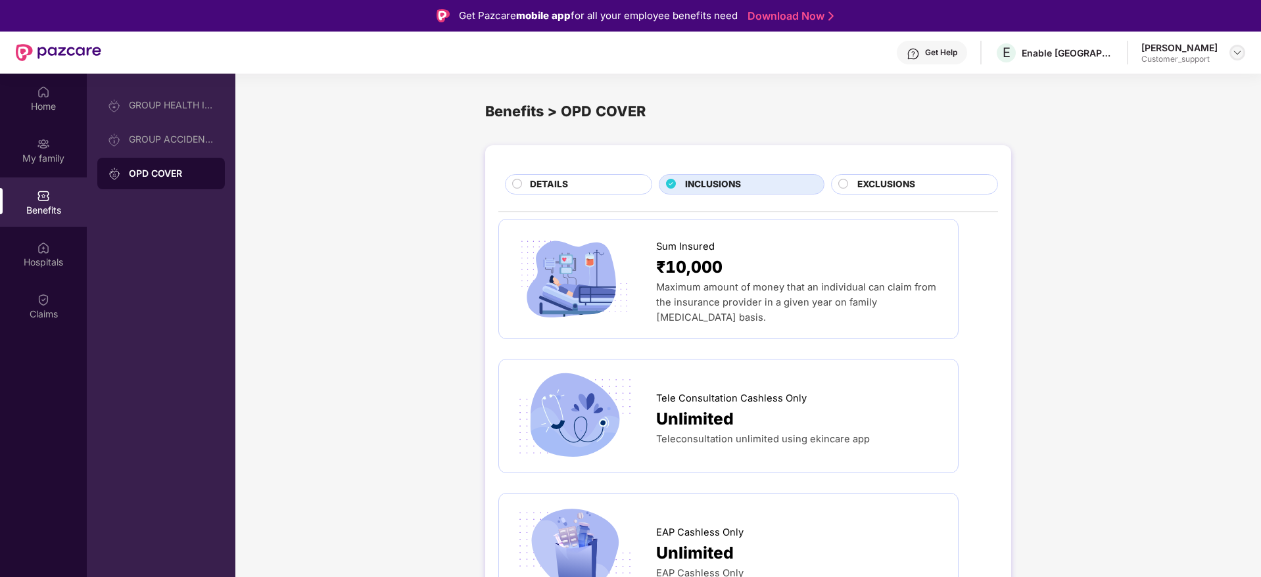
click at [1238, 53] on img at bounding box center [1237, 52] width 11 height 11
click at [1168, 76] on div "Switch to support view" at bounding box center [1175, 84] width 171 height 26
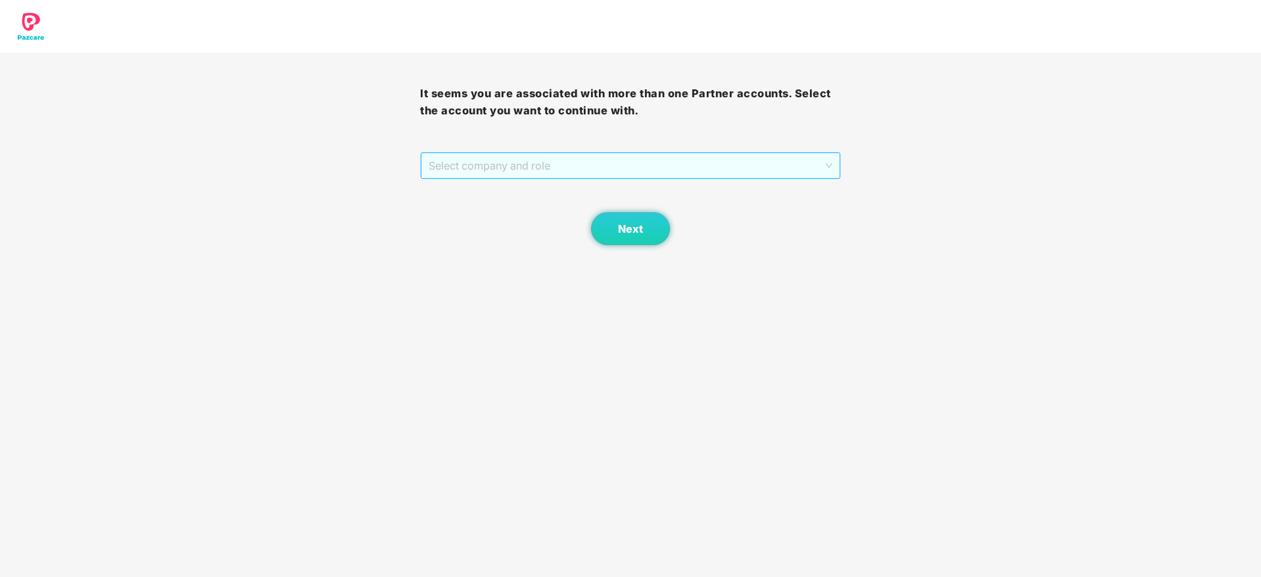
click at [631, 162] on span "Select company and role" at bounding box center [630, 165] width 403 height 25
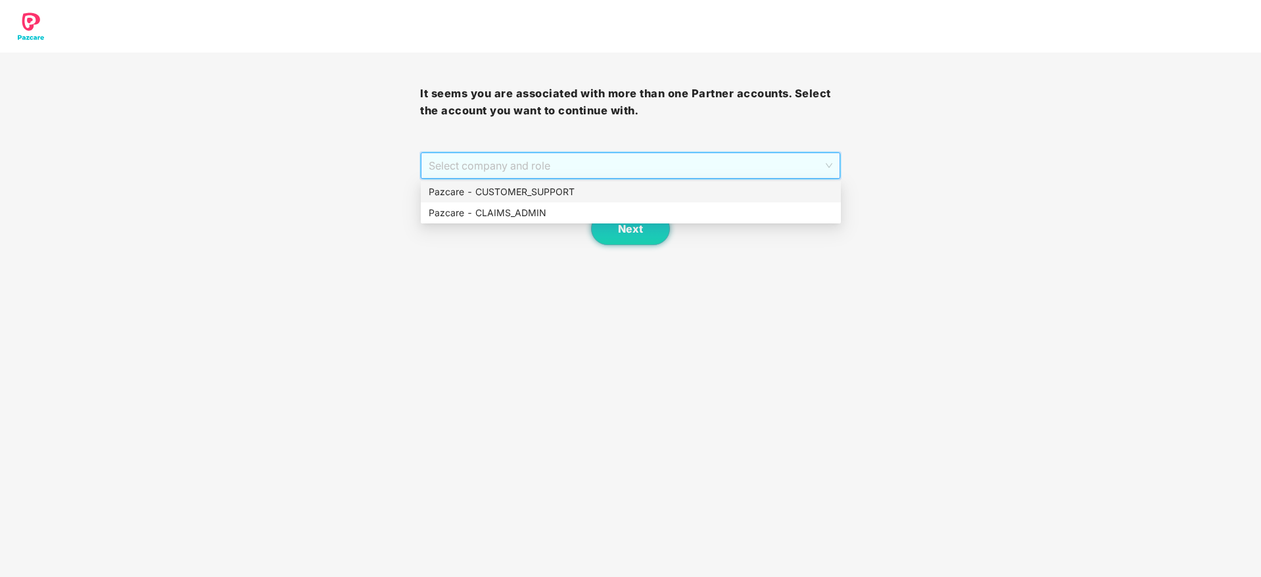
click at [534, 188] on div "Pazcare - CUSTOMER_SUPPORT" at bounding box center [631, 192] width 404 height 14
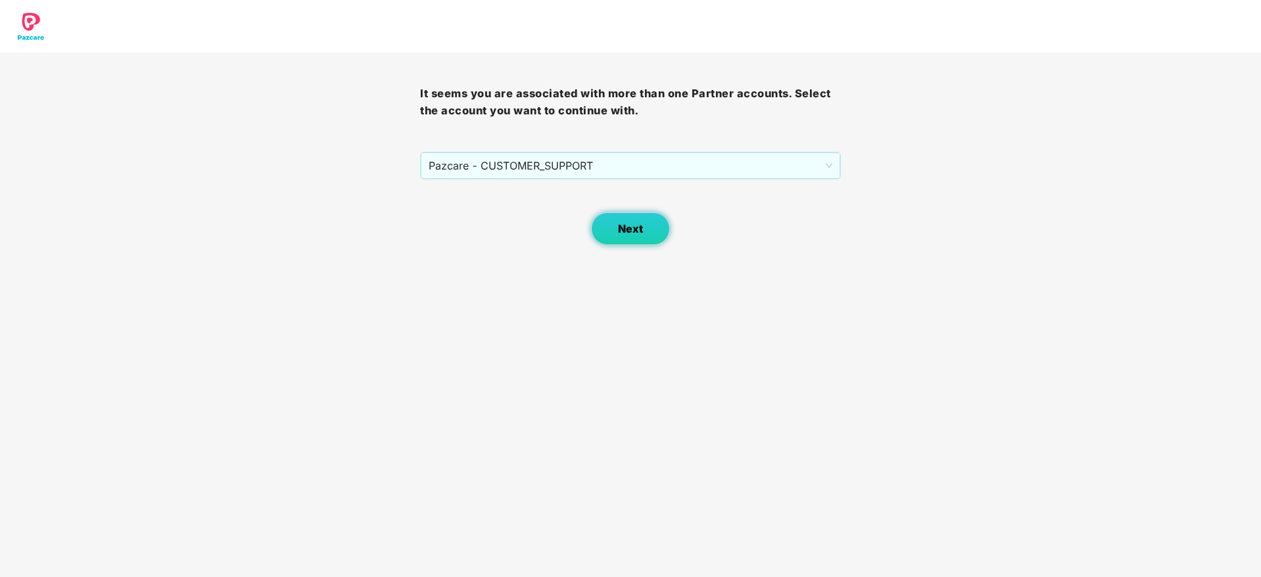
click at [616, 222] on button "Next" at bounding box center [630, 228] width 79 height 33
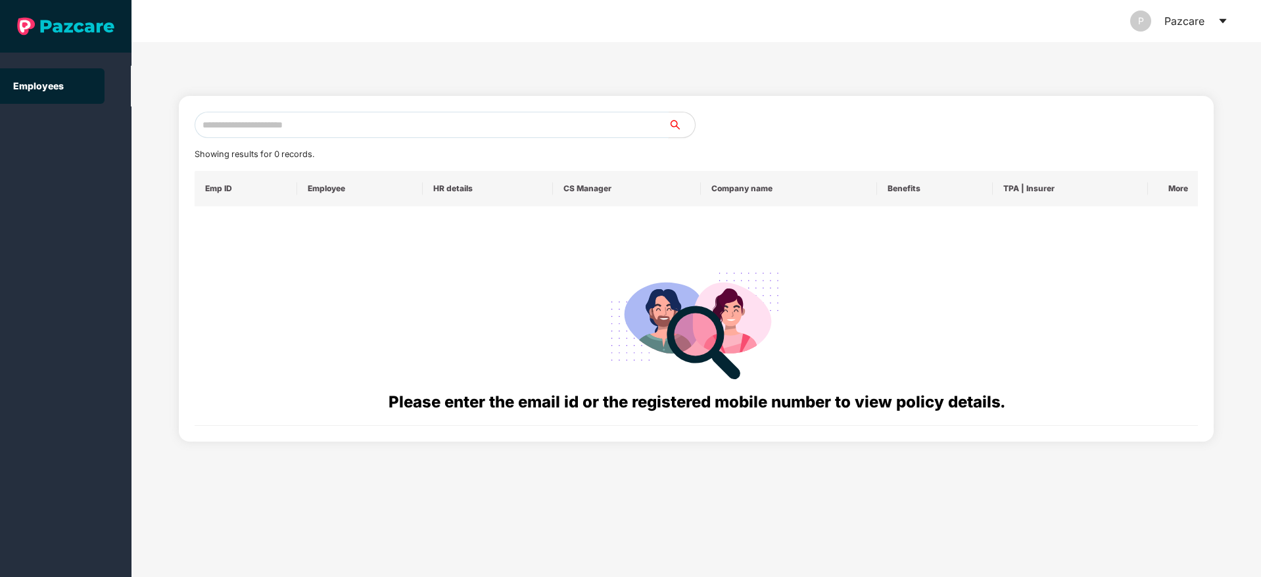
click at [234, 122] on input "text" at bounding box center [432, 125] width 474 height 26
paste input "**********"
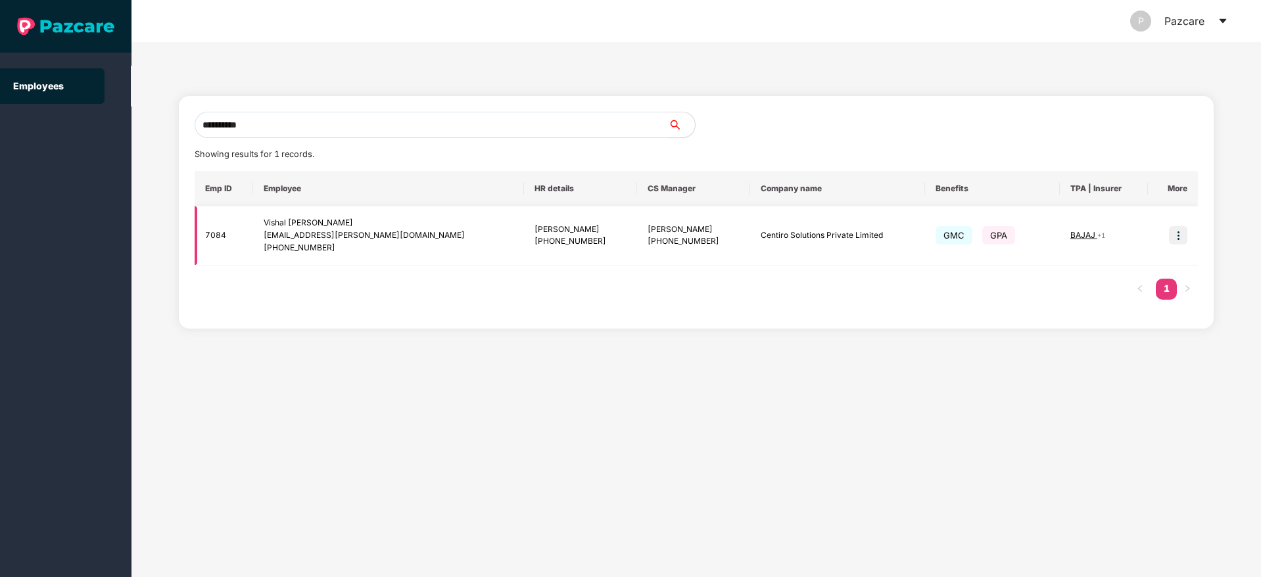
type input "**********"
click at [1177, 243] on img at bounding box center [1178, 235] width 18 height 18
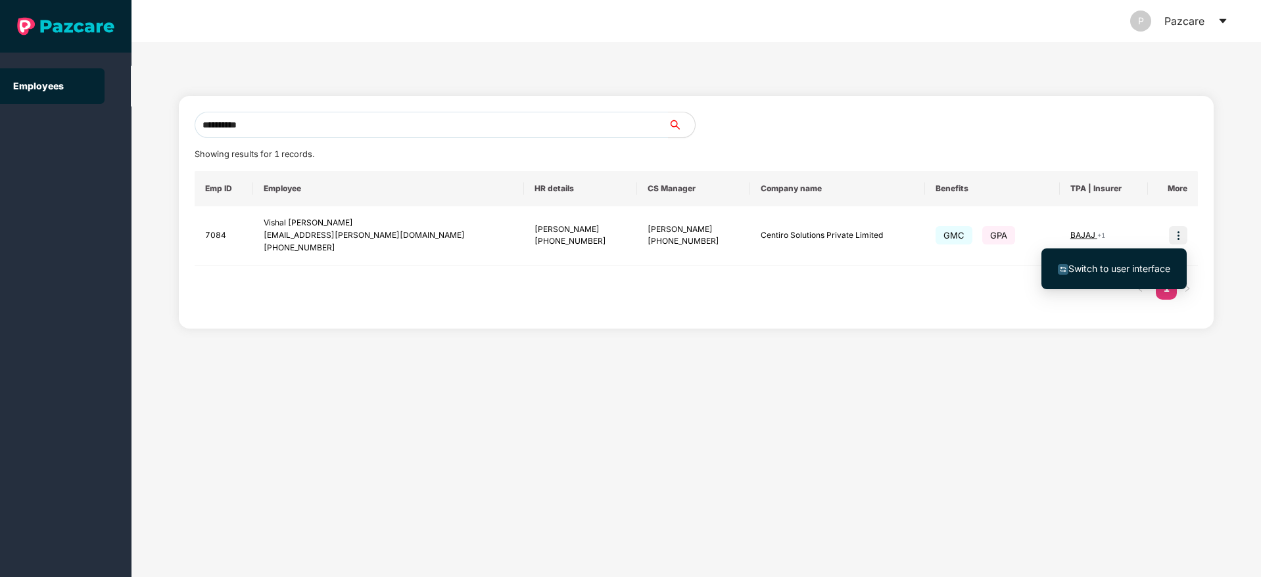
click at [1106, 258] on li "Switch to user interface" at bounding box center [1113, 269] width 145 height 28
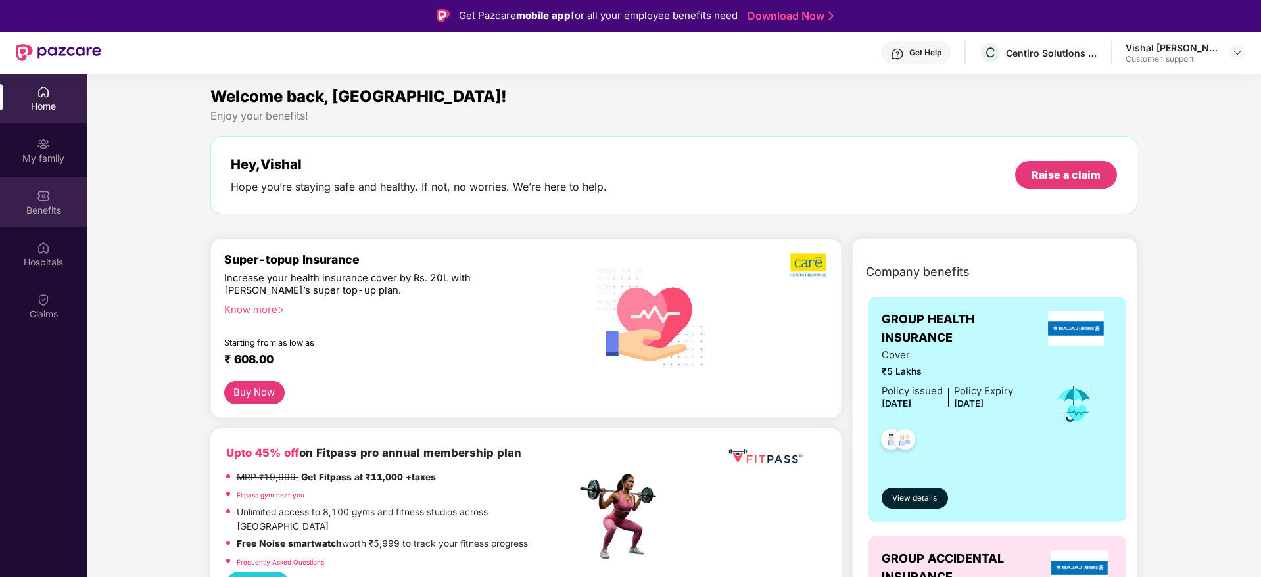
click at [51, 206] on div "Benefits" at bounding box center [43, 210] width 87 height 13
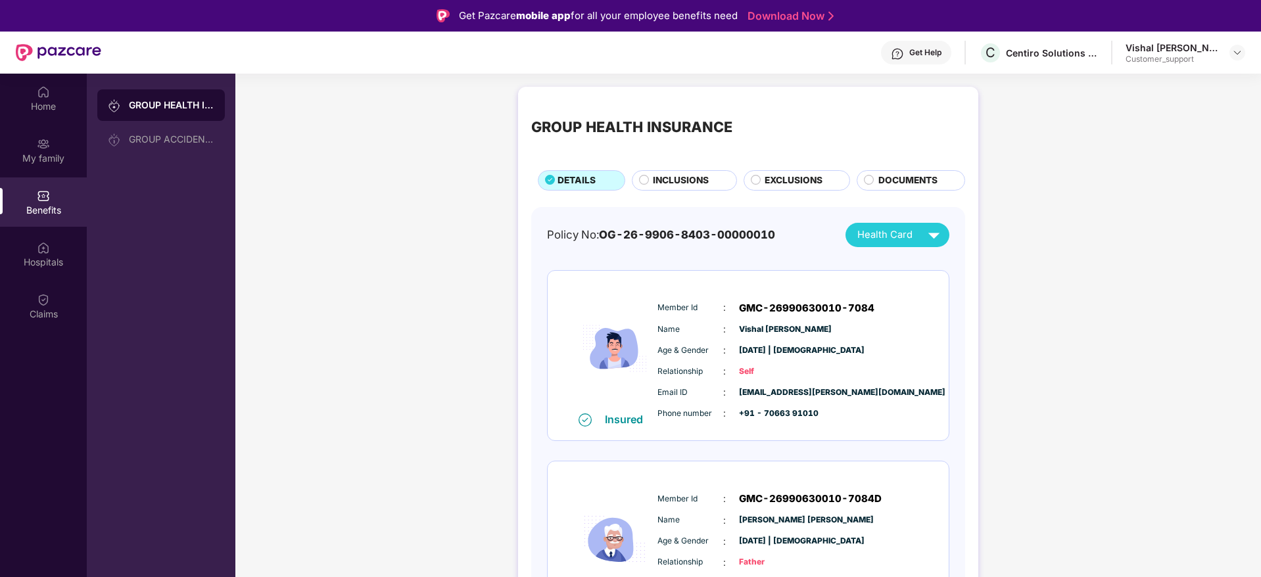
click at [676, 182] on span "INCLUSIONS" at bounding box center [681, 181] width 56 height 14
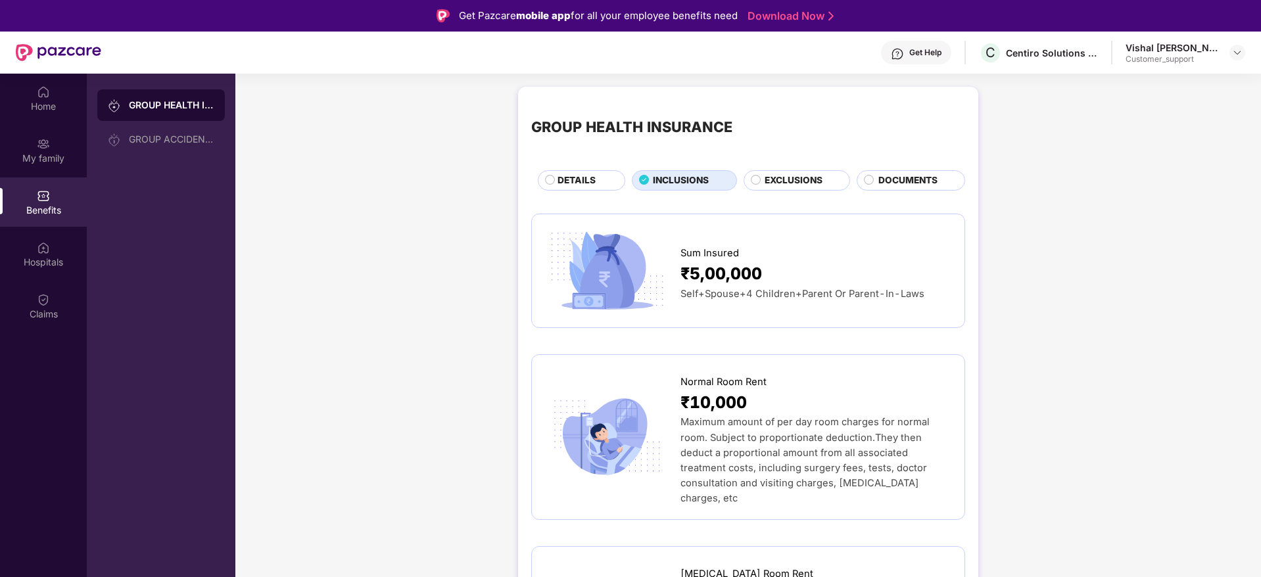
click at [786, 180] on span "EXCLUSIONS" at bounding box center [794, 181] width 58 height 14
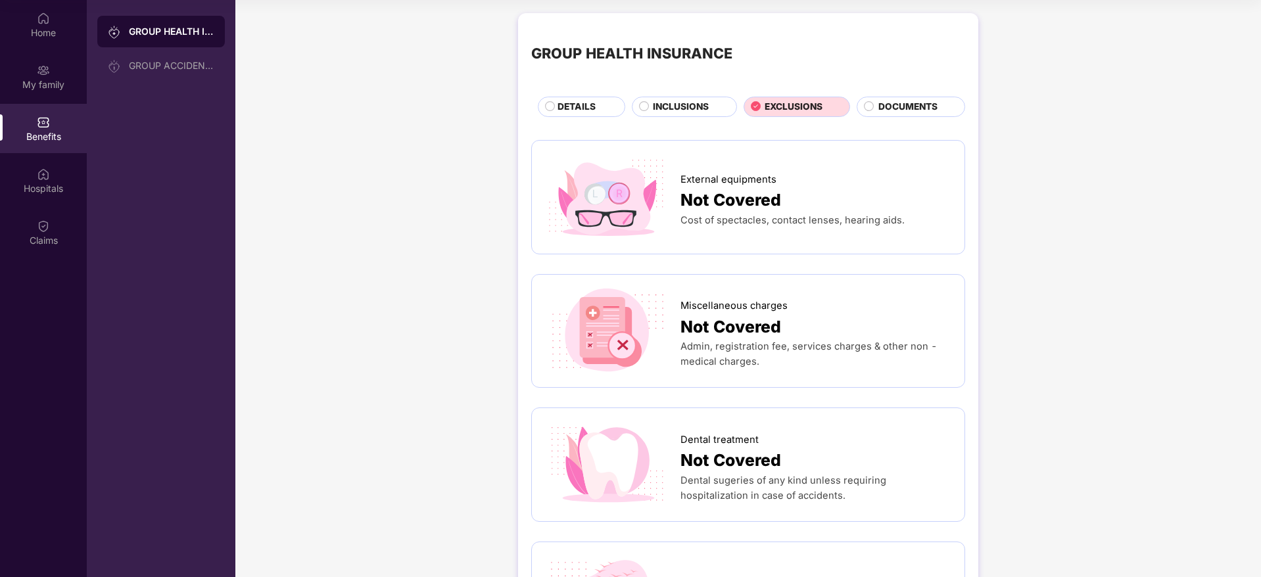
click at [661, 106] on span "INCLUSIONS" at bounding box center [681, 107] width 56 height 14
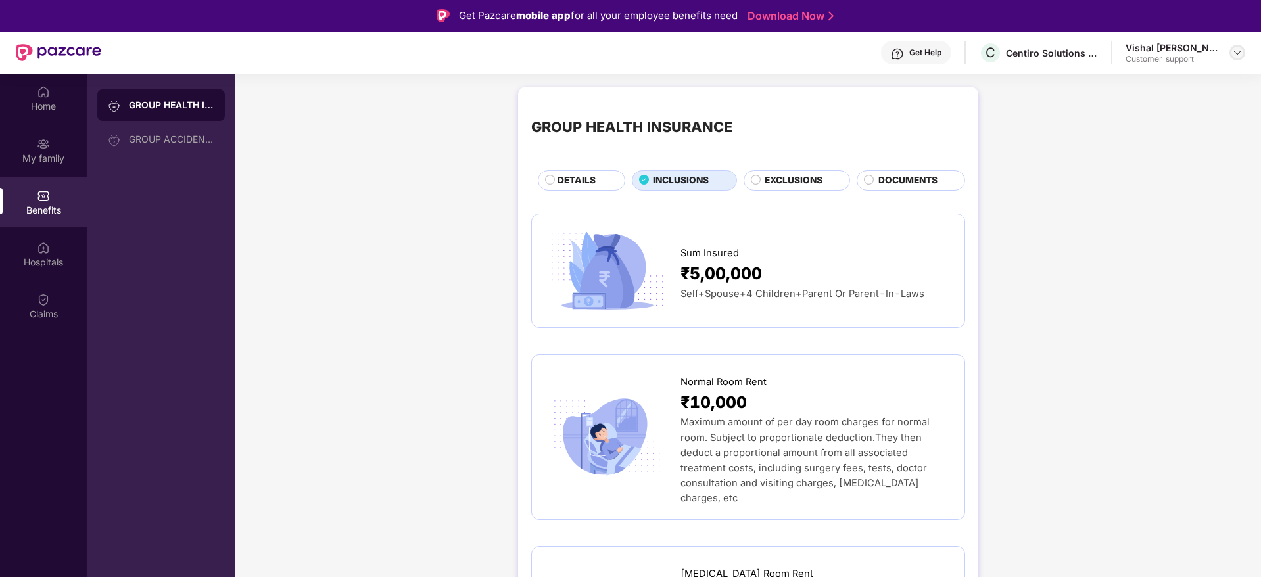
click at [1238, 51] on img at bounding box center [1237, 52] width 11 height 11
click at [1131, 80] on div "Switch to support view" at bounding box center [1175, 84] width 171 height 26
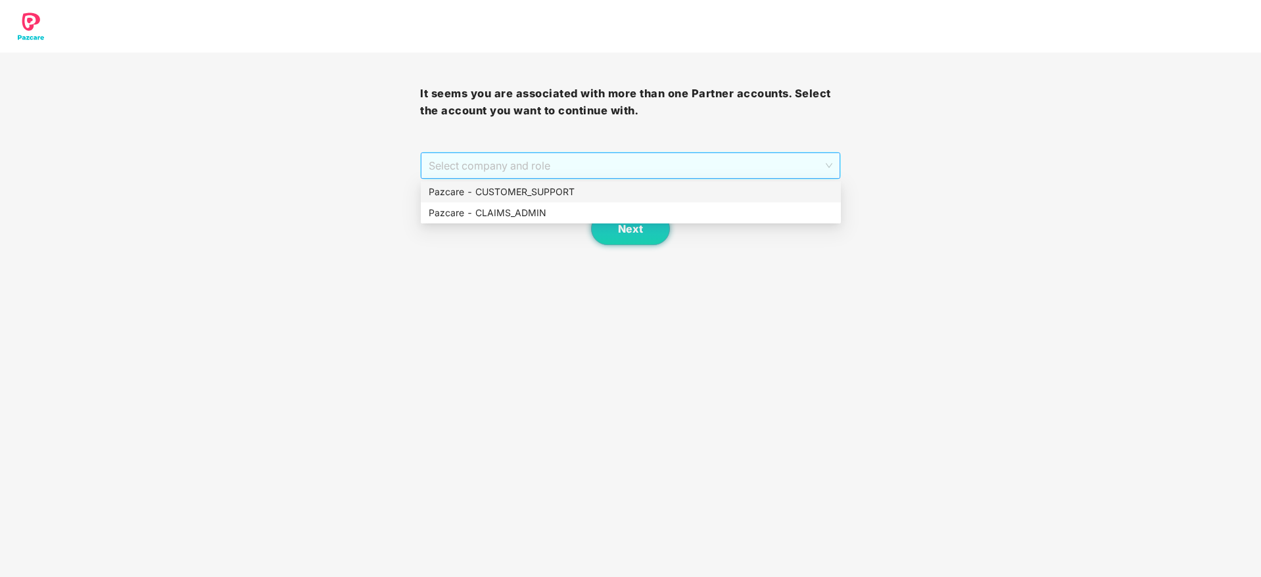
click at [673, 166] on span "Select company and role" at bounding box center [630, 165] width 403 height 25
click at [542, 185] on div "Pazcare - CUSTOMER_SUPPORT" at bounding box center [631, 192] width 404 height 14
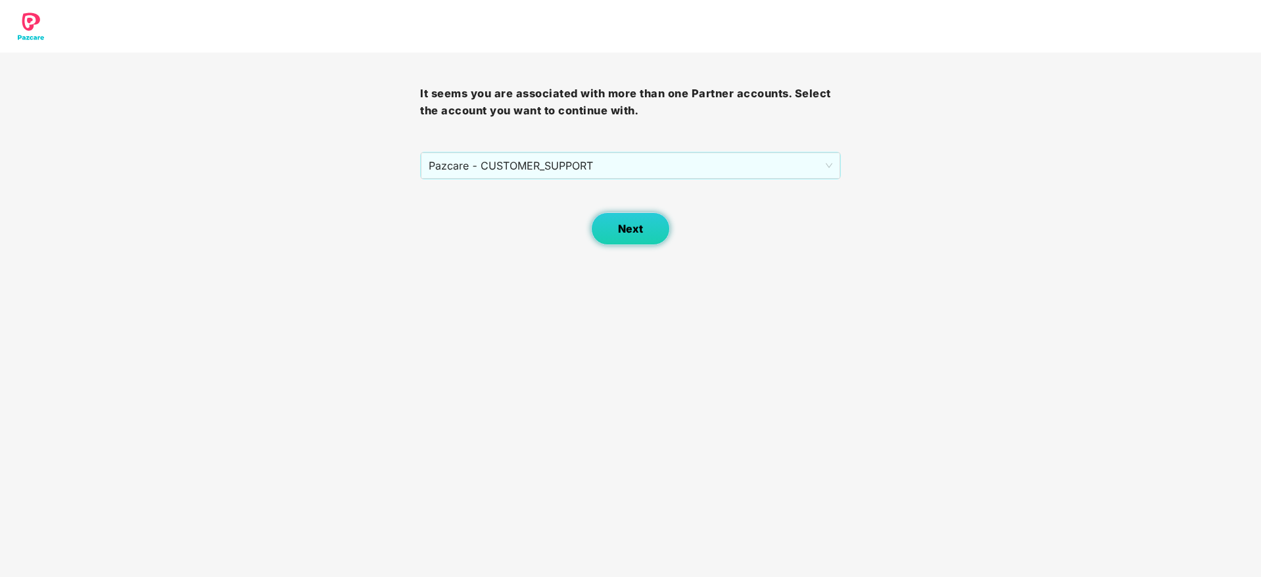
click at [644, 231] on button "Next" at bounding box center [630, 228] width 79 height 33
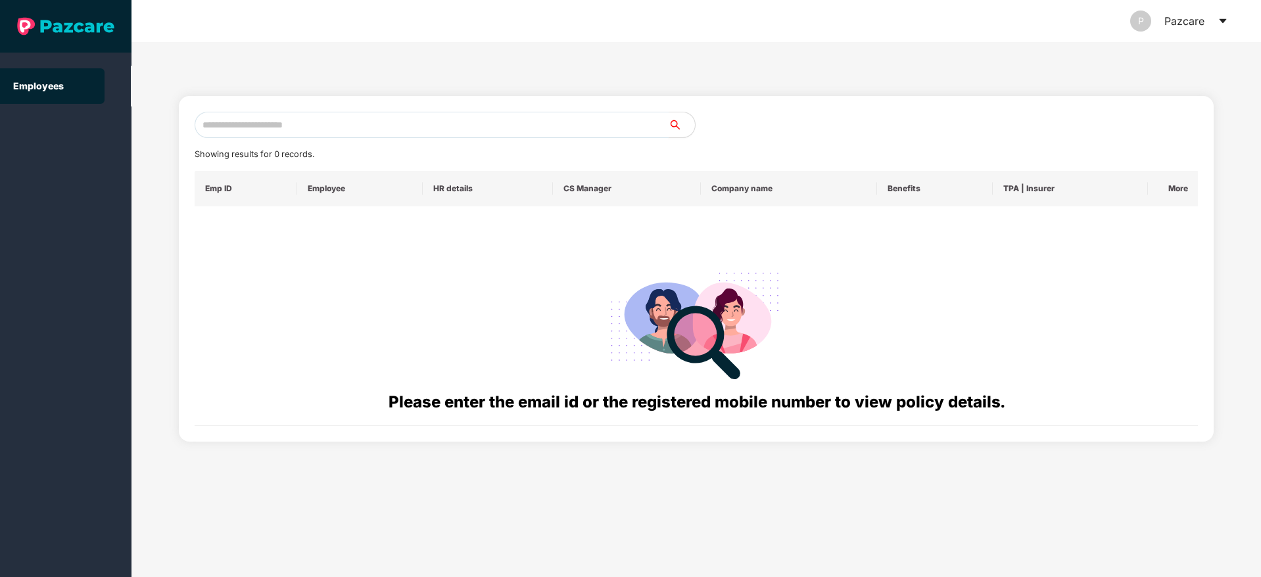
click at [247, 128] on input "text" at bounding box center [432, 125] width 474 height 26
paste input "**********"
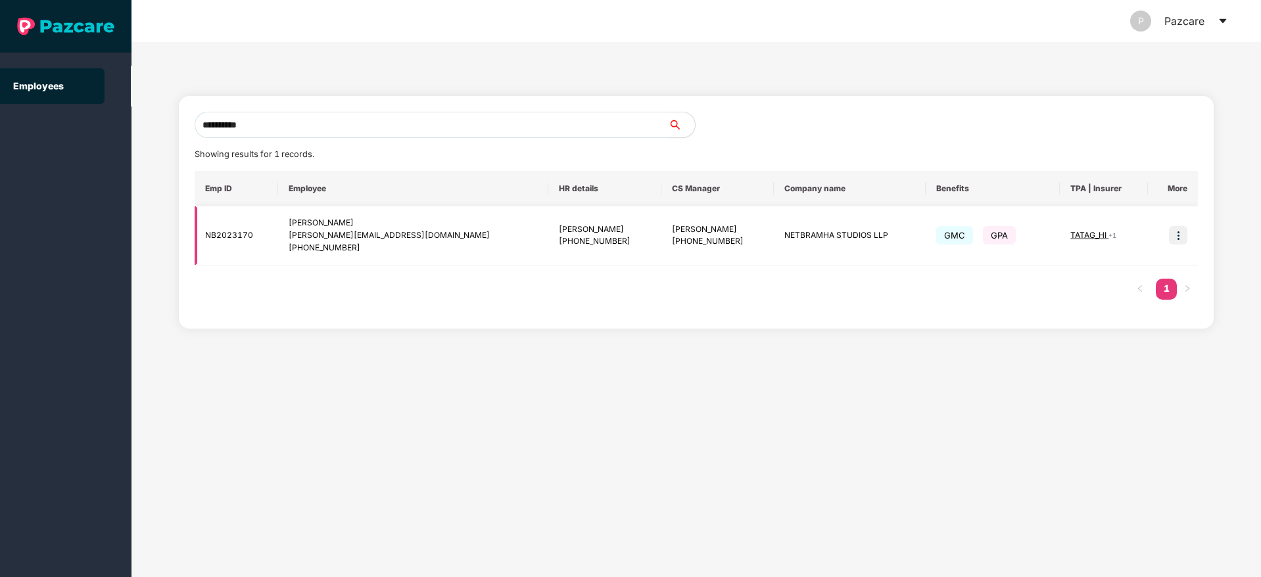
type input "**********"
click at [1179, 241] on img at bounding box center [1178, 235] width 18 height 18
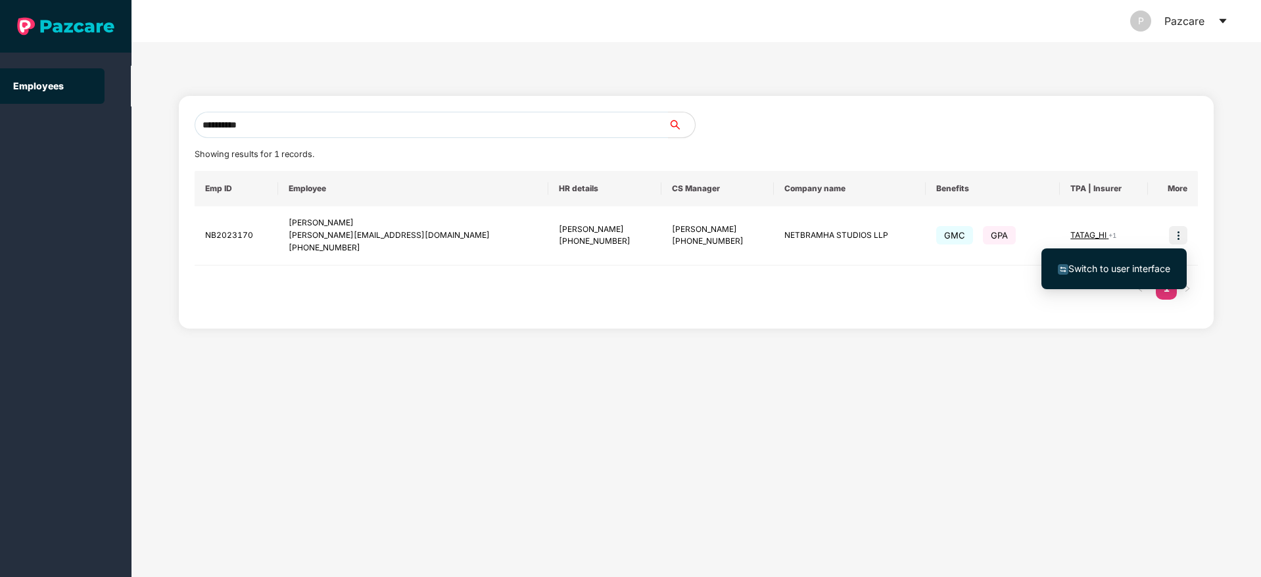
click at [1112, 264] on span "Switch to user interface" at bounding box center [1119, 268] width 102 height 11
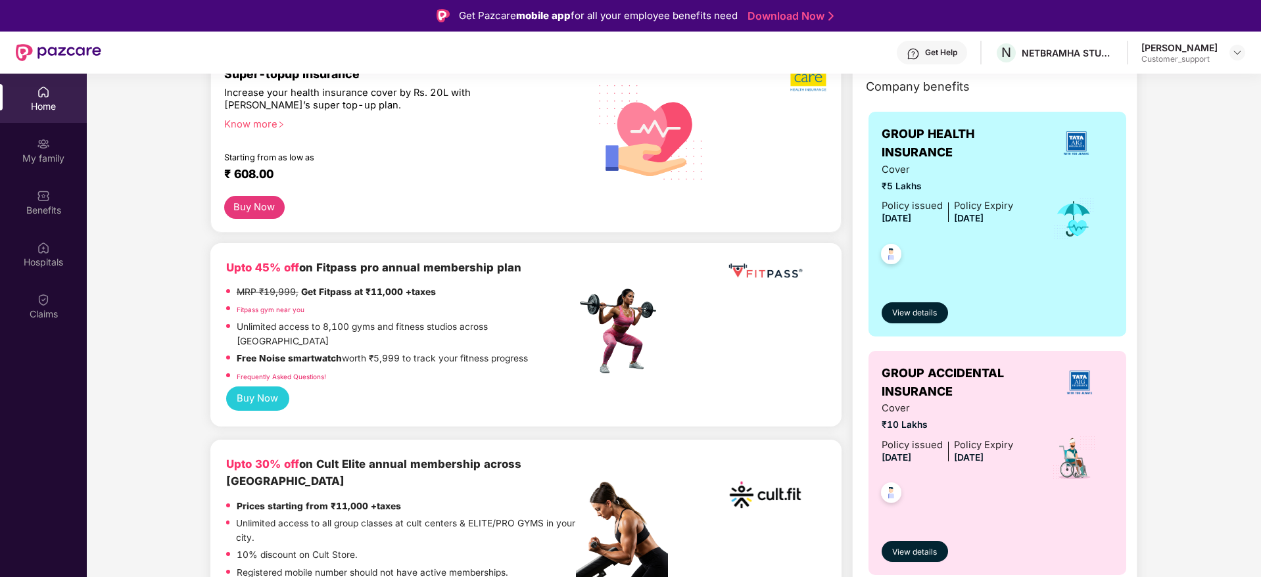
scroll to position [185, 0]
click at [38, 297] on img at bounding box center [43, 299] width 13 height 13
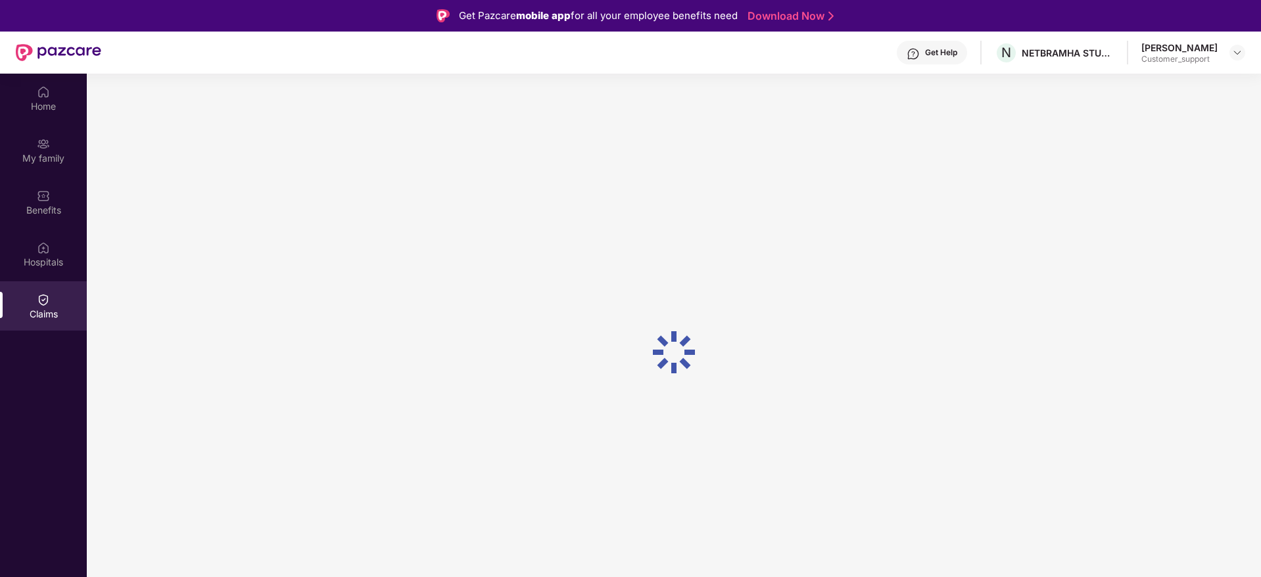
scroll to position [0, 0]
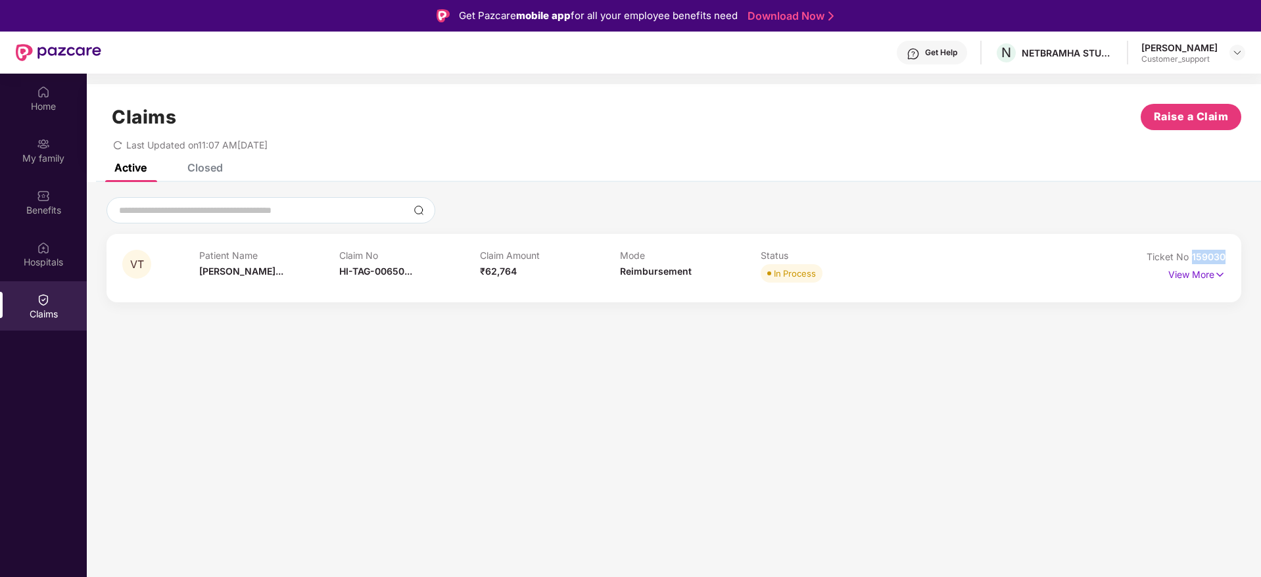
drag, startPoint x: 1225, startPoint y: 260, endPoint x: 1190, endPoint y: 254, distance: 35.3
click at [1190, 254] on div "VT Patient Name [PERSON_NAME]... Claim No HI-TAG-00650... Claim Amount ₹62,764 …" at bounding box center [673, 268] width 1135 height 68
copy span "159030"
click at [1237, 51] on img at bounding box center [1237, 52] width 11 height 11
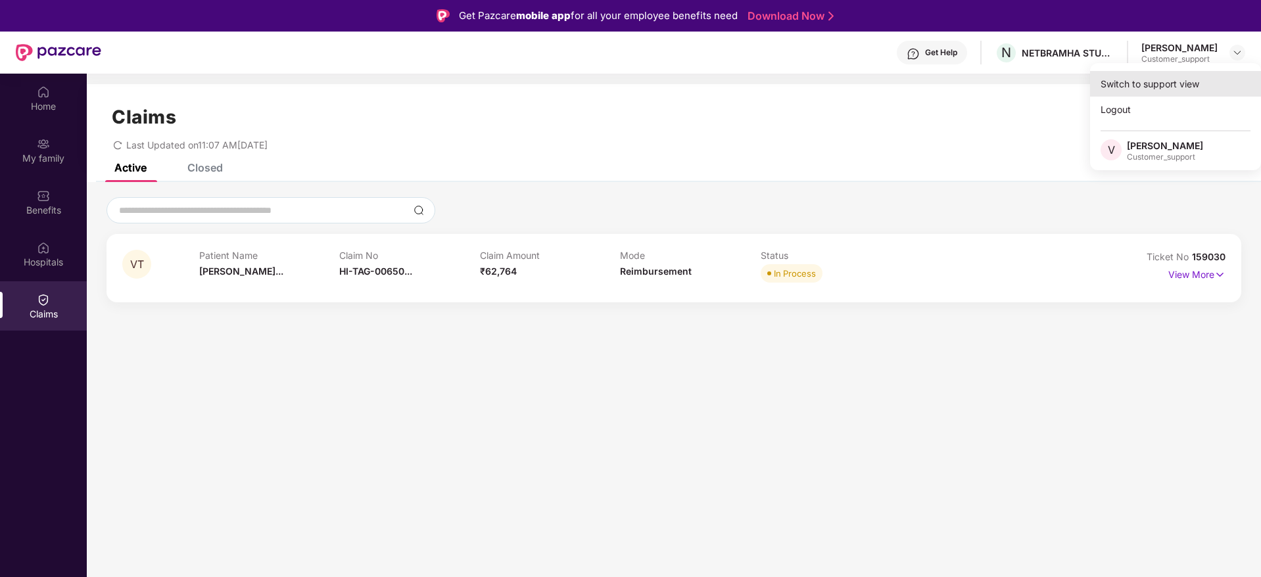
click at [1141, 83] on div "Switch to support view" at bounding box center [1175, 84] width 171 height 26
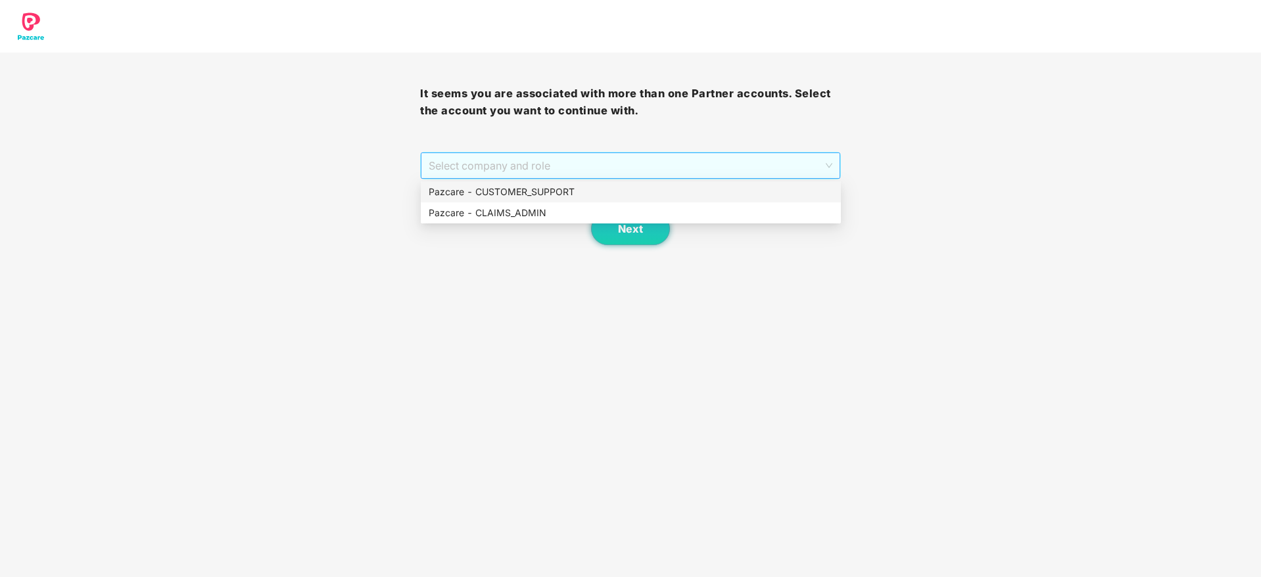
click at [556, 165] on span "Select company and role" at bounding box center [630, 165] width 403 height 25
click at [554, 191] on div "Pazcare - CUSTOMER_SUPPORT" at bounding box center [631, 192] width 404 height 14
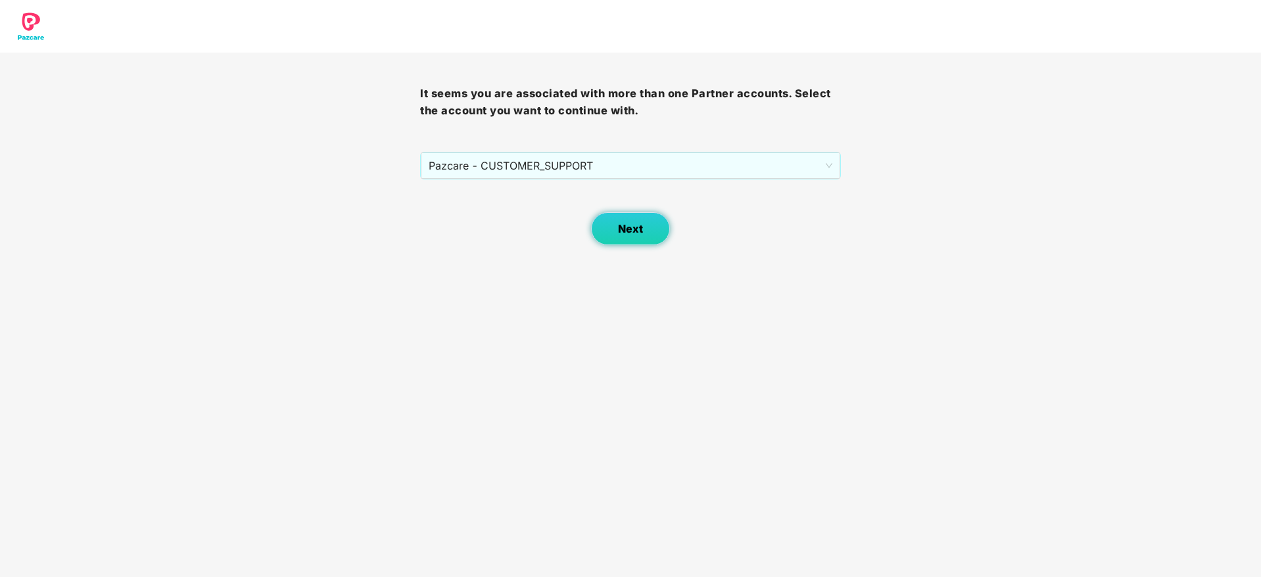
click at [623, 230] on span "Next" at bounding box center [630, 229] width 25 height 12
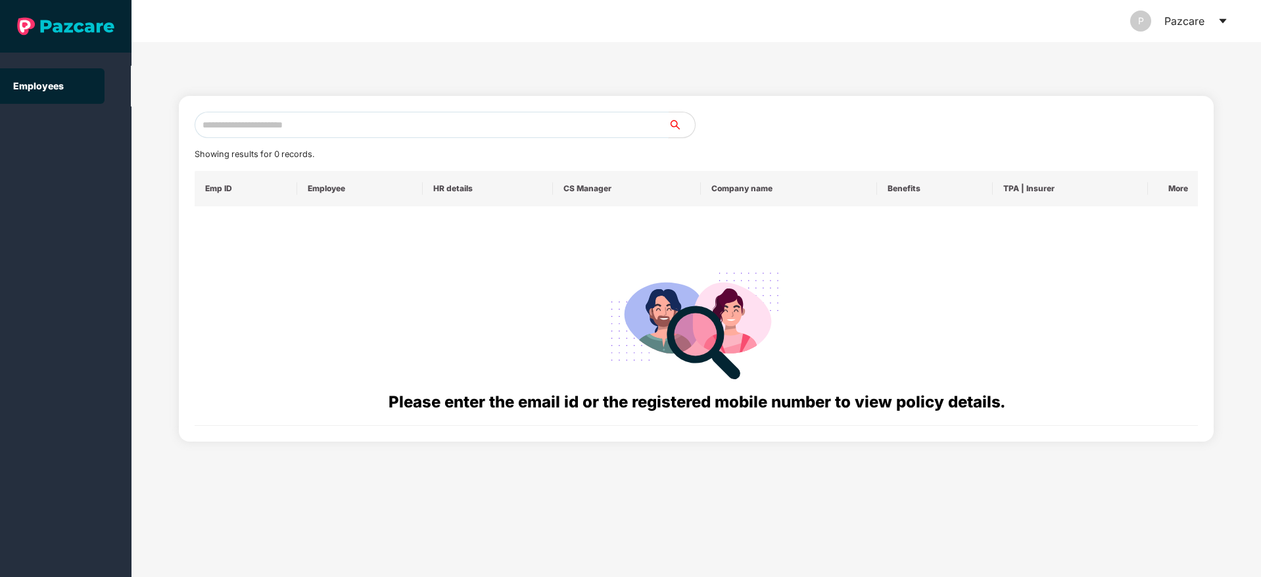
click at [274, 125] on input "text" at bounding box center [432, 125] width 474 height 26
paste input "**********"
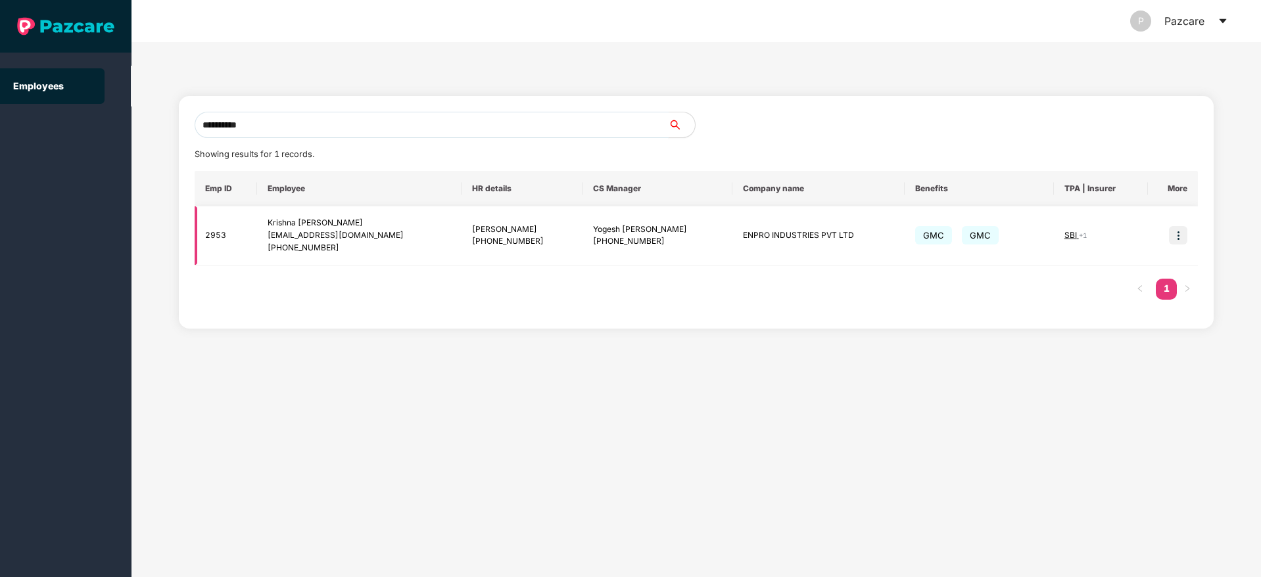
type input "**********"
click at [1181, 242] on img at bounding box center [1178, 235] width 18 height 18
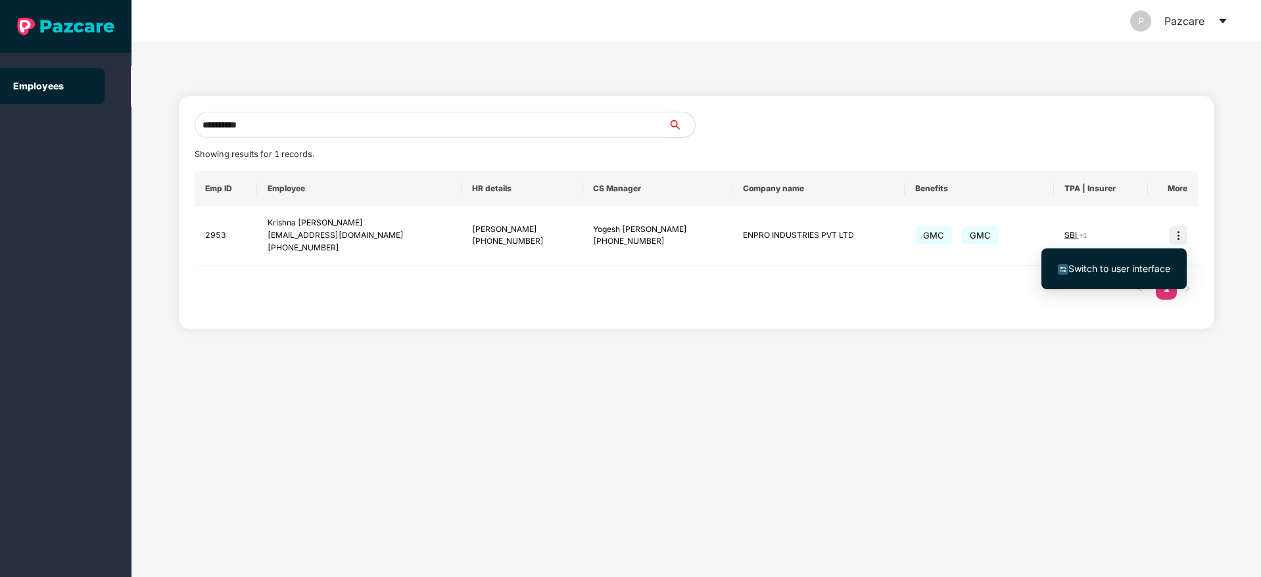
click at [1096, 266] on span "Switch to user interface" at bounding box center [1119, 268] width 102 height 11
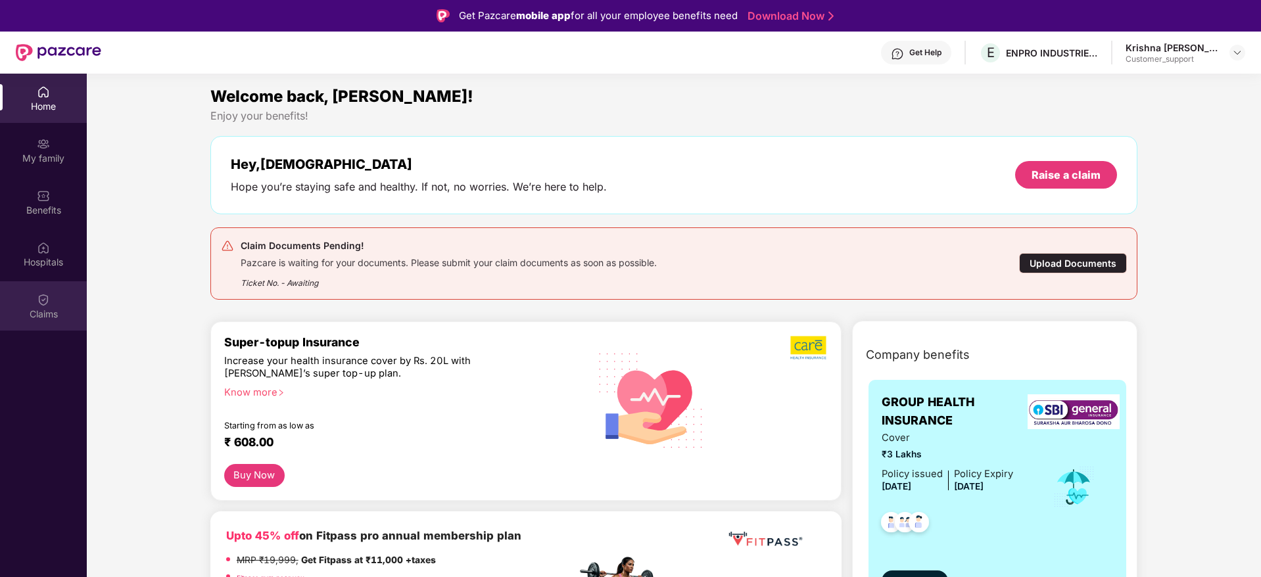
click at [48, 302] on img at bounding box center [43, 299] width 13 height 13
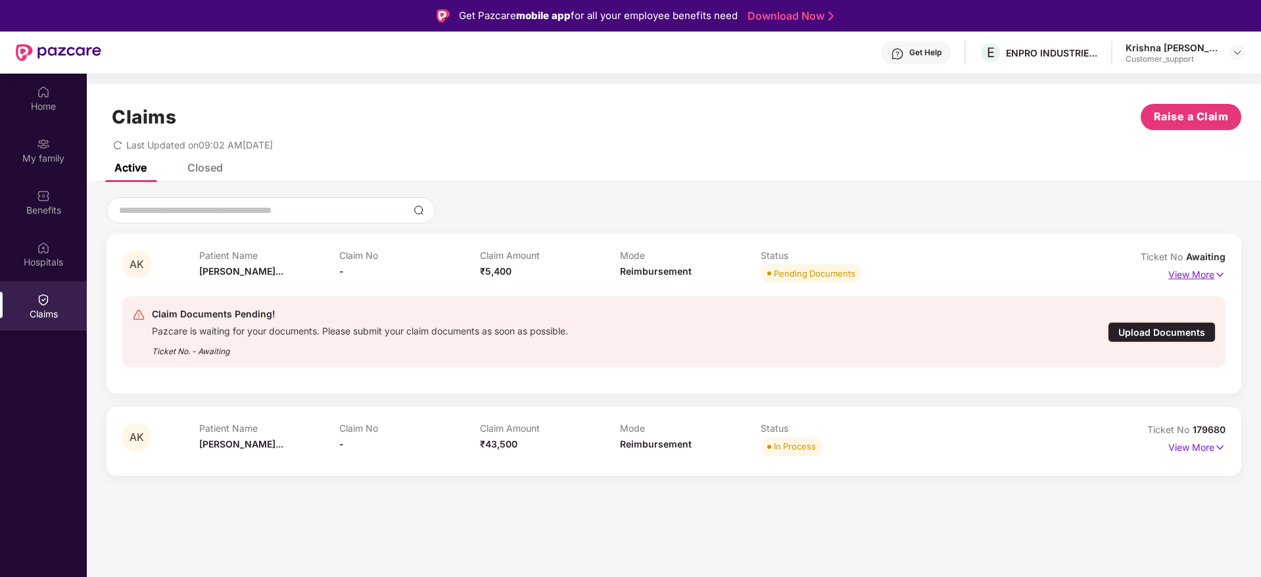
click at [1225, 272] on div "AK Patient Name [PERSON_NAME]... Claim No - Claim Amount ₹5,400 Mode Reimbursem…" at bounding box center [673, 314] width 1135 height 160
click at [1218, 272] on img at bounding box center [1219, 275] width 11 height 14
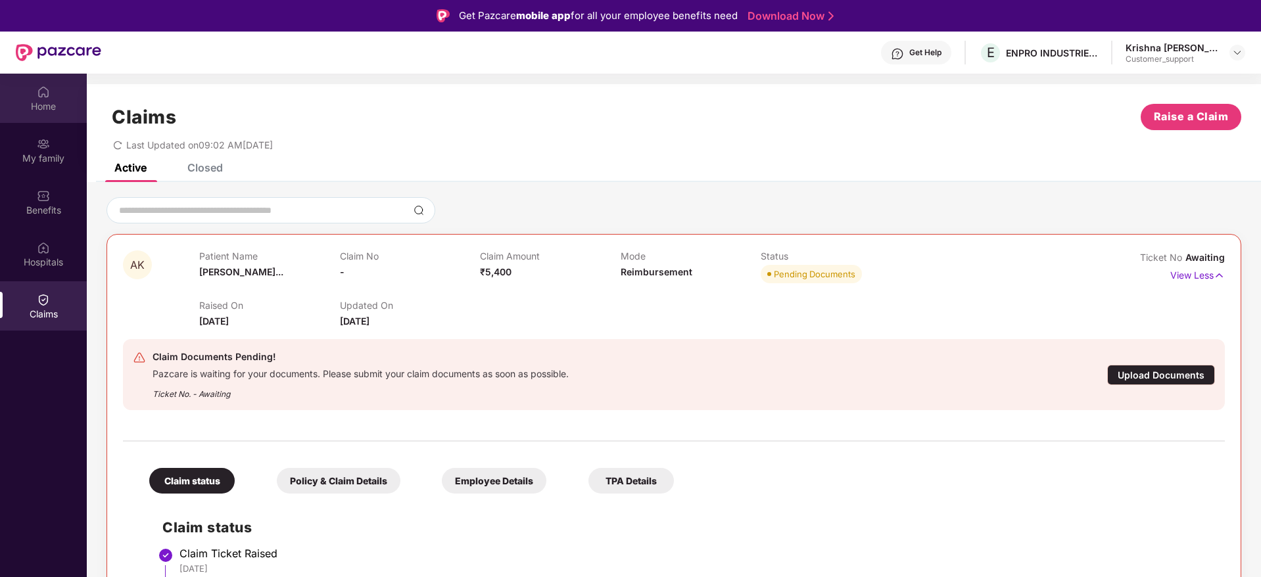
click at [47, 95] on img at bounding box center [43, 91] width 13 height 13
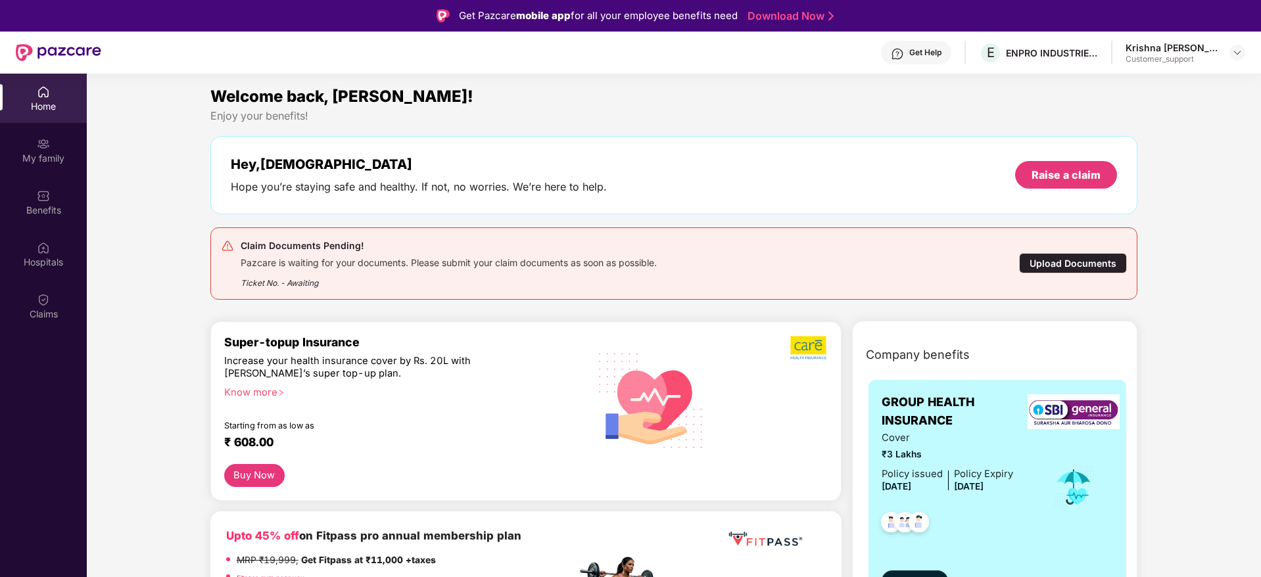
click at [1054, 259] on div "Upload Documents" at bounding box center [1073, 263] width 108 height 20
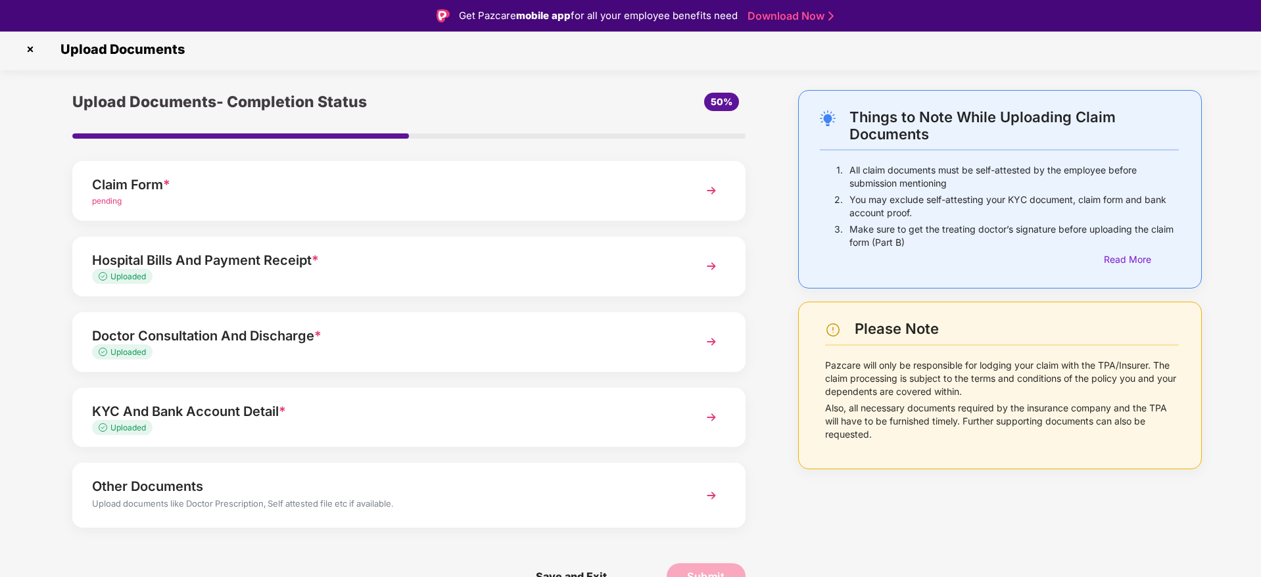
scroll to position [2, 0]
click at [711, 197] on img at bounding box center [711, 192] width 24 height 24
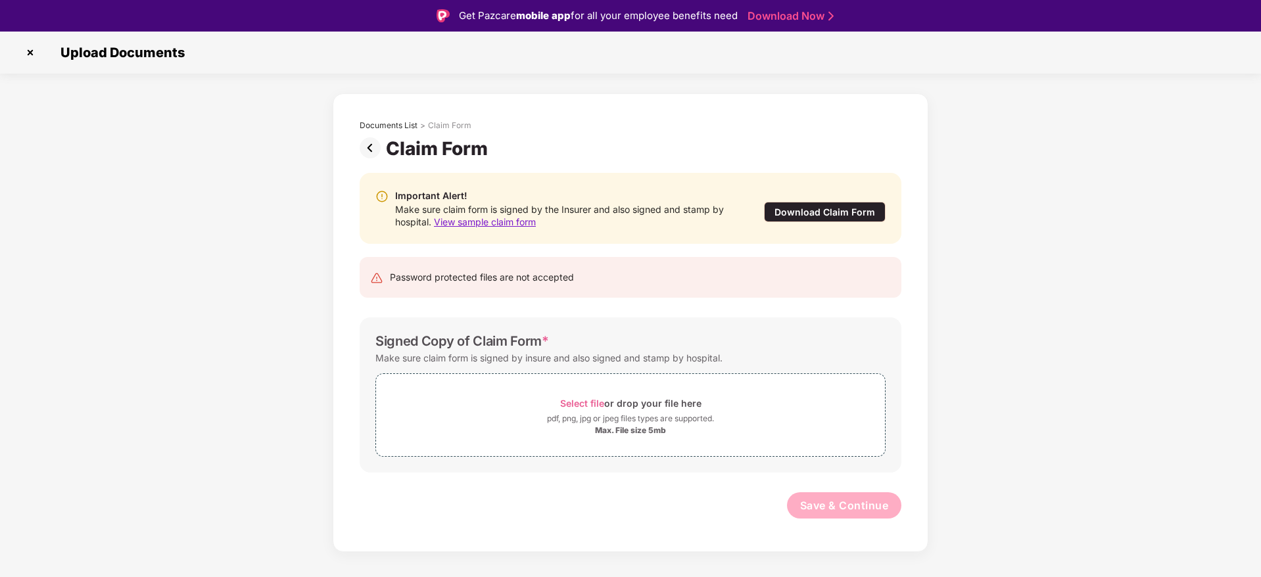
scroll to position [0, 0]
click at [34, 49] on img at bounding box center [30, 52] width 21 height 21
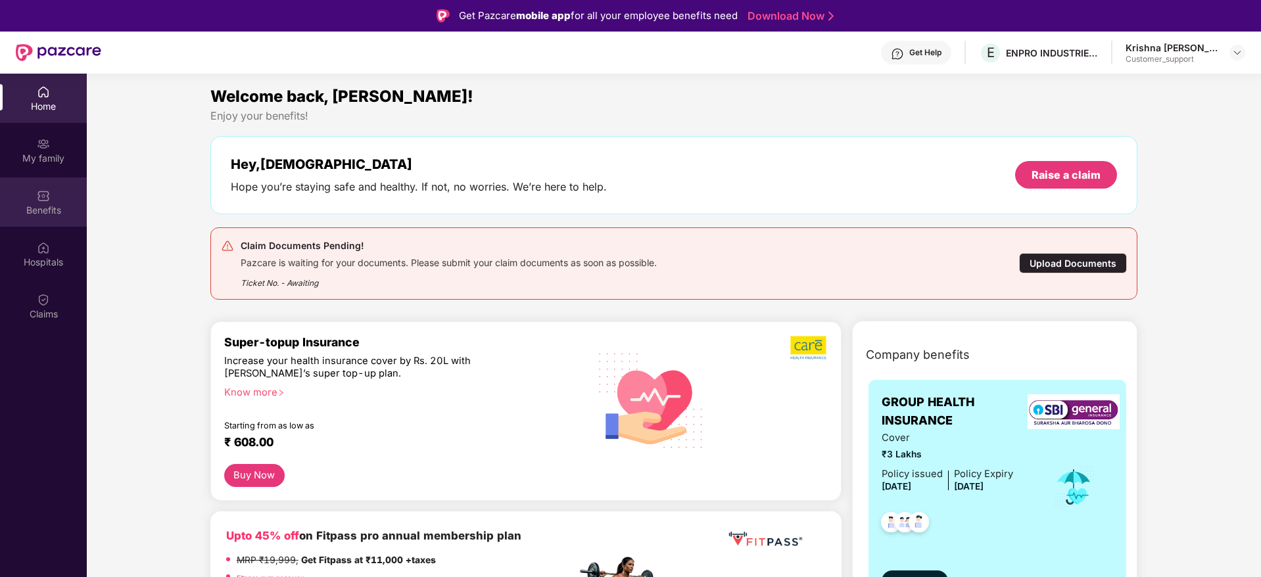
click at [42, 202] on img at bounding box center [43, 195] width 13 height 13
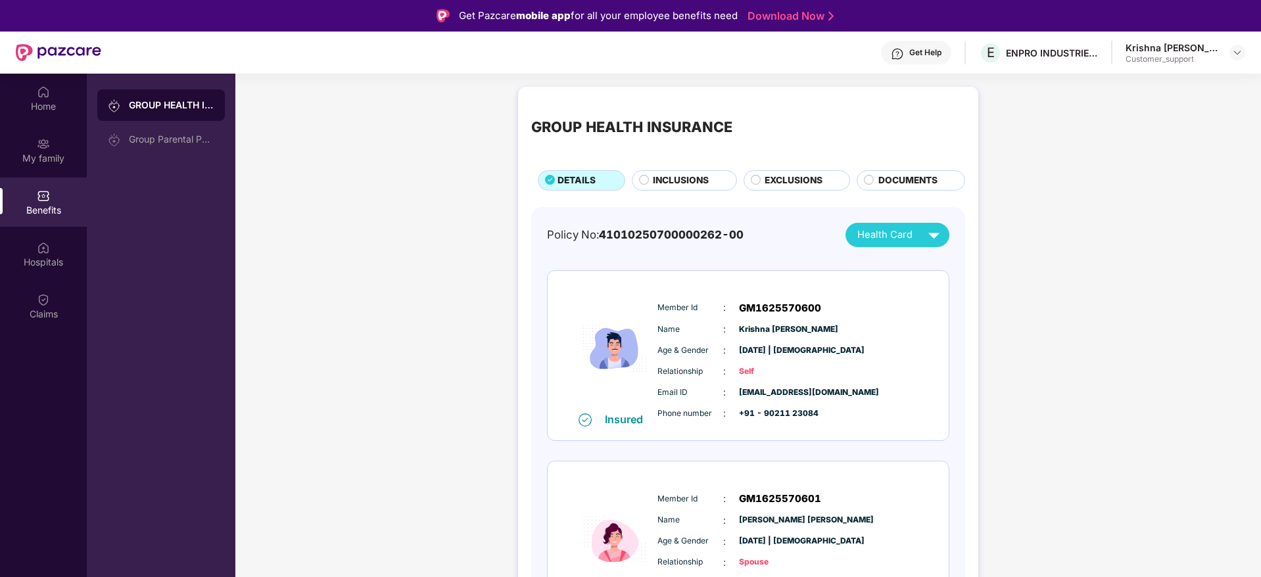
click at [673, 183] on span "INCLUSIONS" at bounding box center [681, 181] width 56 height 14
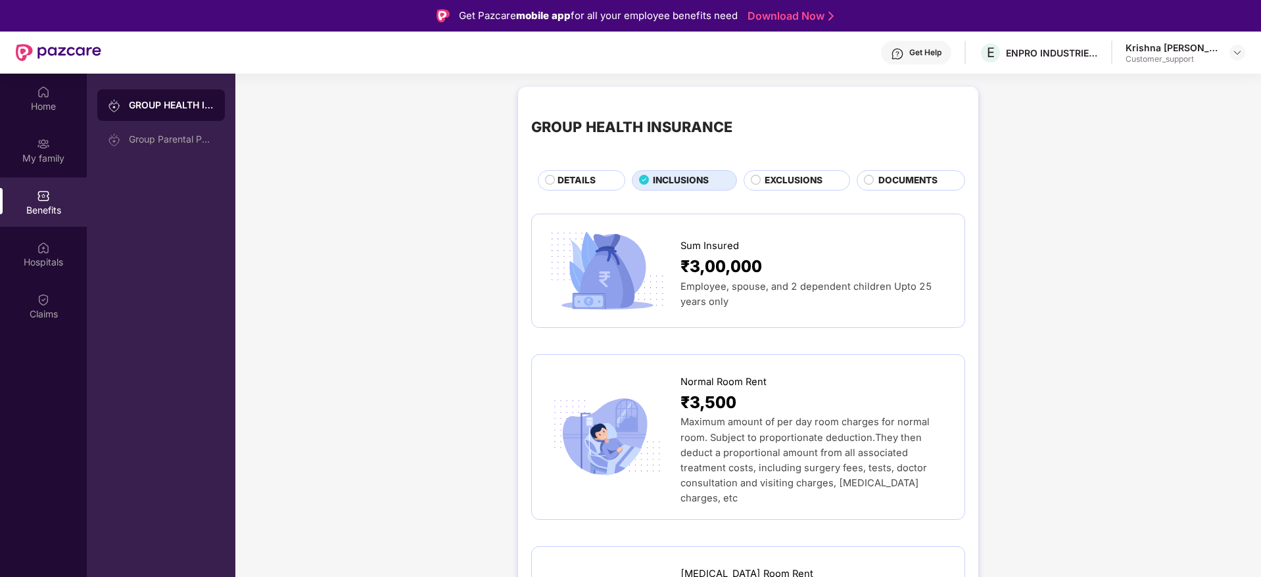
click at [782, 176] on span "EXCLUSIONS" at bounding box center [794, 181] width 58 height 14
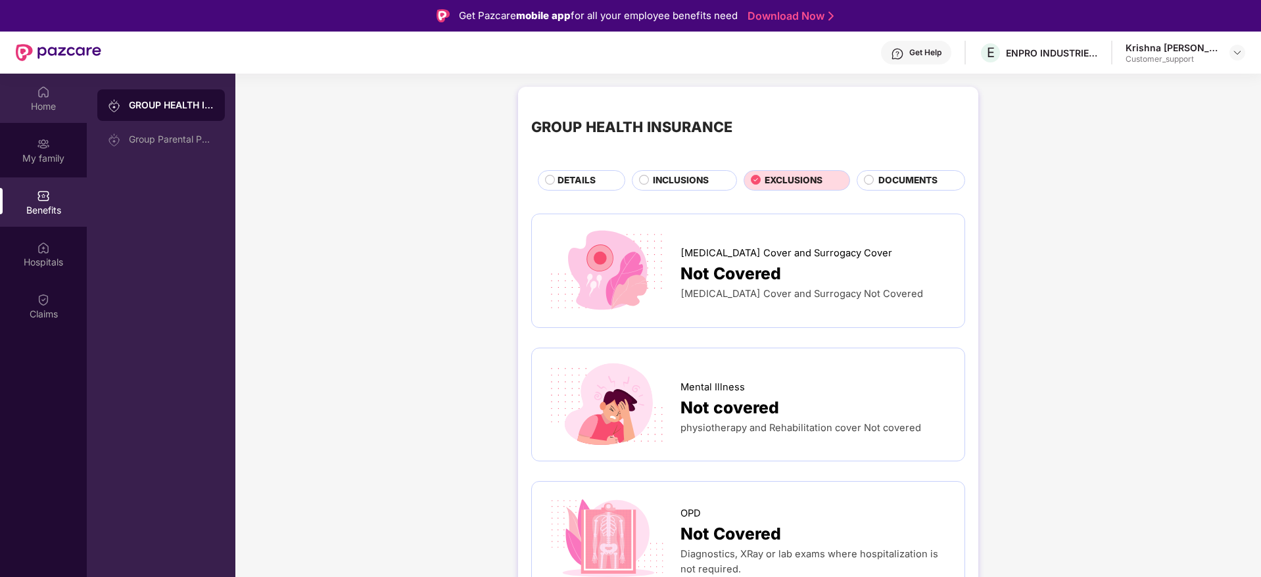
click at [43, 100] on div "Home" at bounding box center [43, 106] width 87 height 13
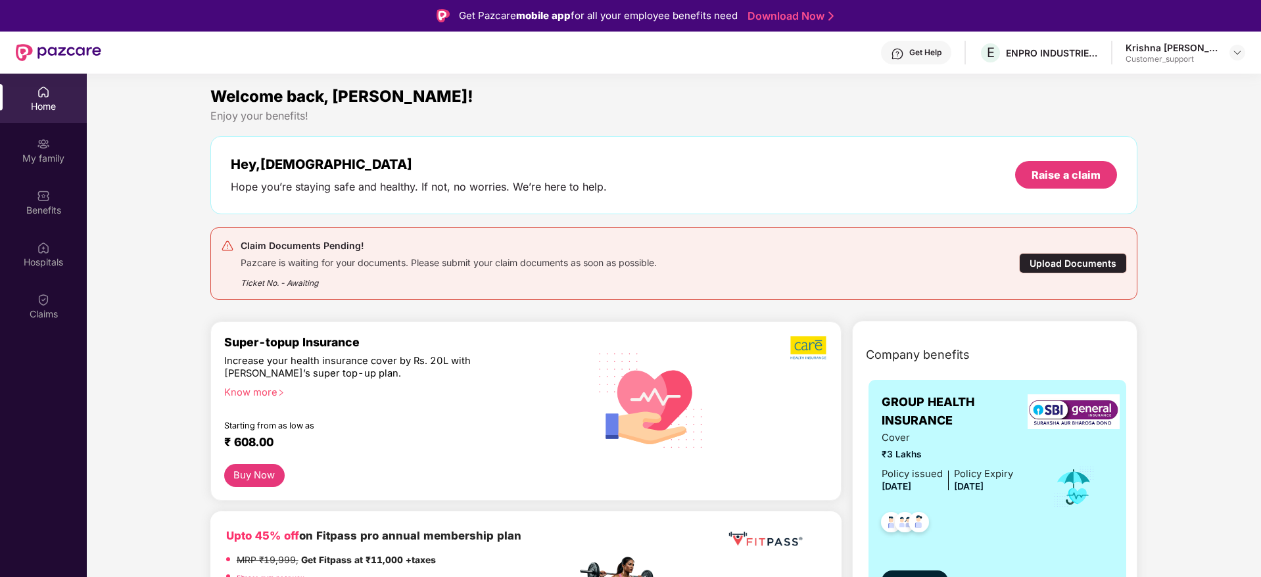
click at [304, 281] on div "Ticket No. - Awaiting" at bounding box center [449, 279] width 416 height 20
click at [1085, 261] on div "Upload Documents" at bounding box center [1073, 263] width 108 height 20
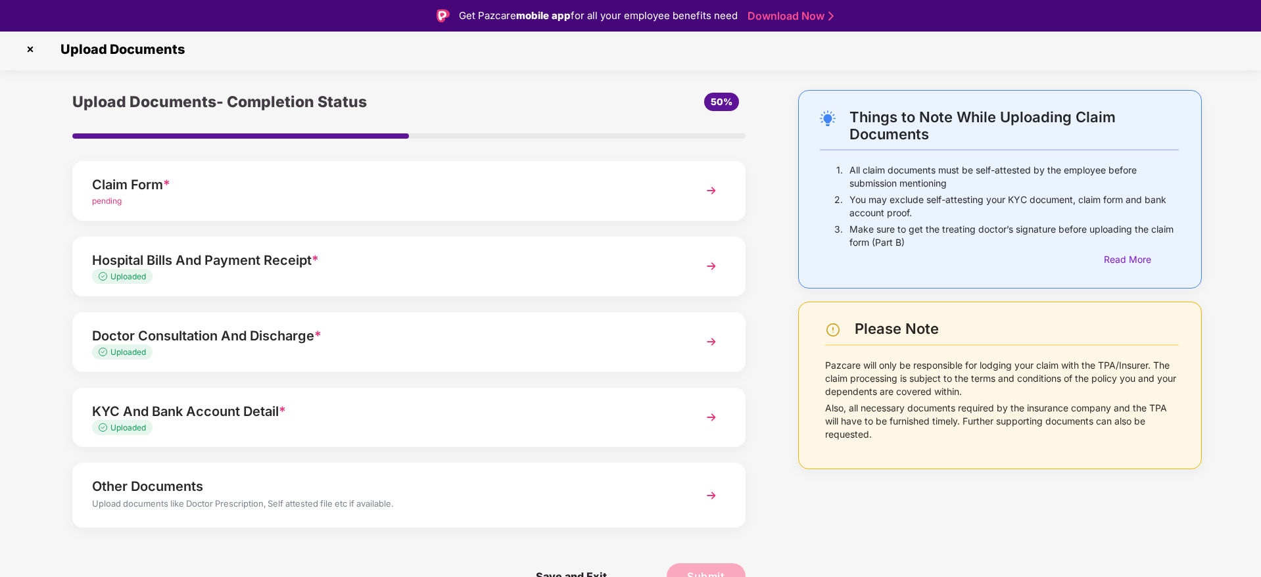
scroll to position [2, 0]
click at [708, 494] on img at bounding box center [711, 497] width 24 height 24
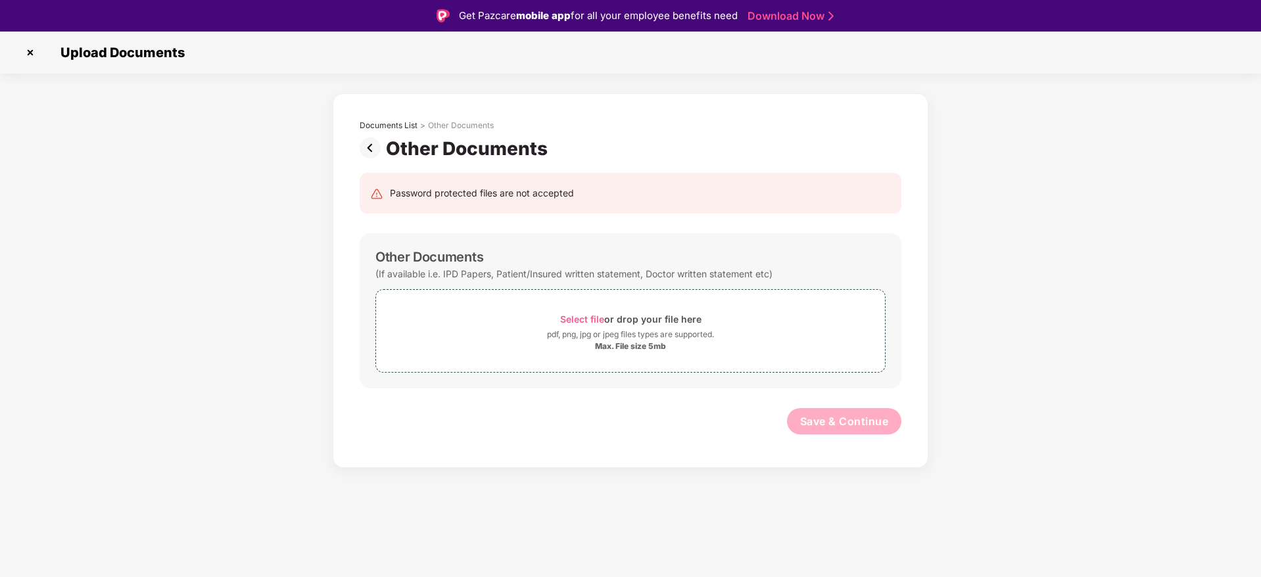
click at [366, 145] on img at bounding box center [373, 147] width 26 height 21
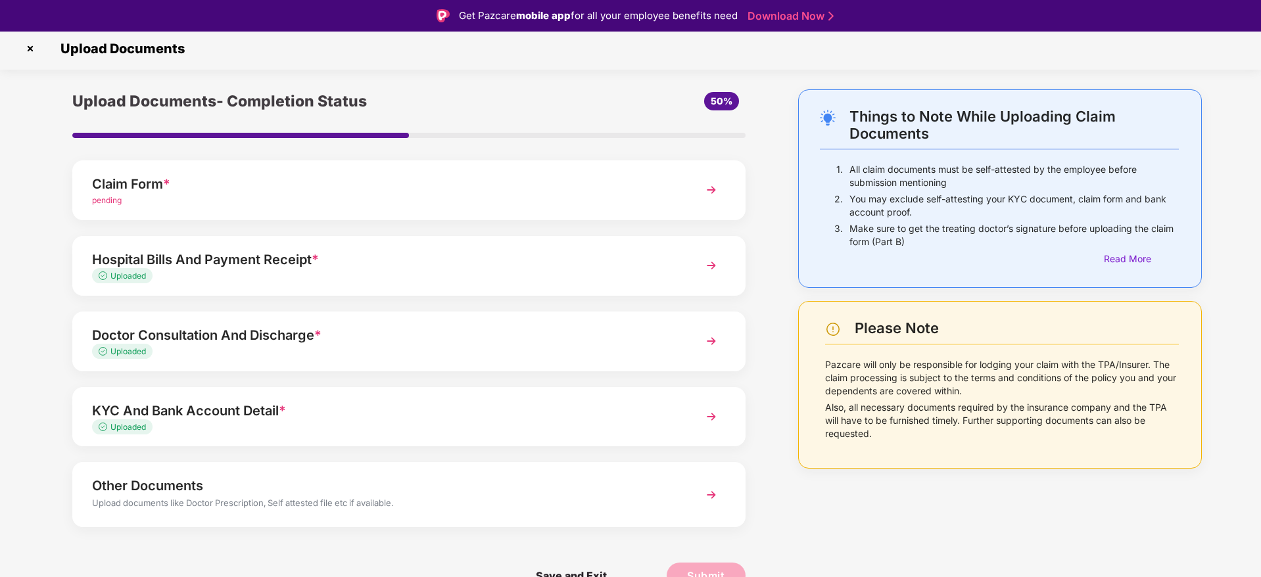
scroll to position [3, 0]
click at [713, 496] on img at bounding box center [711, 496] width 24 height 24
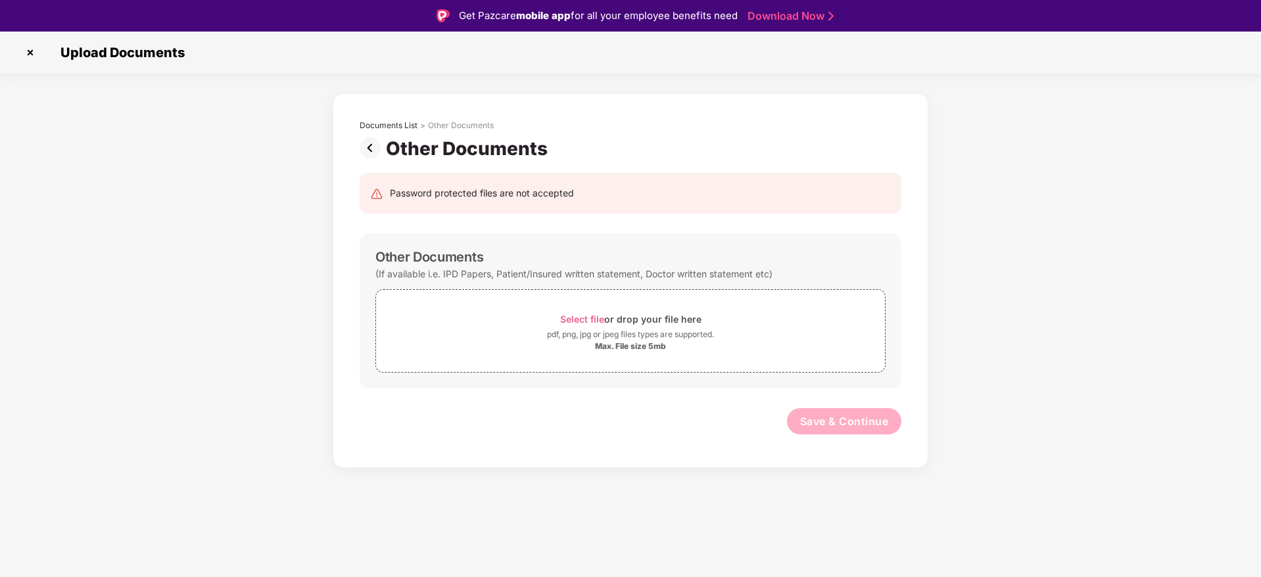
scroll to position [0, 0]
click at [33, 52] on img at bounding box center [30, 52] width 21 height 21
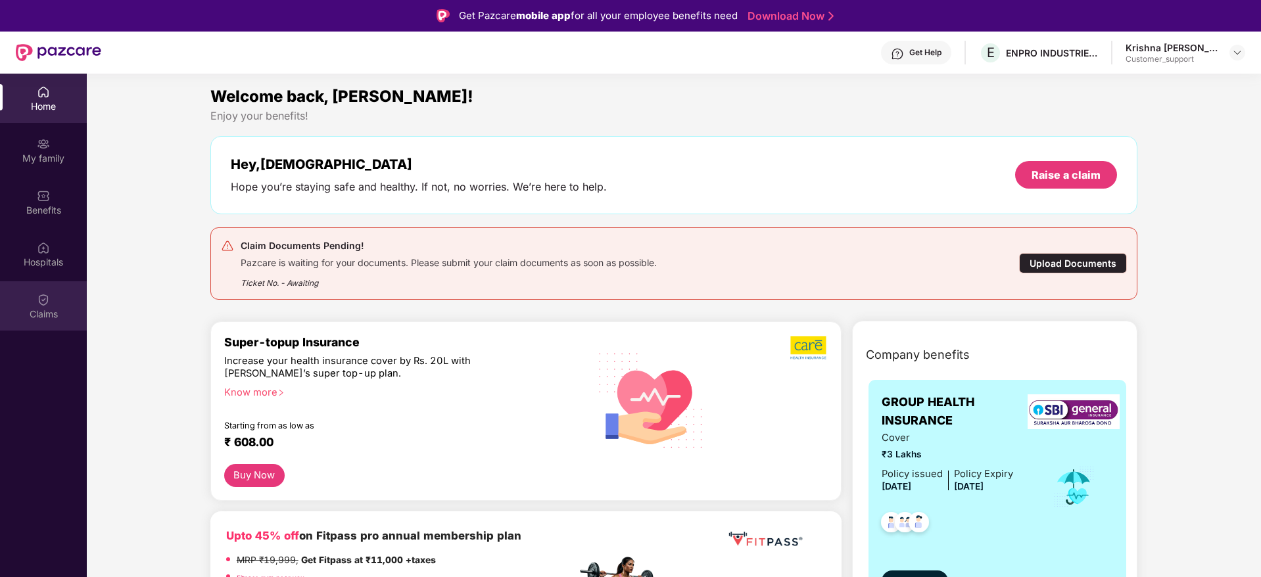
click at [43, 300] on img at bounding box center [43, 299] width 13 height 13
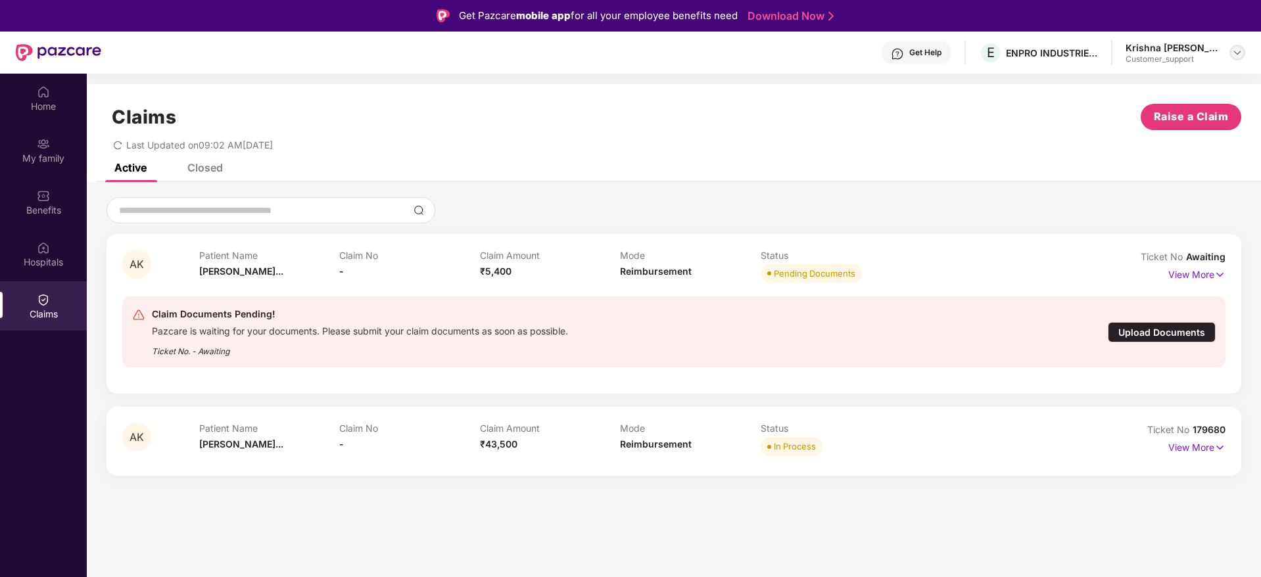
click at [1239, 55] on img at bounding box center [1237, 52] width 11 height 11
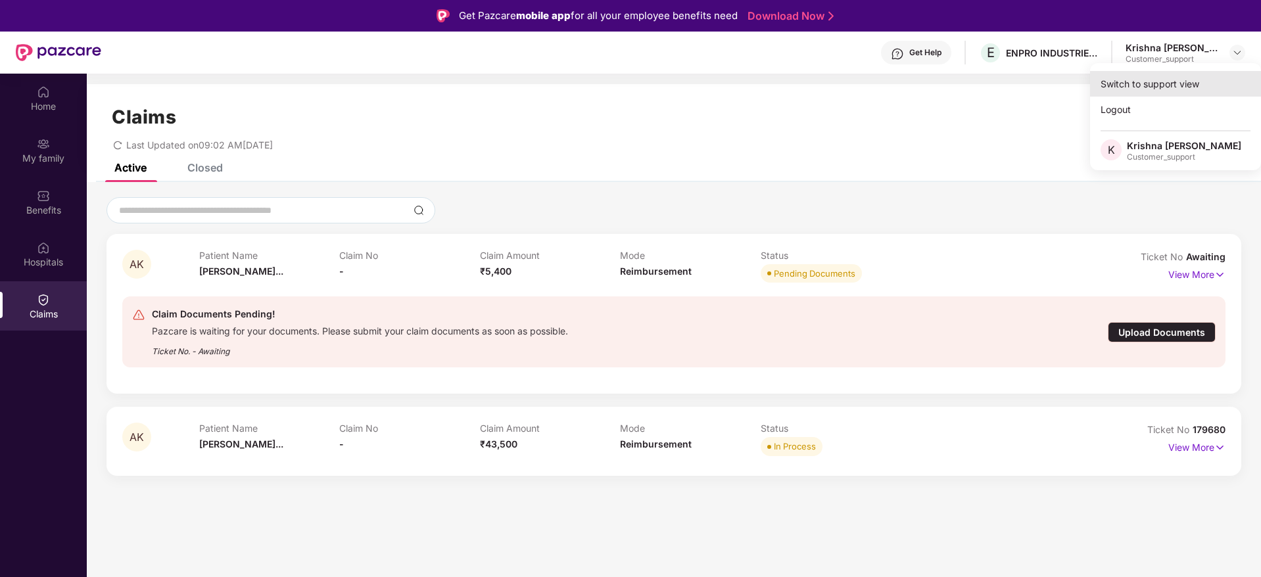
click at [1160, 82] on div "Switch to support view" at bounding box center [1175, 84] width 171 height 26
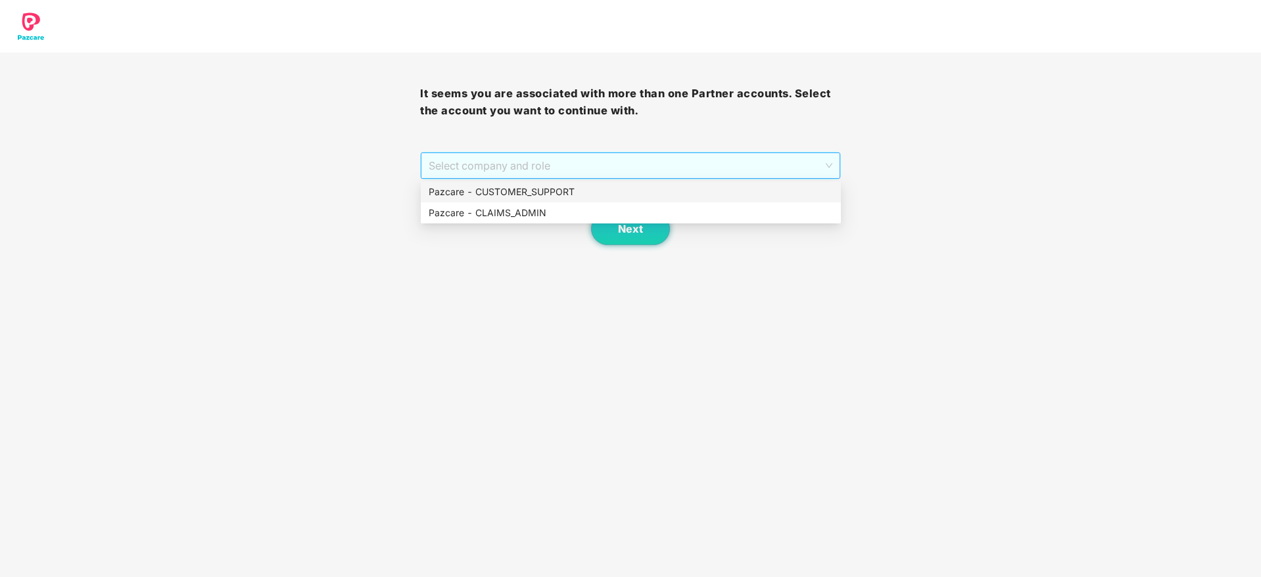
click at [649, 160] on span "Select company and role" at bounding box center [630, 165] width 403 height 25
click at [526, 192] on div "Pazcare - CUSTOMER_SUPPORT" at bounding box center [631, 192] width 404 height 14
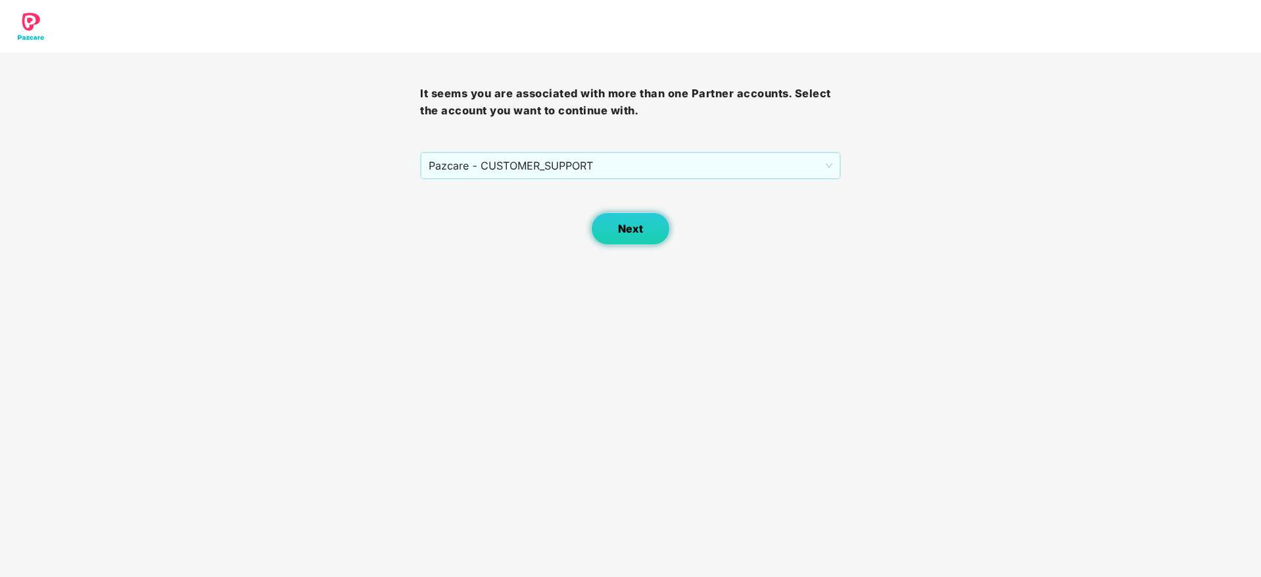
click at [615, 220] on button "Next" at bounding box center [630, 228] width 79 height 33
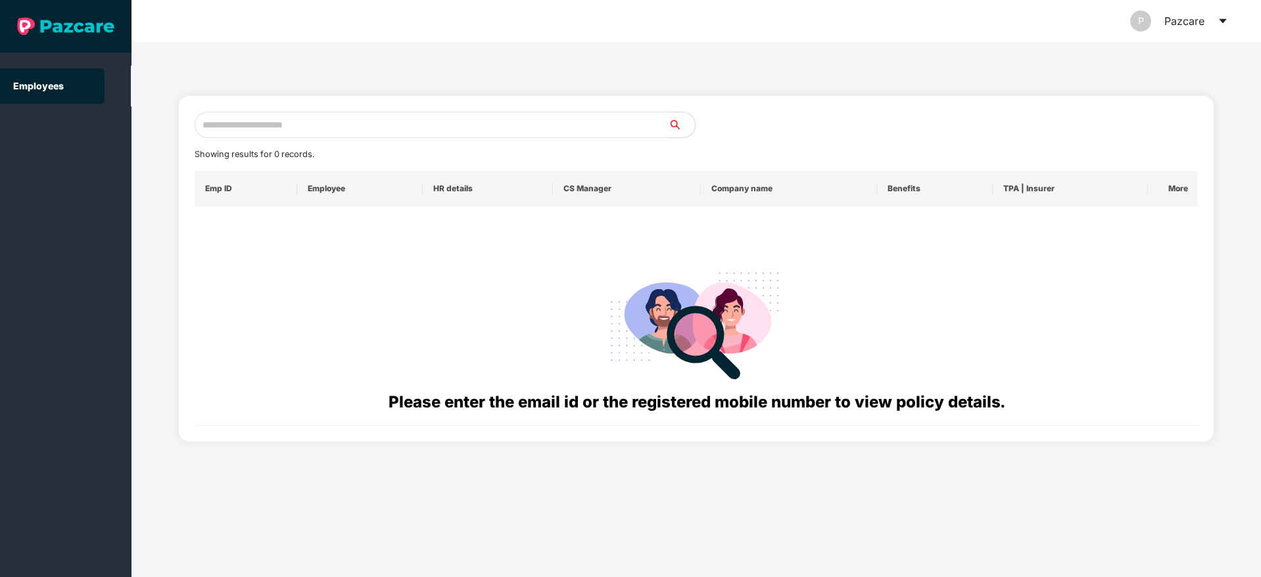
click at [259, 124] on input "text" at bounding box center [432, 125] width 474 height 26
paste input "**********"
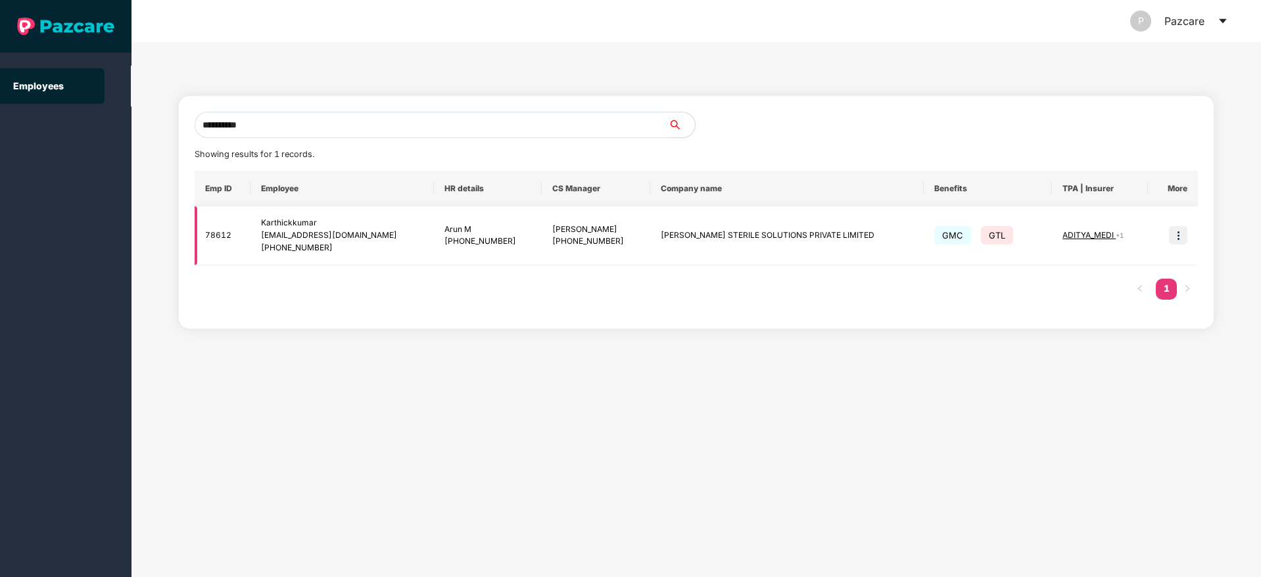
type input "**********"
click at [1181, 239] on img at bounding box center [1178, 235] width 18 height 18
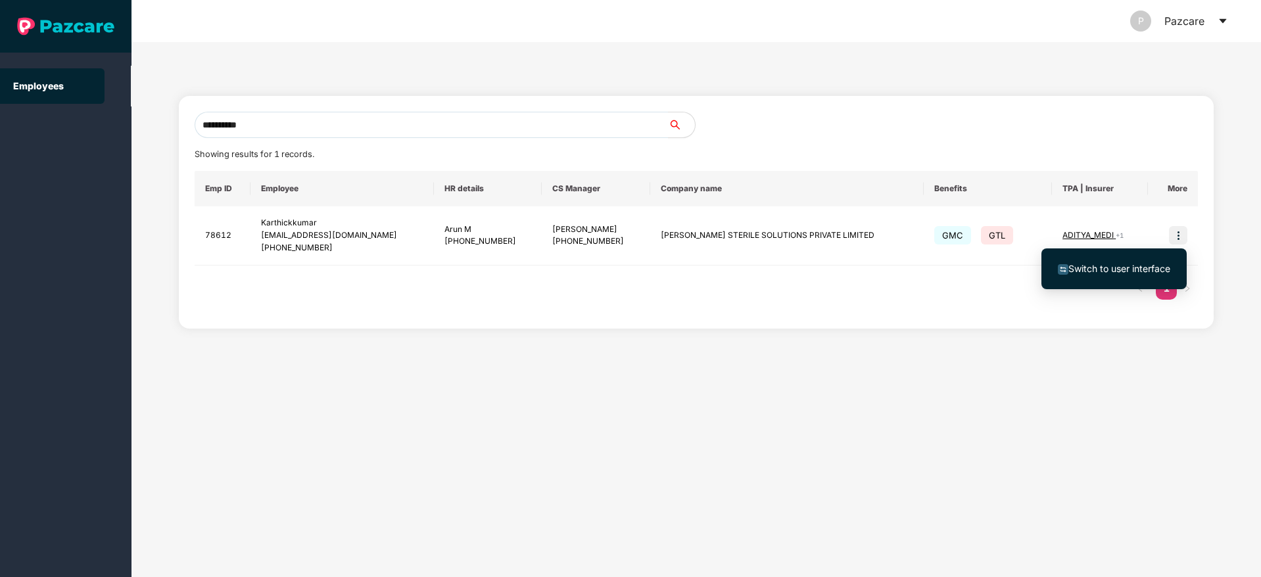
click at [1121, 267] on span "Switch to user interface" at bounding box center [1119, 268] width 102 height 11
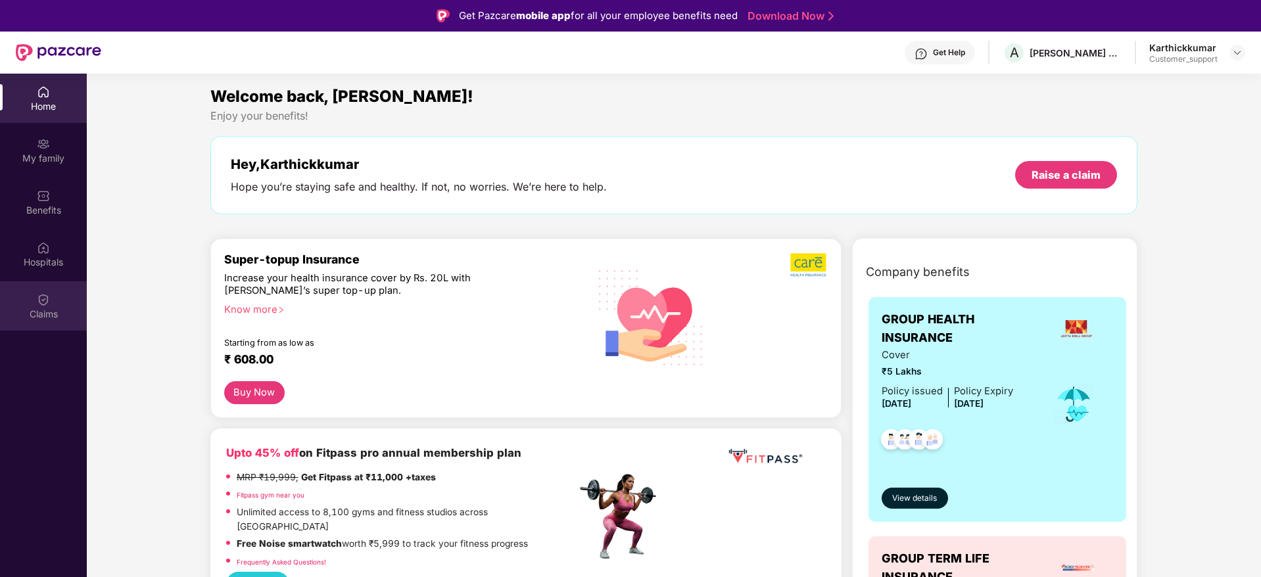
click at [51, 298] on div "Claims" at bounding box center [43, 305] width 87 height 49
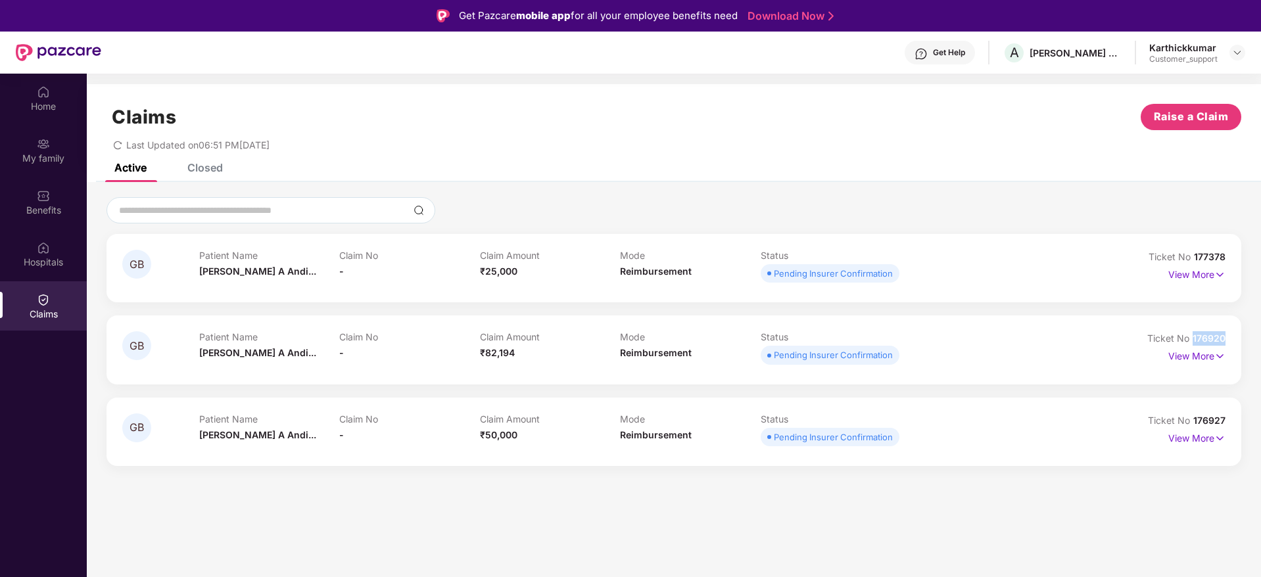
drag, startPoint x: 1230, startPoint y: 340, endPoint x: 1190, endPoint y: 331, distance: 40.4
click at [1190, 331] on div "GB Patient Name G Bose A Andi... Claim No - Claim Amount ₹82,194 Mode Reimburse…" at bounding box center [673, 350] width 1135 height 68
copy span "176920"
click at [1231, 51] on div at bounding box center [1237, 53] width 16 height 16
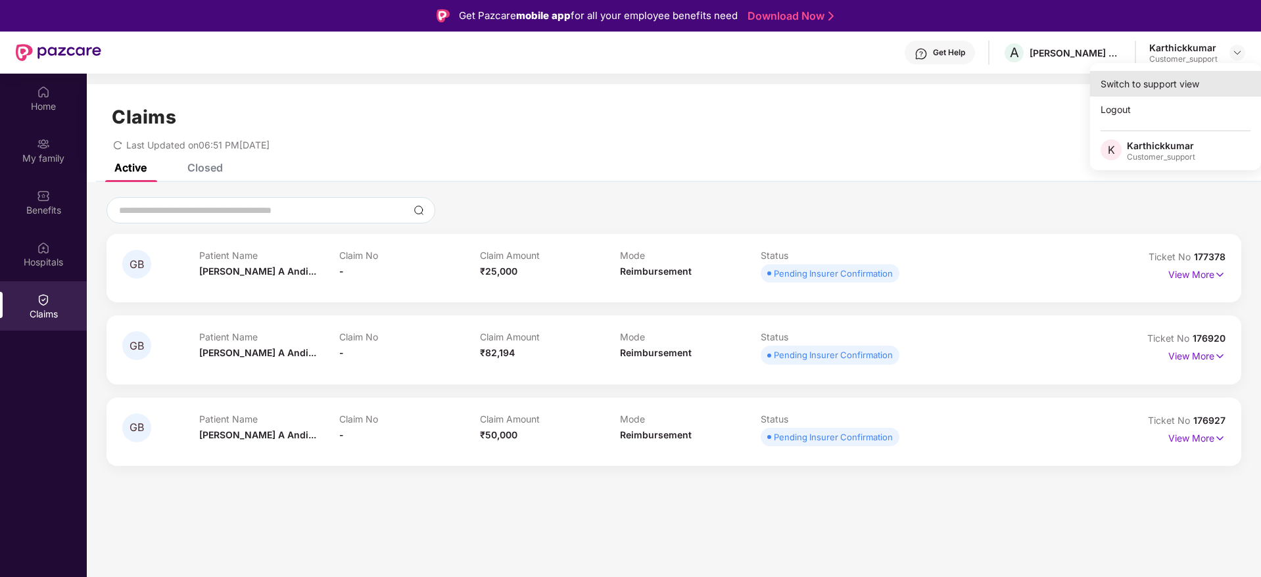
click at [1169, 93] on div "Switch to support view" at bounding box center [1175, 84] width 171 height 26
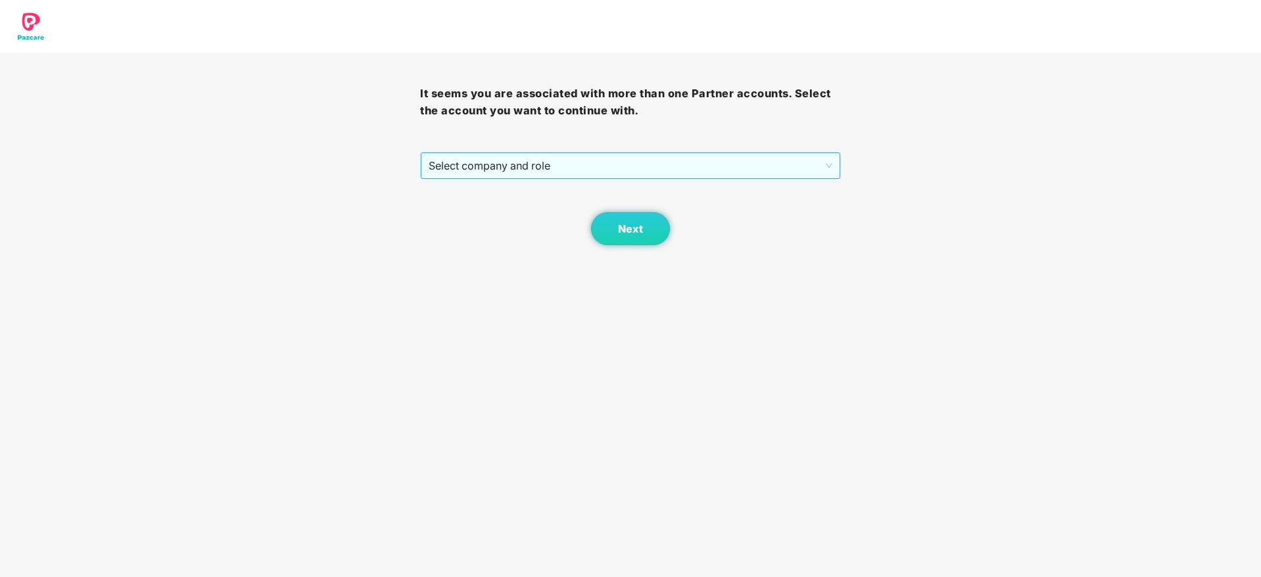
click at [768, 174] on span "Select company and role" at bounding box center [630, 165] width 403 height 25
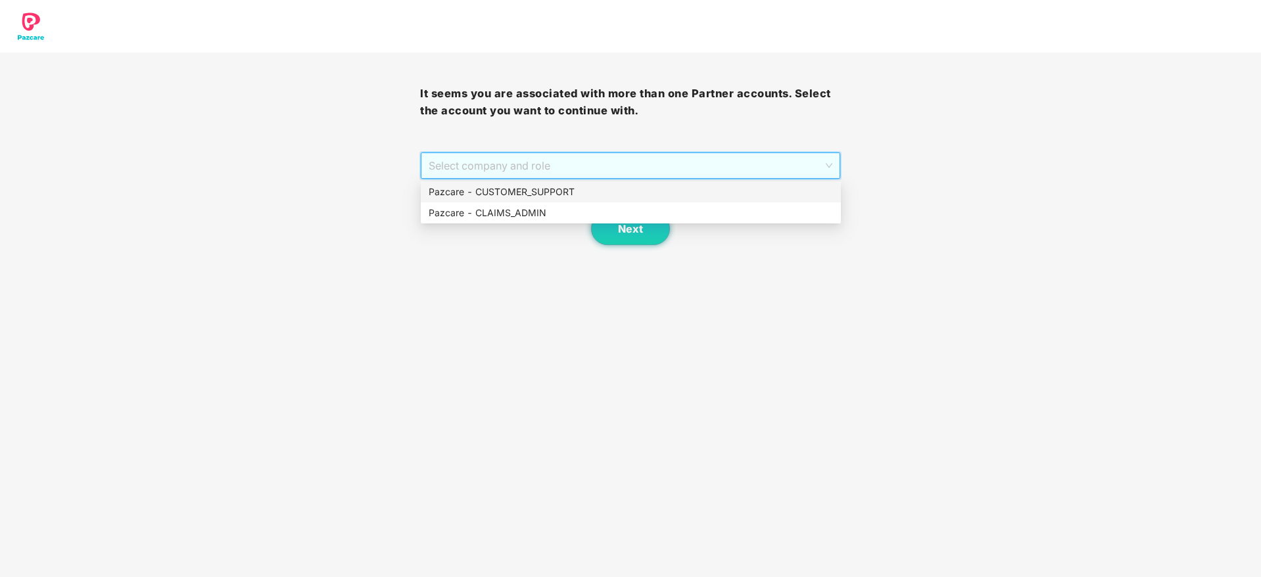
click at [573, 193] on div "Pazcare - CUSTOMER_SUPPORT" at bounding box center [631, 192] width 404 height 14
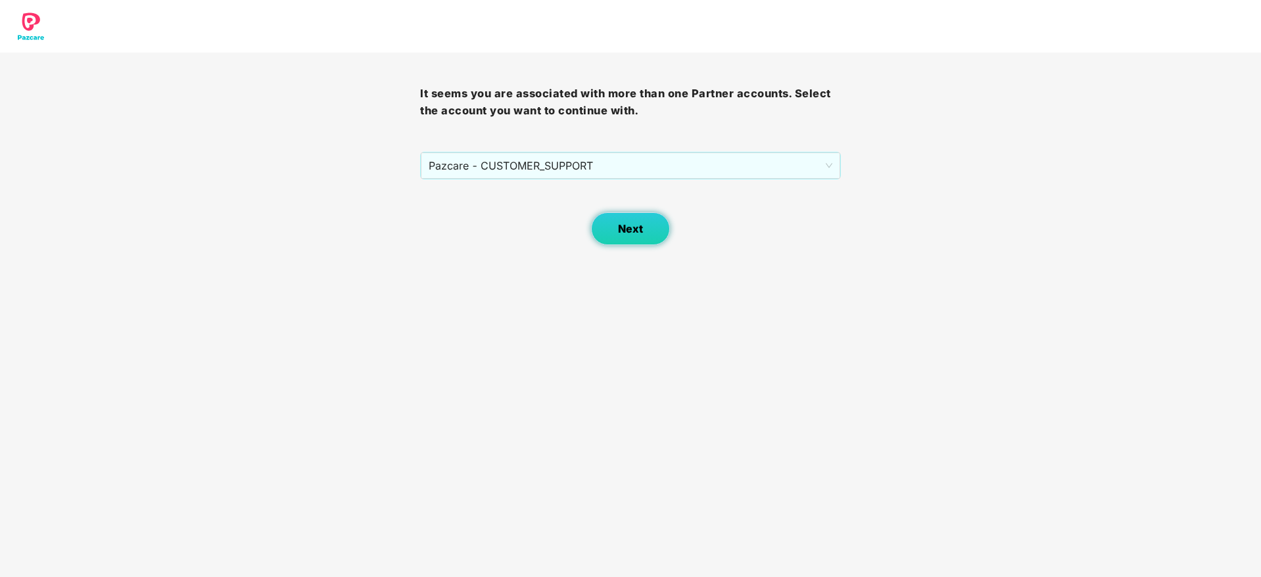
click at [626, 220] on button "Next" at bounding box center [630, 228] width 79 height 33
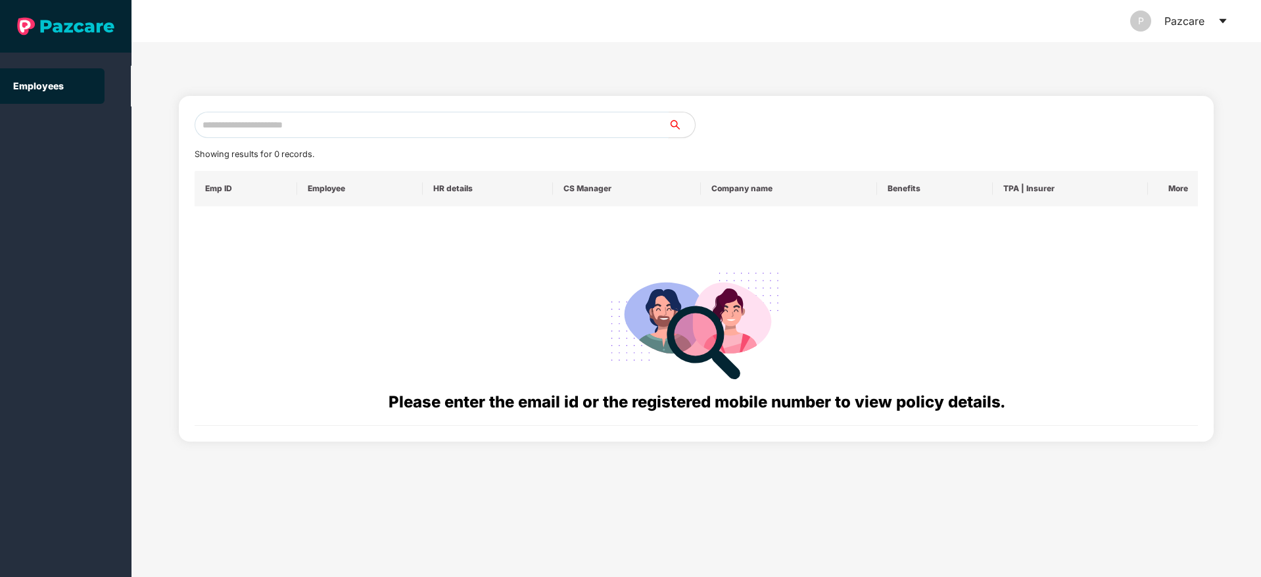
click at [236, 122] on input "text" at bounding box center [432, 125] width 474 height 26
paste input "**********"
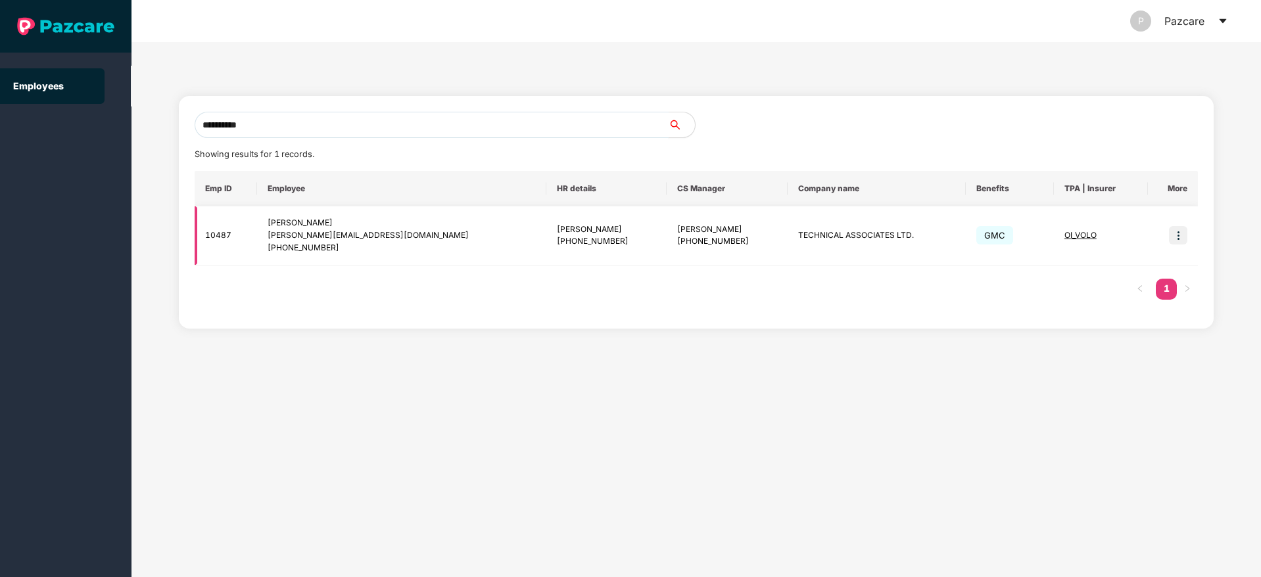
type input "**********"
click at [1177, 239] on img at bounding box center [1178, 235] width 18 height 18
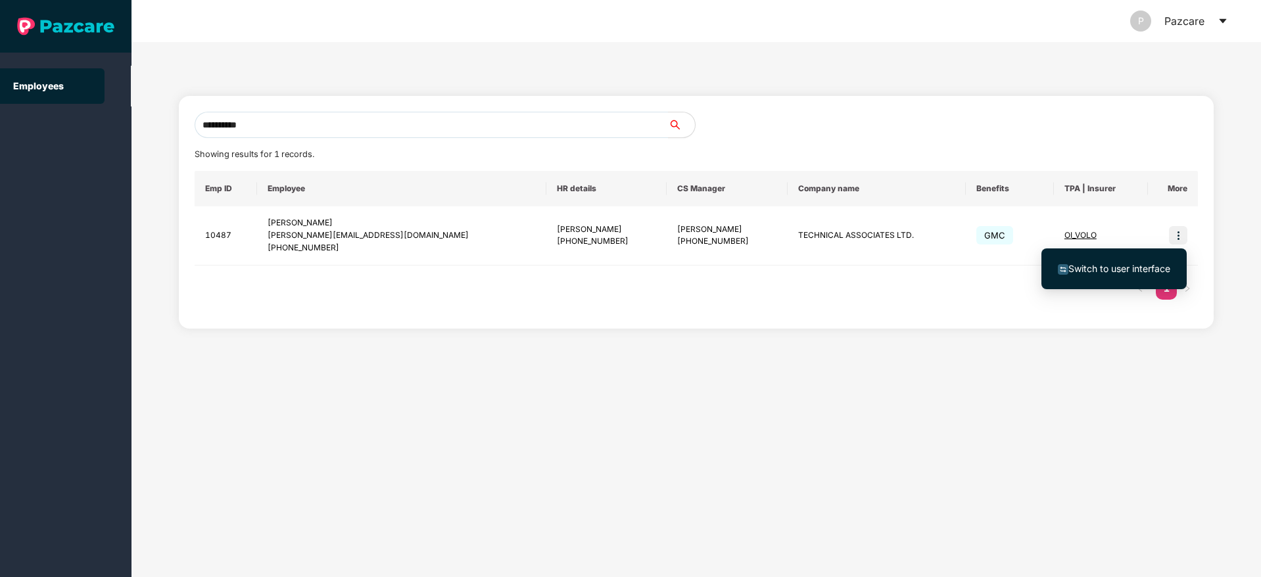
click at [1130, 266] on span "Switch to user interface" at bounding box center [1119, 268] width 102 height 11
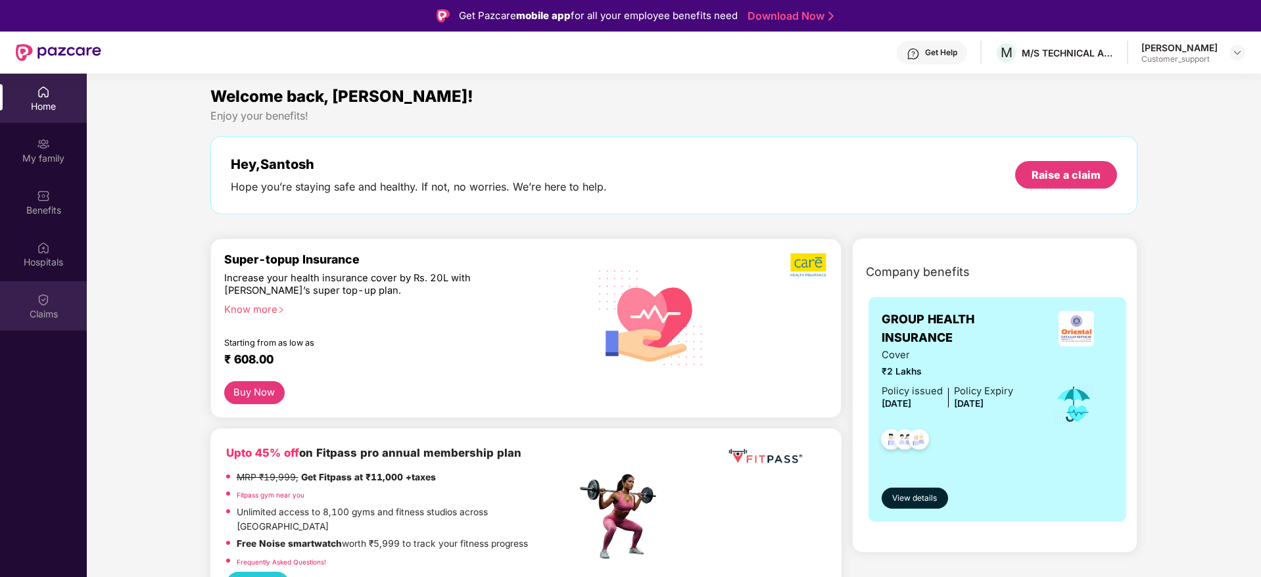
click at [35, 308] on div "Claims" at bounding box center [43, 314] width 87 height 13
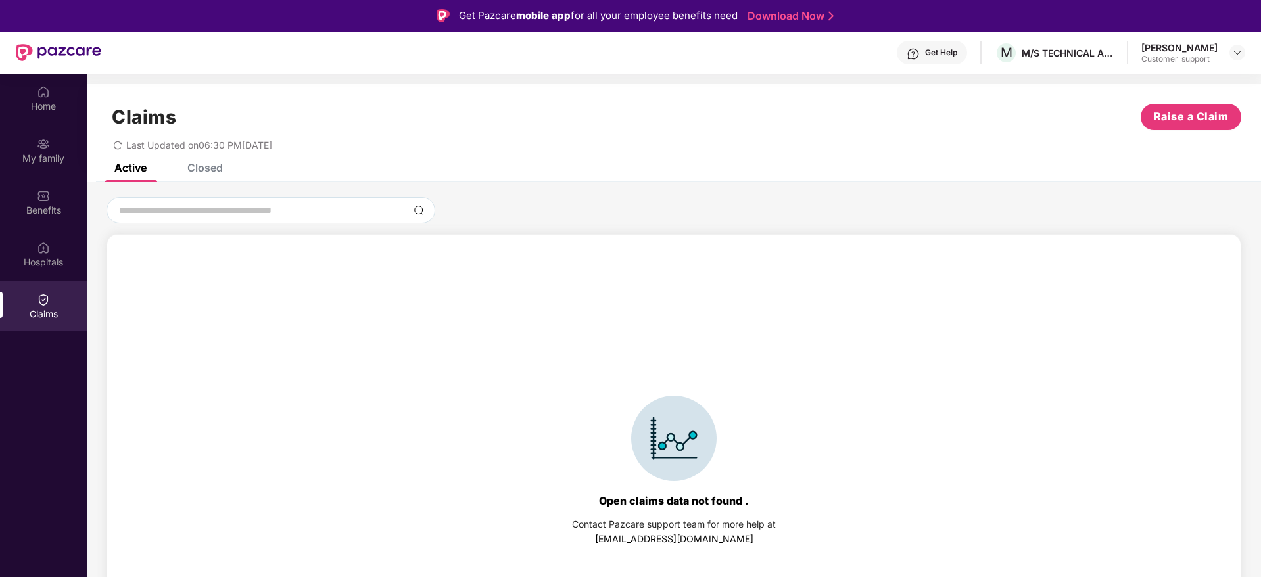
click at [205, 167] on div "Closed" at bounding box center [204, 167] width 35 height 13
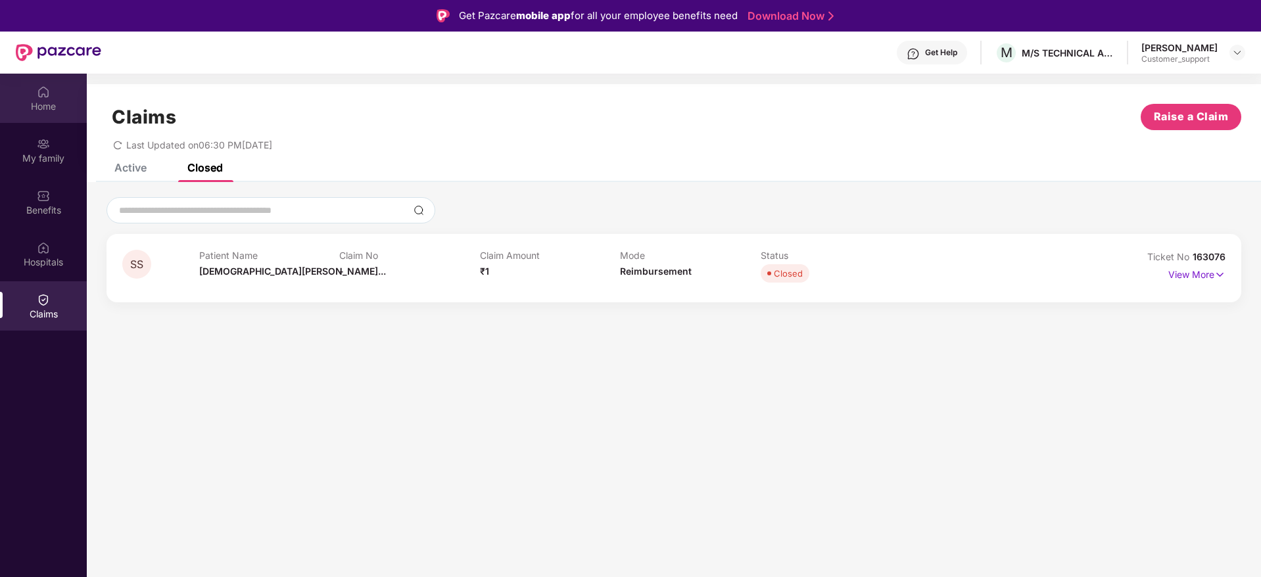
click at [41, 101] on div "Home" at bounding box center [43, 106] width 87 height 13
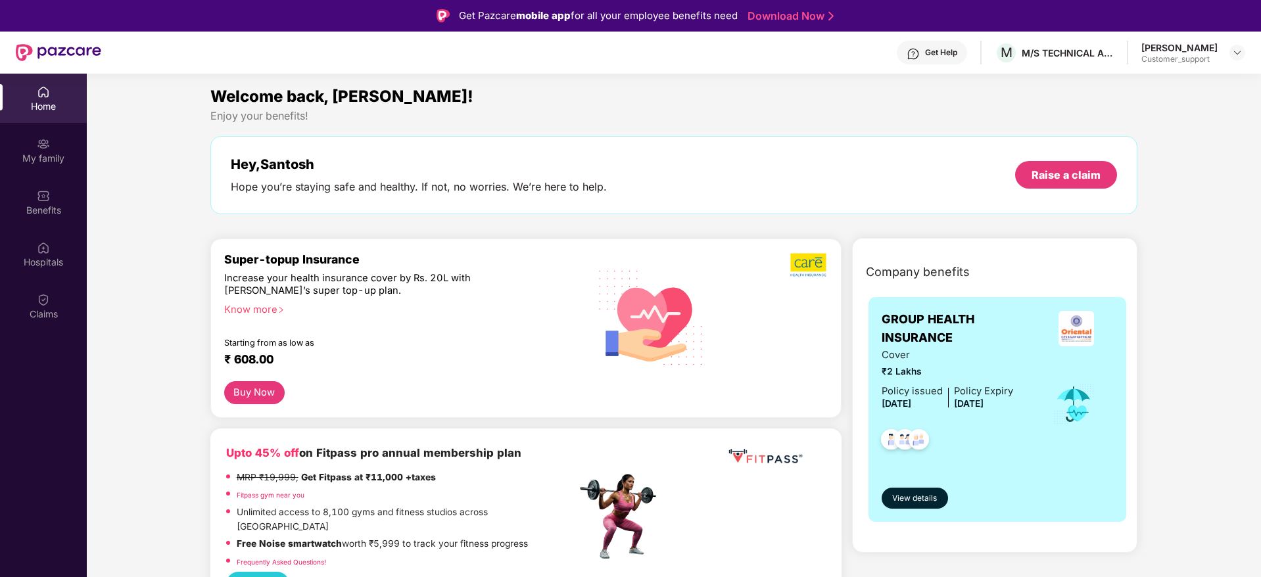
click at [913, 57] on img at bounding box center [913, 53] width 13 height 13
click at [50, 154] on div "My family" at bounding box center [43, 158] width 87 height 13
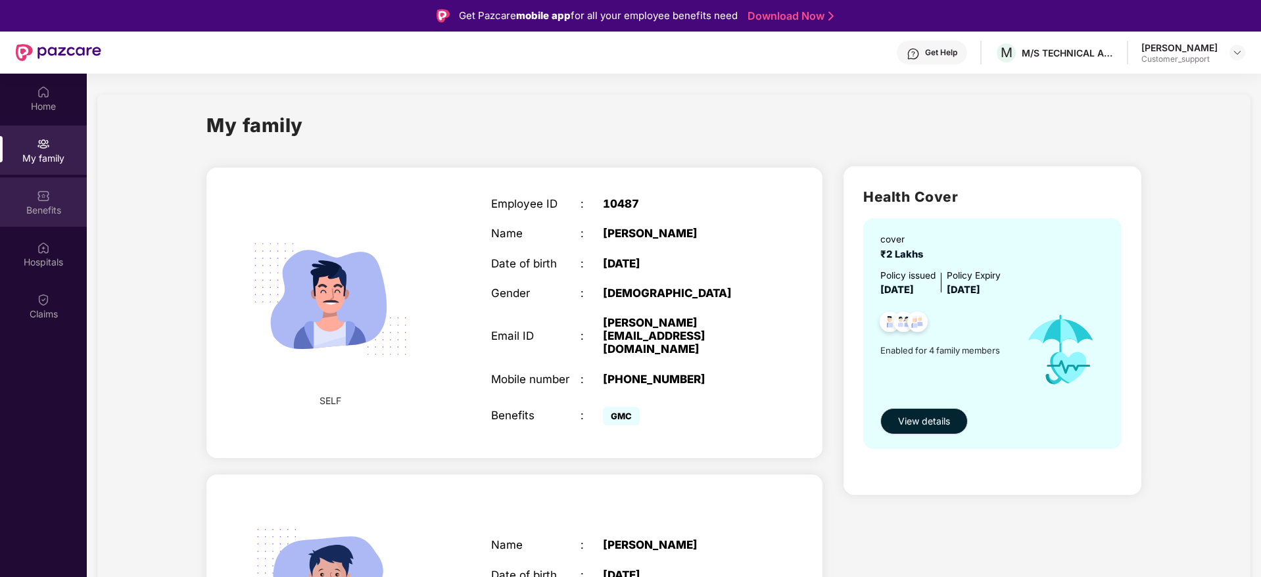
click at [35, 197] on div "Benefits" at bounding box center [43, 201] width 87 height 49
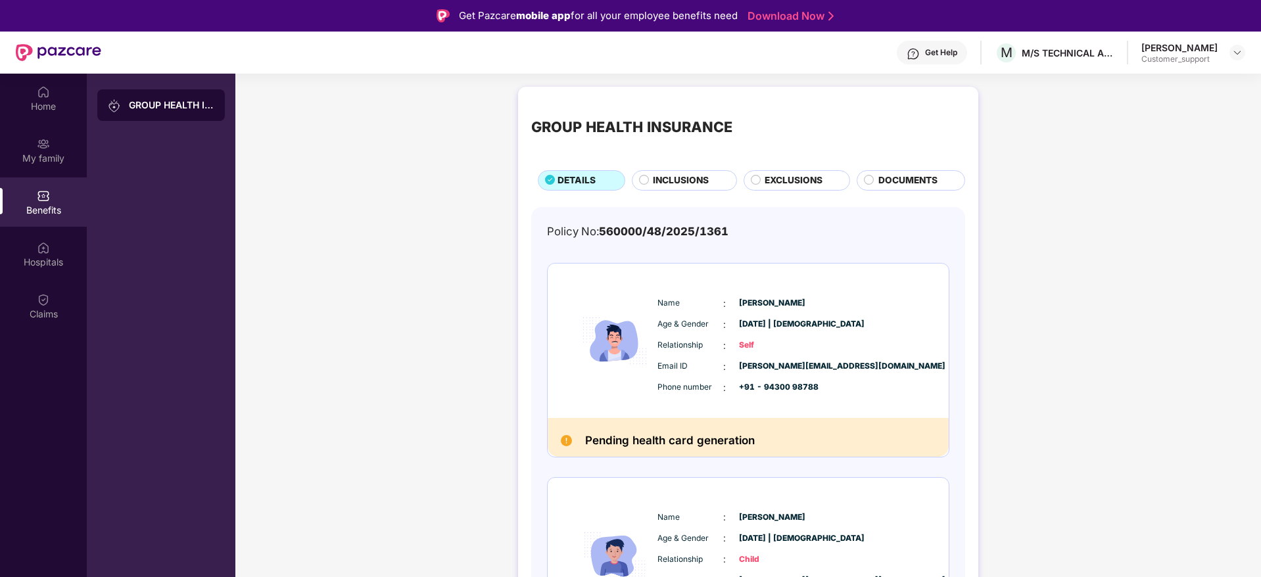
click at [945, 55] on div "Get Help" at bounding box center [941, 52] width 32 height 11
click at [1235, 58] on div at bounding box center [1237, 53] width 16 height 16
click at [1132, 83] on div "Switch to support view" at bounding box center [1175, 84] width 171 height 26
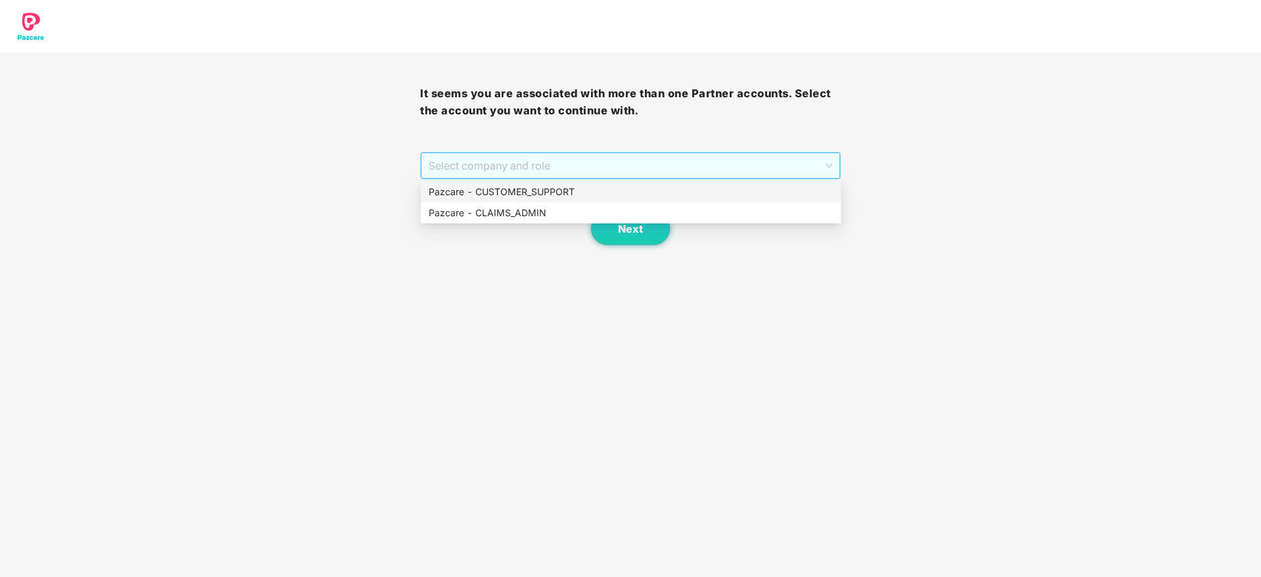
click at [694, 168] on span "Select company and role" at bounding box center [630, 165] width 403 height 25
click at [576, 195] on div "Pazcare - CUSTOMER_SUPPORT" at bounding box center [631, 192] width 404 height 14
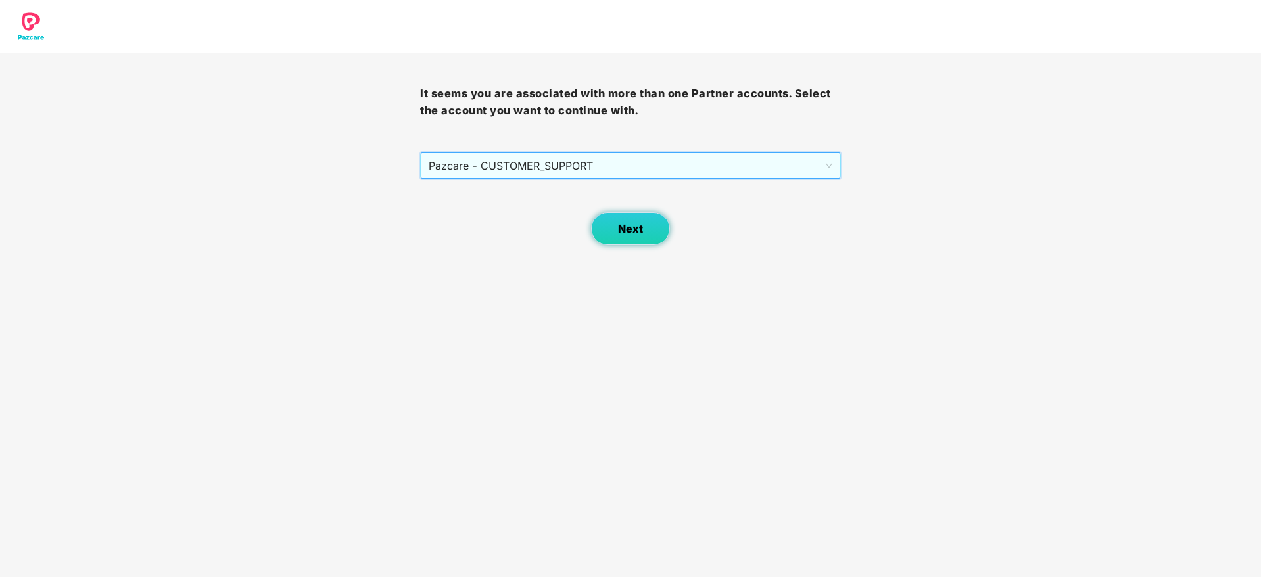
click at [622, 226] on span "Next" at bounding box center [630, 229] width 25 height 12
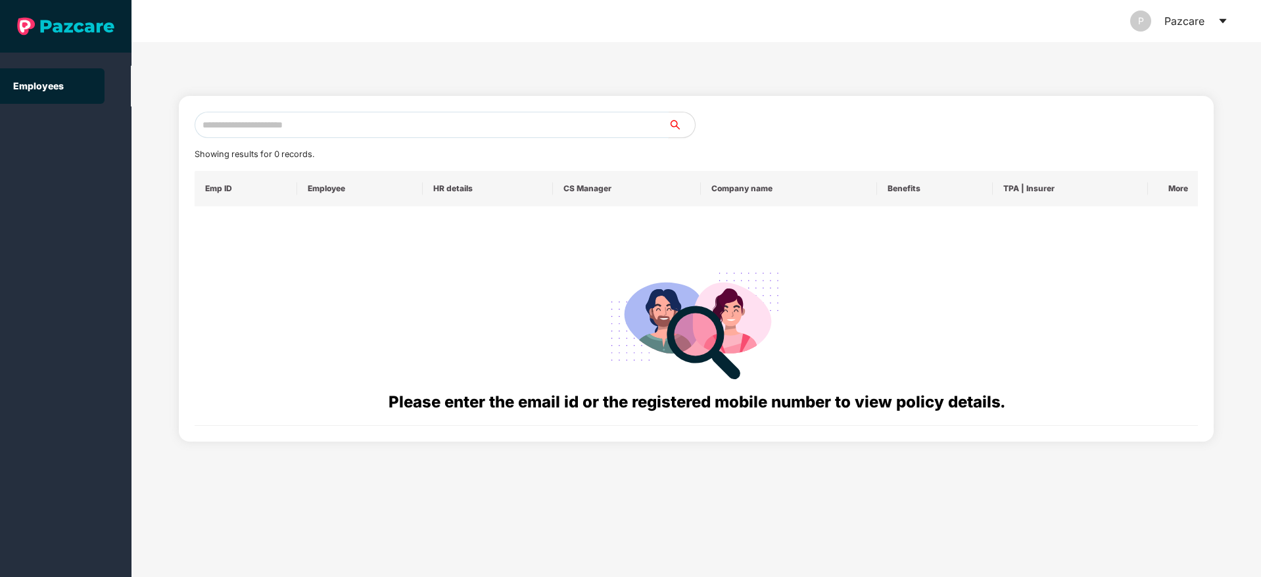
click at [275, 128] on input "text" at bounding box center [432, 125] width 474 height 26
paste input "**********"
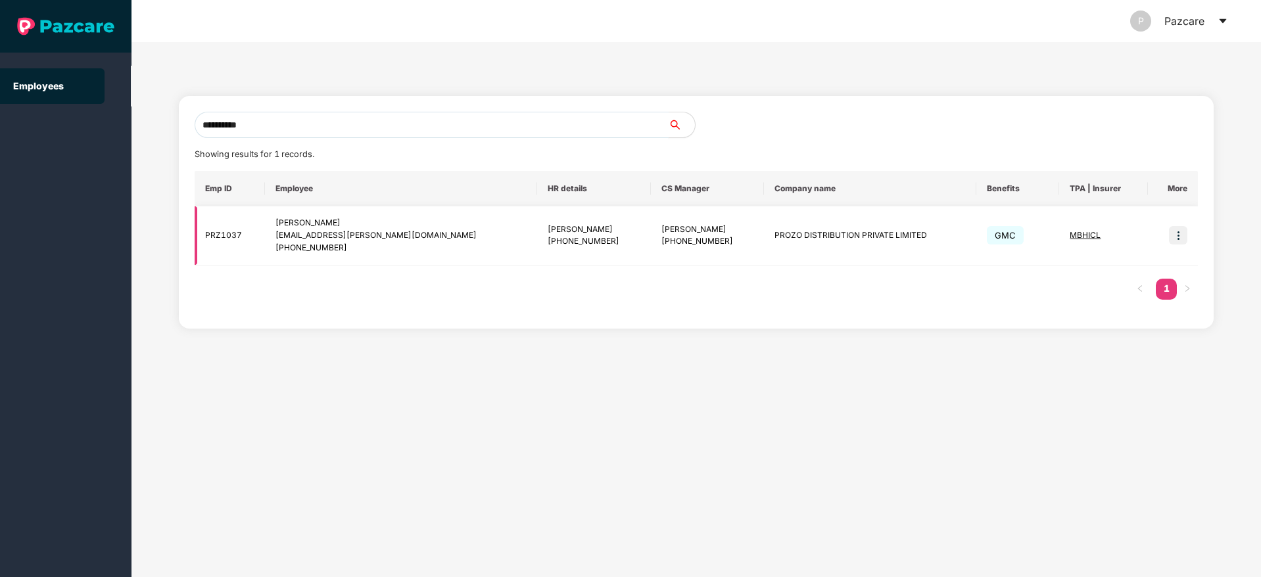
type input "**********"
click at [1193, 247] on td at bounding box center [1173, 235] width 50 height 59
click at [1183, 235] on img at bounding box center [1178, 235] width 18 height 18
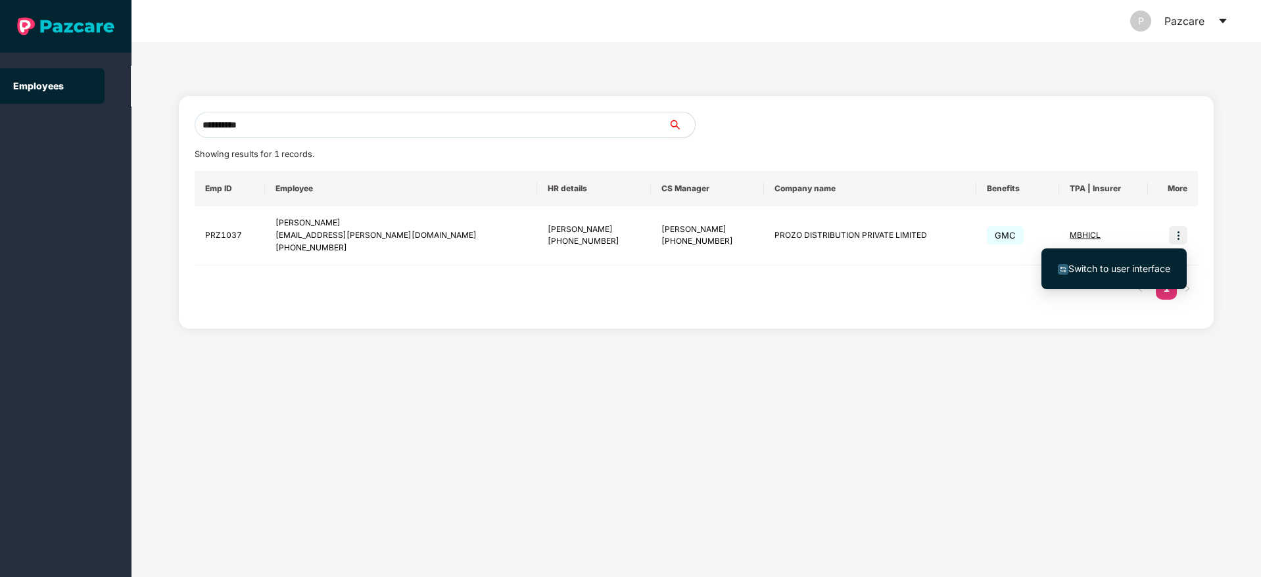
click at [1124, 267] on span "Switch to user interface" at bounding box center [1119, 268] width 102 height 11
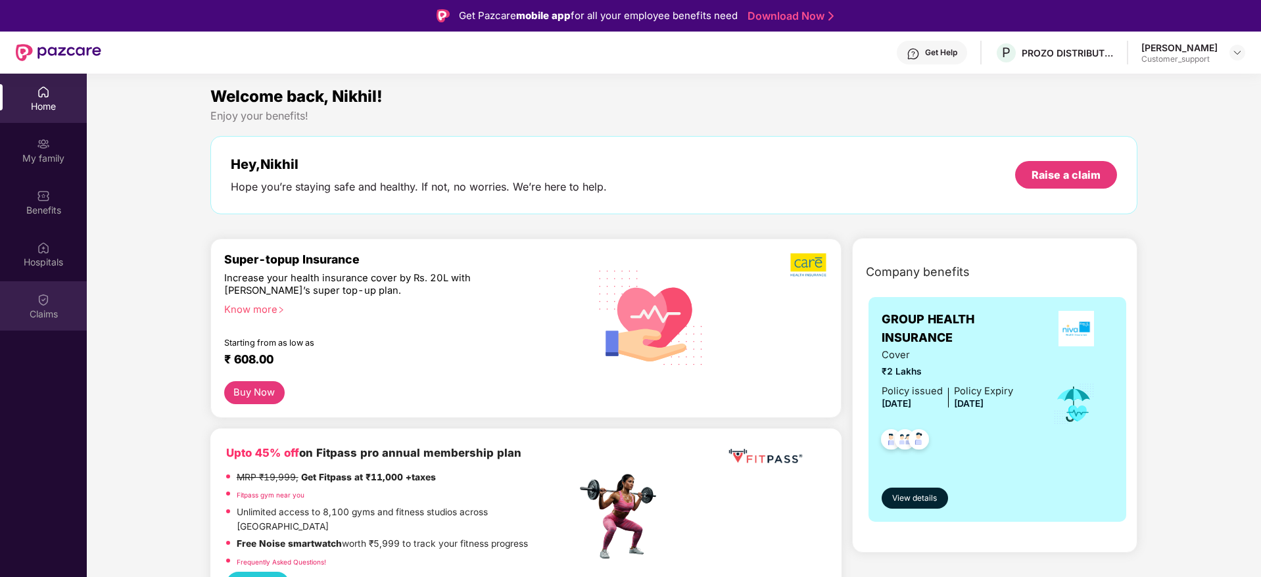
click at [48, 308] on div "Claims" at bounding box center [43, 314] width 87 height 13
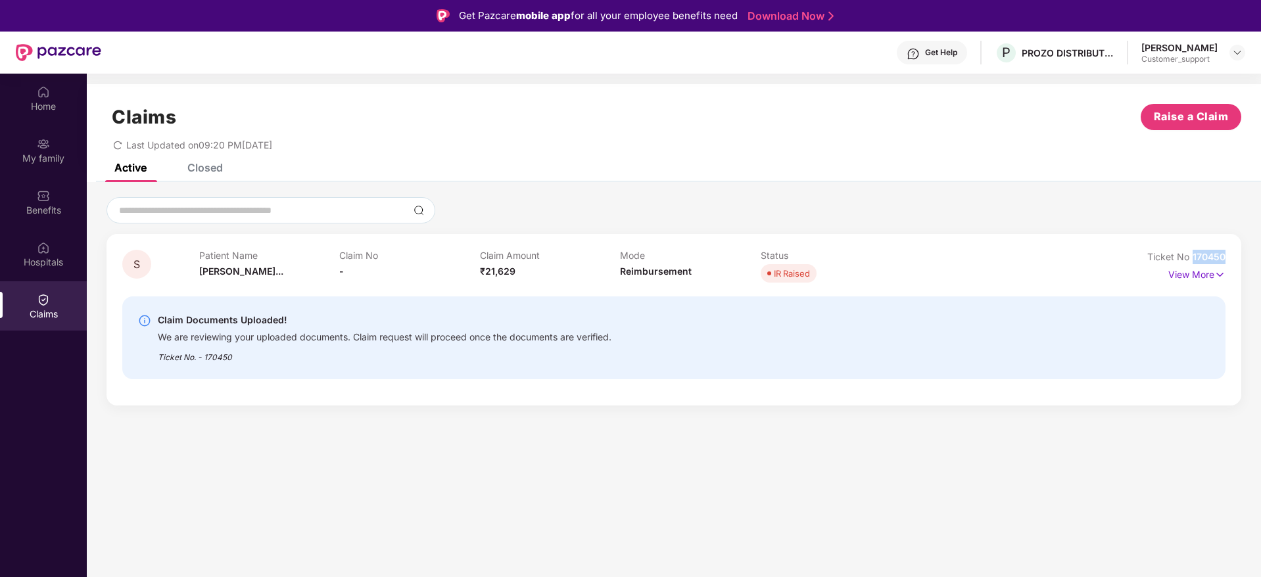
drag, startPoint x: 1231, startPoint y: 255, endPoint x: 1193, endPoint y: 255, distance: 37.5
click at [1193, 255] on div "S Patient Name Sanvi Thakar... Claim No - Claim Amount ₹21,629 Mode Reimburseme…" at bounding box center [673, 320] width 1135 height 172
copy span "170450"
click at [1239, 59] on div at bounding box center [1237, 53] width 16 height 16
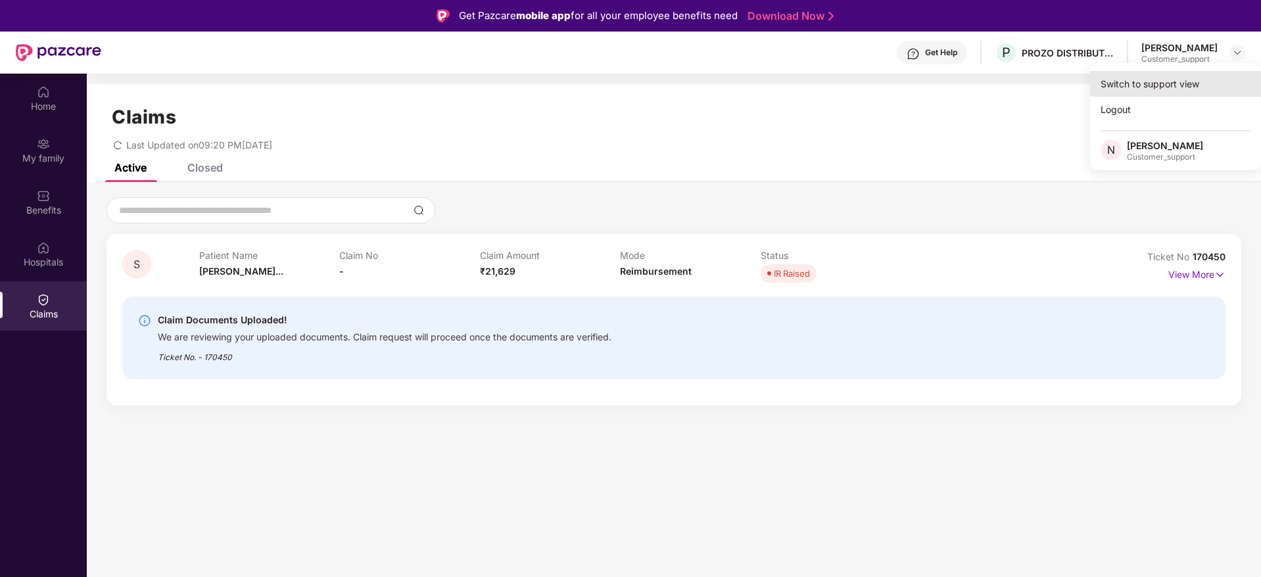
click at [1145, 83] on div "Switch to support view" at bounding box center [1175, 84] width 171 height 26
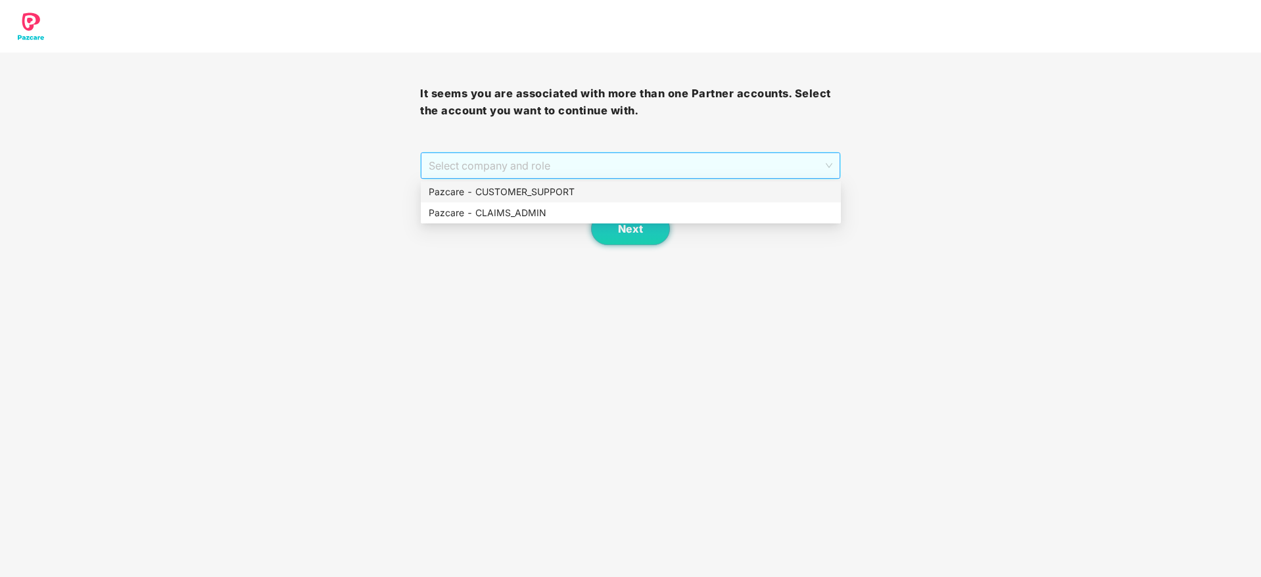
click at [688, 154] on span "Select company and role" at bounding box center [630, 165] width 403 height 25
click at [562, 187] on div "Pazcare - CUSTOMER_SUPPORT" at bounding box center [631, 192] width 404 height 14
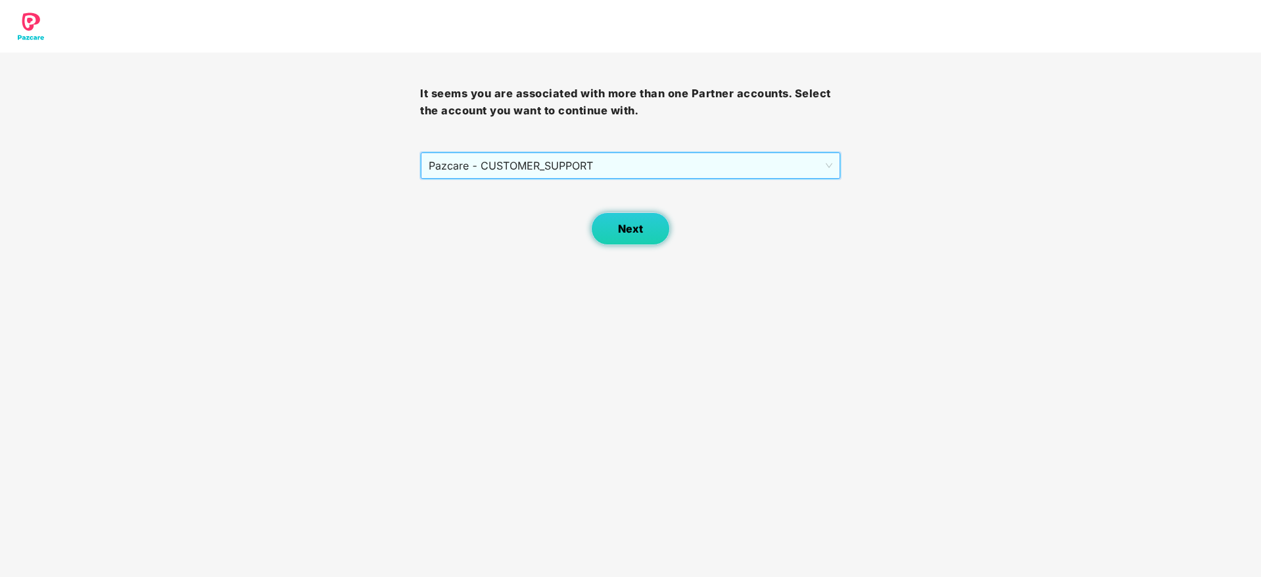
click at [624, 233] on span "Next" at bounding box center [630, 229] width 25 height 12
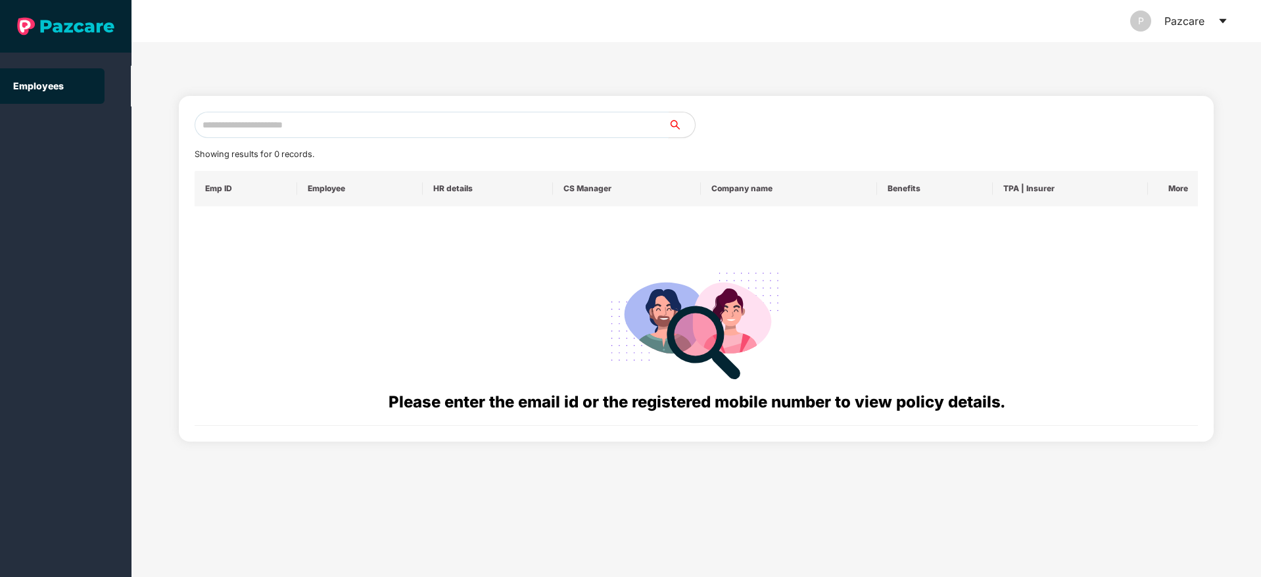
click at [324, 128] on input "text" at bounding box center [432, 125] width 474 height 26
paste input "**********"
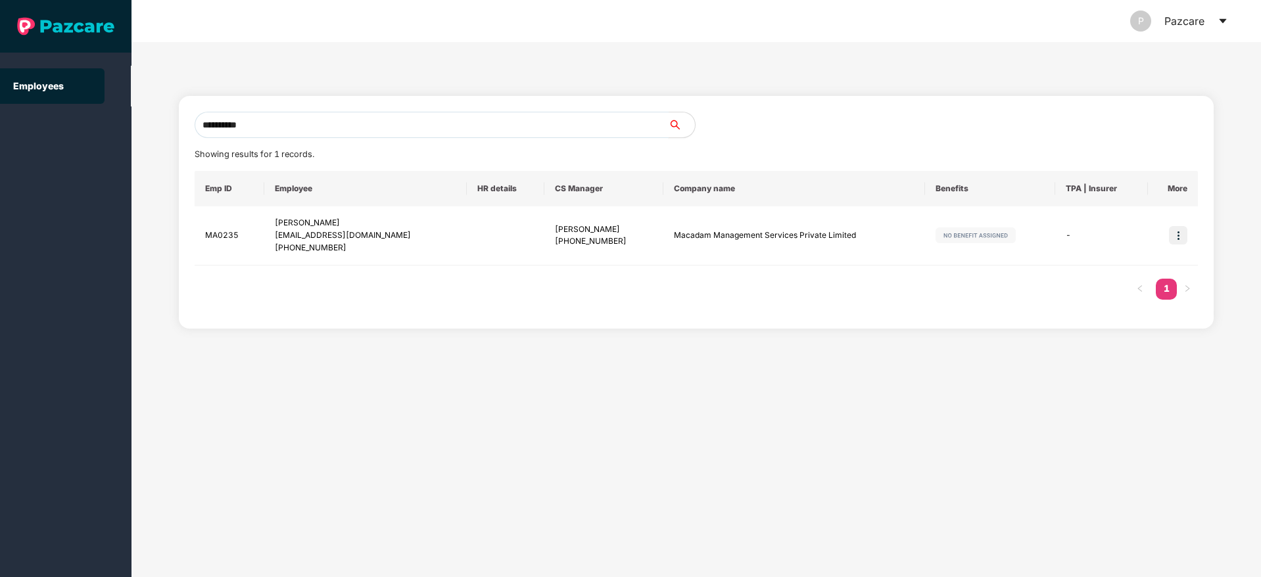
click at [284, 130] on input "**********" at bounding box center [432, 125] width 474 height 26
type input "*"
paste input "**********"
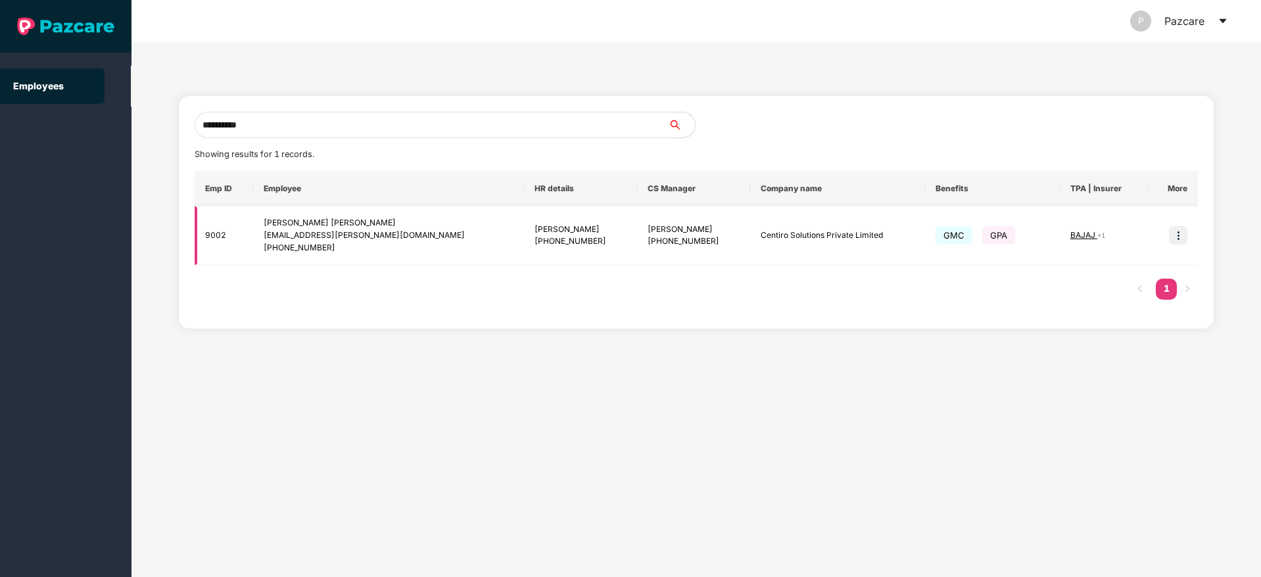
type input "**********"
click at [1181, 236] on img at bounding box center [1178, 235] width 18 height 18
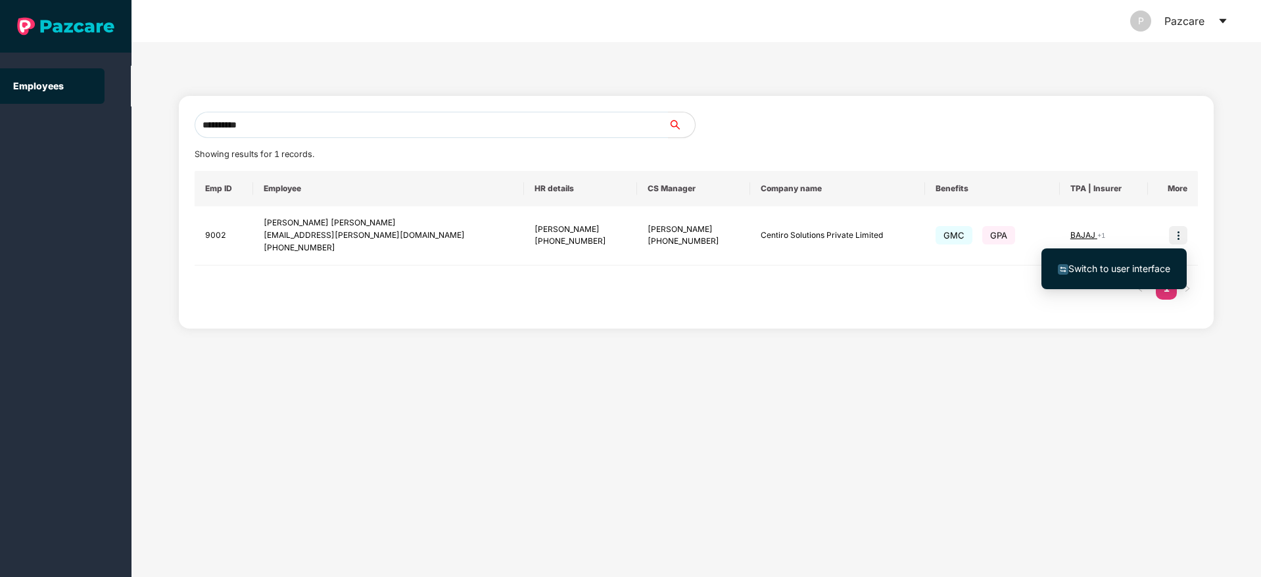
click at [1120, 268] on span "Switch to user interface" at bounding box center [1119, 268] width 102 height 11
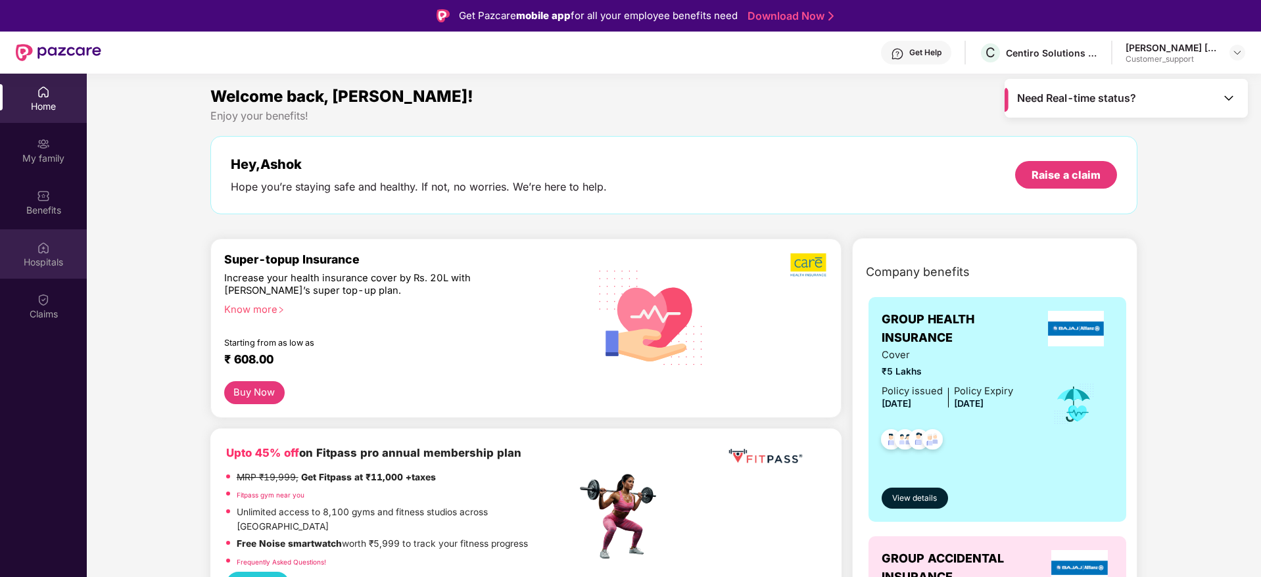
click at [19, 273] on div "Hospitals" at bounding box center [43, 253] width 87 height 49
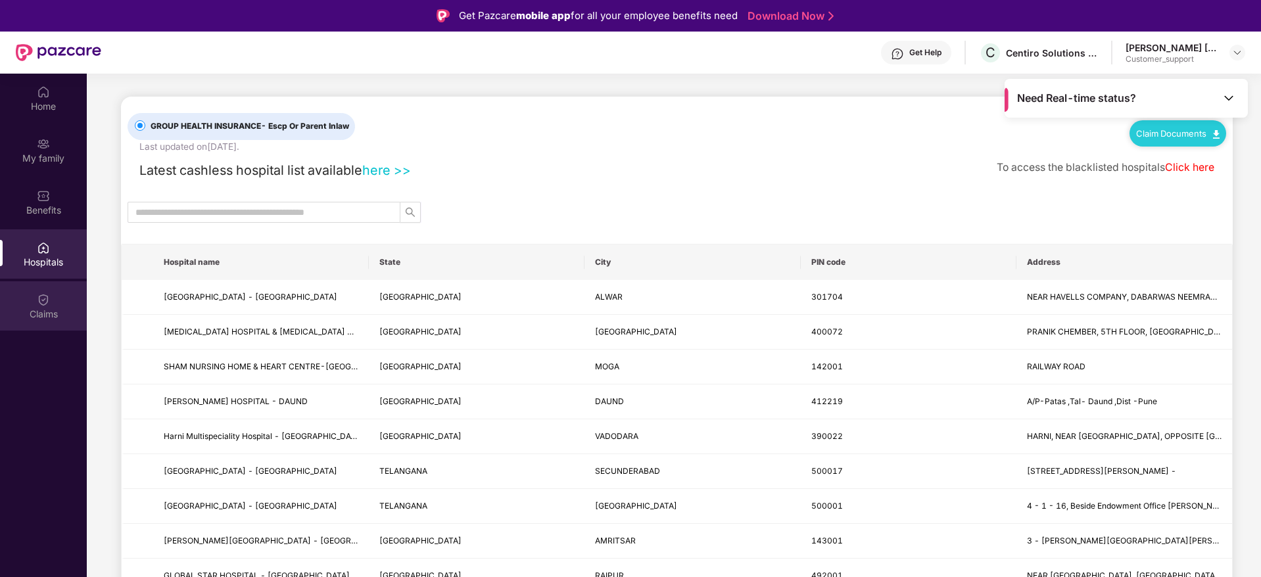
click at [48, 299] on img at bounding box center [43, 299] width 13 height 13
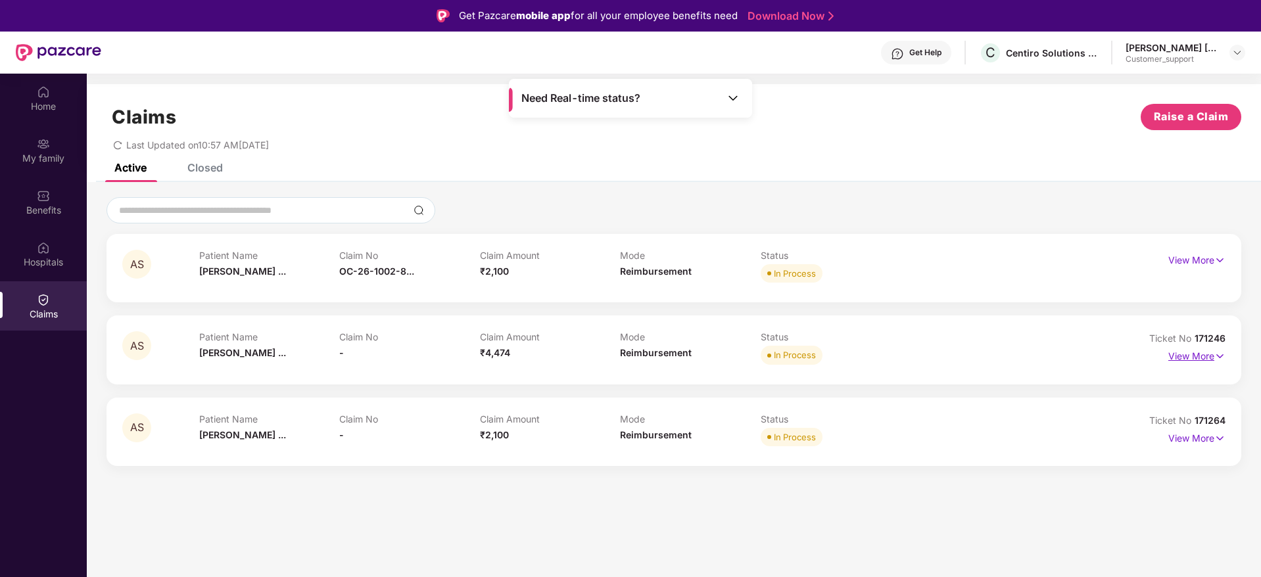
click at [1222, 358] on img at bounding box center [1219, 356] width 11 height 14
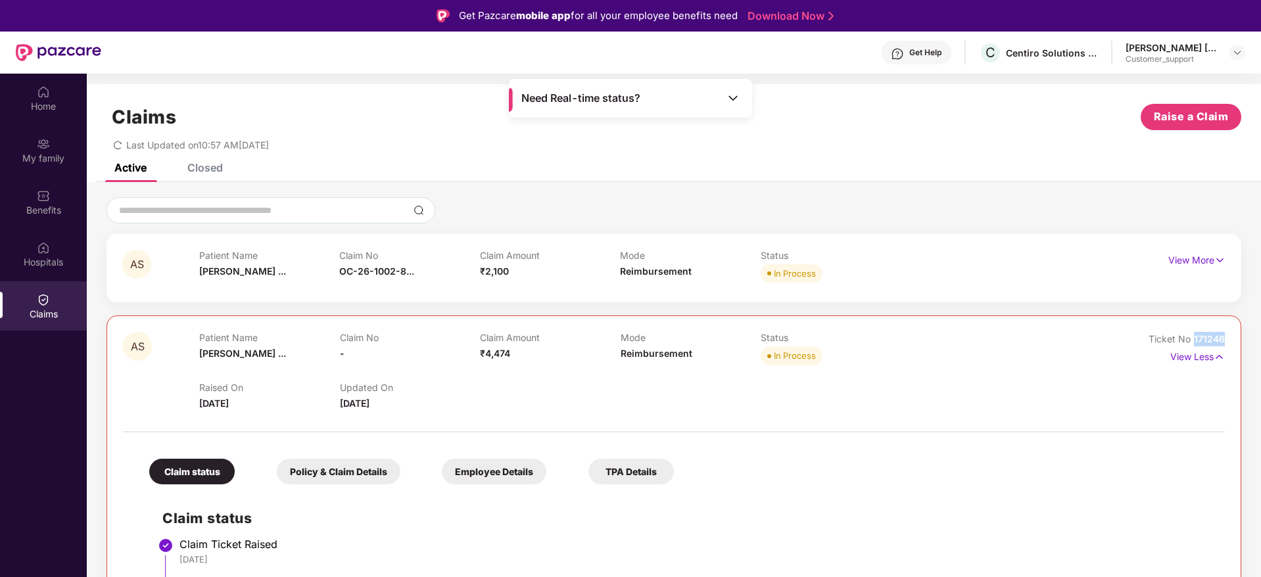
drag, startPoint x: 1229, startPoint y: 337, endPoint x: 1194, endPoint y: 342, distance: 35.8
click at [1194, 342] on div "AS Patient Name Ashok Sonaji ... Claim No - Claim Amount ₹4,474 Mode Reimbursem…" at bounding box center [673, 568] width 1135 height 504
copy span "171246"
click at [1237, 51] on img at bounding box center [1237, 52] width 11 height 11
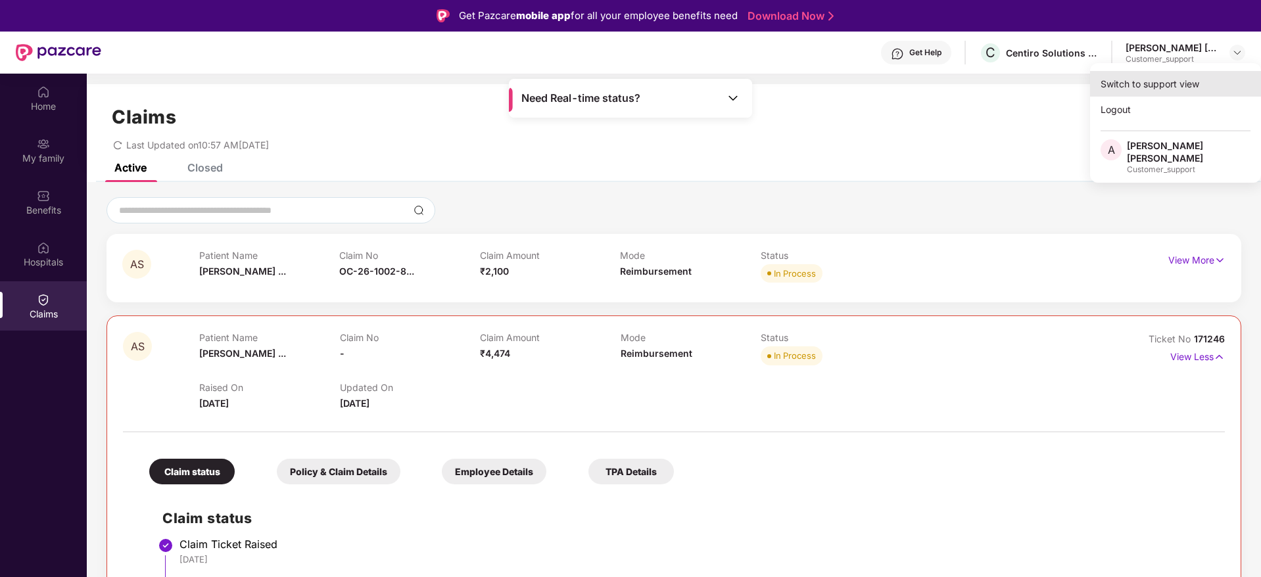
click at [1160, 84] on div "Switch to support view" at bounding box center [1175, 84] width 171 height 26
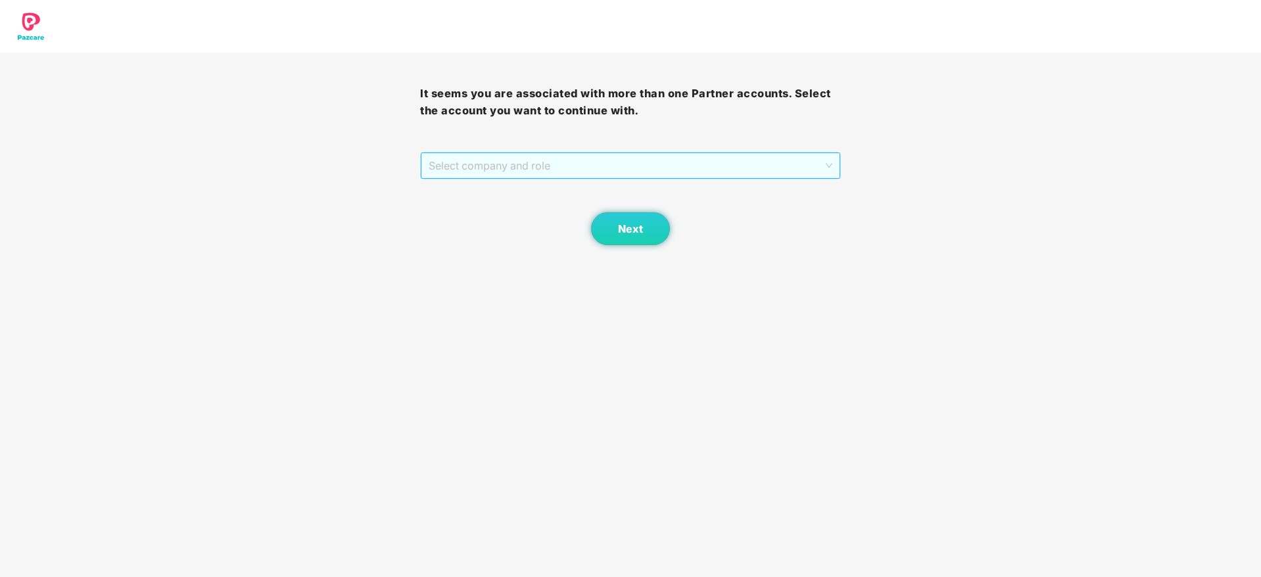
click at [647, 166] on span "Select company and role" at bounding box center [630, 165] width 403 height 25
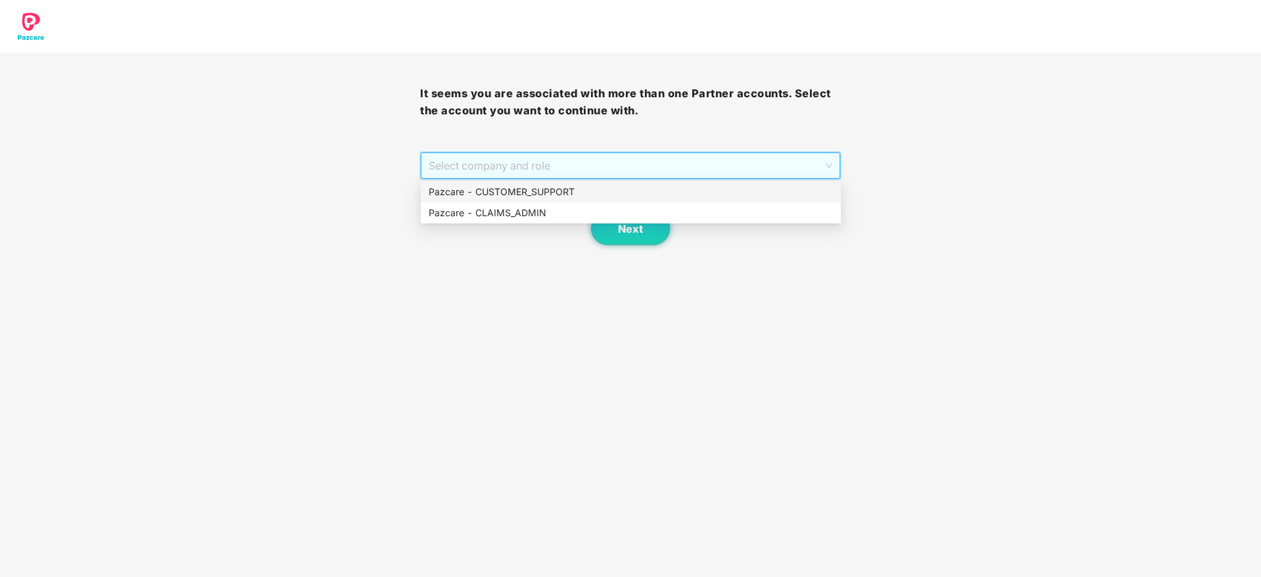
click at [551, 196] on div "Pazcare - CUSTOMER_SUPPORT" at bounding box center [631, 192] width 404 height 14
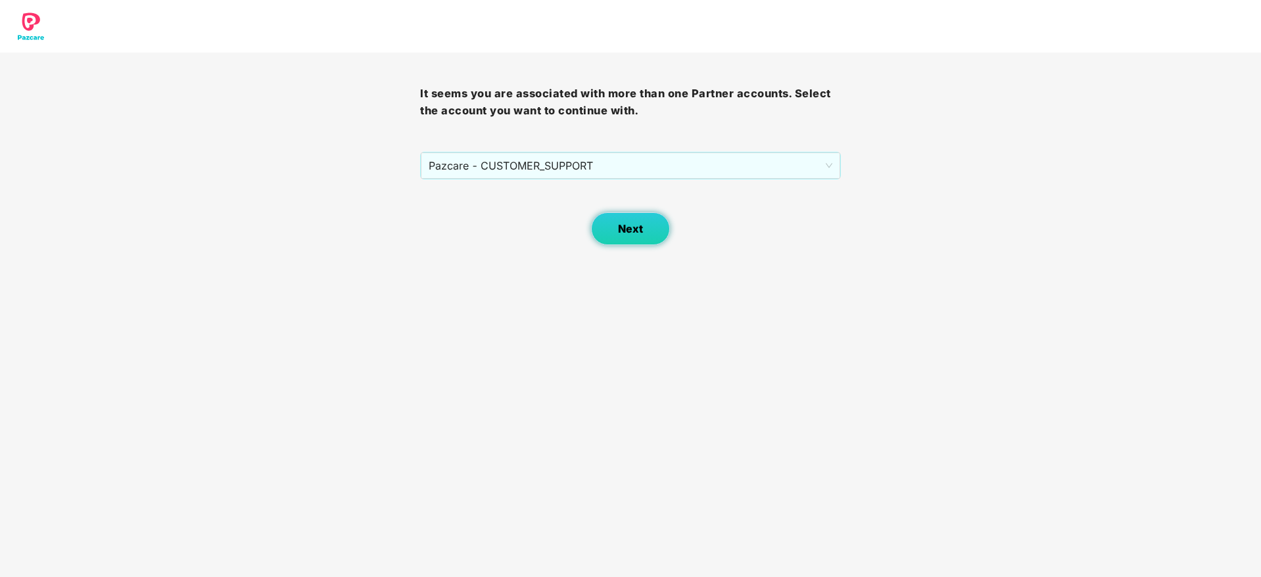
click at [618, 225] on span "Next" at bounding box center [630, 229] width 25 height 12
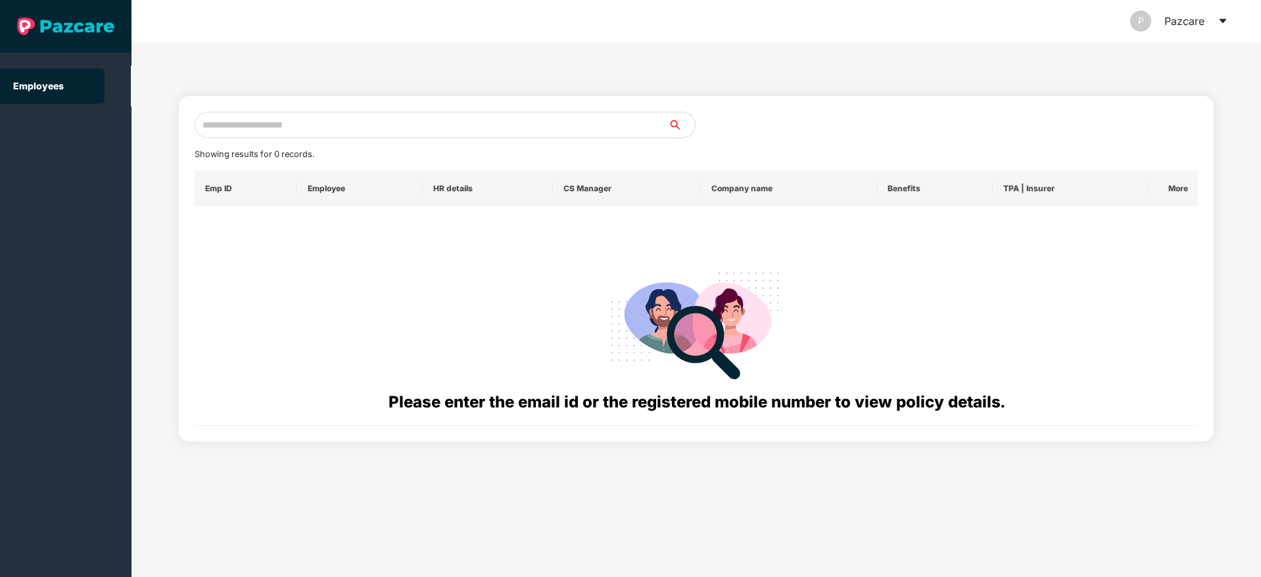
click at [249, 116] on input "text" at bounding box center [432, 125] width 474 height 26
paste input "**********"
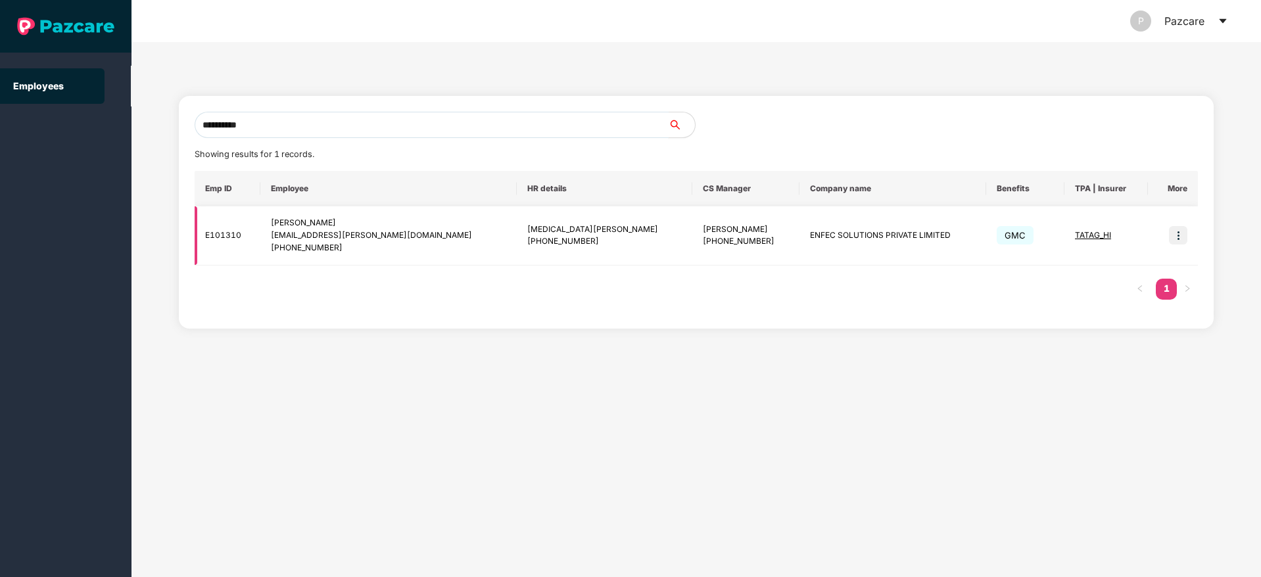
type input "**********"
click at [1183, 239] on img at bounding box center [1178, 235] width 18 height 18
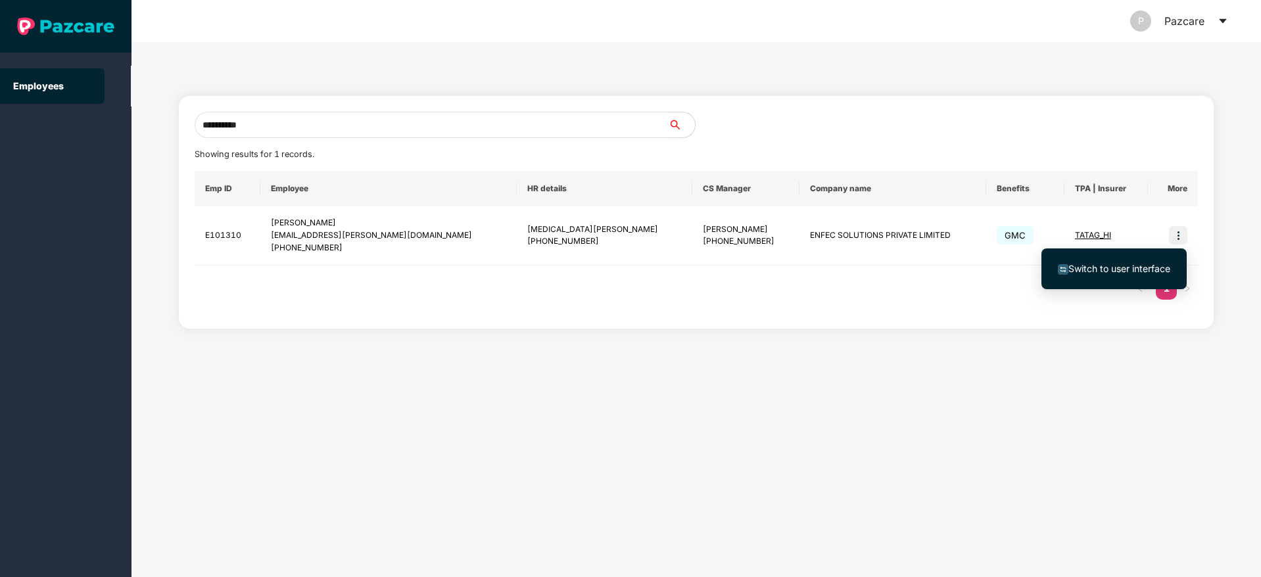
click at [1114, 262] on span "Switch to user interface" at bounding box center [1114, 269] width 112 height 14
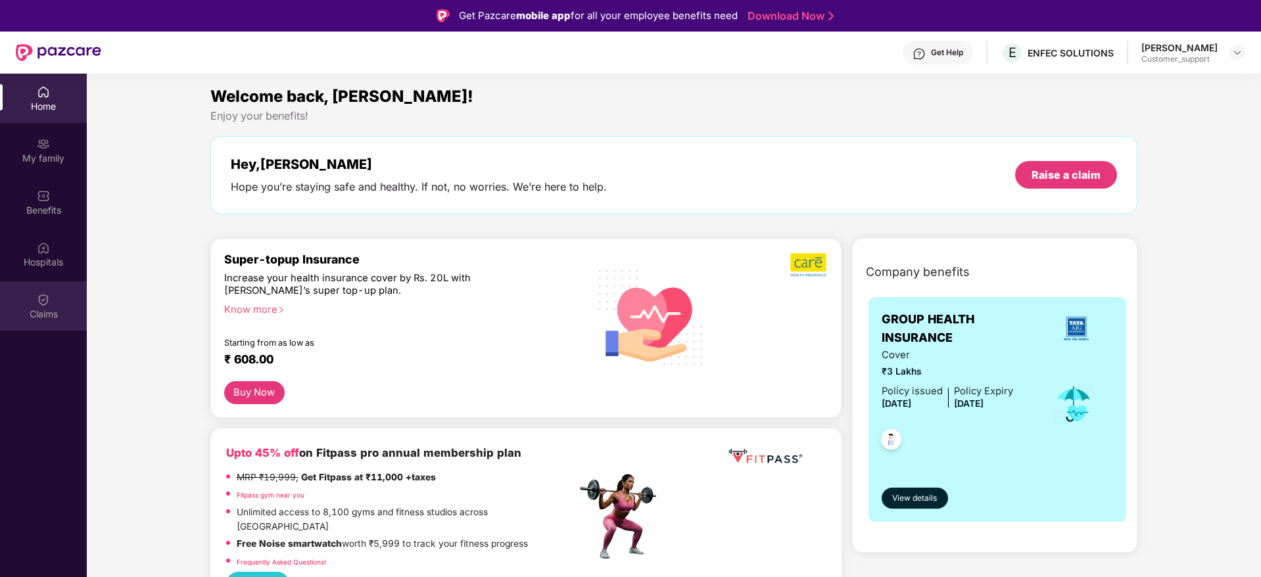
click at [35, 299] on div "Claims" at bounding box center [43, 305] width 87 height 49
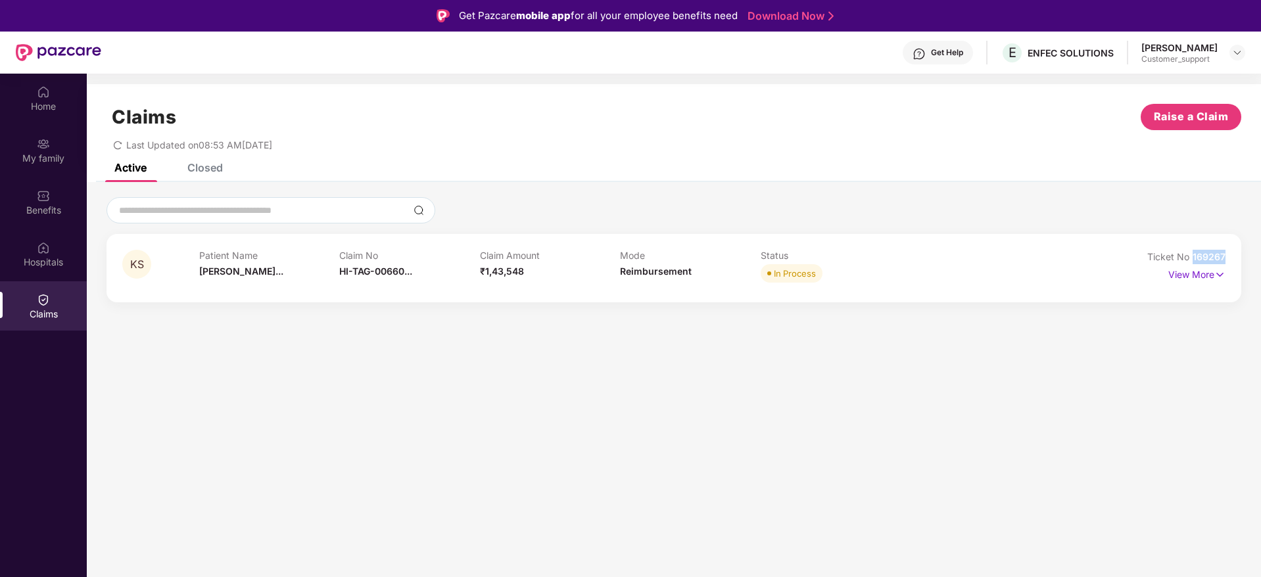
drag, startPoint x: 1232, startPoint y: 261, endPoint x: 1189, endPoint y: 262, distance: 42.7
click at [1189, 262] on div "KS Patient Name Kommireddy Su... Claim No HI-TAG-00660... Claim Amount ₹1,43,54…" at bounding box center [673, 268] width 1135 height 68
copy span "169267"
click at [1235, 53] on img at bounding box center [1237, 52] width 11 height 11
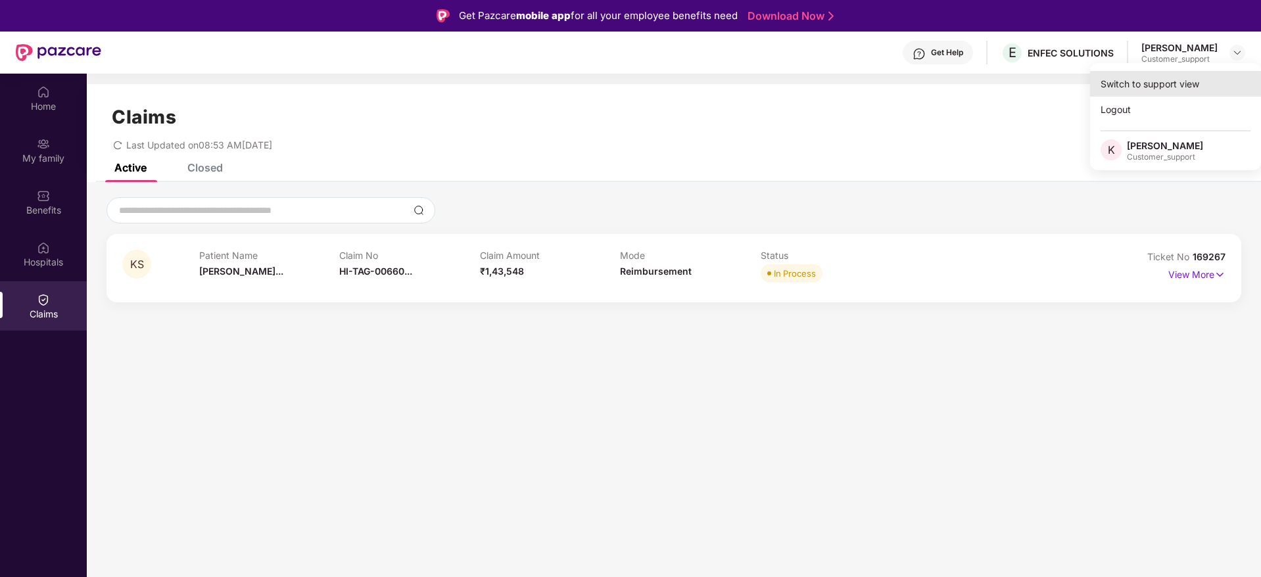
click at [1164, 83] on div "Switch to support view" at bounding box center [1175, 84] width 171 height 26
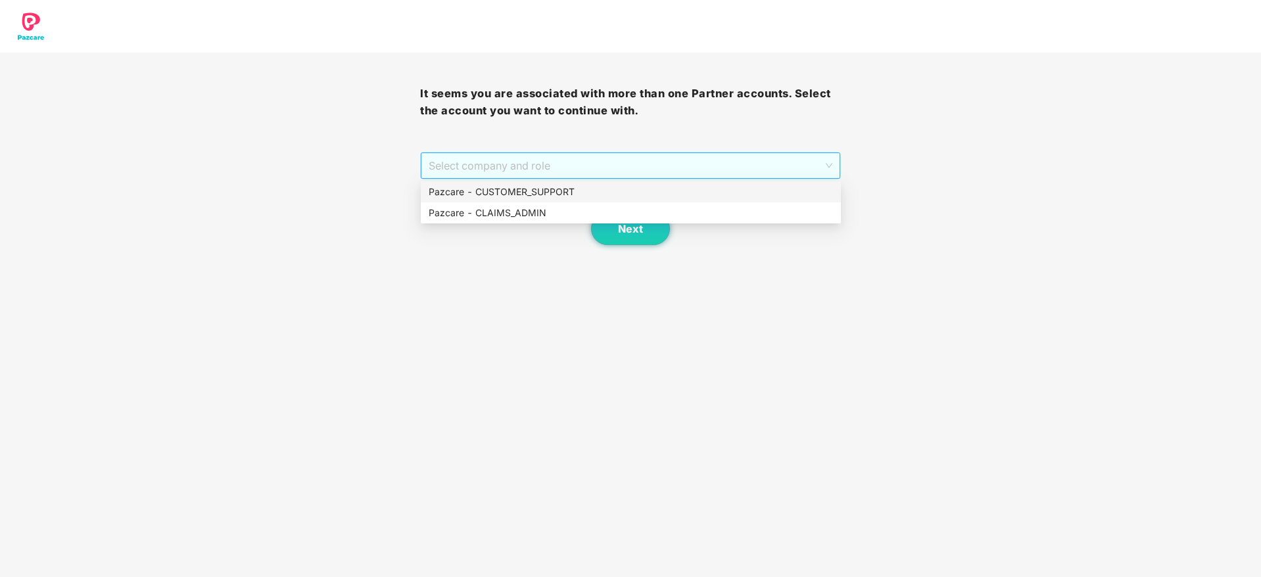
click at [652, 174] on span "Select company and role" at bounding box center [630, 165] width 403 height 25
click at [576, 188] on div "Pazcare - CUSTOMER_SUPPORT" at bounding box center [631, 192] width 404 height 14
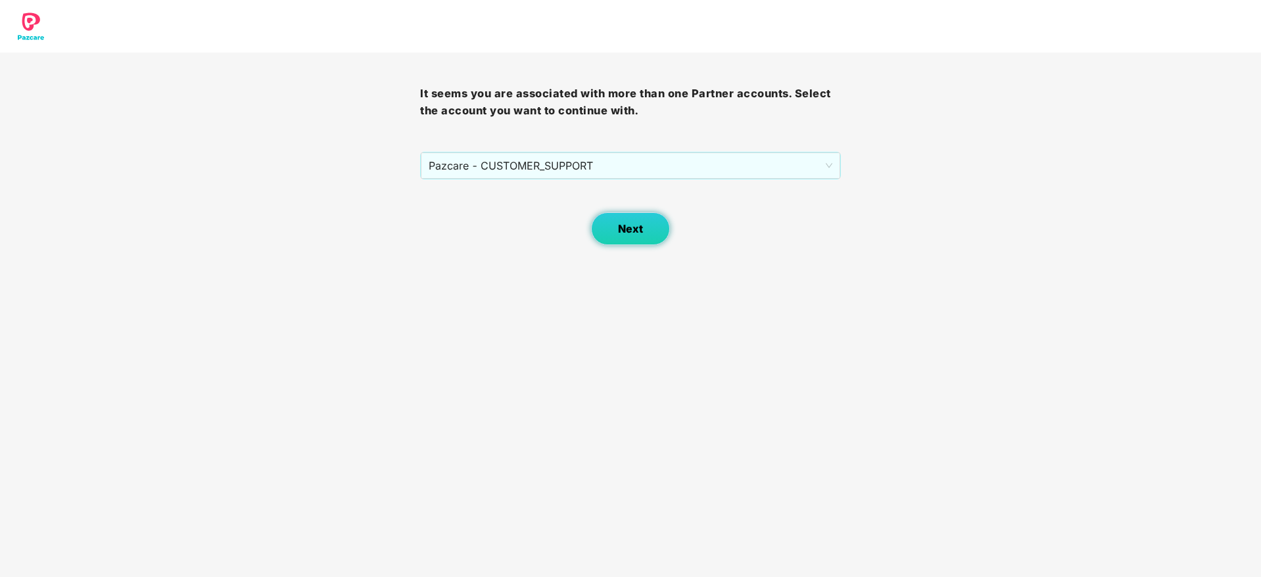
click at [624, 223] on span "Next" at bounding box center [630, 229] width 25 height 12
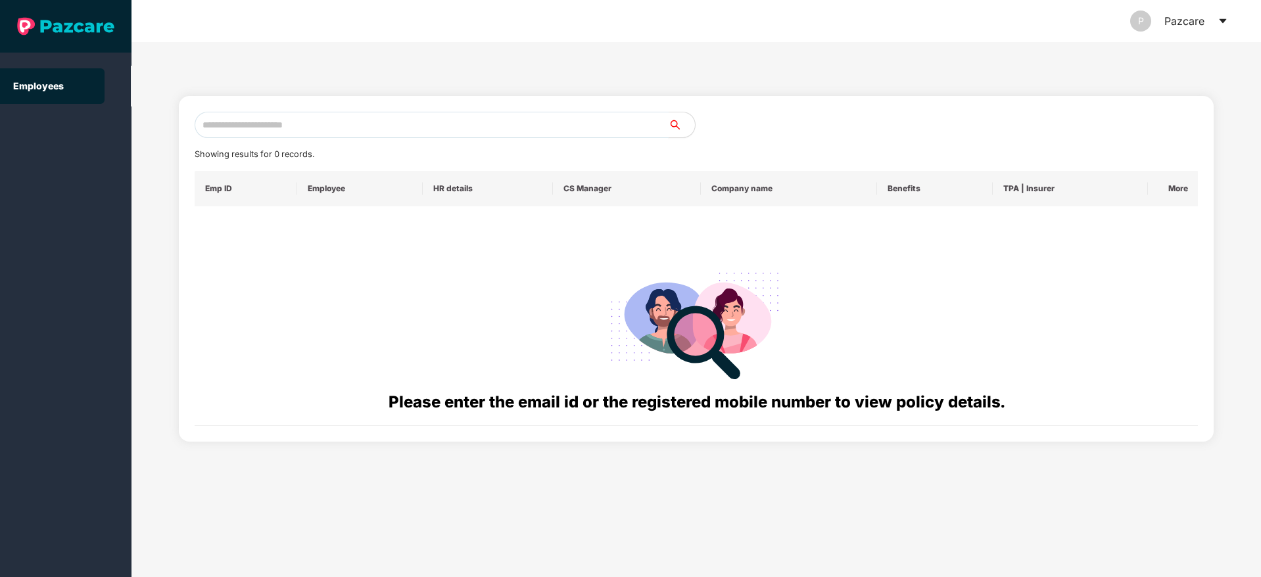
click at [250, 120] on input "text" at bounding box center [432, 125] width 474 height 26
paste input "**********"
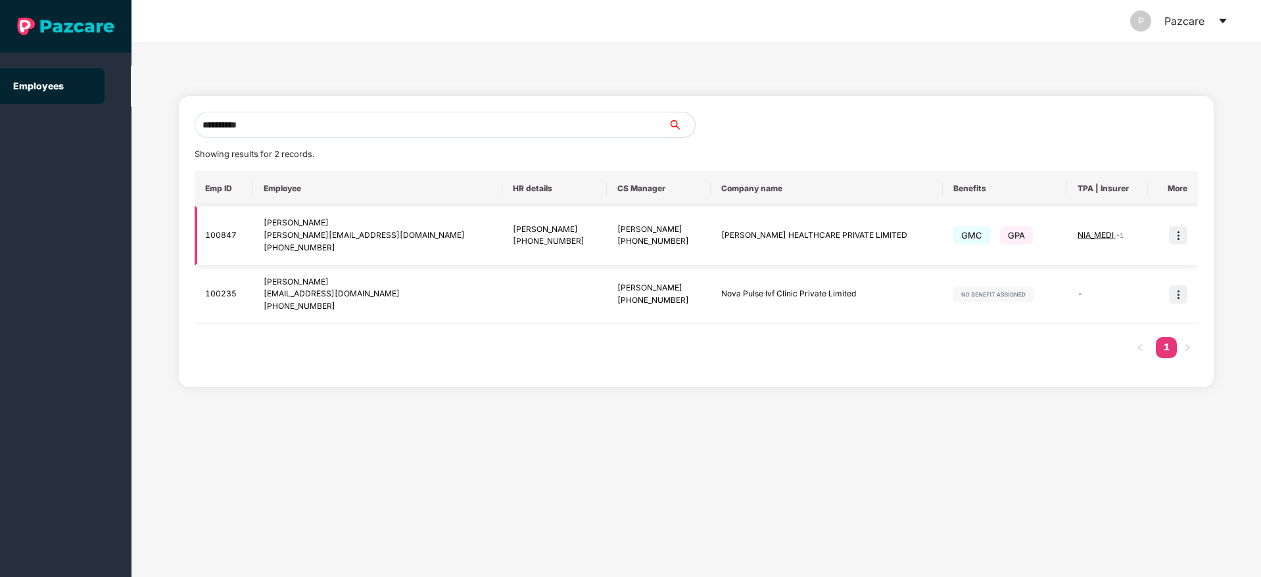
type input "**********"
click at [1181, 237] on img at bounding box center [1178, 235] width 18 height 18
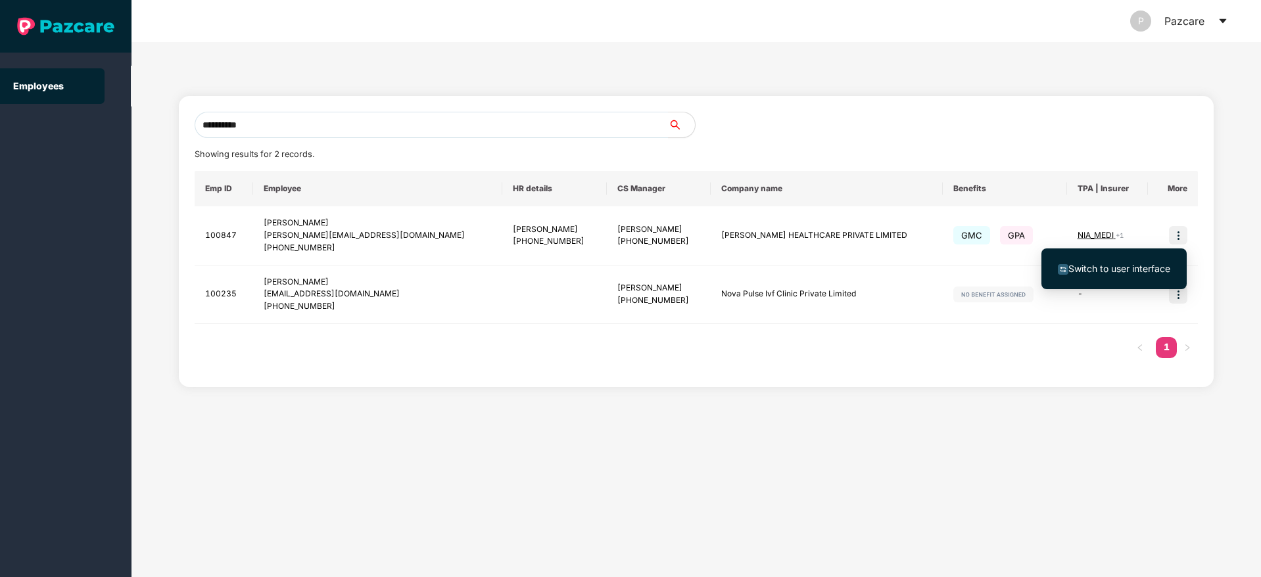
click at [1132, 266] on span "Switch to user interface" at bounding box center [1119, 268] width 102 height 11
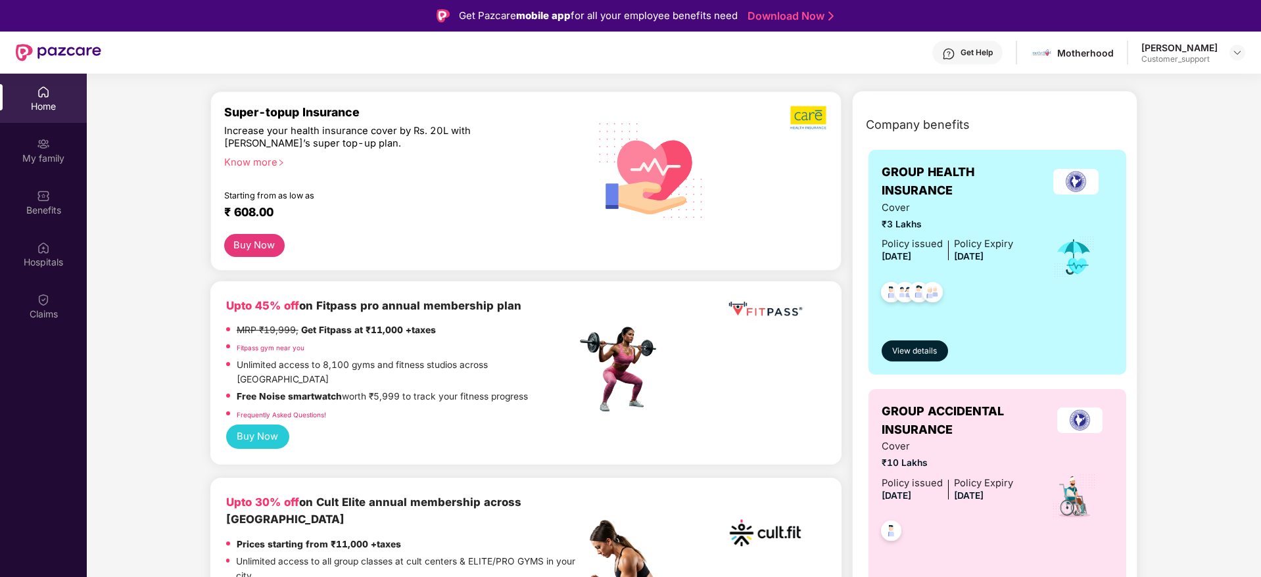
scroll to position [148, 0]
click at [59, 300] on div "Claims" at bounding box center [43, 305] width 87 height 49
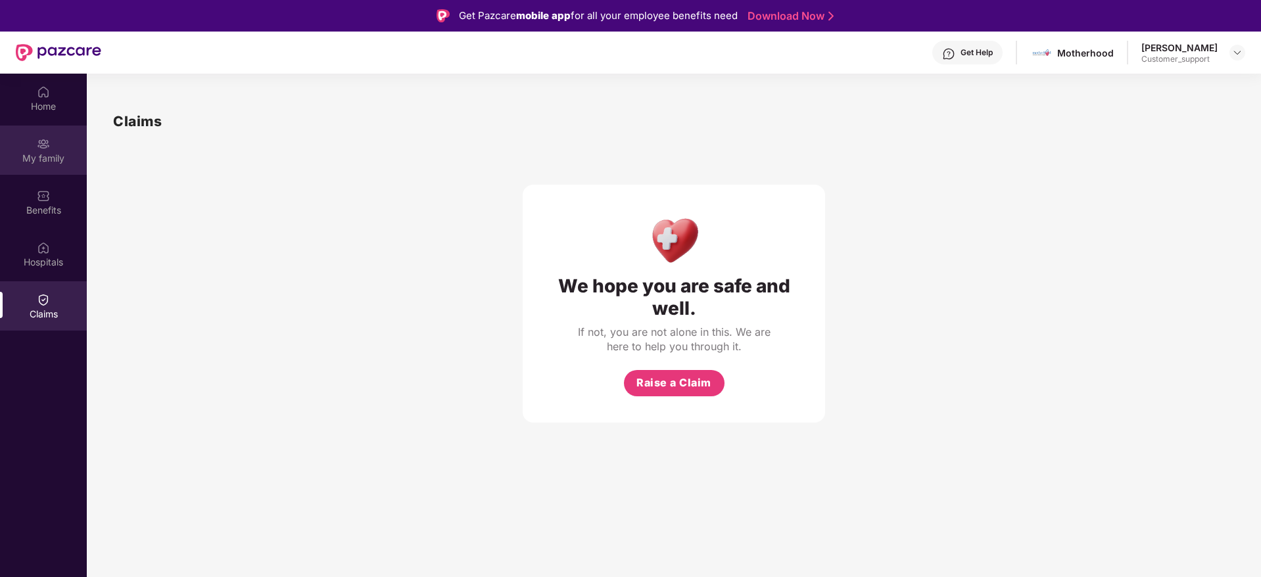
click at [48, 153] on div "My family" at bounding box center [43, 158] width 87 height 13
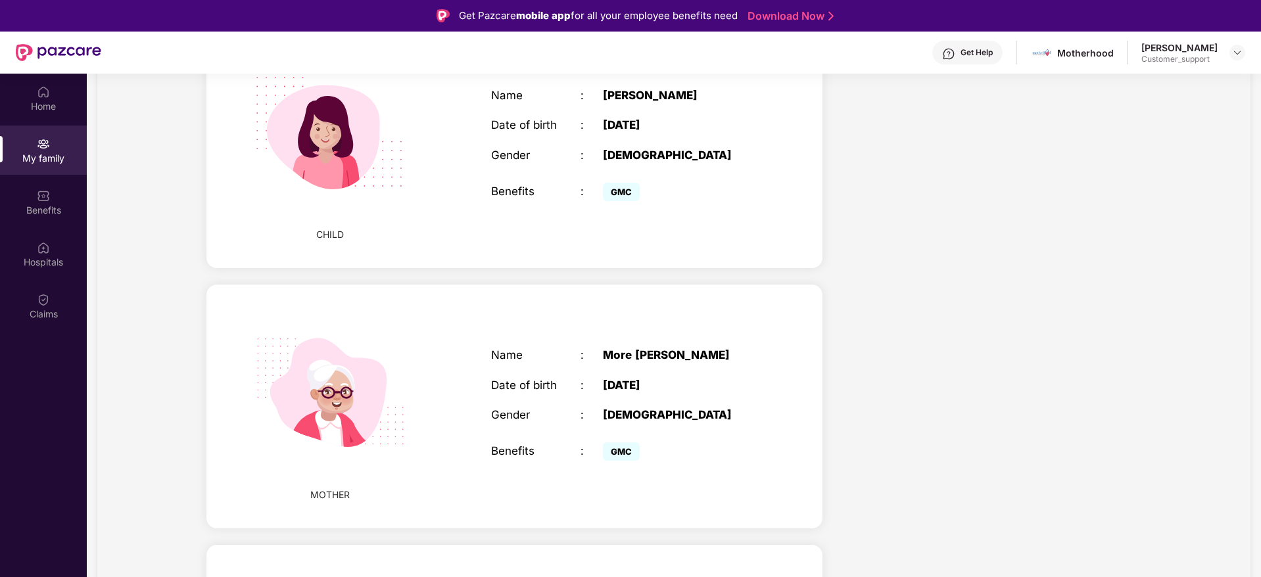
scroll to position [970, 0]
click at [50, 189] on div "Benefits" at bounding box center [43, 201] width 87 height 49
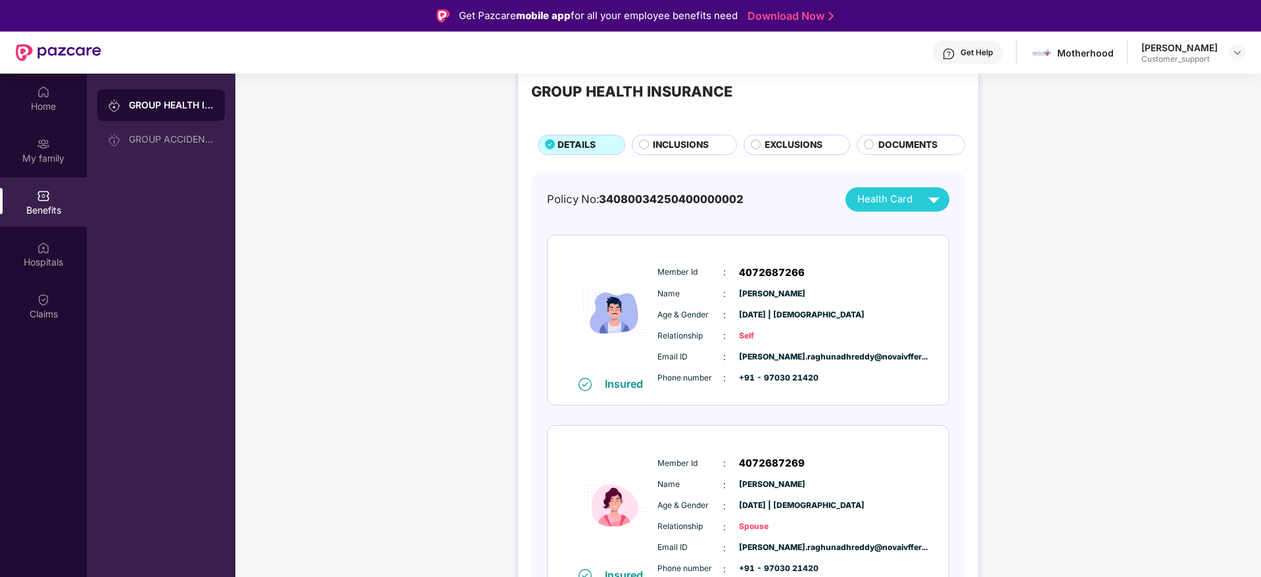
scroll to position [0, 0]
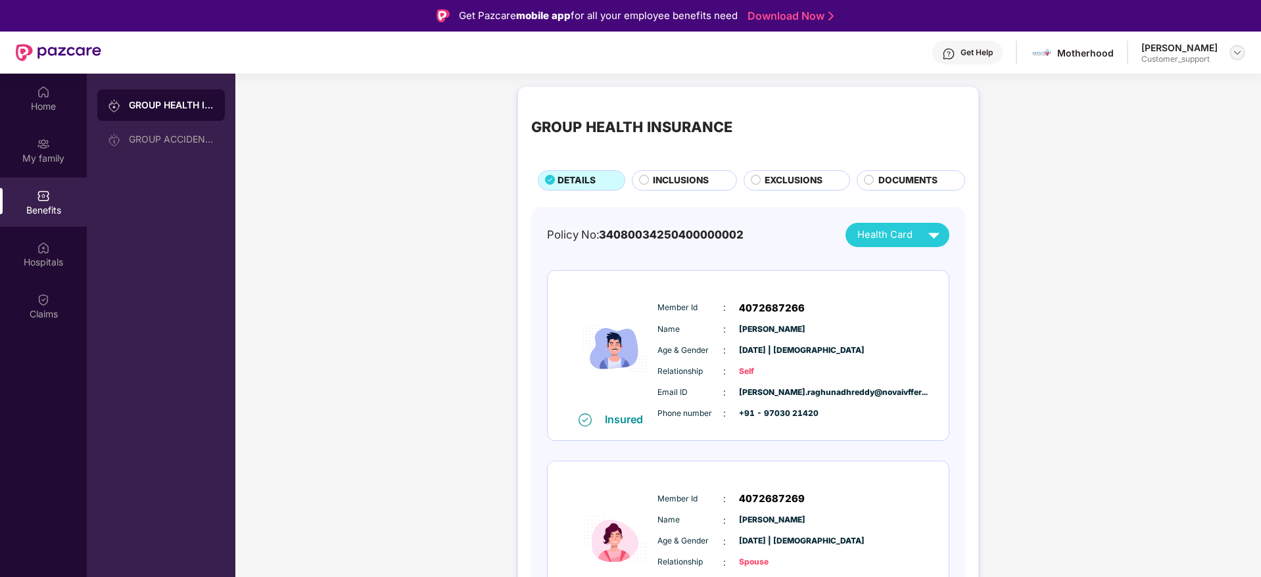
click at [1233, 50] on img at bounding box center [1237, 52] width 11 height 11
click at [1173, 82] on div "Switch to support view" at bounding box center [1175, 84] width 171 height 26
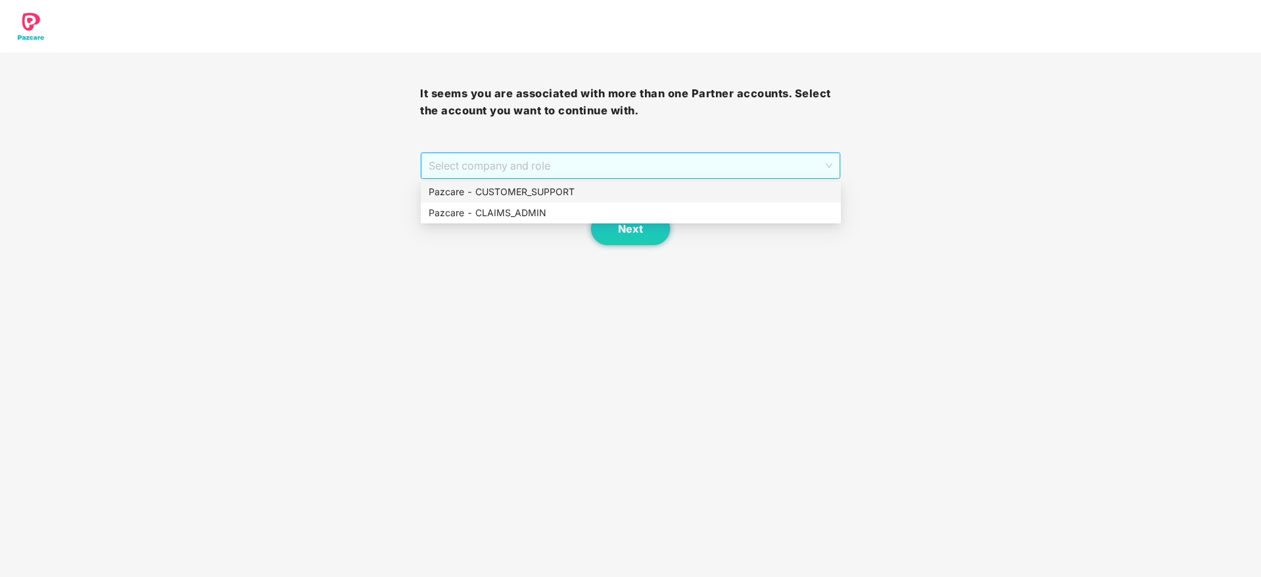
click at [704, 161] on span "Select company and role" at bounding box center [630, 165] width 403 height 25
click at [569, 191] on div "Pazcare - CUSTOMER_SUPPORT" at bounding box center [631, 192] width 404 height 14
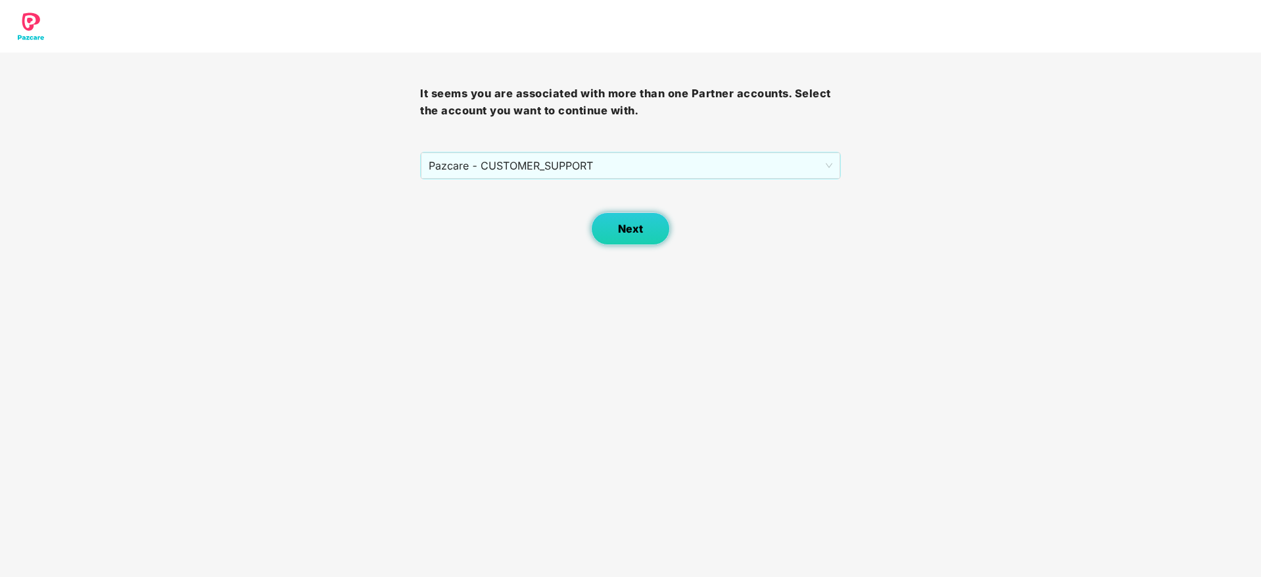
click at [636, 225] on span "Next" at bounding box center [630, 229] width 25 height 12
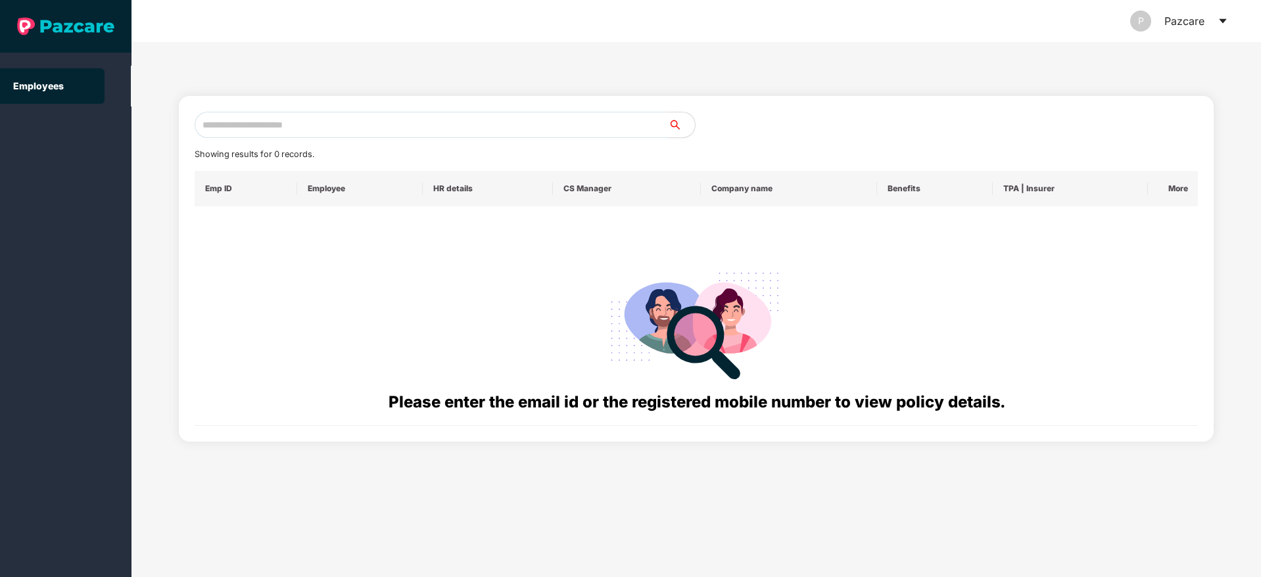
click at [273, 126] on input "text" at bounding box center [432, 125] width 474 height 26
paste input "**********"
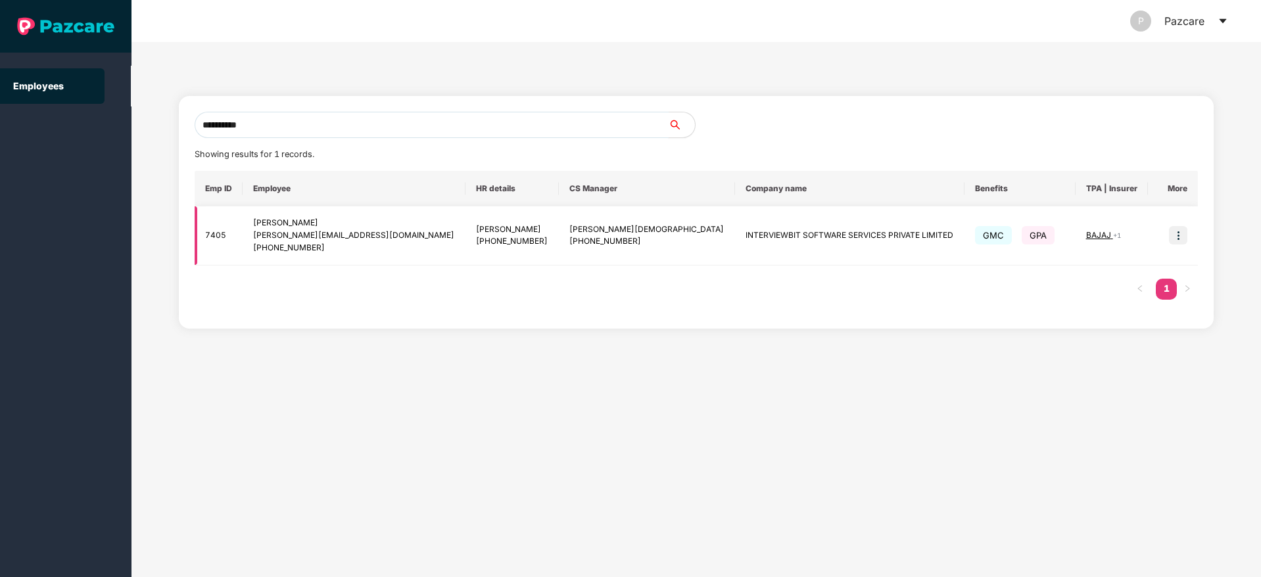
type input "**********"
click at [1185, 242] on img at bounding box center [1178, 235] width 18 height 18
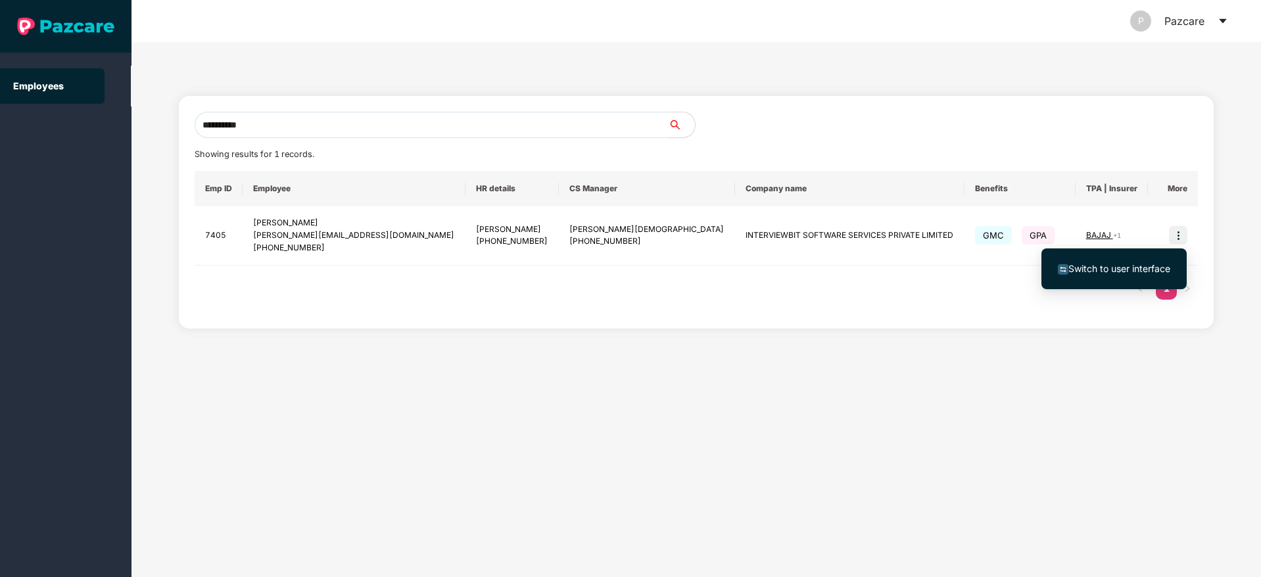
click at [1114, 264] on span "Switch to user interface" at bounding box center [1119, 268] width 102 height 11
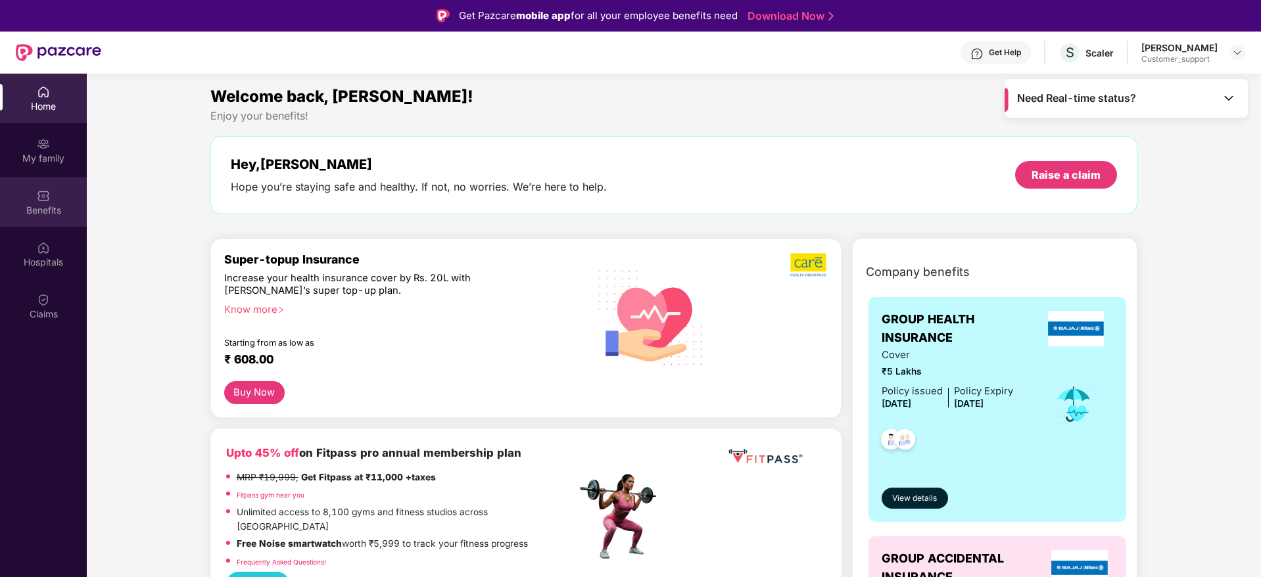
click at [45, 199] on img at bounding box center [43, 195] width 13 height 13
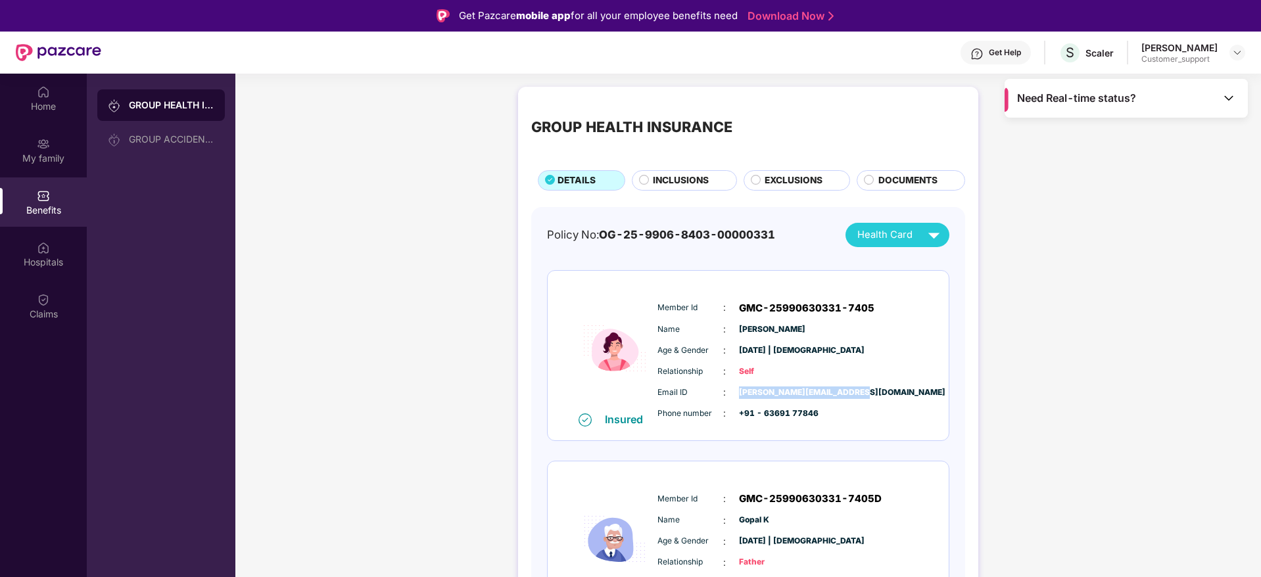
drag, startPoint x: 850, startPoint y: 395, endPoint x: 738, endPoint y: 390, distance: 112.5
click at [739, 390] on span "keerthiga.gopal@scaler.com" at bounding box center [772, 393] width 66 height 12
copy span "keerthiga.gopal@scaler.com"
click at [45, 107] on div "Home" at bounding box center [43, 106] width 87 height 13
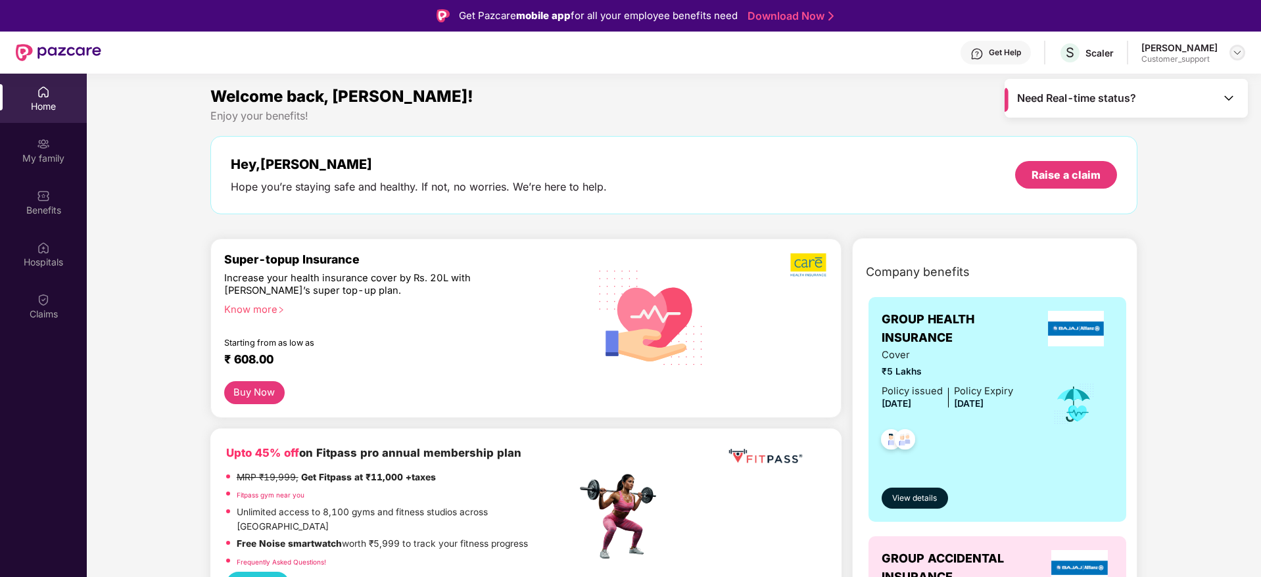
click at [1239, 49] on img at bounding box center [1237, 52] width 11 height 11
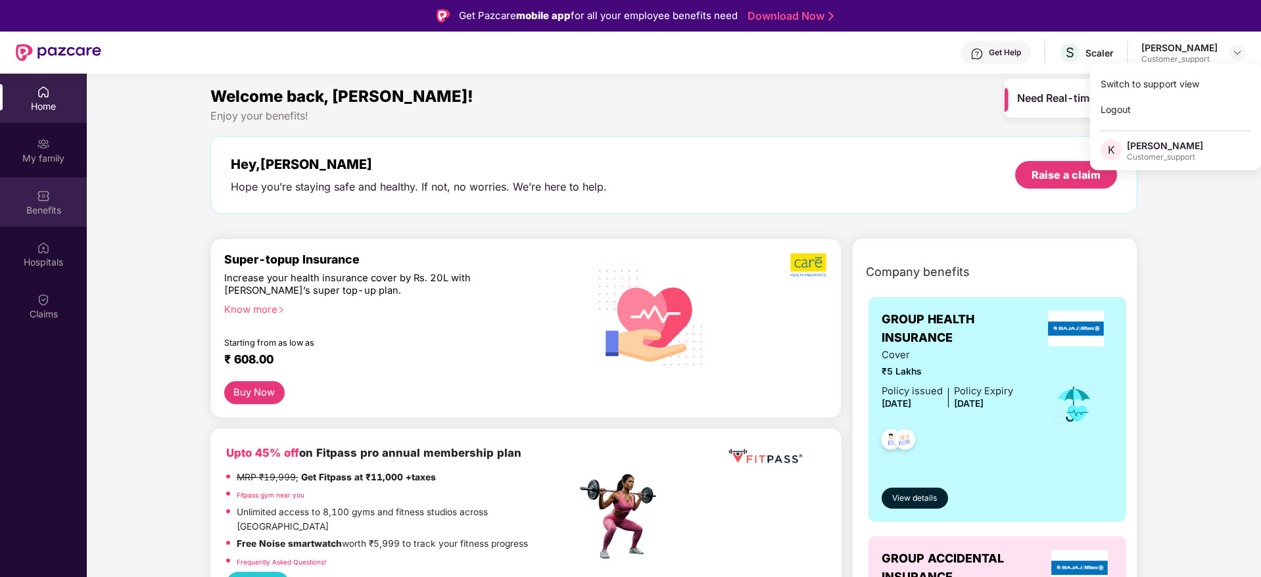
click at [55, 200] on div "Benefits" at bounding box center [43, 201] width 87 height 49
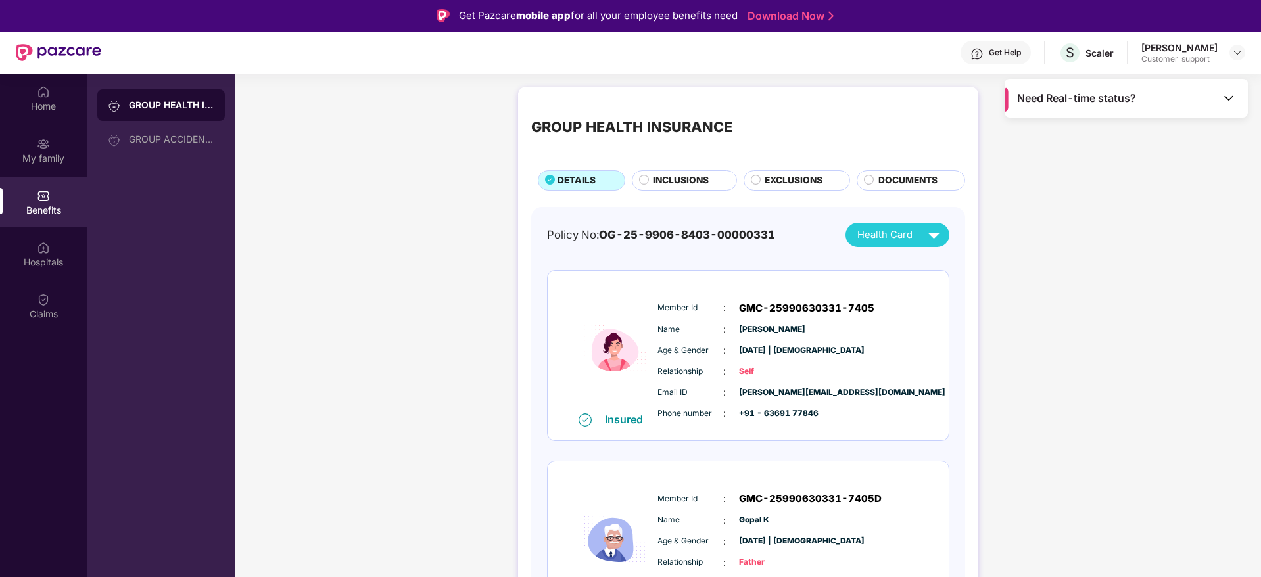
click at [757, 332] on span "Keerthiga" at bounding box center [772, 329] width 66 height 12
click at [889, 303] on div "Member Id : GMC-25990630331-7405" at bounding box center [787, 308] width 261 height 16
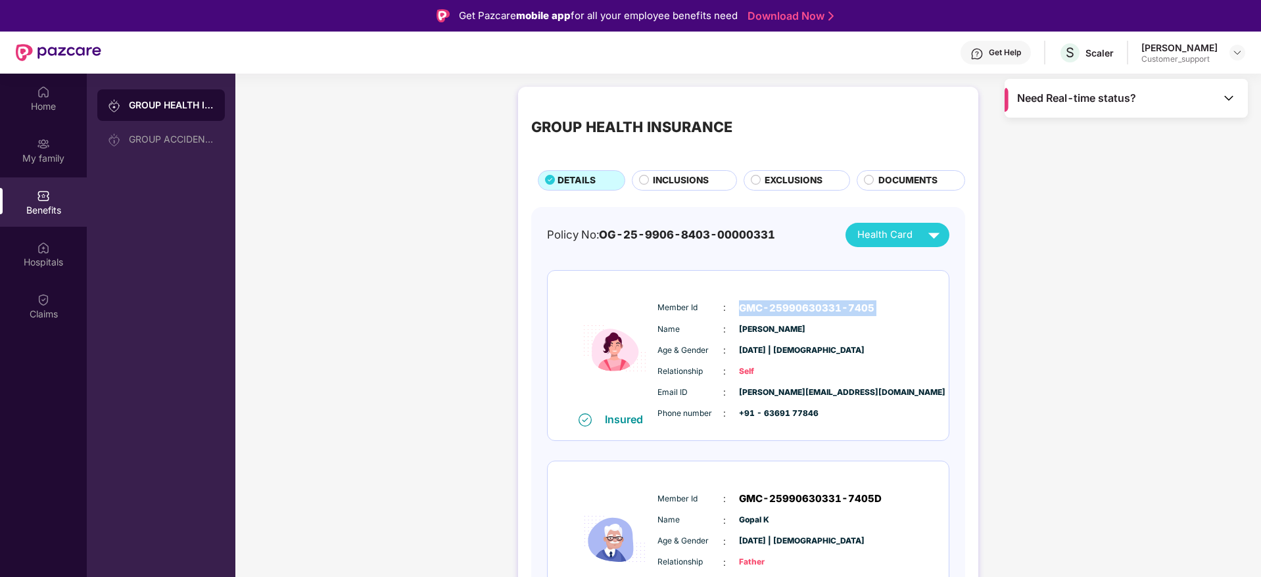
copy span "GMC-25990630331-7405"
click at [762, 327] on span "Keerthiga" at bounding box center [772, 329] width 66 height 12
copy span "Keerthiga"
click at [1237, 51] on img at bounding box center [1237, 52] width 11 height 11
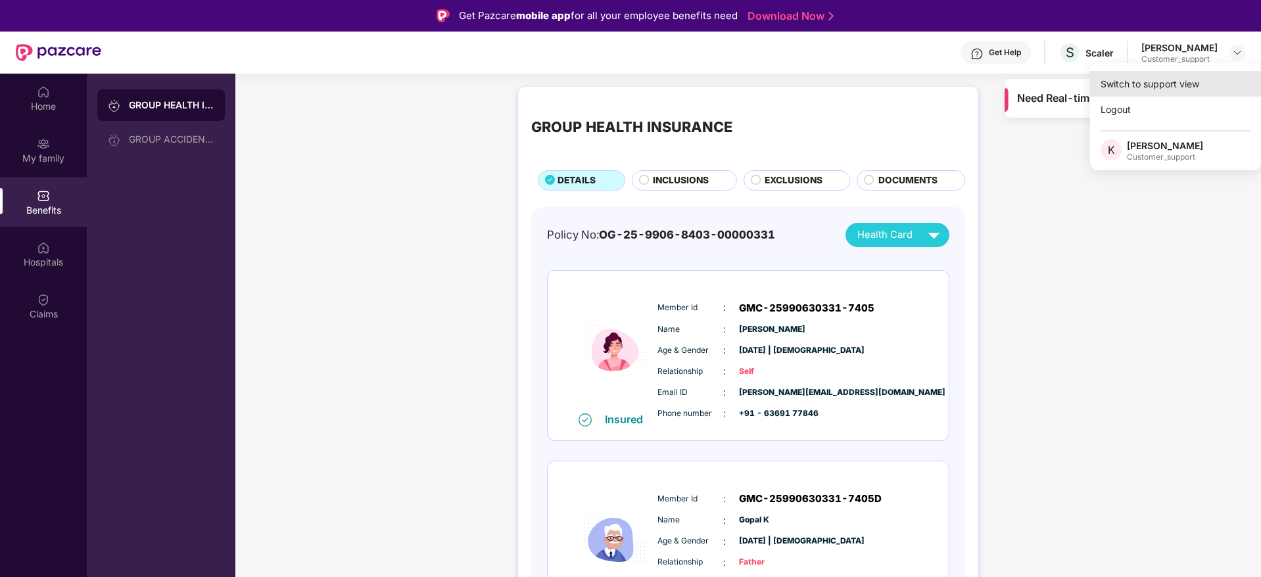
click at [1170, 80] on div "Switch to support view" at bounding box center [1175, 84] width 171 height 26
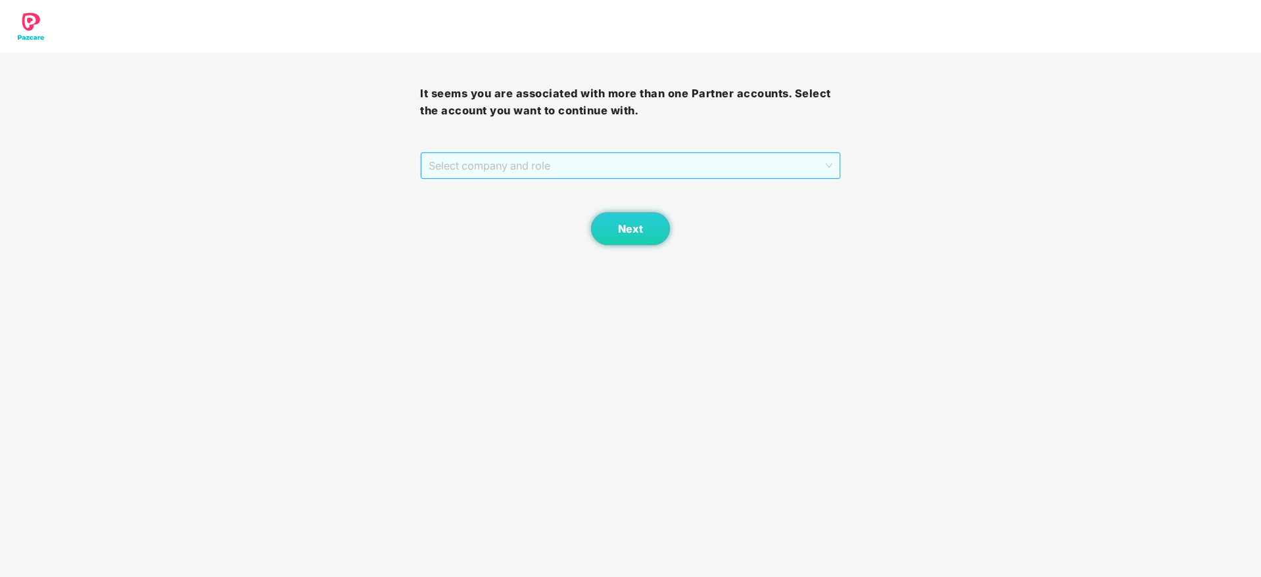
click at [703, 166] on span "Select company and role" at bounding box center [630, 165] width 403 height 25
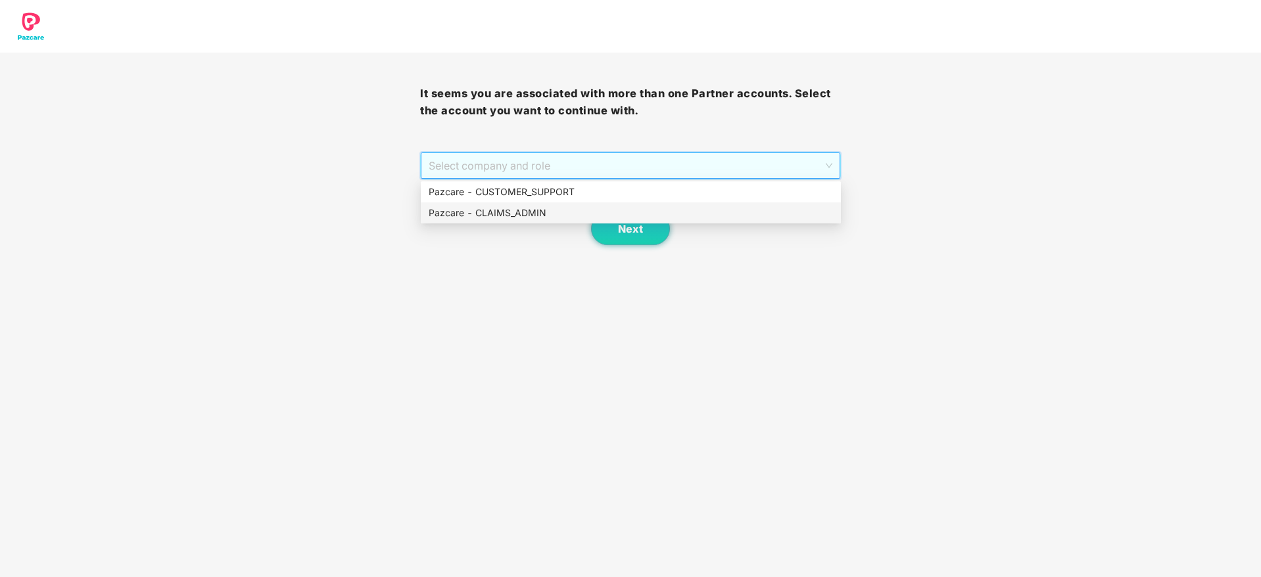
click at [598, 204] on div "Pazcare - CLAIMS_ADMIN" at bounding box center [631, 212] width 420 height 21
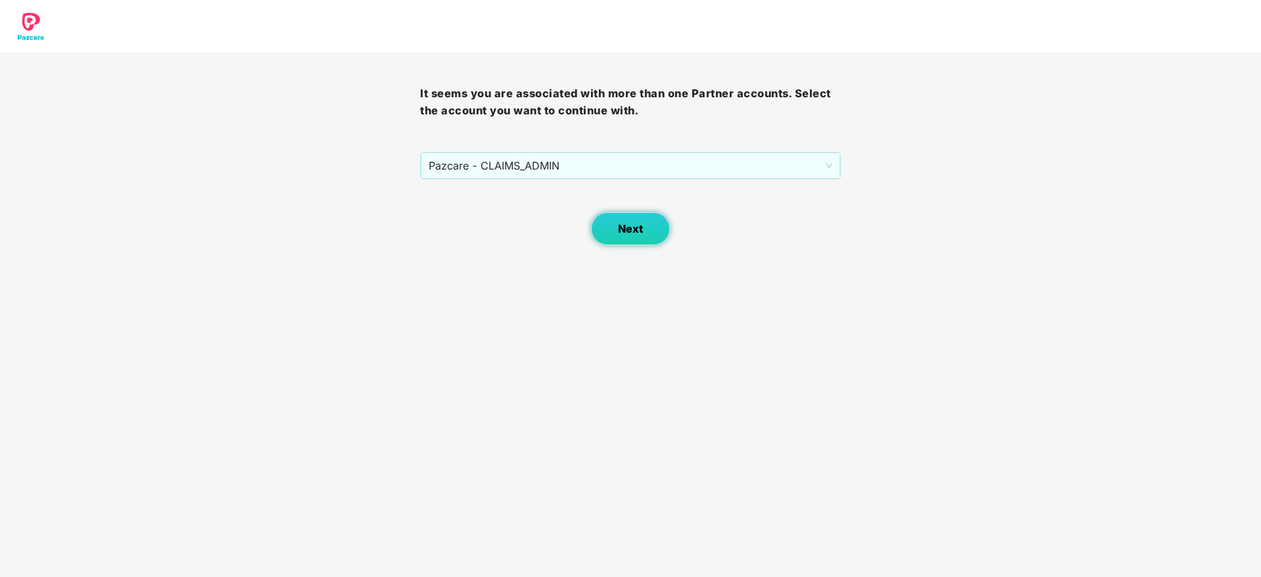
click at [629, 228] on span "Next" at bounding box center [630, 229] width 25 height 12
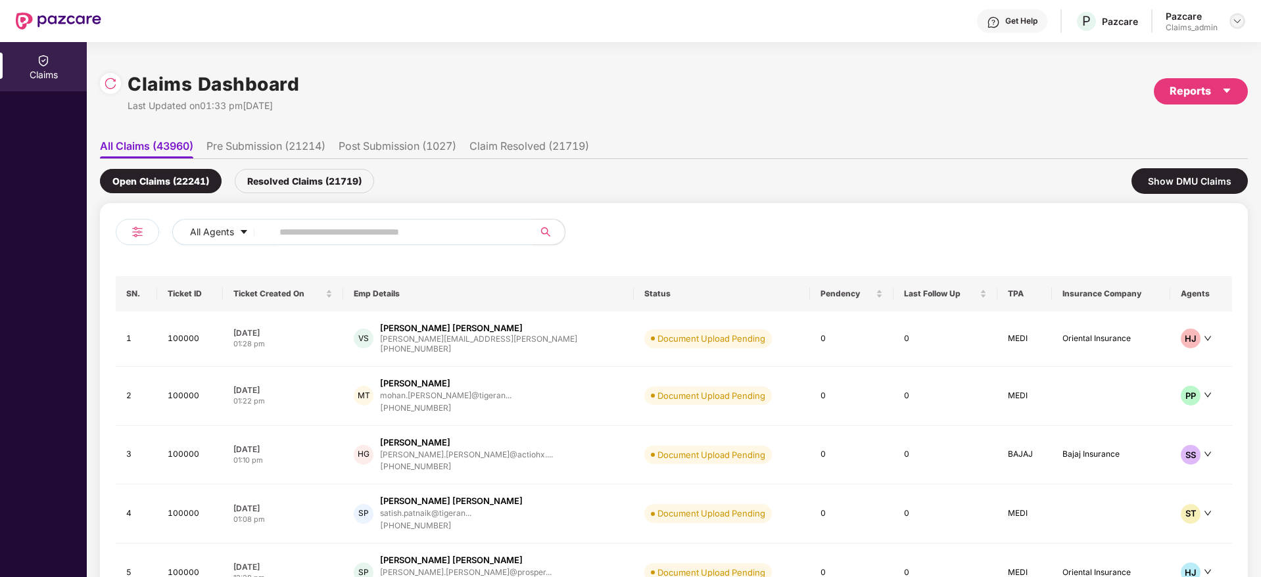
click at [1235, 21] on img at bounding box center [1237, 21] width 11 height 11
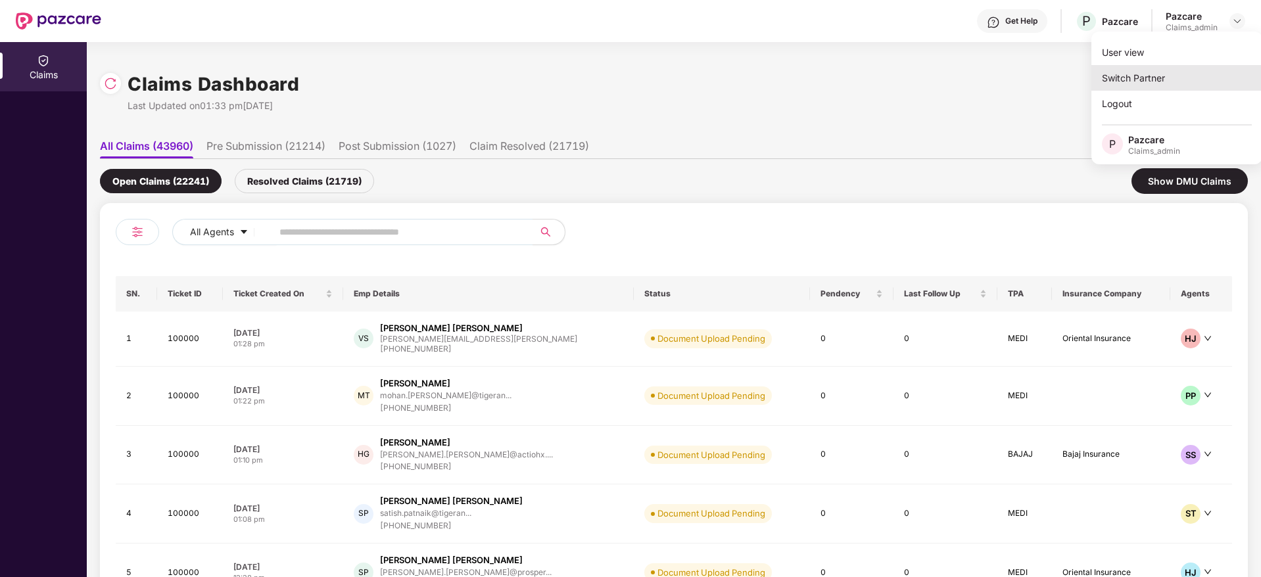
click at [1139, 72] on div "Switch Partner" at bounding box center [1176, 78] width 171 height 26
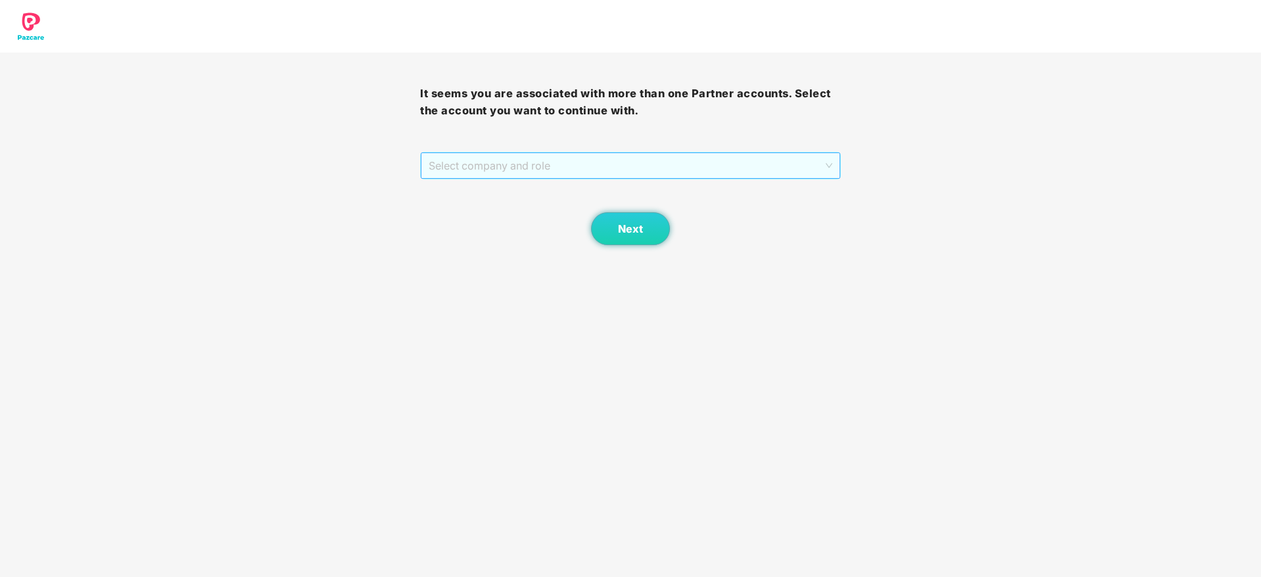
click at [554, 167] on span "Select company and role" at bounding box center [630, 165] width 403 height 25
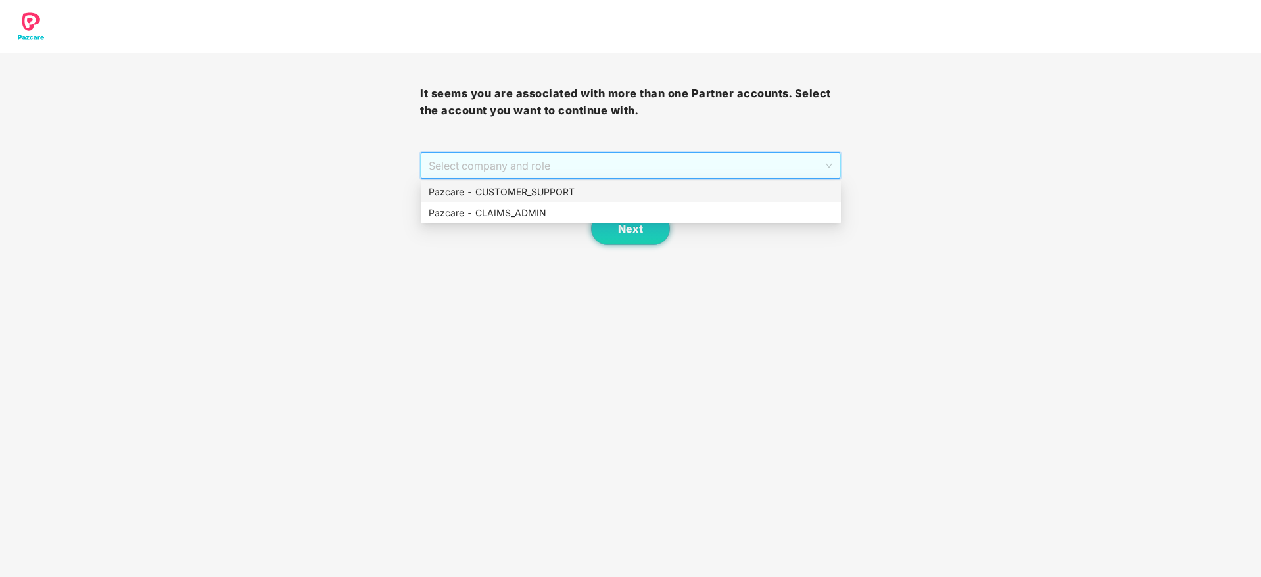
click at [527, 183] on div "Pazcare - CUSTOMER_SUPPORT" at bounding box center [631, 191] width 420 height 21
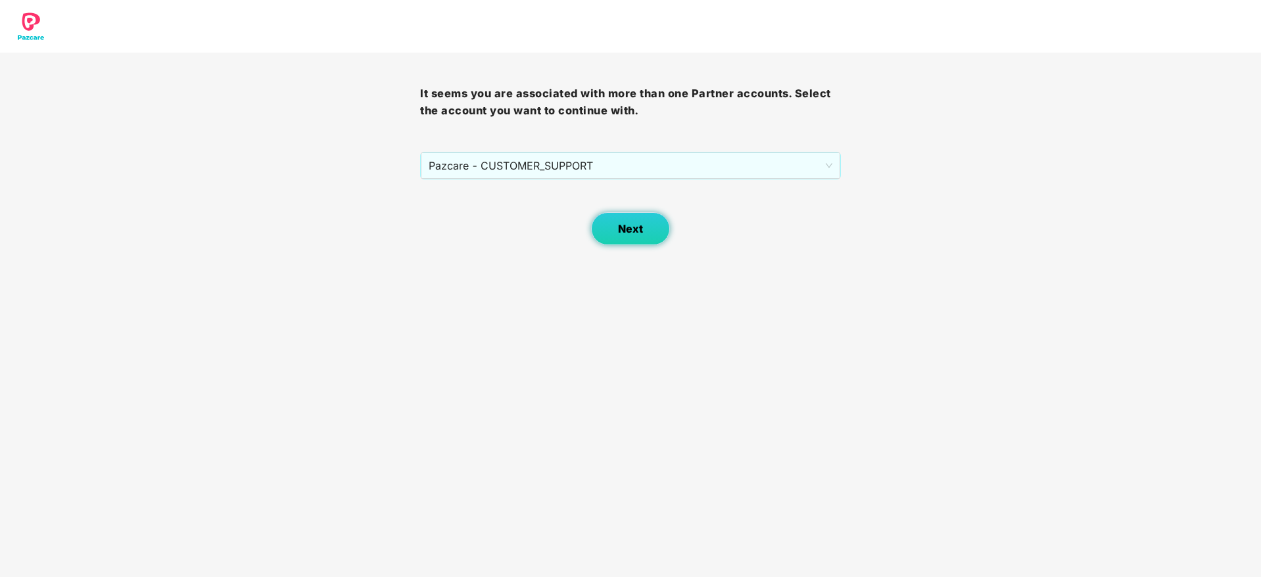
click at [623, 227] on span "Next" at bounding box center [630, 229] width 25 height 12
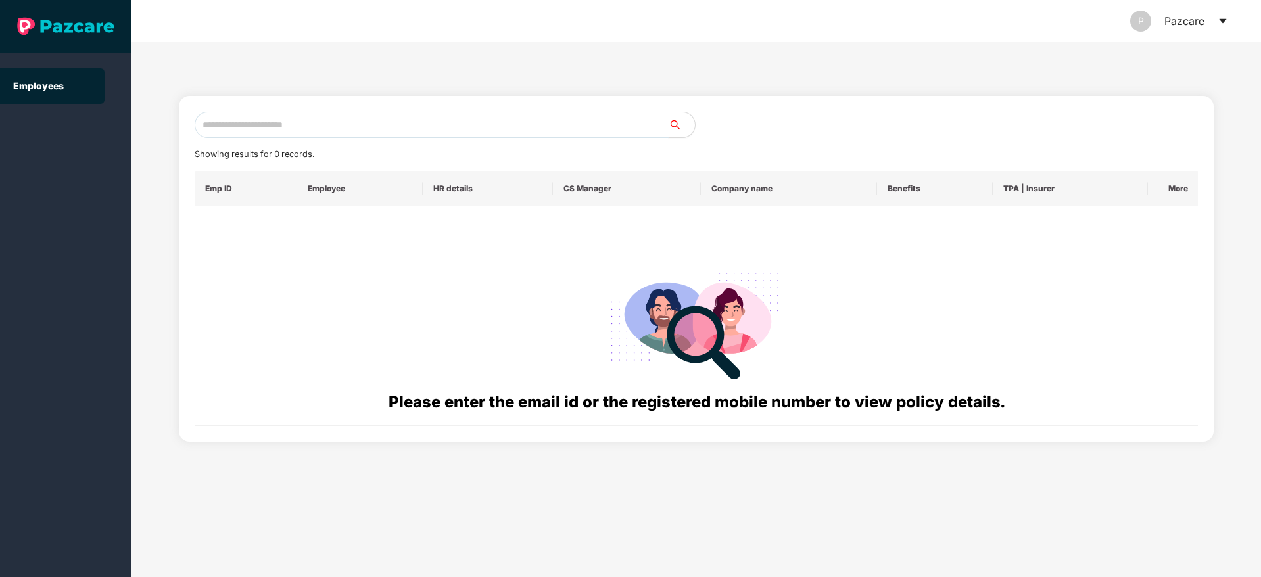
click at [247, 124] on input "text" at bounding box center [432, 125] width 474 height 26
paste input "**********"
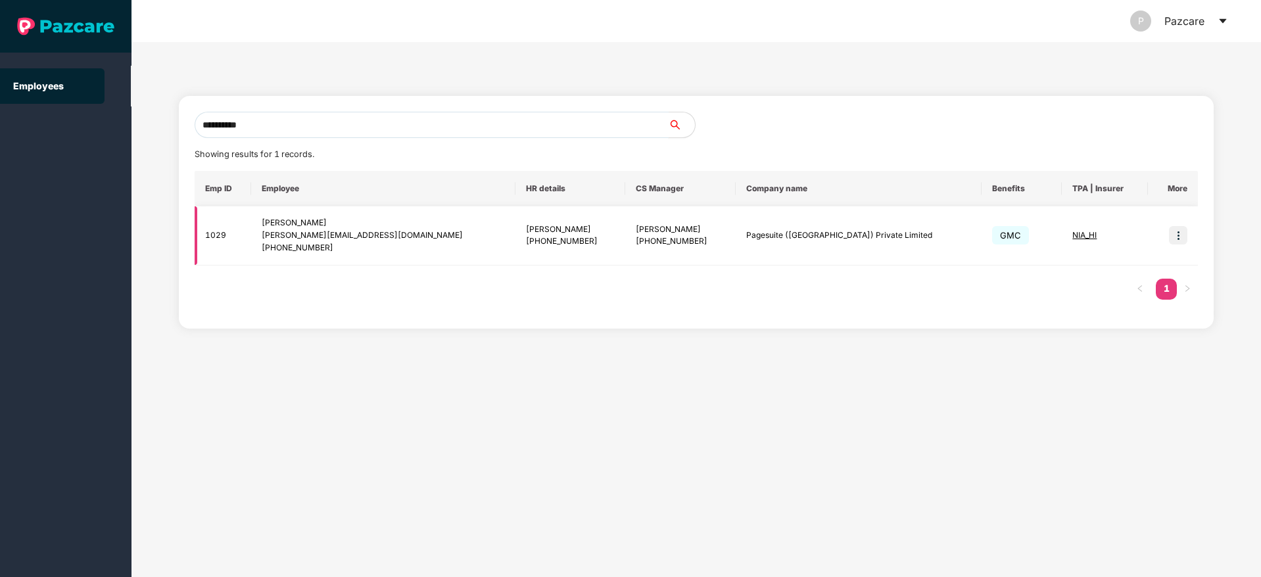
type input "**********"
click at [1189, 245] on td at bounding box center [1173, 235] width 50 height 59
click at [1185, 241] on img at bounding box center [1178, 235] width 18 height 18
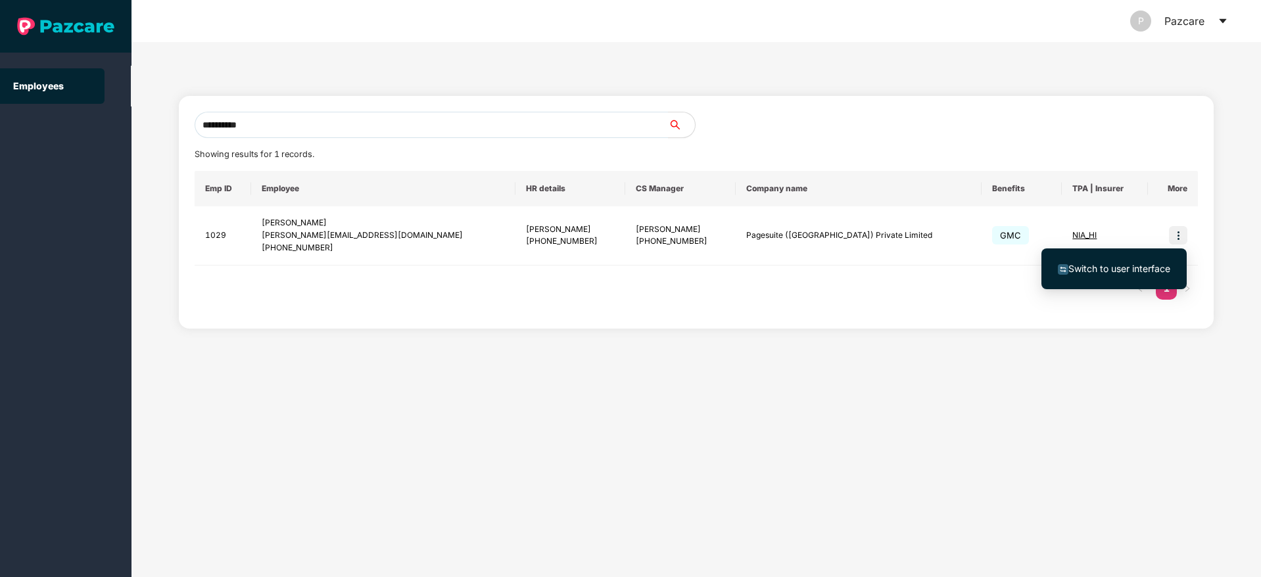
click at [1112, 263] on span "Switch to user interface" at bounding box center [1119, 268] width 102 height 11
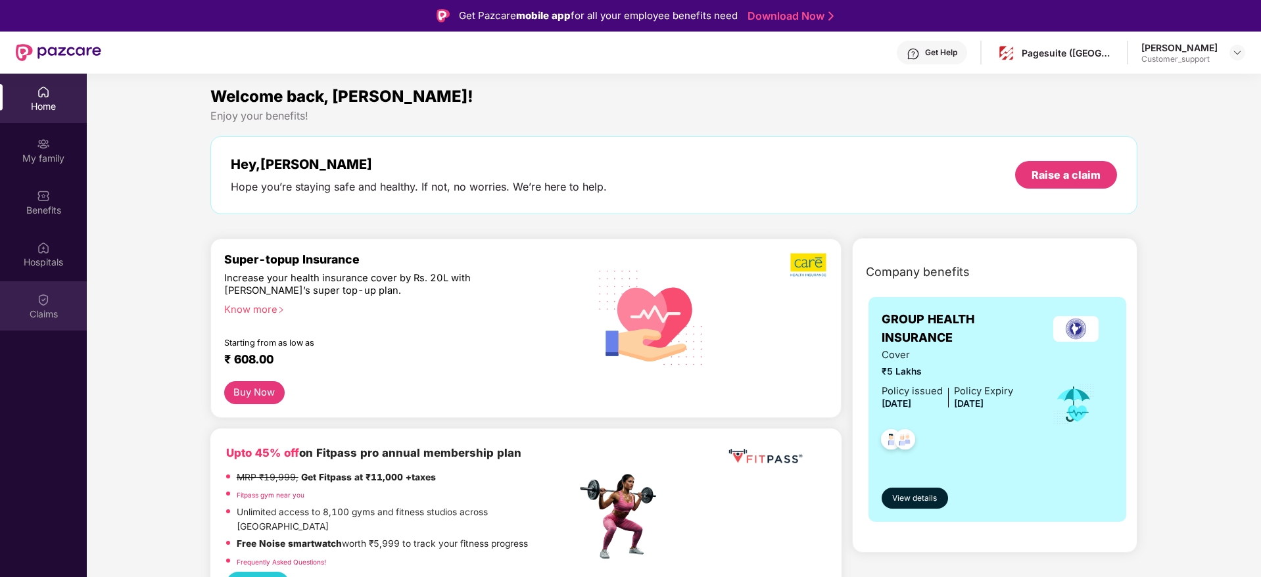
click at [33, 308] on div "Claims" at bounding box center [43, 314] width 87 height 13
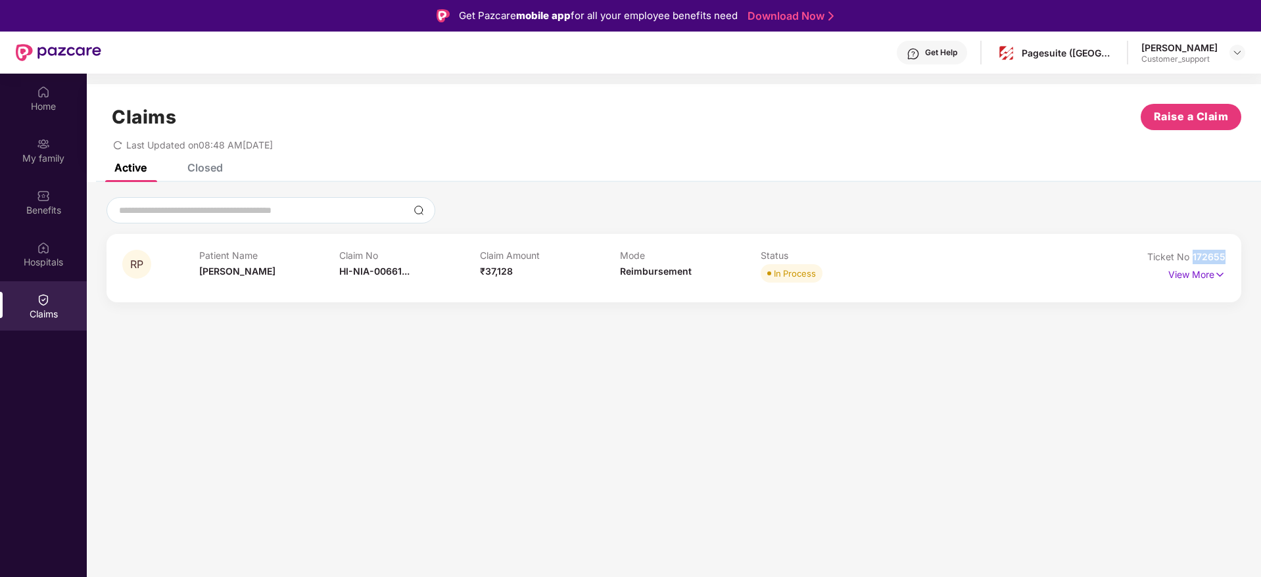
drag, startPoint x: 1230, startPoint y: 258, endPoint x: 1196, endPoint y: 252, distance: 33.9
click at [1196, 252] on div "RP Patient Name Rashmi Pandey Claim No HI-NIA-00661... Claim Amount ₹37,128 Mod…" at bounding box center [673, 268] width 1135 height 68
copy span "72655"
click at [1196, 252] on span "172655" at bounding box center [1208, 256] width 33 height 11
drag, startPoint x: 1227, startPoint y: 250, endPoint x: 1194, endPoint y: 254, distance: 33.8
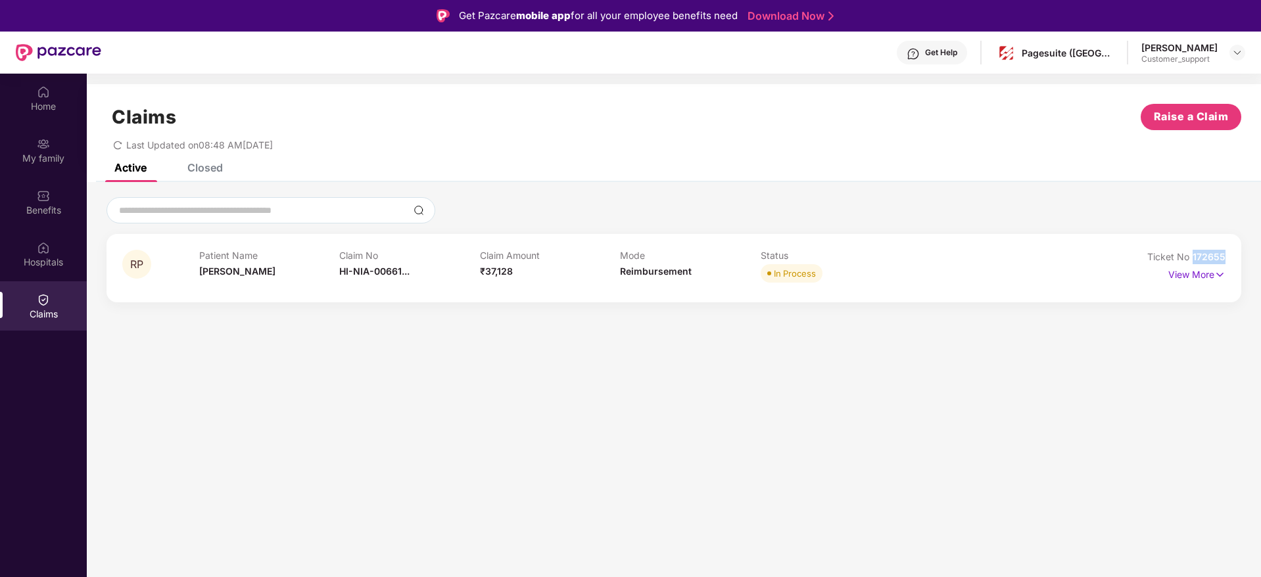
click at [1194, 254] on div "RP Patient Name Rashmi Pandey Claim No HI-NIA-00661... Claim Amount ₹37,128 Mod…" at bounding box center [673, 268] width 1135 height 68
copy span "172655"
click at [202, 169] on div "Closed" at bounding box center [204, 167] width 35 height 13
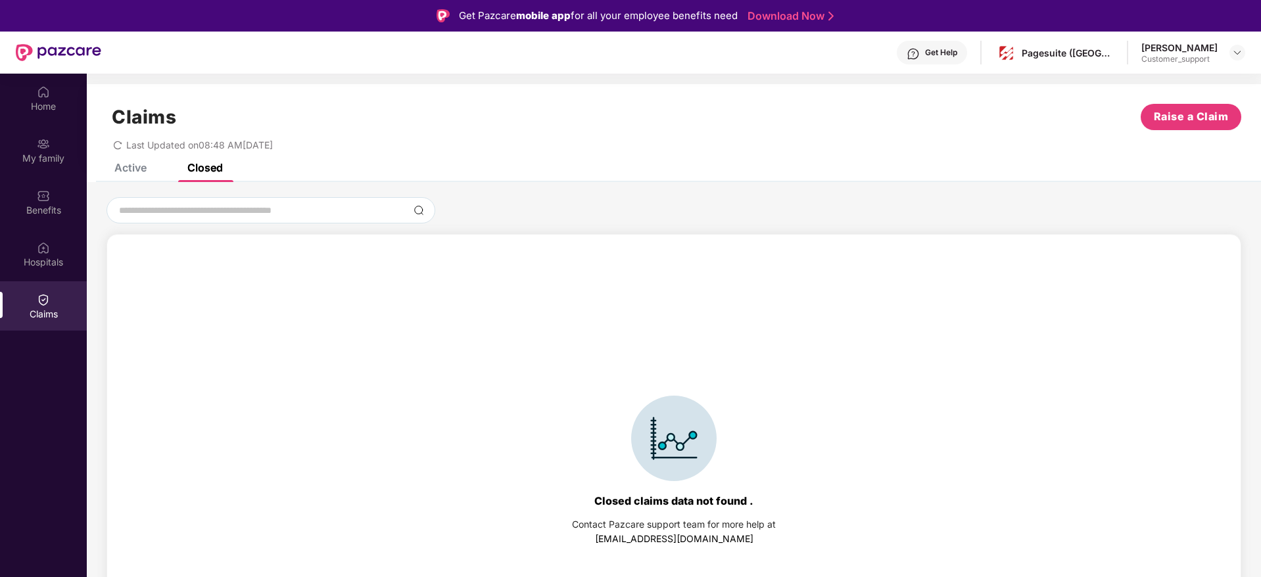
click at [133, 172] on div "Active" at bounding box center [130, 167] width 32 height 13
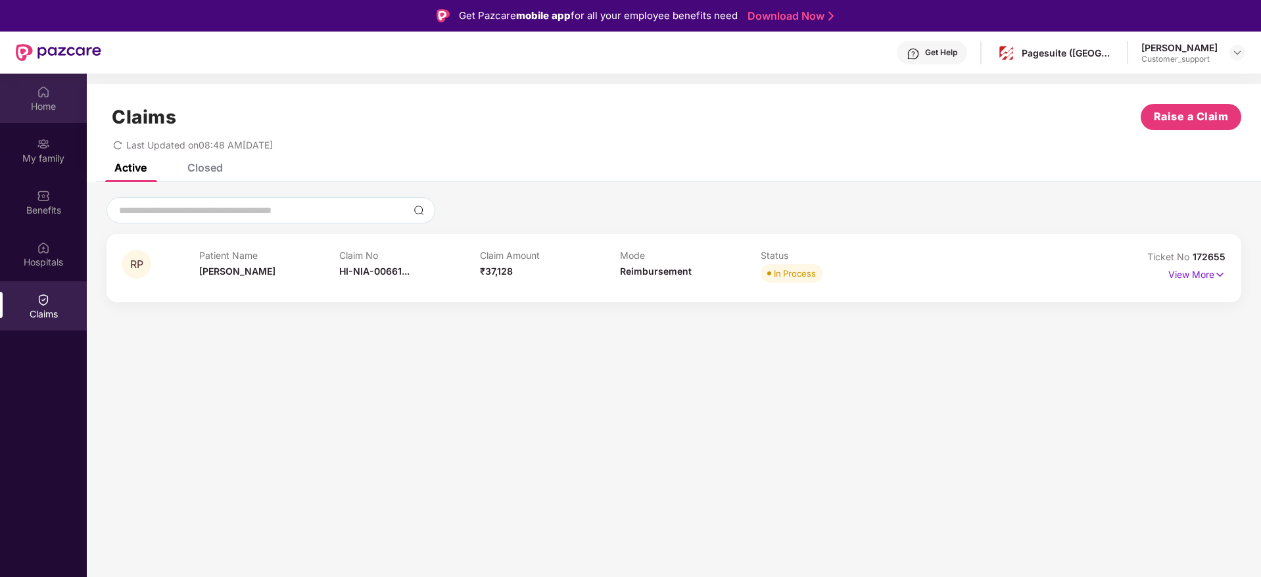
click at [45, 100] on div "Home" at bounding box center [43, 106] width 87 height 13
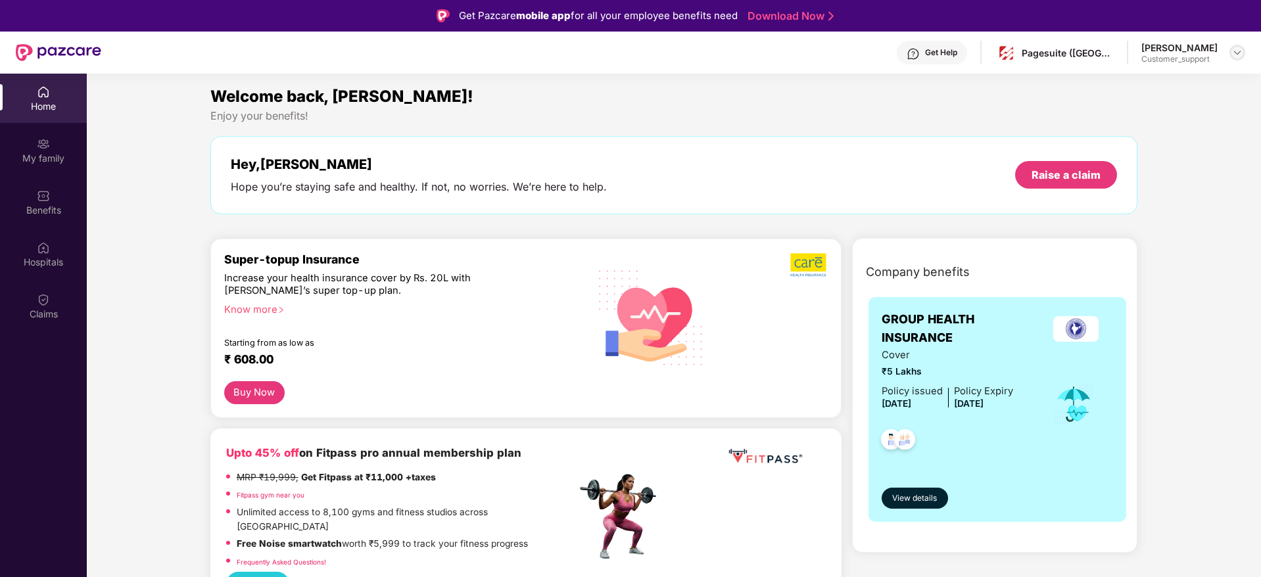
click at [1240, 51] on img at bounding box center [1237, 52] width 11 height 11
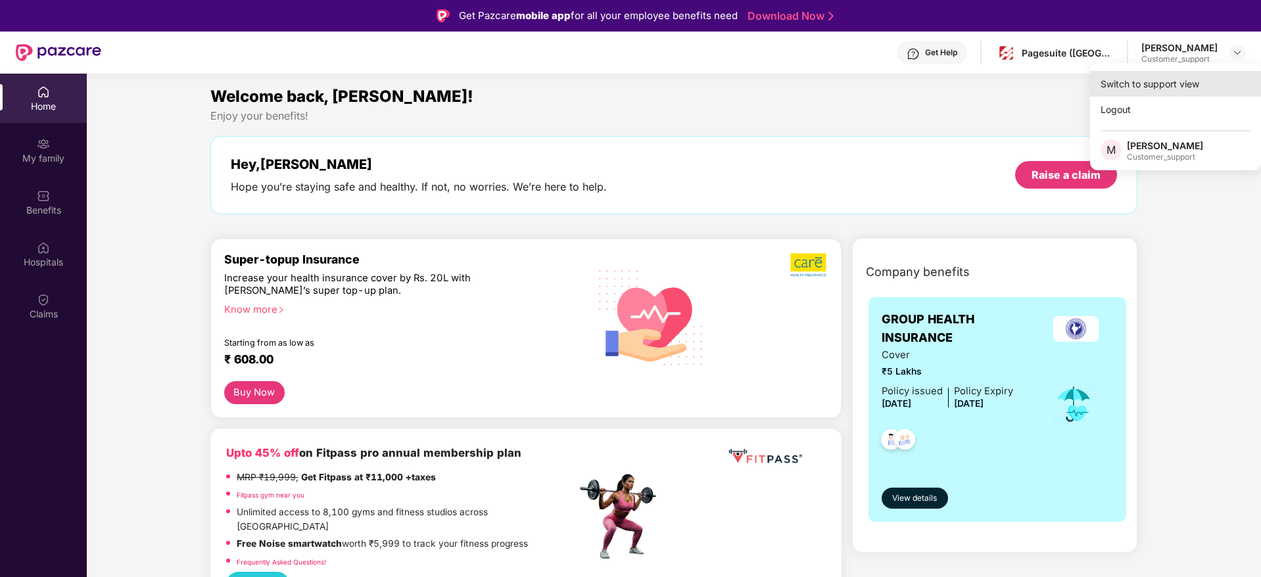
click at [1177, 76] on div "Switch to support view" at bounding box center [1175, 84] width 171 height 26
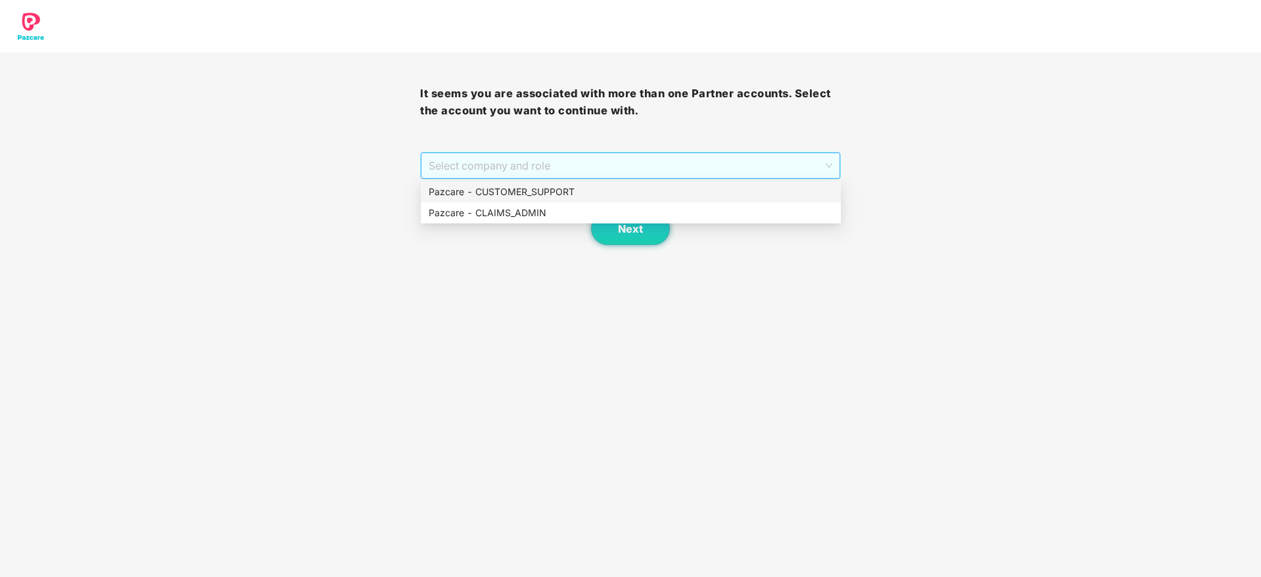
click at [612, 174] on span "Select company and role" at bounding box center [630, 165] width 403 height 25
click at [552, 196] on div "Pazcare - CUSTOMER_SUPPORT" at bounding box center [631, 192] width 404 height 14
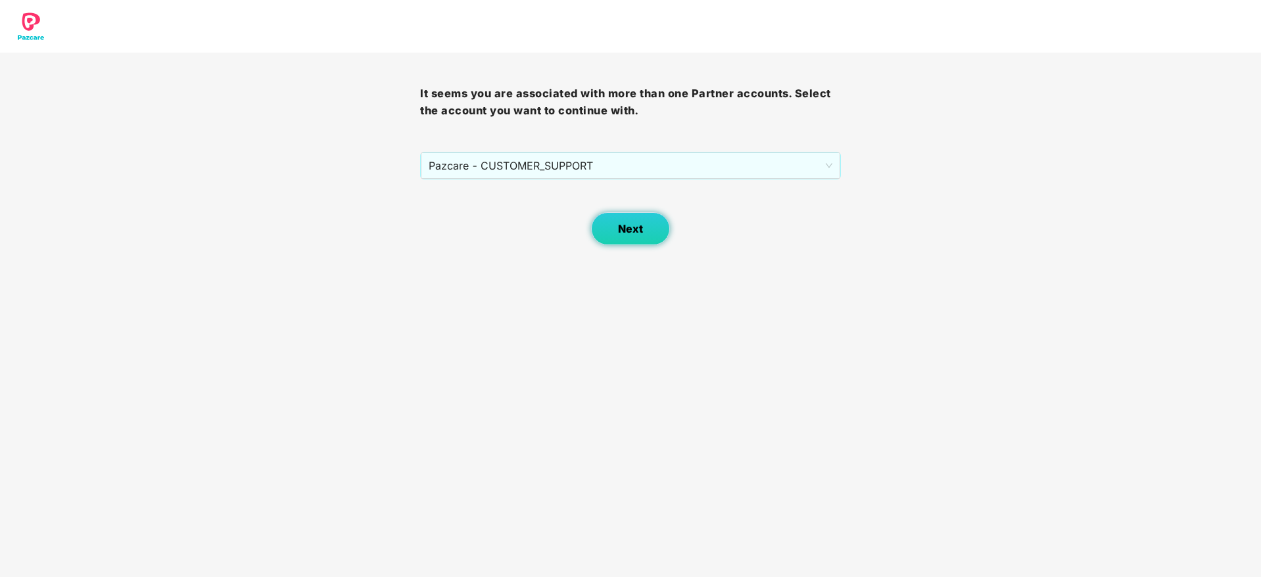
click at [630, 234] on span "Next" at bounding box center [630, 229] width 25 height 12
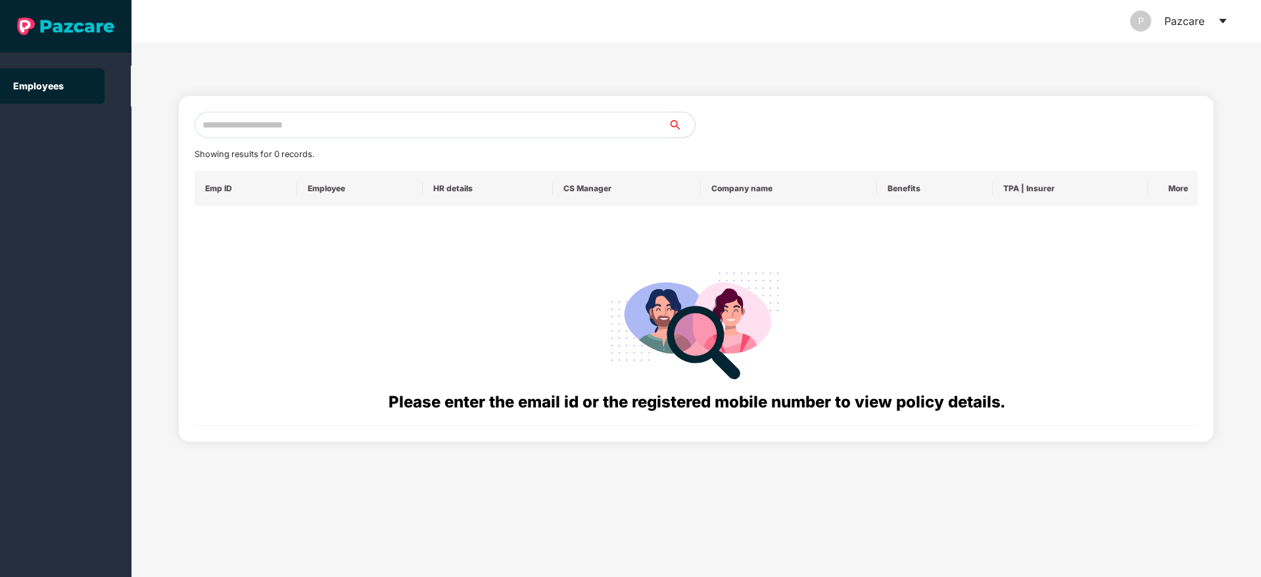
click at [223, 117] on input "text" at bounding box center [432, 125] width 474 height 26
paste input "**********"
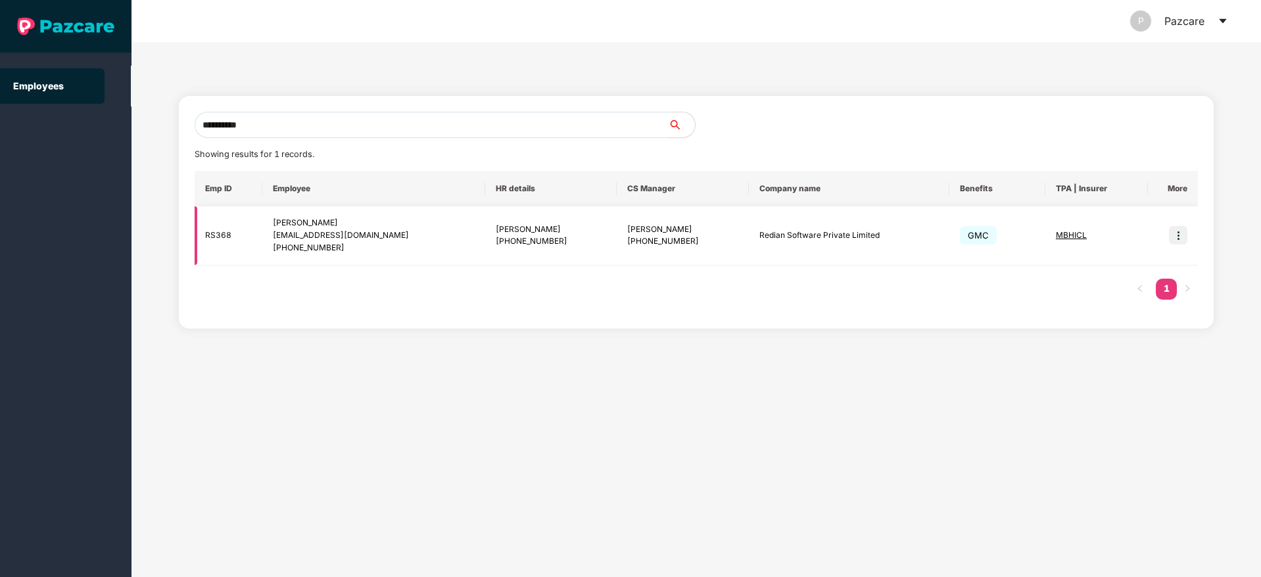
type input "**********"
click at [1179, 233] on img at bounding box center [1178, 235] width 18 height 18
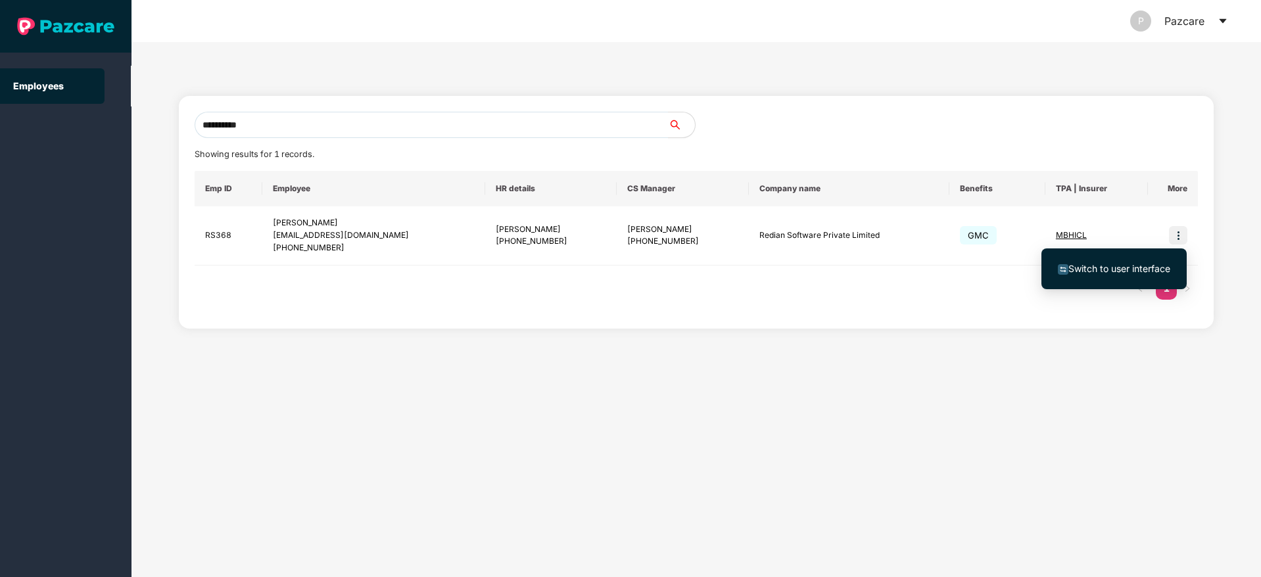
click at [1110, 266] on span "Switch to user interface" at bounding box center [1119, 268] width 102 height 11
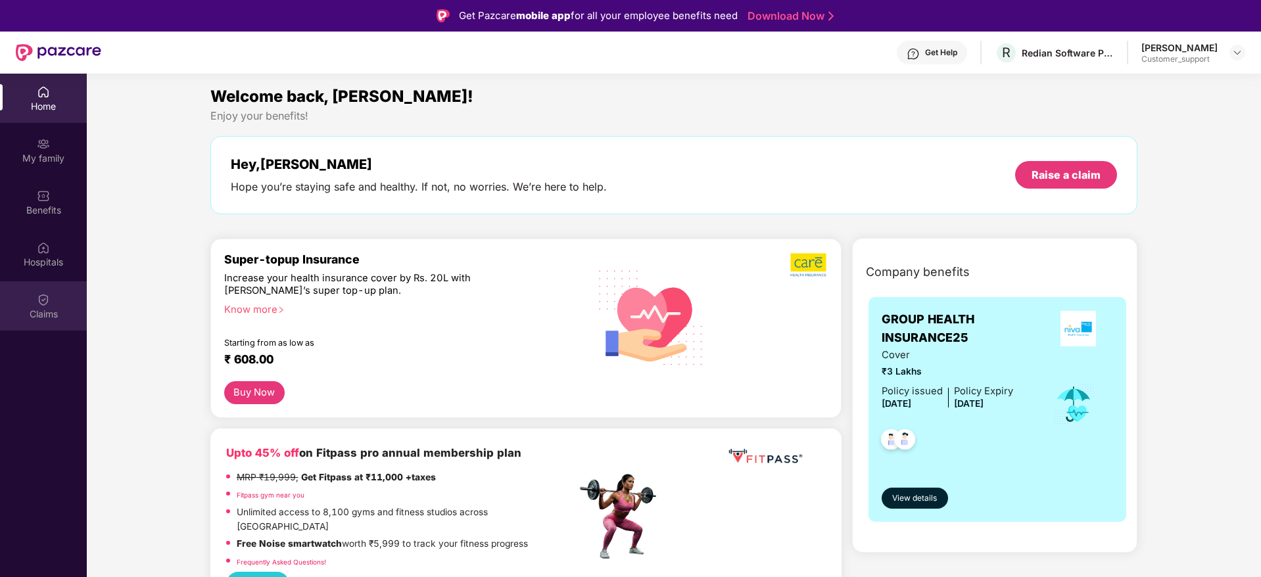
click at [39, 297] on img at bounding box center [43, 299] width 13 height 13
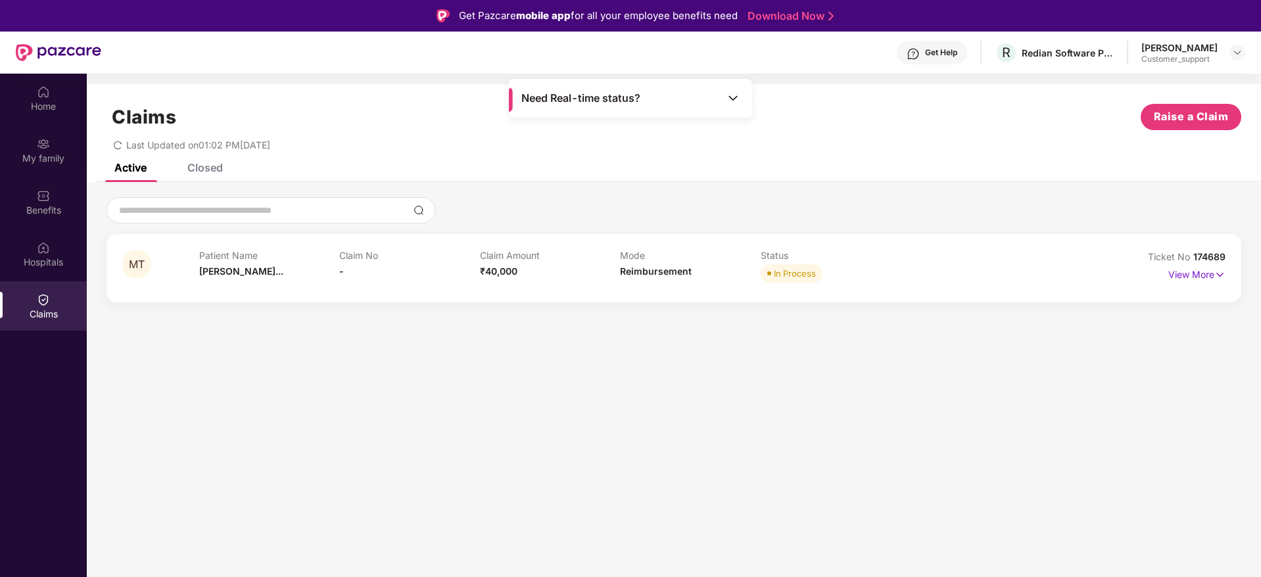
click at [210, 167] on div "Closed" at bounding box center [204, 167] width 35 height 13
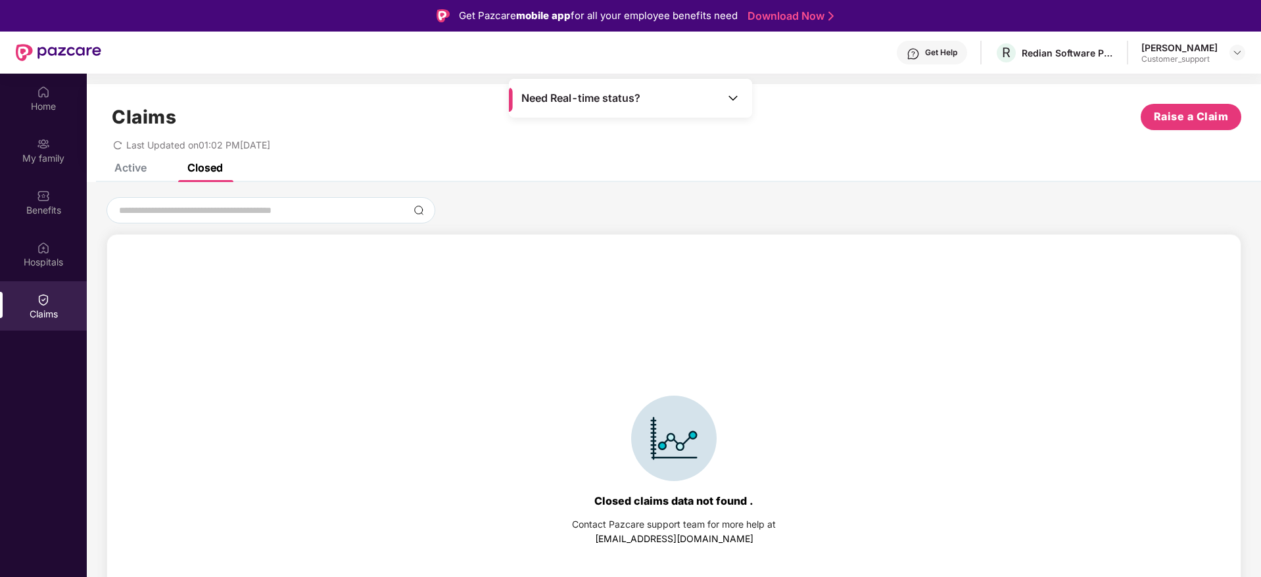
click at [140, 169] on div "Active" at bounding box center [130, 167] width 32 height 13
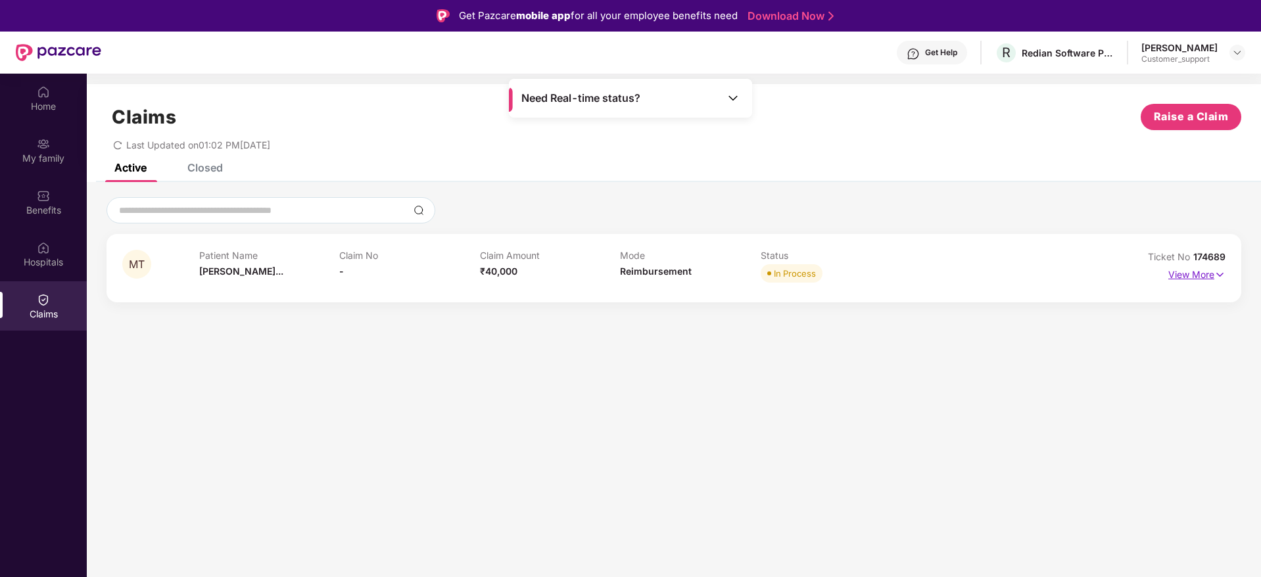
click at [1222, 273] on img at bounding box center [1219, 275] width 11 height 14
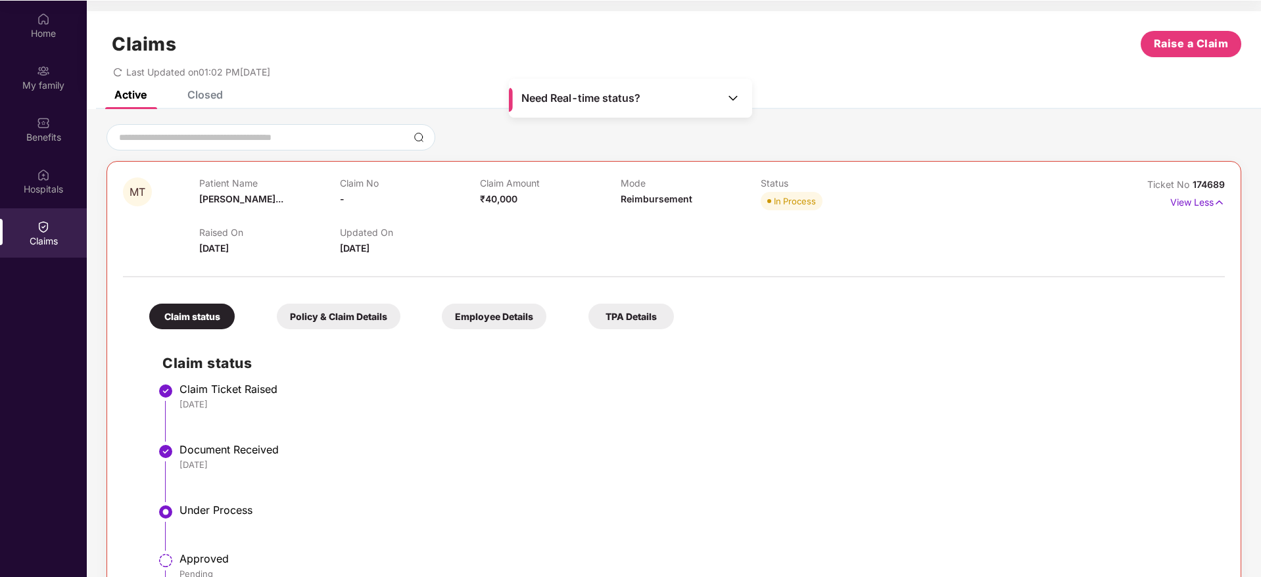
scroll to position [4, 0]
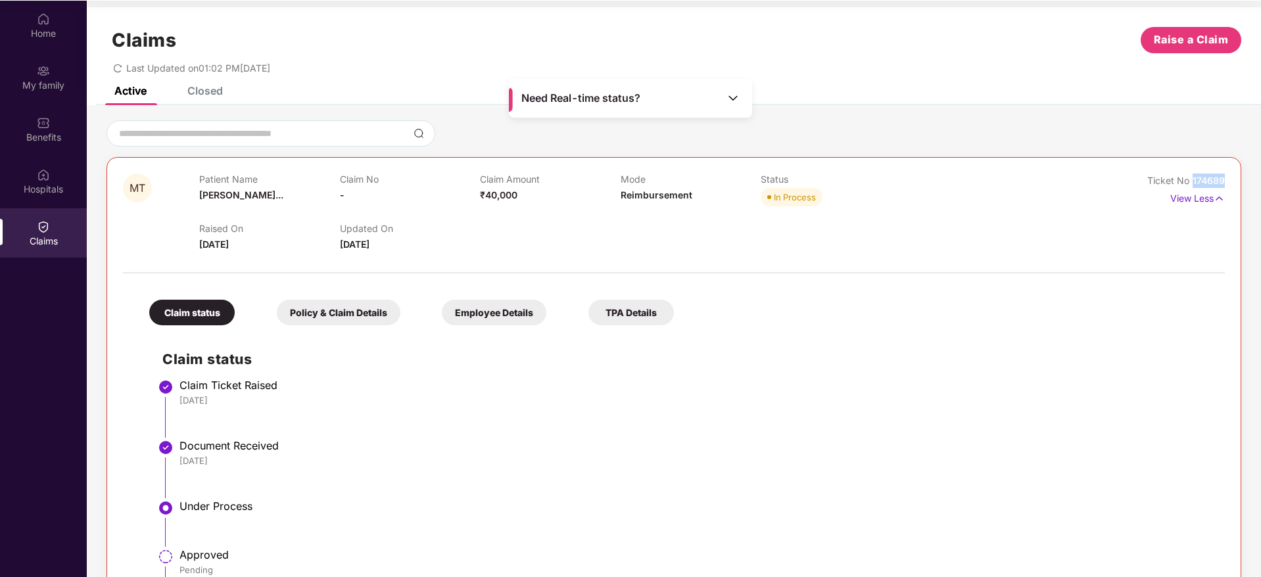
drag, startPoint x: 1223, startPoint y: 177, endPoint x: 1190, endPoint y: 181, distance: 33.2
click at [1190, 181] on div "MT Patient Name Madhavi Tiwar... Claim No - Claim Amount ₹40,000 Mode Reimburse…" at bounding box center [673, 409] width 1135 height 504
copy span "174689"
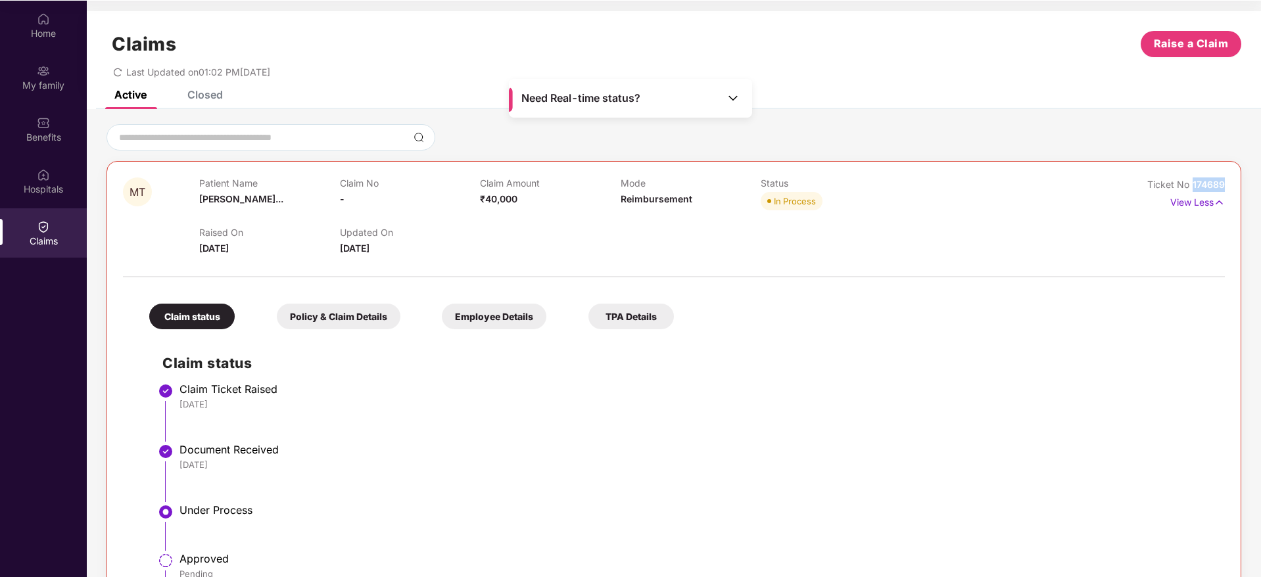
scroll to position [0, 0]
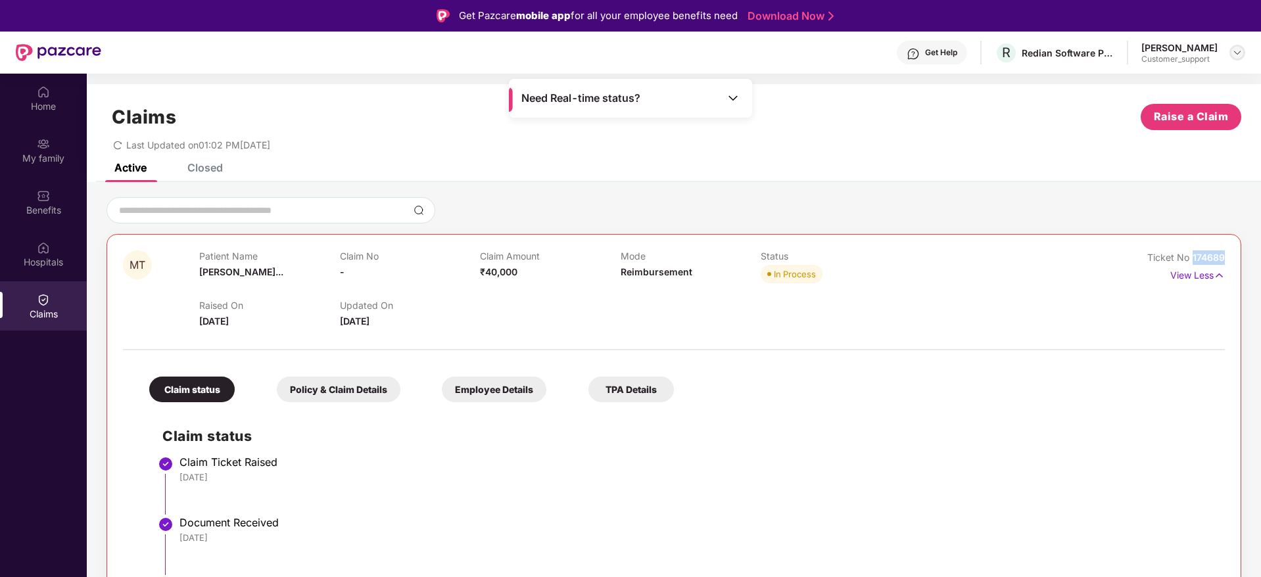
click at [1236, 56] on img at bounding box center [1237, 52] width 11 height 11
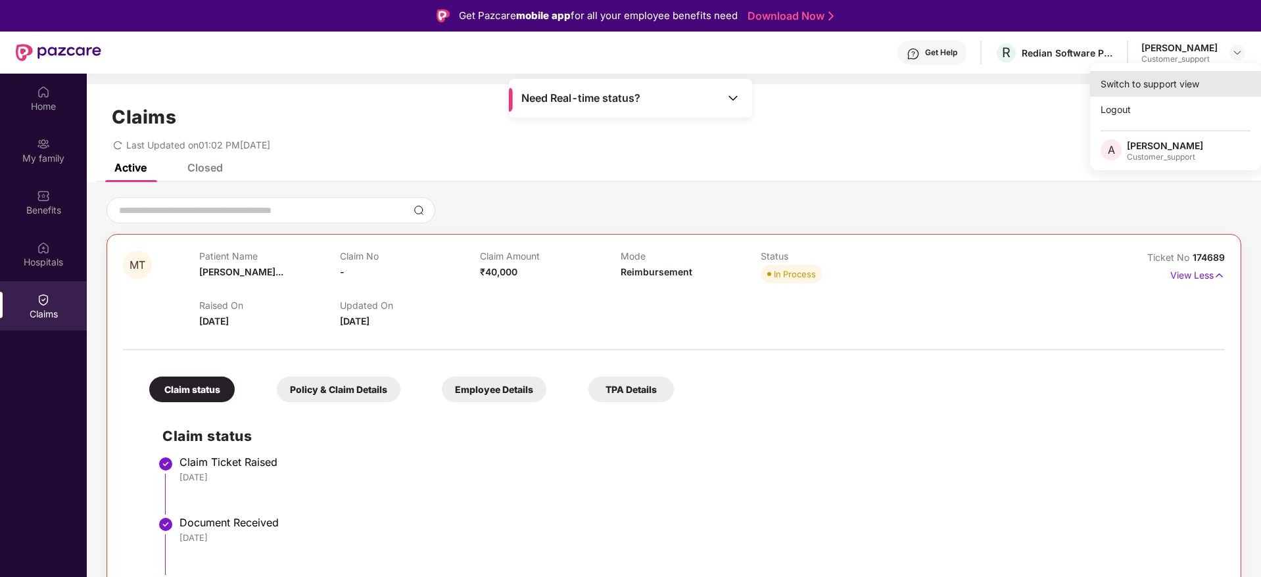
click at [1166, 83] on div "Switch to support view" at bounding box center [1175, 84] width 171 height 26
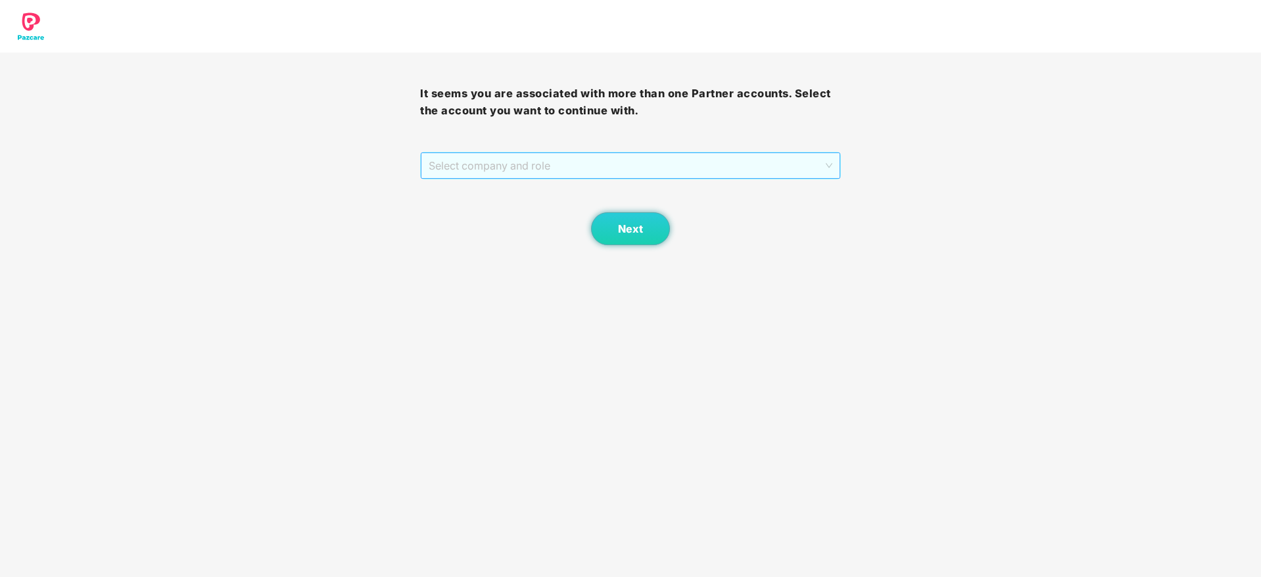
click at [695, 162] on span "Select company and role" at bounding box center [630, 165] width 403 height 25
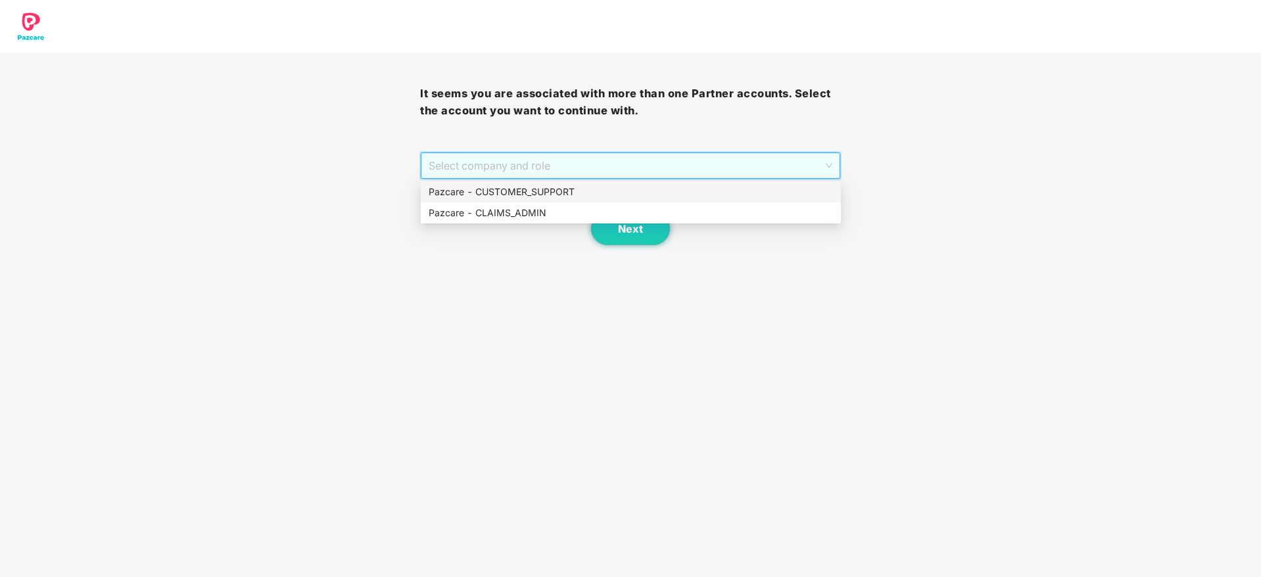
click at [586, 193] on div "Pazcare - CUSTOMER_SUPPORT" at bounding box center [631, 192] width 404 height 14
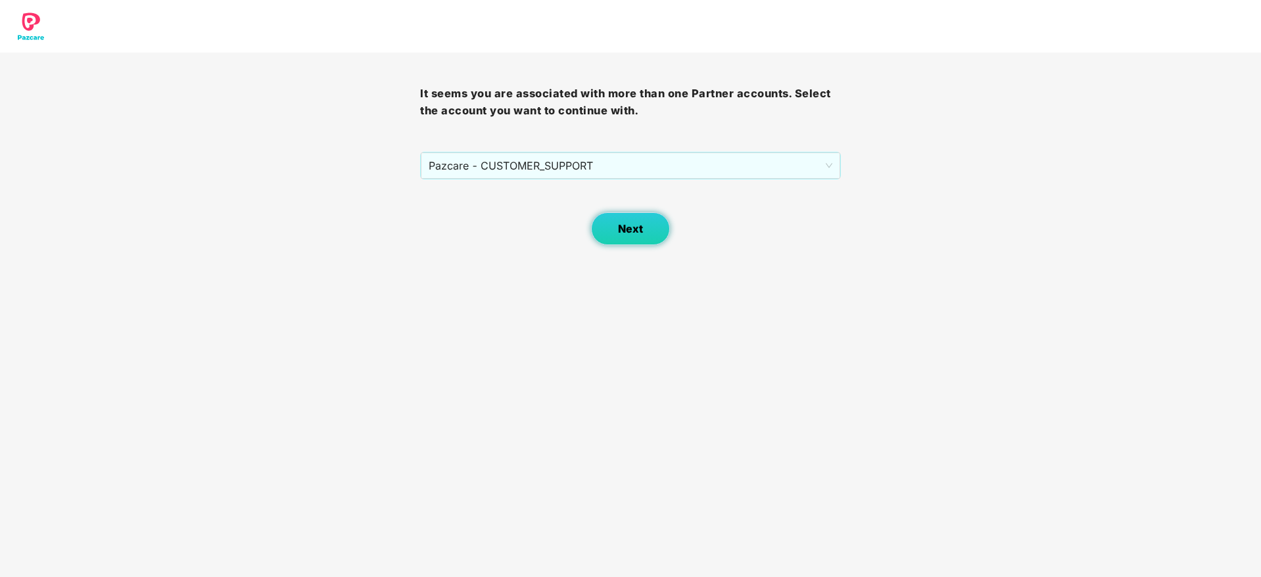
click at [623, 225] on span "Next" at bounding box center [630, 229] width 25 height 12
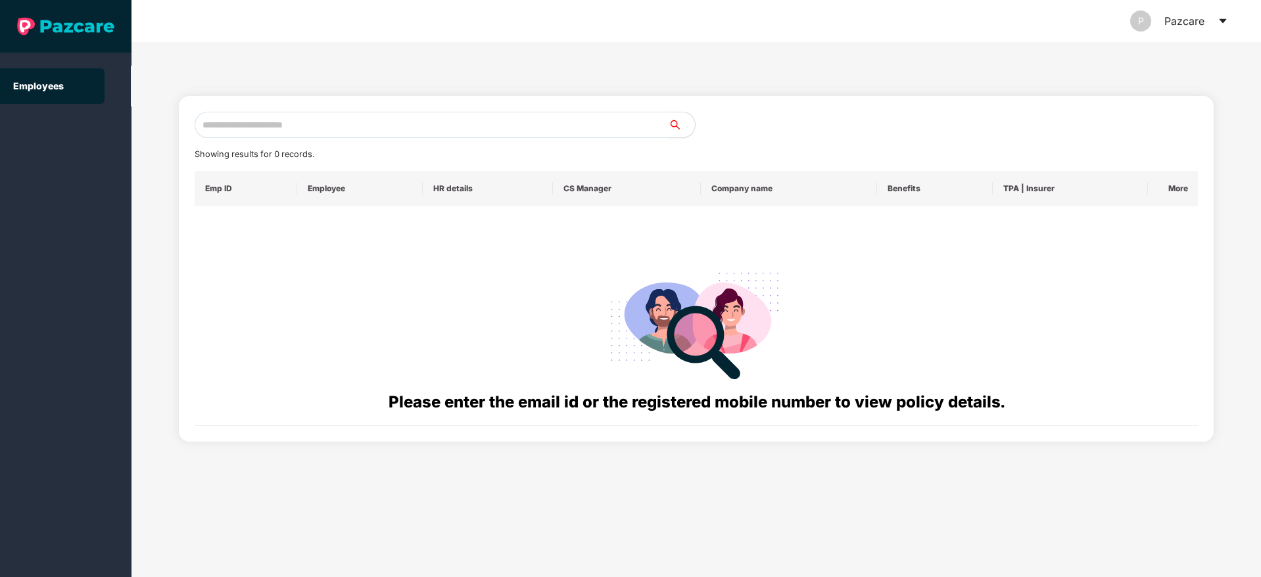
click at [223, 130] on input "text" at bounding box center [432, 125] width 474 height 26
paste input "**********"
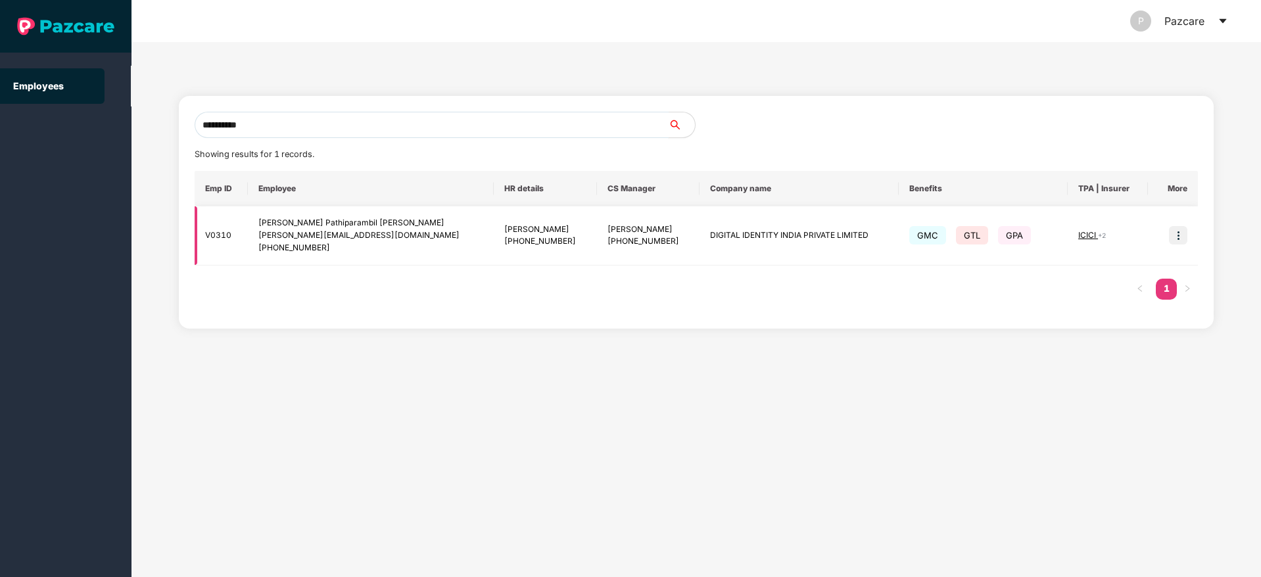
type input "**********"
click at [1177, 243] on img at bounding box center [1178, 235] width 18 height 18
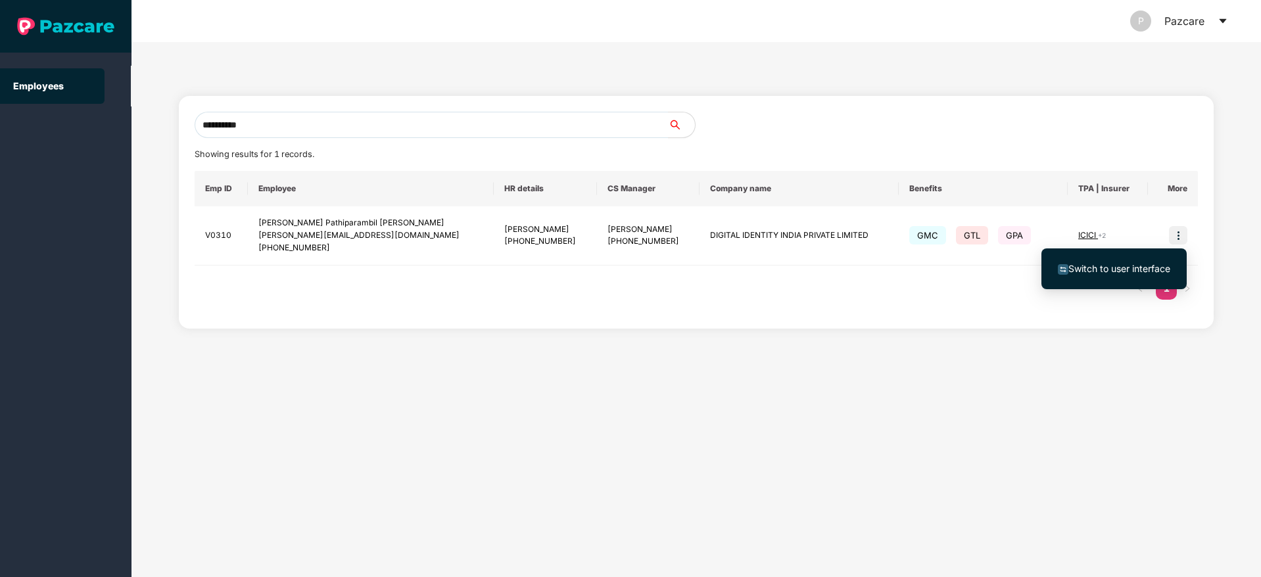
click at [1128, 260] on li "Switch to user interface" at bounding box center [1113, 269] width 145 height 28
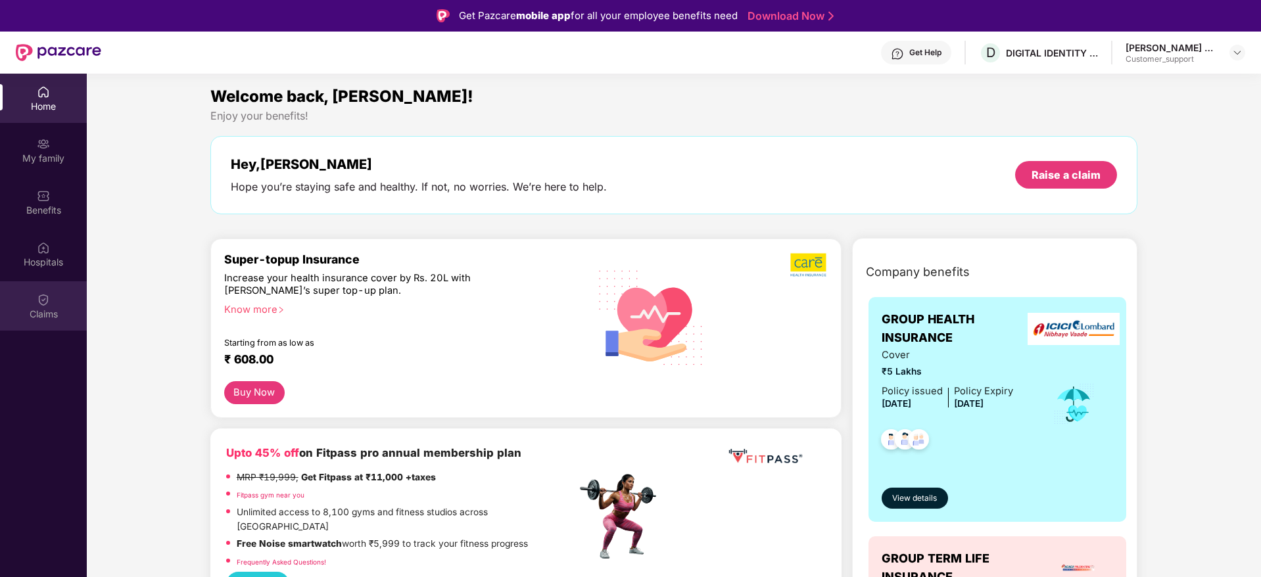
click at [43, 302] on img at bounding box center [43, 299] width 13 height 13
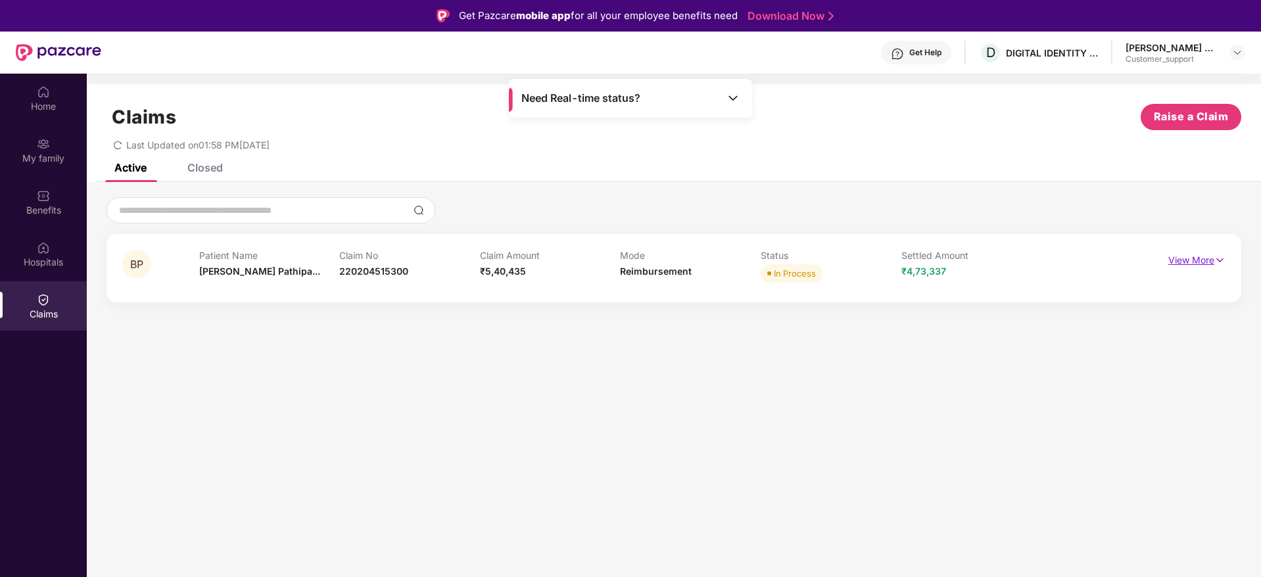
click at [1222, 261] on img at bounding box center [1219, 260] width 11 height 14
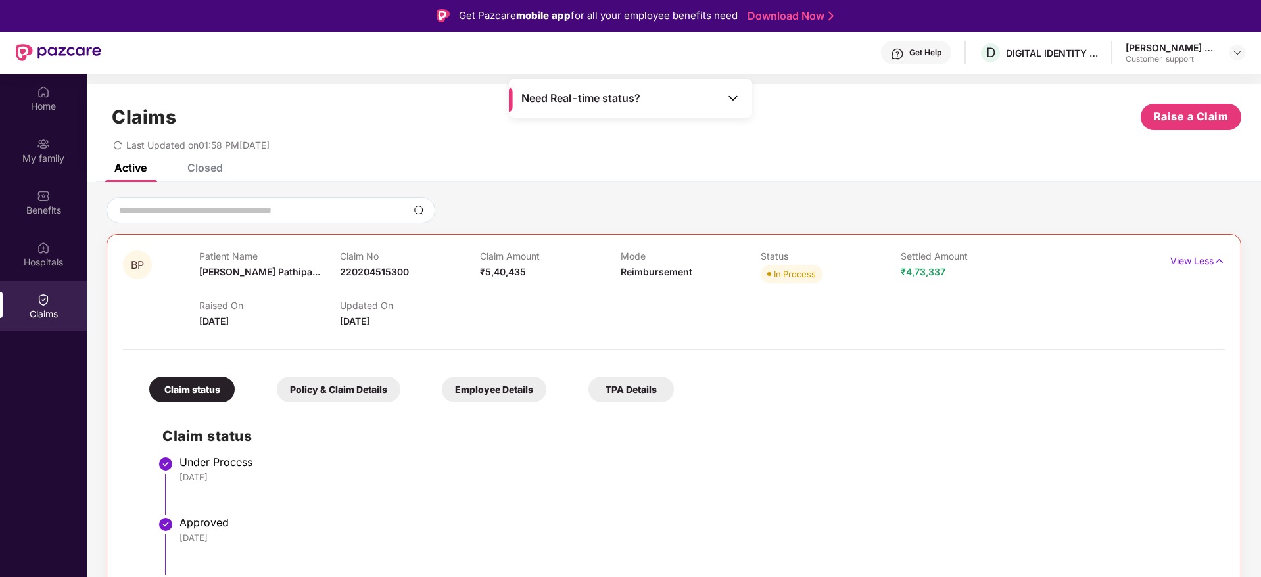
click at [209, 168] on div "Closed" at bounding box center [204, 167] width 35 height 13
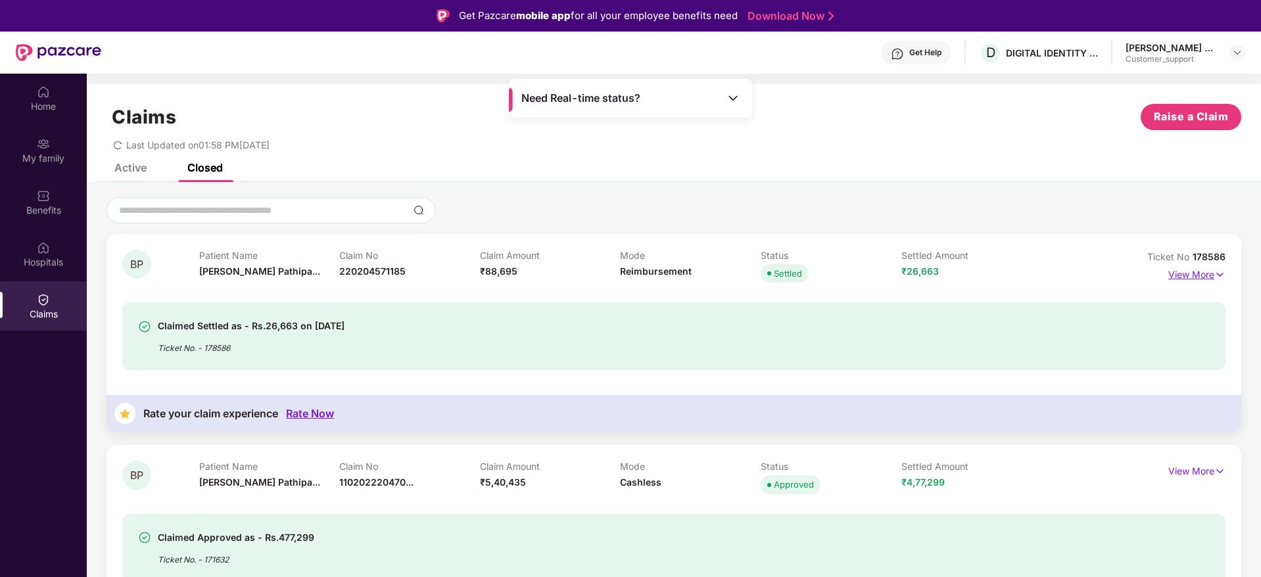
click at [1218, 271] on img at bounding box center [1219, 275] width 11 height 14
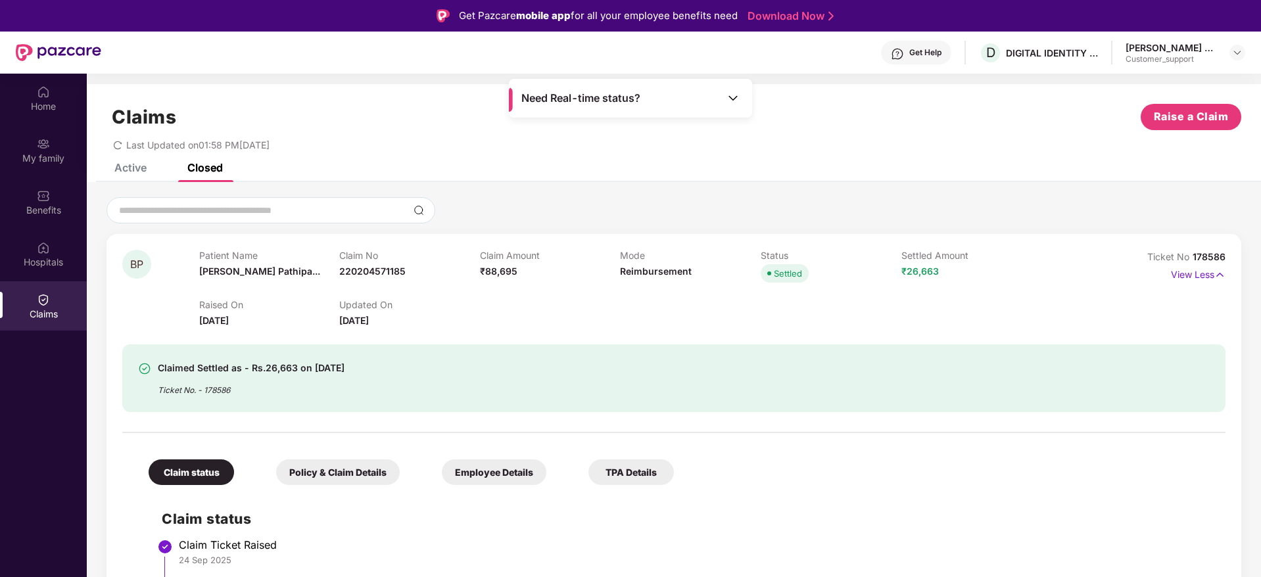
scroll to position [1, 0]
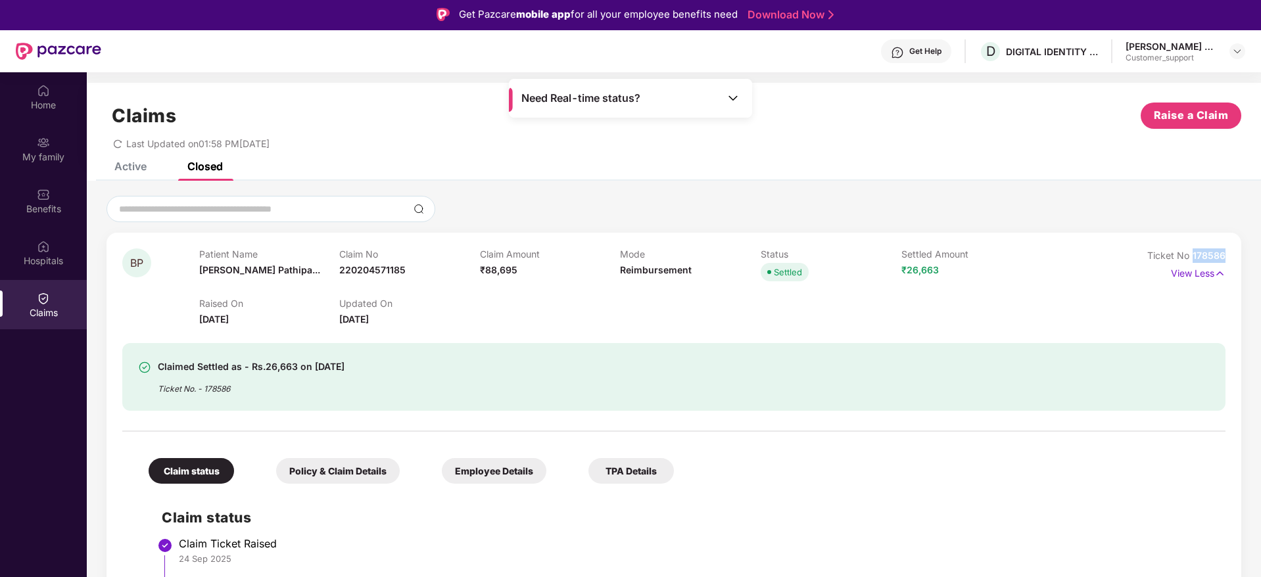
drag, startPoint x: 1223, startPoint y: 252, endPoint x: 1192, endPoint y: 256, distance: 31.1
click at [1192, 256] on span "178586" at bounding box center [1208, 255] width 33 height 11
click at [1237, 52] on img at bounding box center [1237, 51] width 11 height 11
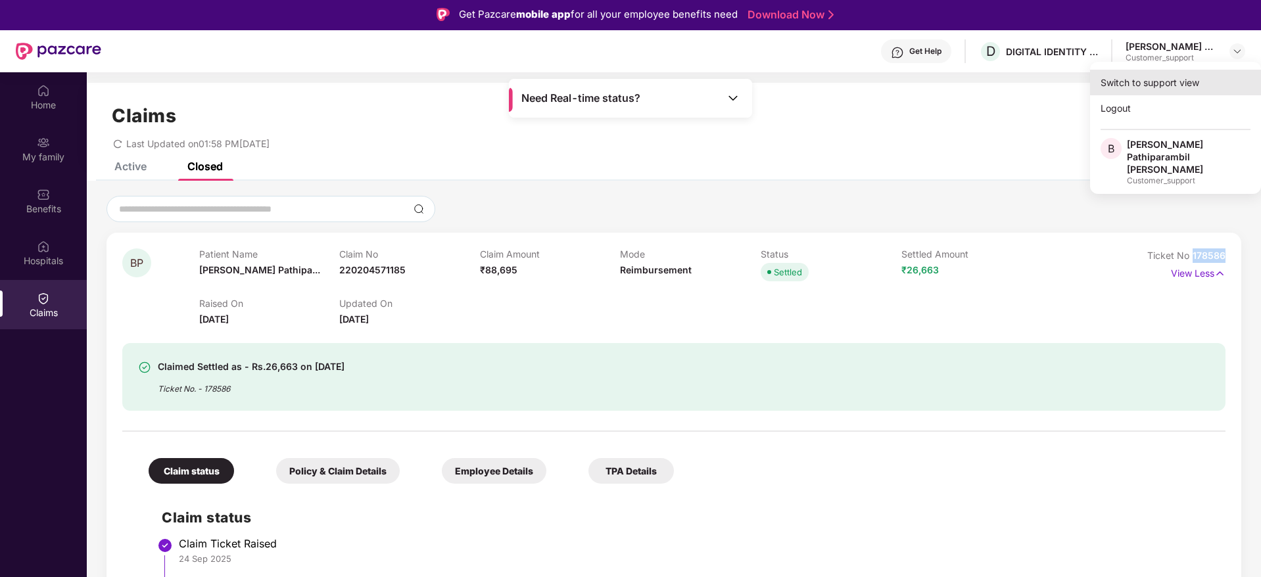
click at [1185, 73] on div "Switch to support view" at bounding box center [1175, 83] width 171 height 26
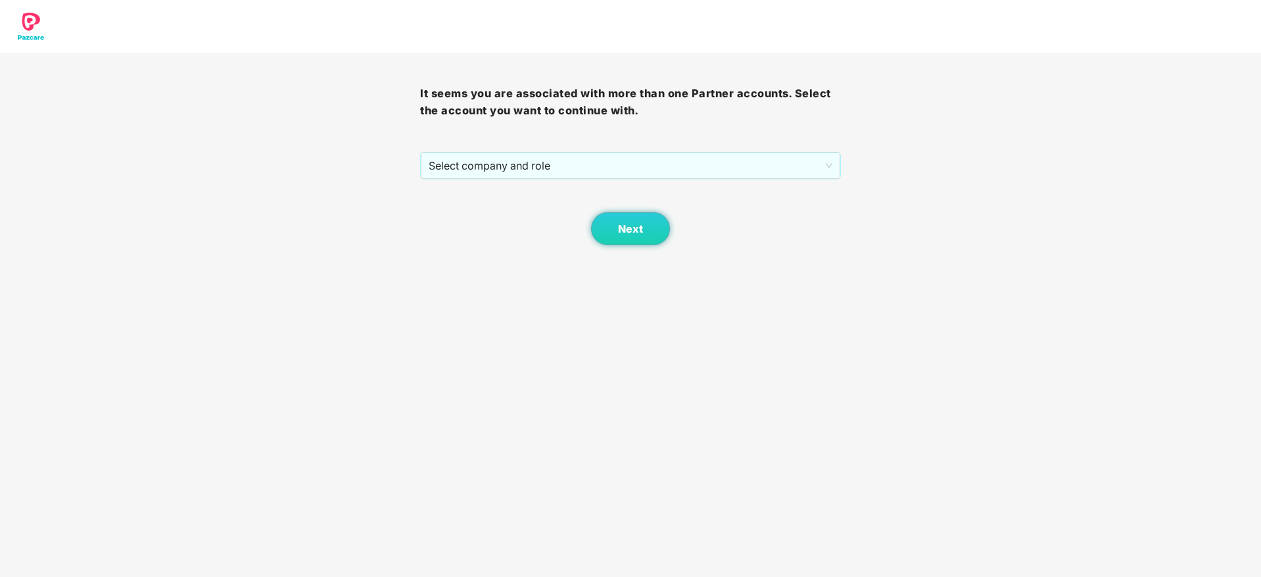
scroll to position [0, 0]
click at [696, 165] on span "Select company and role" at bounding box center [630, 165] width 403 height 25
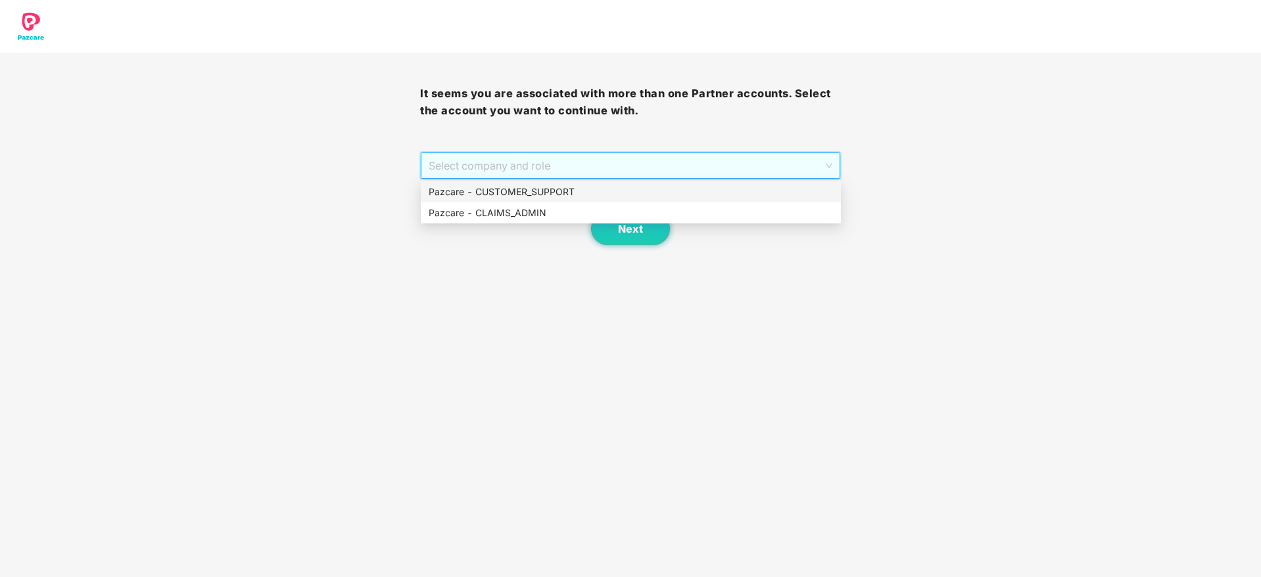
click at [608, 195] on div "Pazcare - CUSTOMER_SUPPORT" at bounding box center [631, 192] width 404 height 14
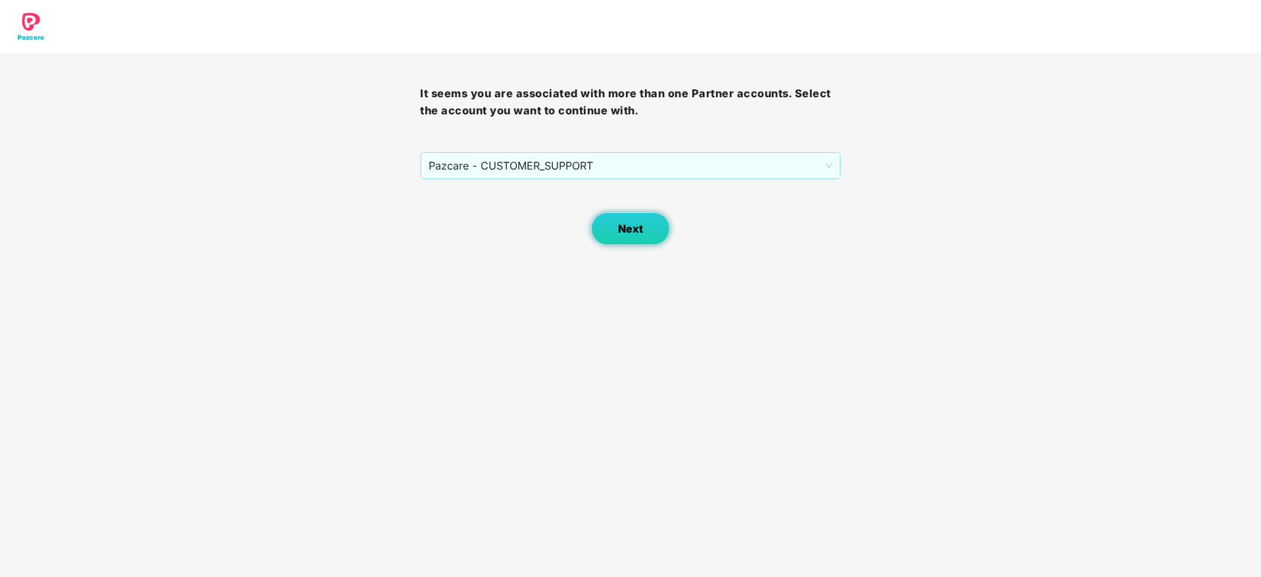
click at [638, 233] on span "Next" at bounding box center [630, 229] width 25 height 12
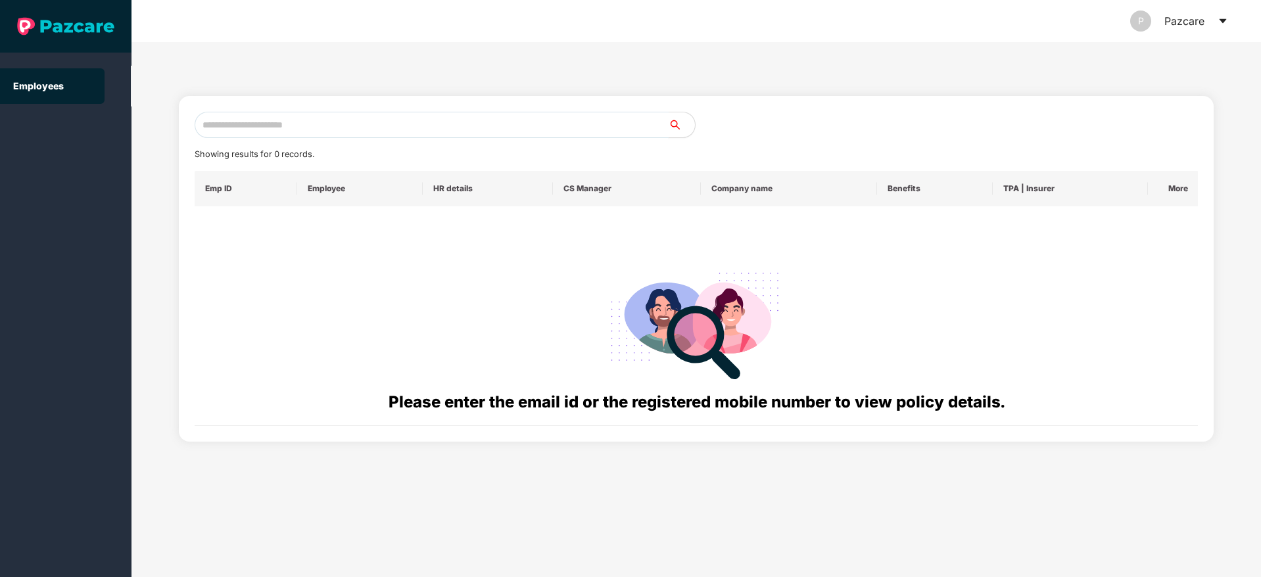
click at [287, 126] on input "text" at bounding box center [432, 125] width 474 height 26
paste input "**********"
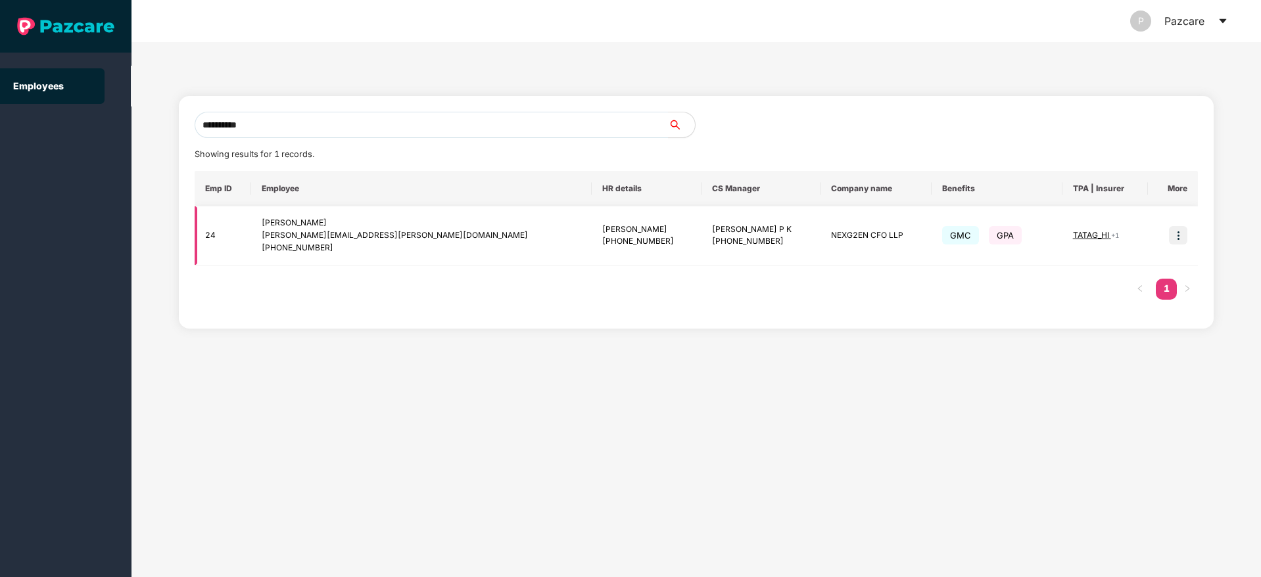
click at [1180, 243] on img at bounding box center [1178, 235] width 18 height 18
click at [268, 129] on input "**********" at bounding box center [432, 125] width 474 height 26
type input "*"
click at [273, 130] on input "text" at bounding box center [432, 125] width 474 height 26
paste input "**********"
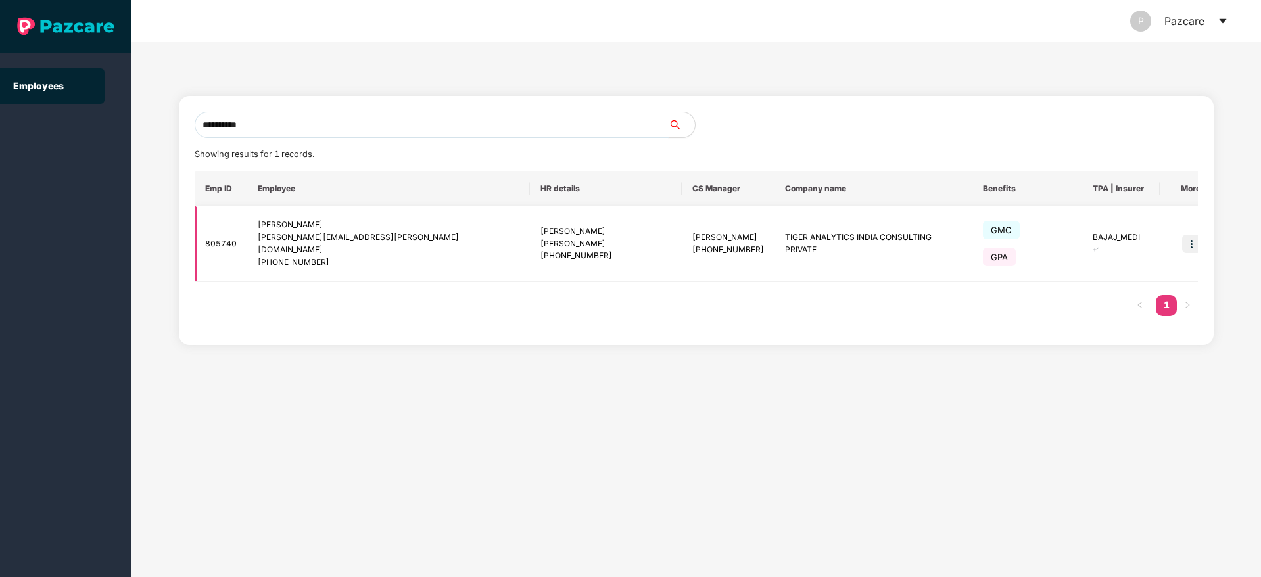
type input "**********"
click at [1183, 238] on img at bounding box center [1191, 244] width 18 height 18
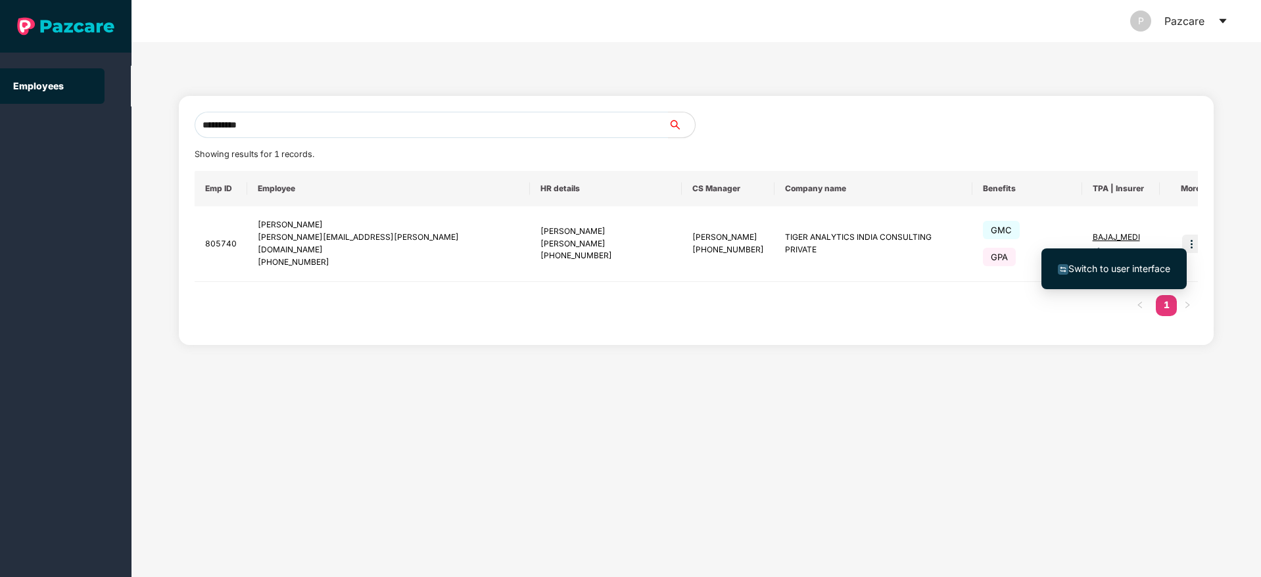
click at [1125, 264] on span "Switch to user interface" at bounding box center [1119, 268] width 102 height 11
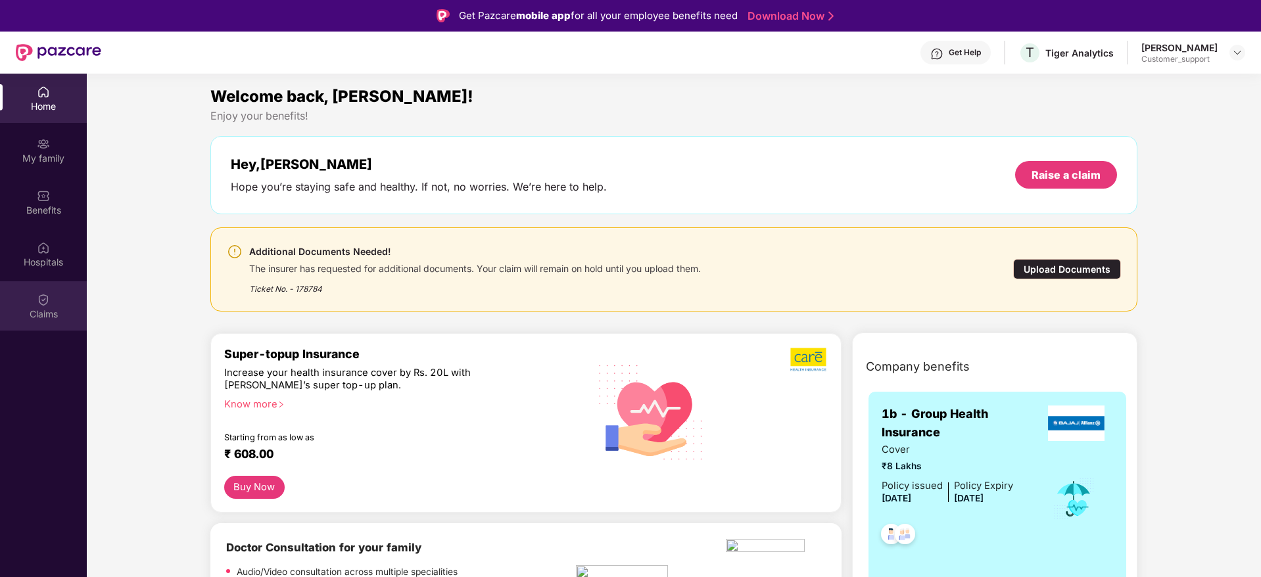
click at [53, 304] on div "Claims" at bounding box center [43, 305] width 87 height 49
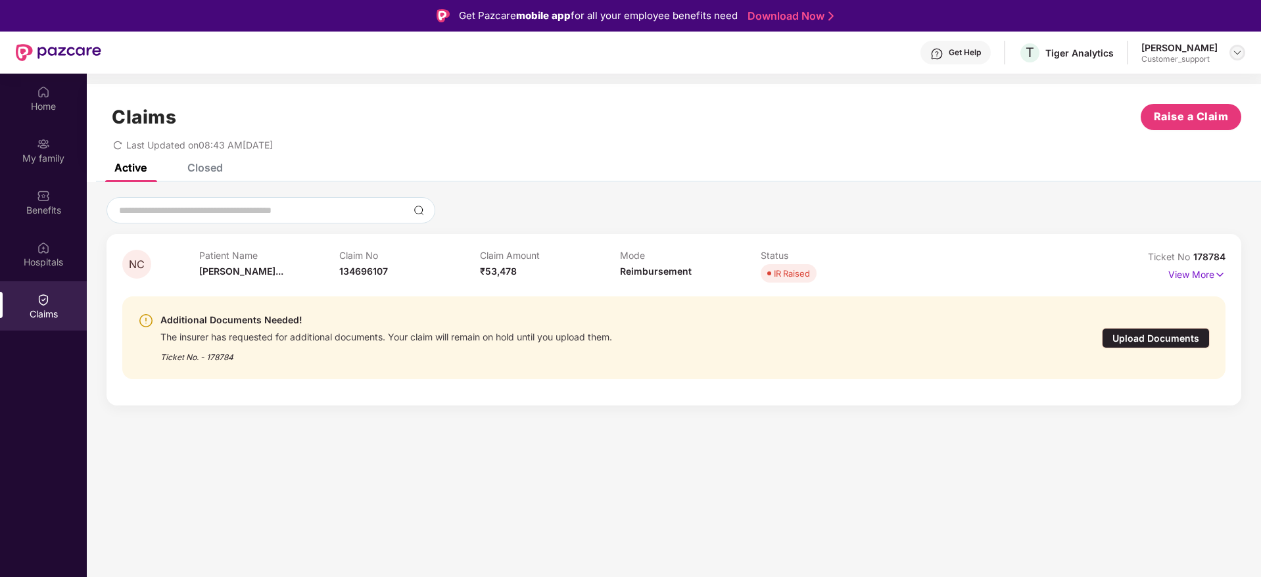
click at [1238, 55] on img at bounding box center [1237, 52] width 11 height 11
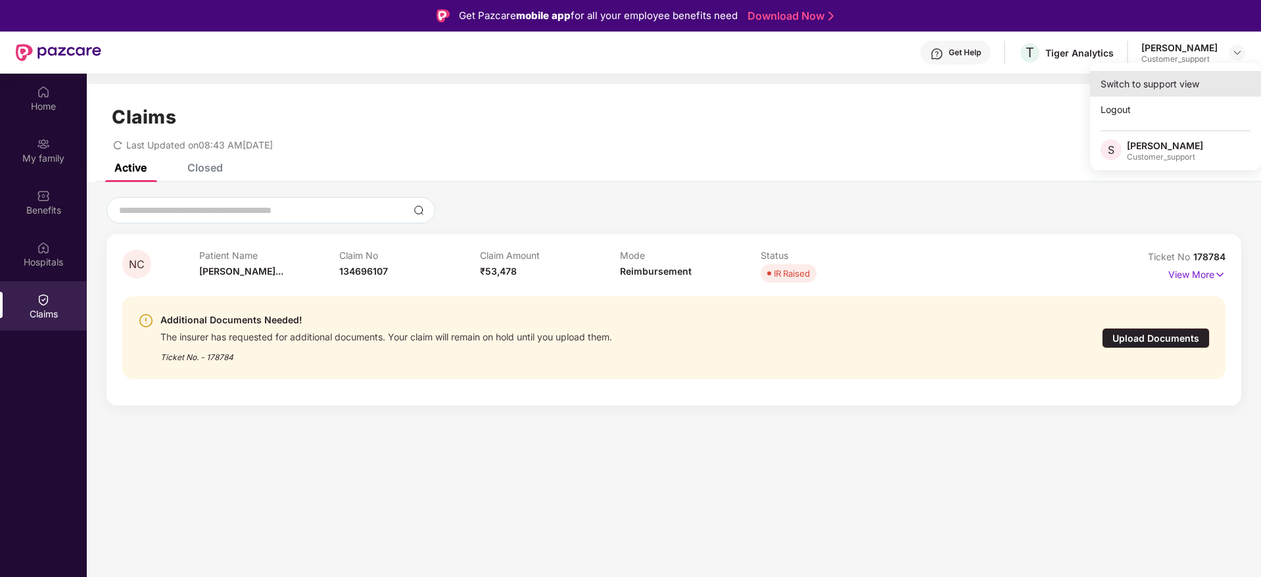
click at [1127, 85] on div "Switch to support view" at bounding box center [1175, 84] width 171 height 26
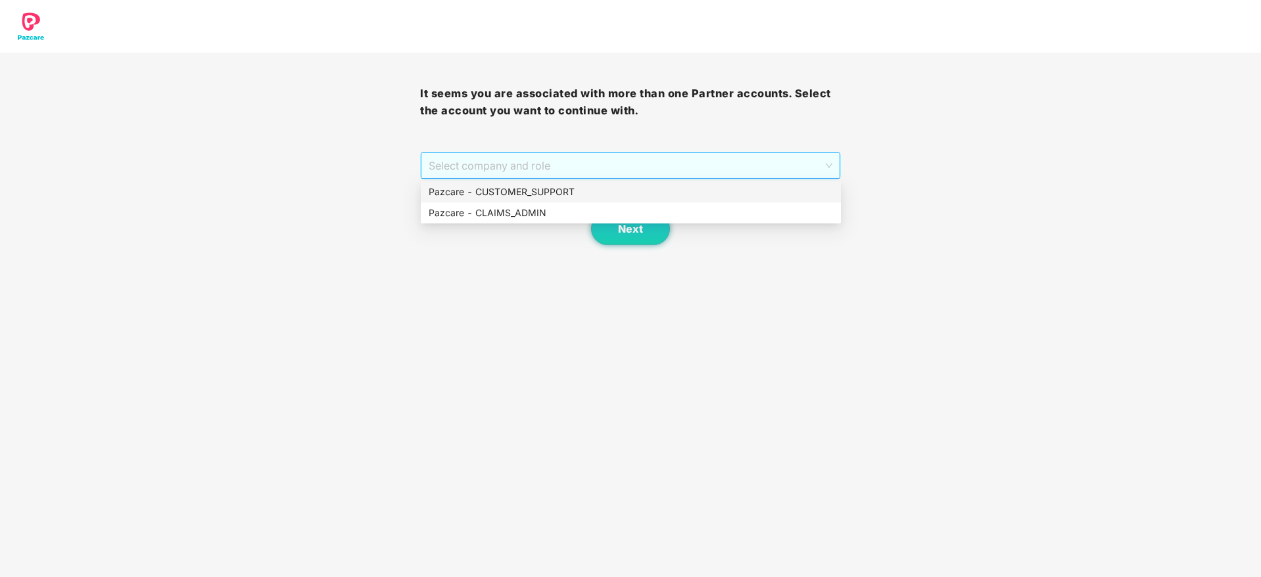
click at [688, 165] on span "Select company and role" at bounding box center [630, 165] width 403 height 25
click at [594, 191] on div "Pazcare - CUSTOMER_SUPPORT" at bounding box center [631, 192] width 404 height 14
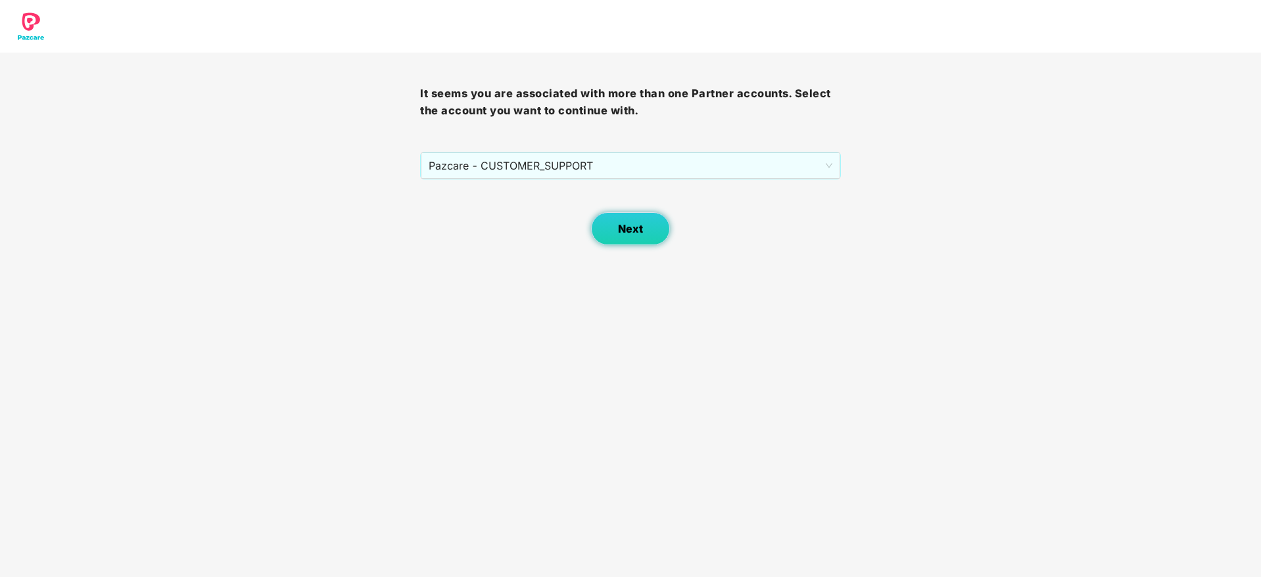
click at [629, 230] on span "Next" at bounding box center [630, 229] width 25 height 12
